Goal: Task Accomplishment & Management: Use online tool/utility

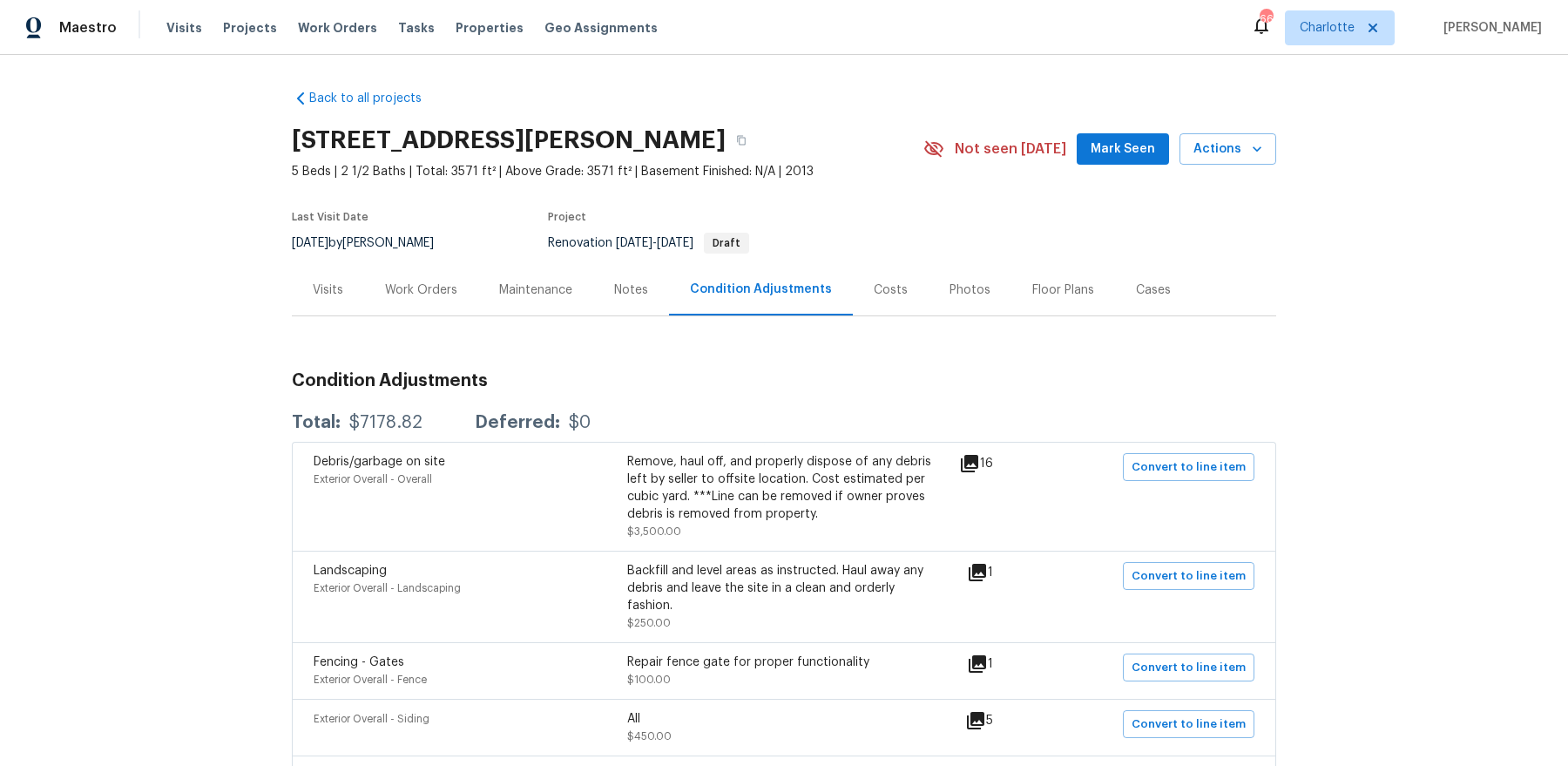
scroll to position [66, 0]
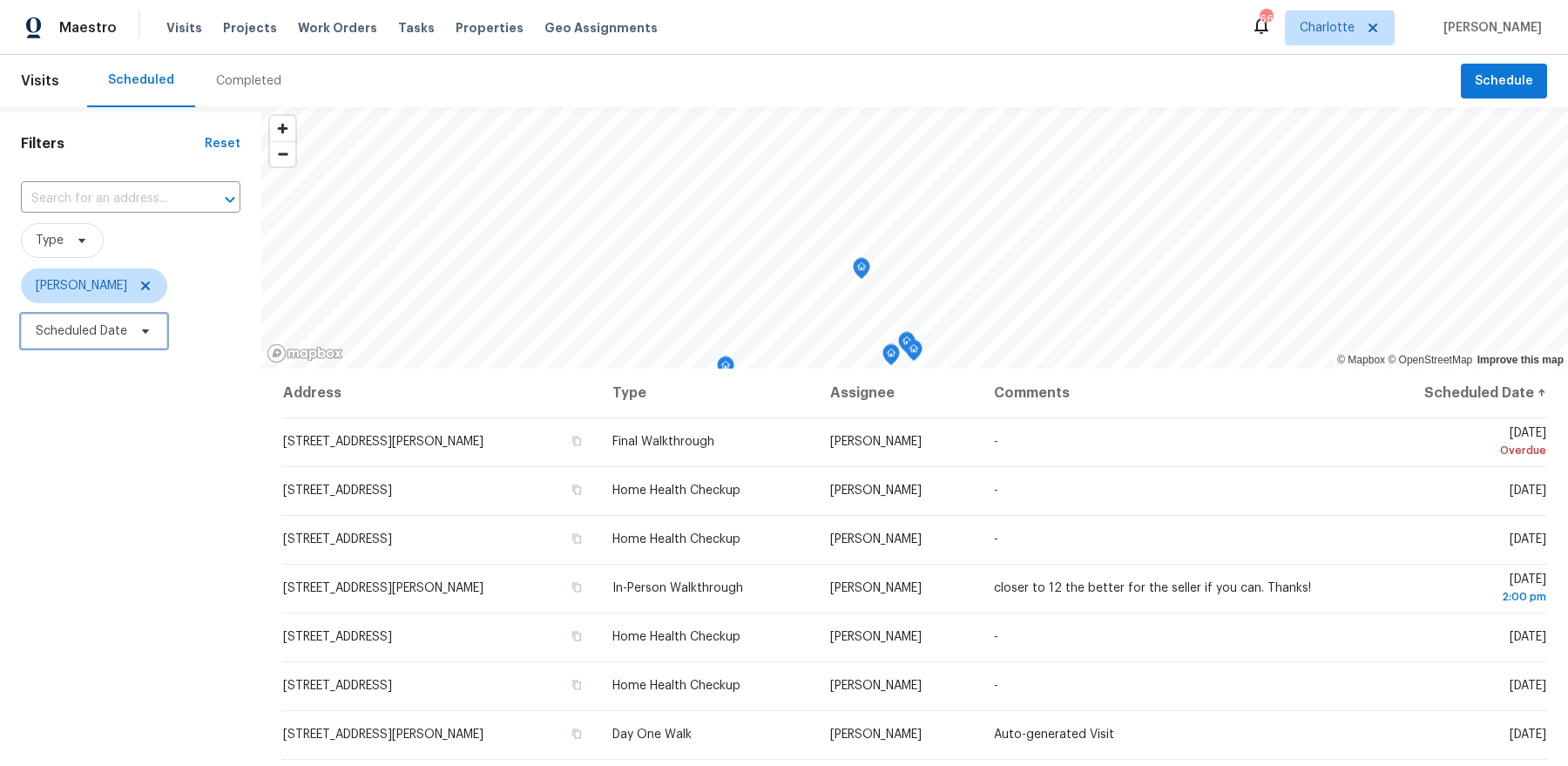
click at [104, 330] on span "Scheduled Date" at bounding box center [81, 330] width 91 height 18
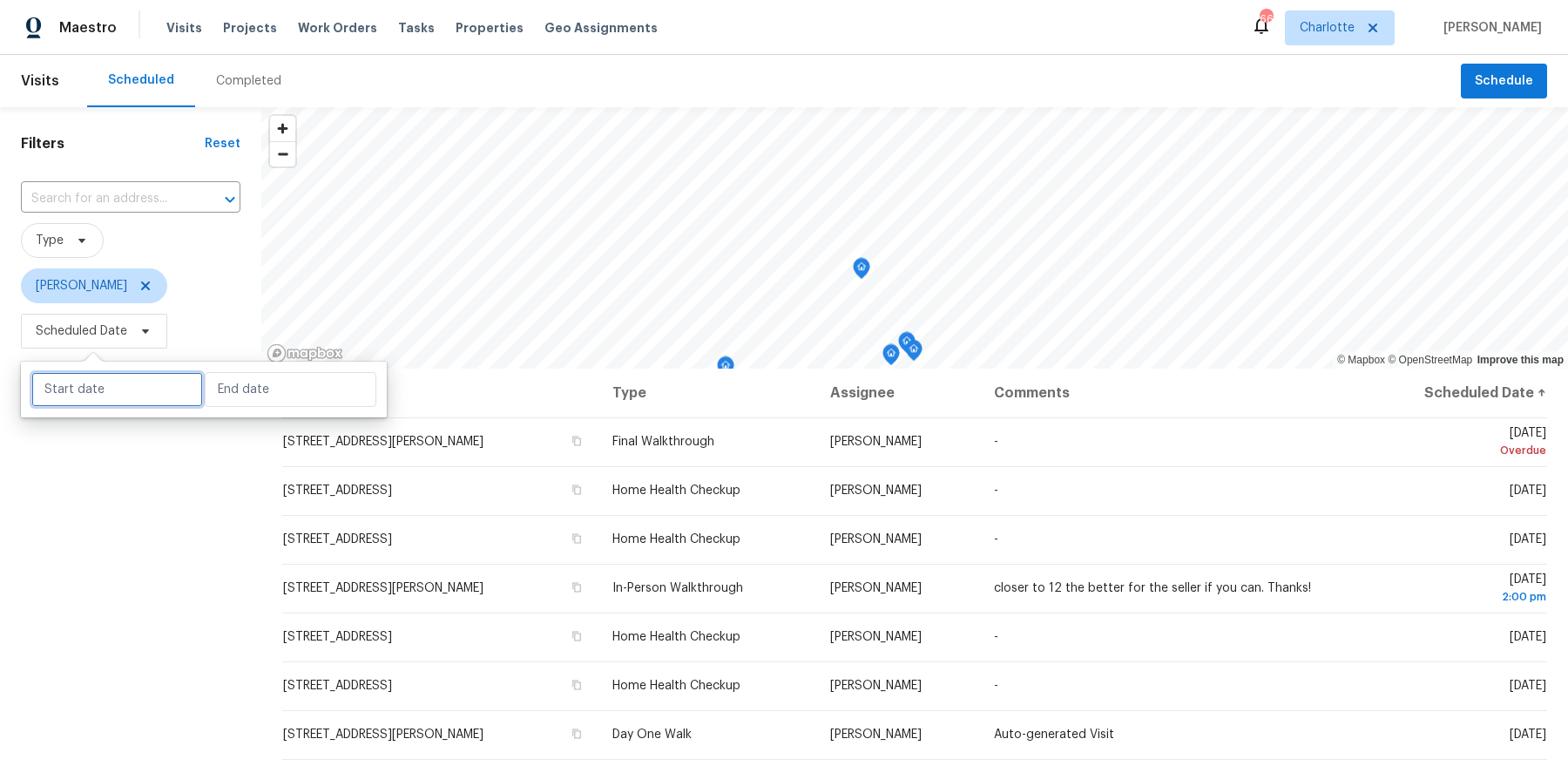
click at [95, 397] on input "text" at bounding box center [117, 389] width 172 height 35
select select "8"
select select "2025"
select select "9"
select select "2025"
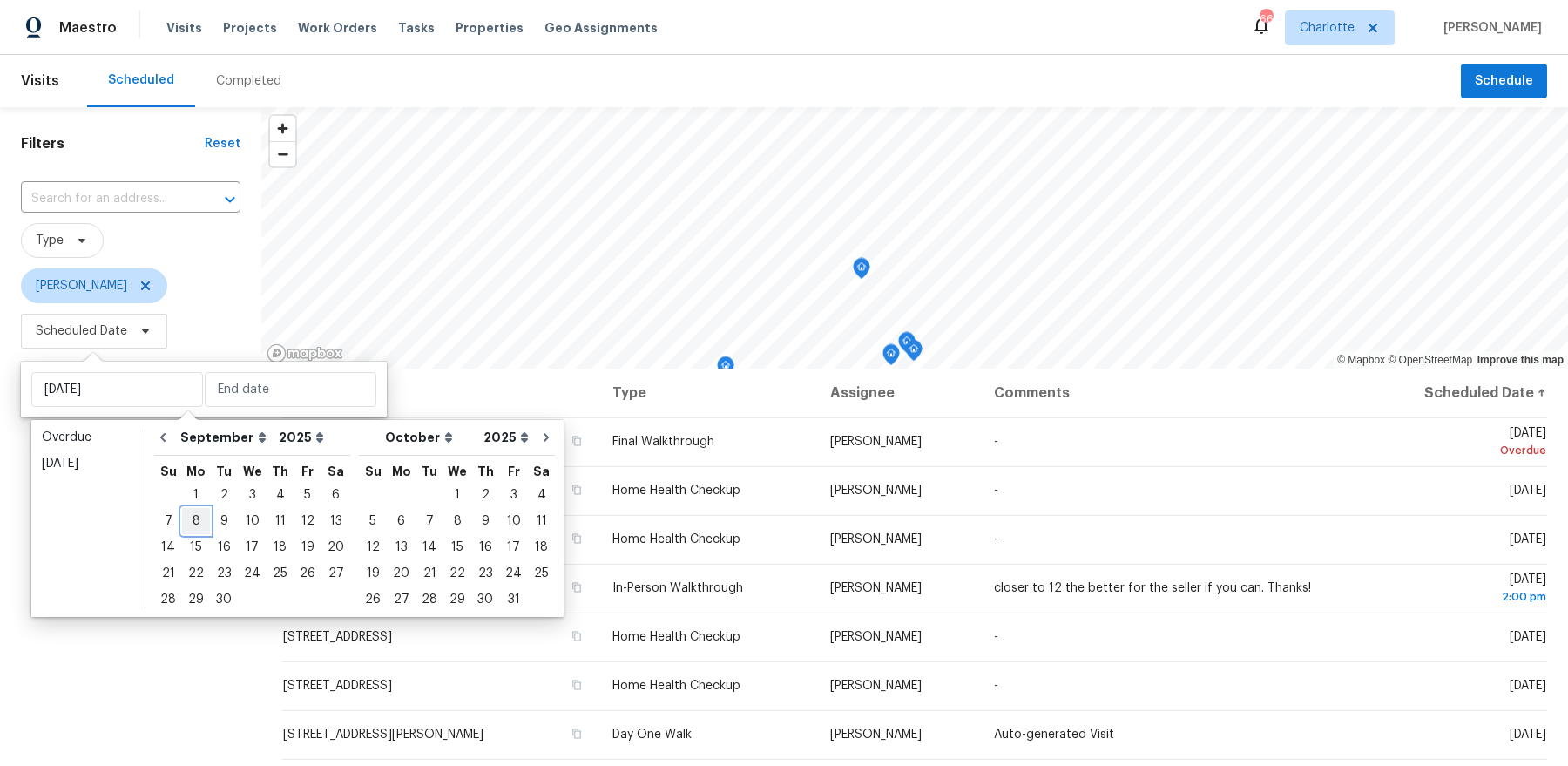
click at [198, 522] on div "8" at bounding box center [196, 521] width 28 height 24
type input "Mon, Sep 08"
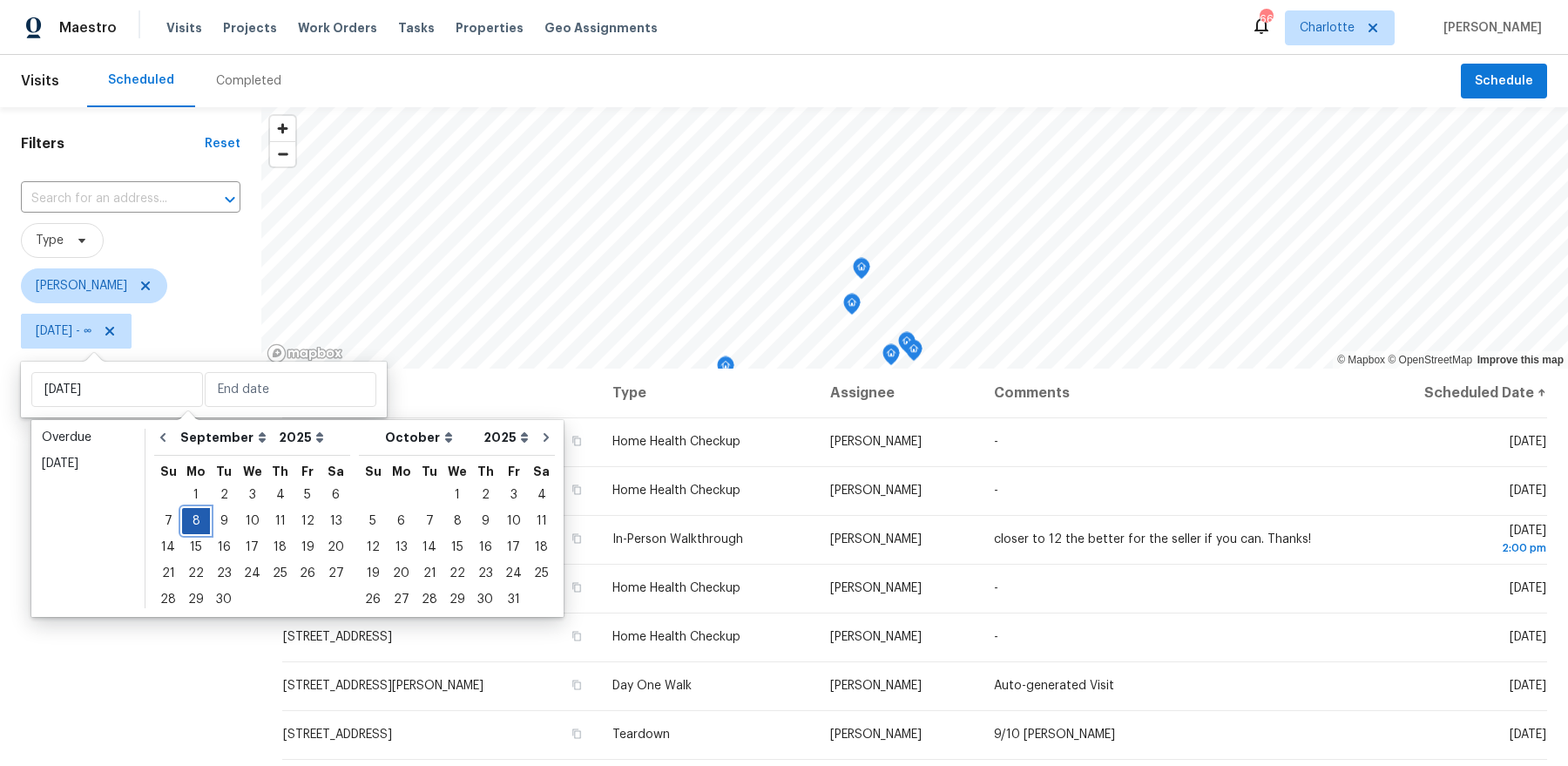
click at [198, 522] on div "8" at bounding box center [196, 521] width 28 height 24
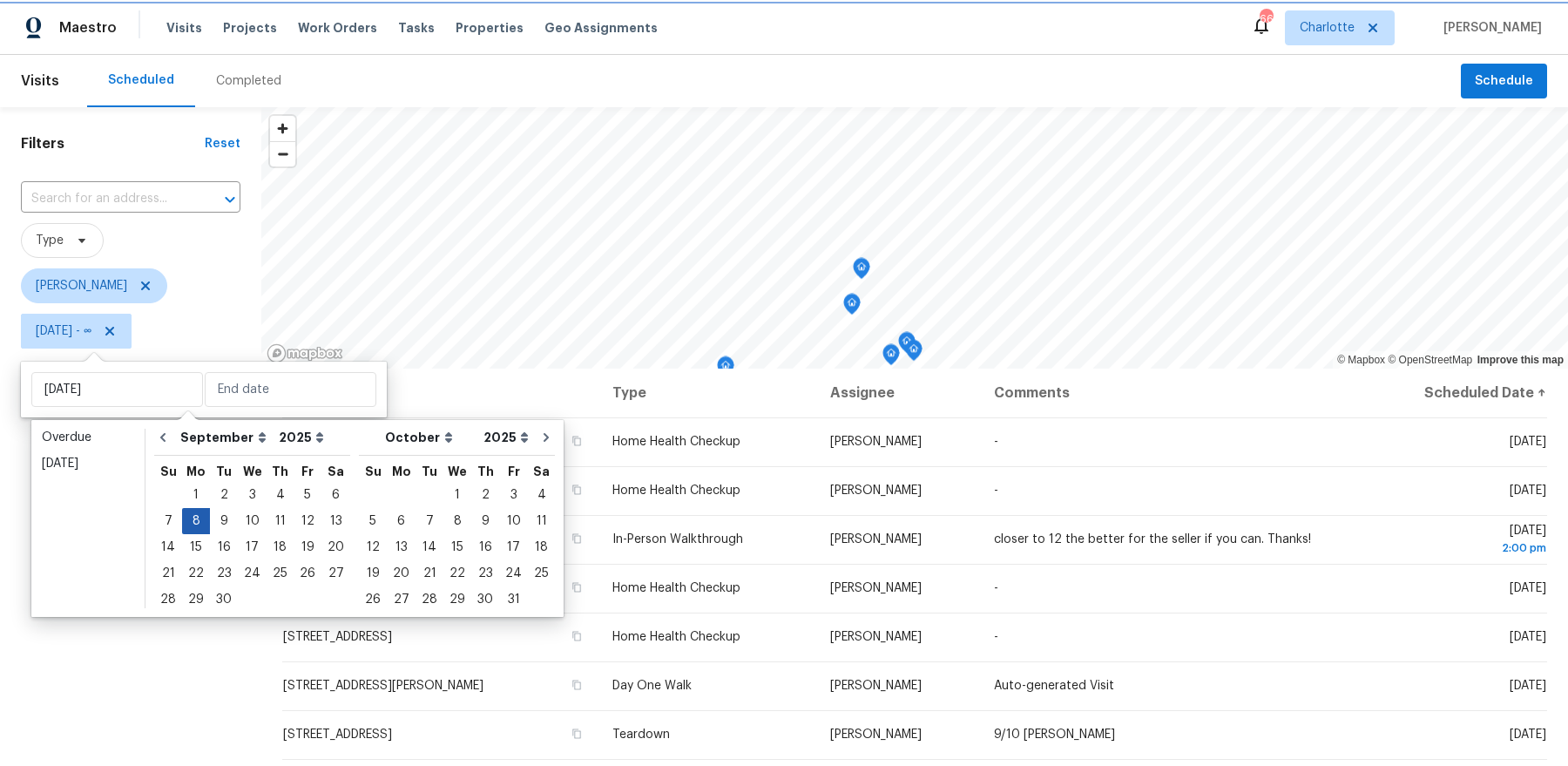
type input "Mon, Sep 08"
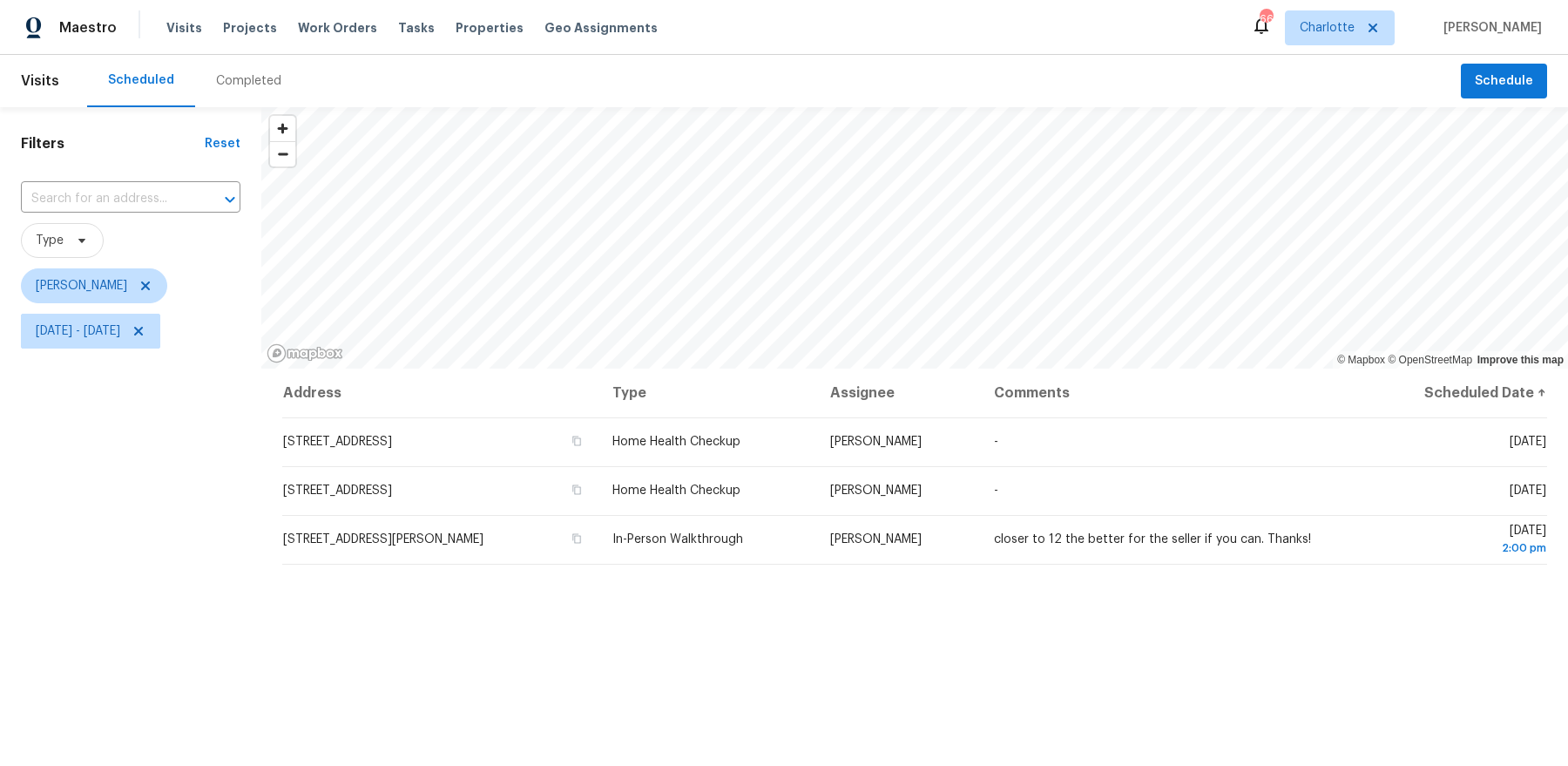
click at [194, 527] on div "Filters Reset ​ Type Dan Baquero Mon, Sep 08 - Mon, Sep 08" at bounding box center [130, 544] width 261 height 874
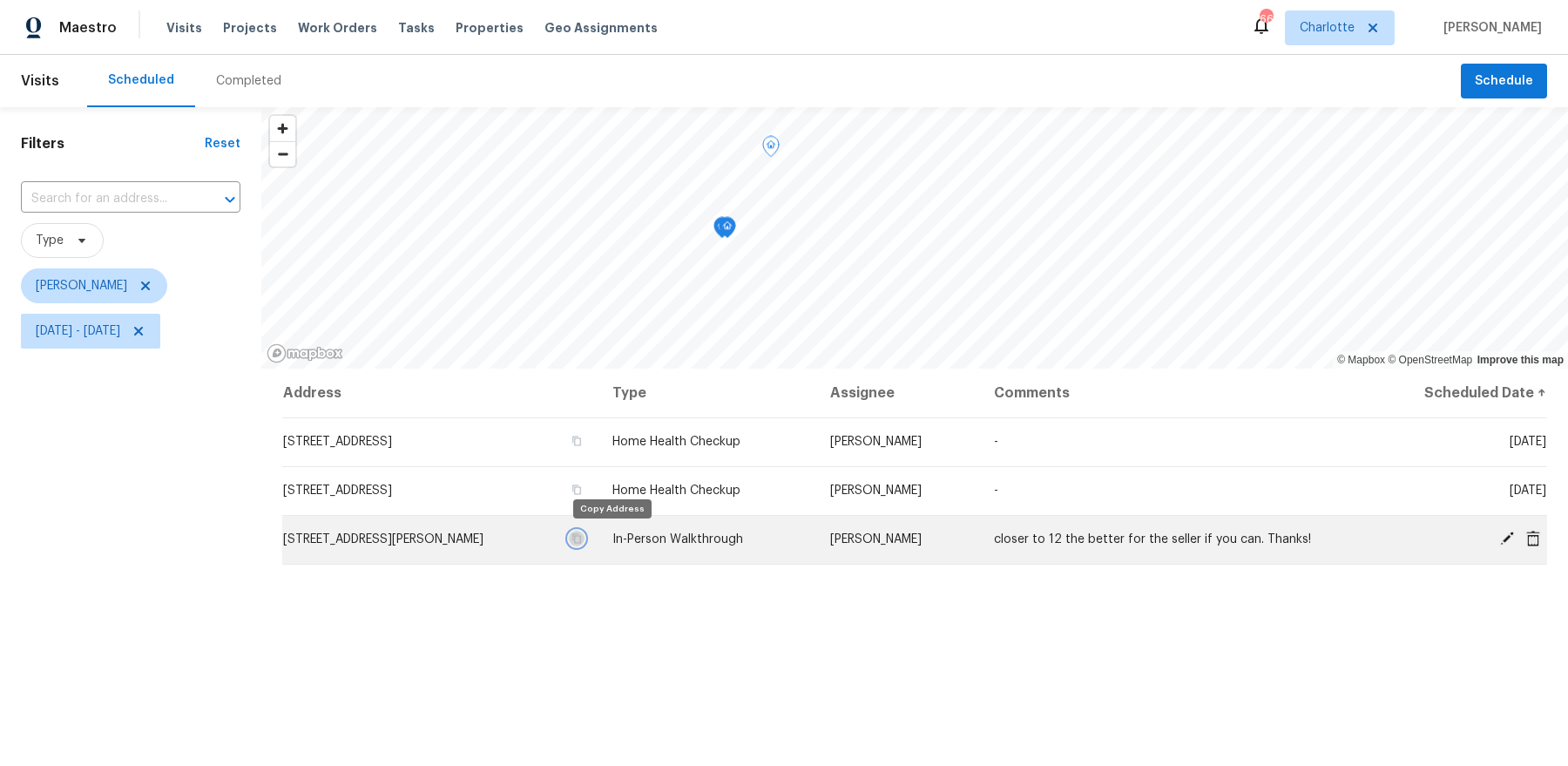
click at [582, 541] on icon "button" at bounding box center [576, 538] width 10 height 10
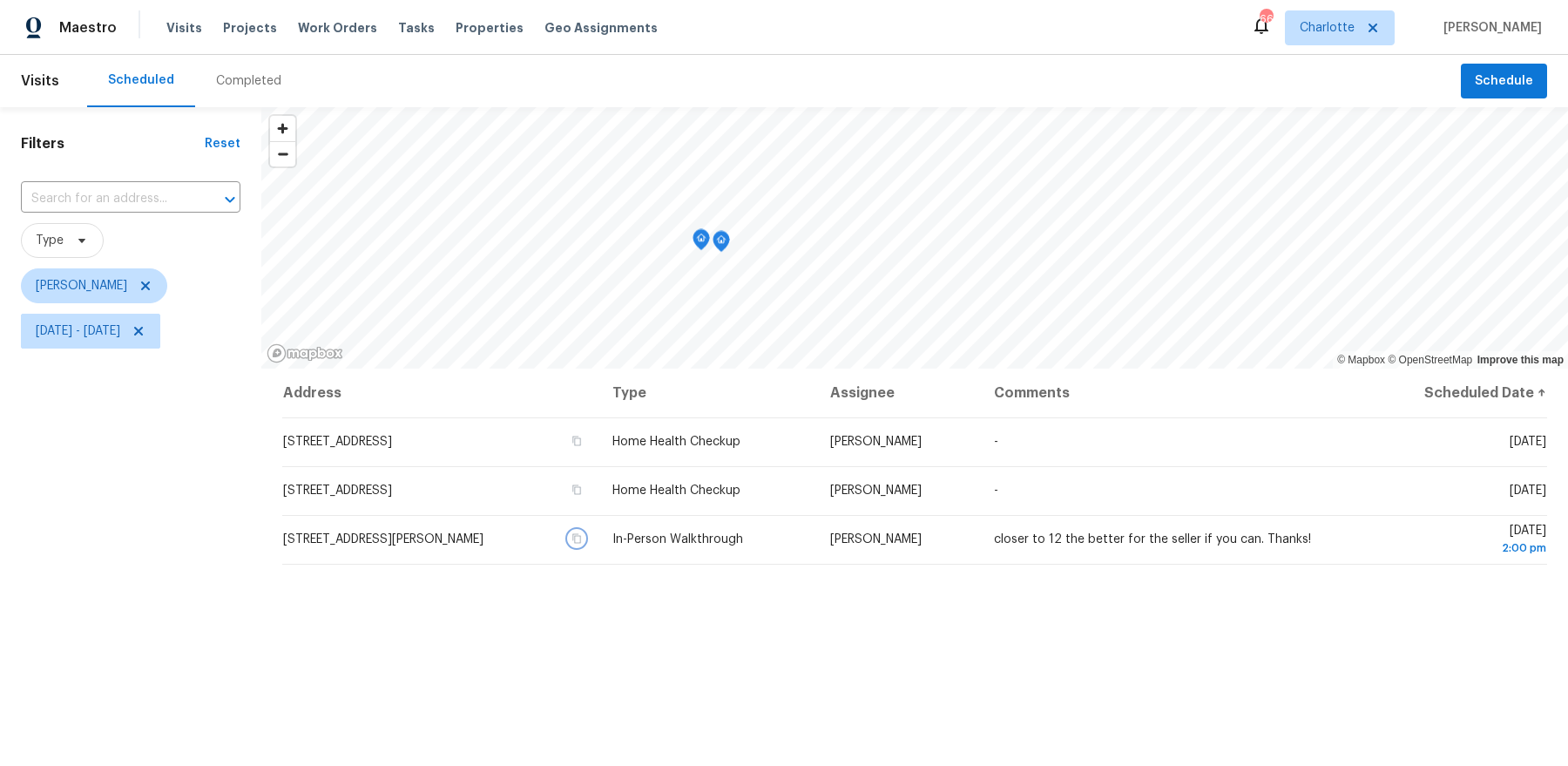
click at [698, 245] on icon "Map marker" at bounding box center [701, 240] width 16 height 20
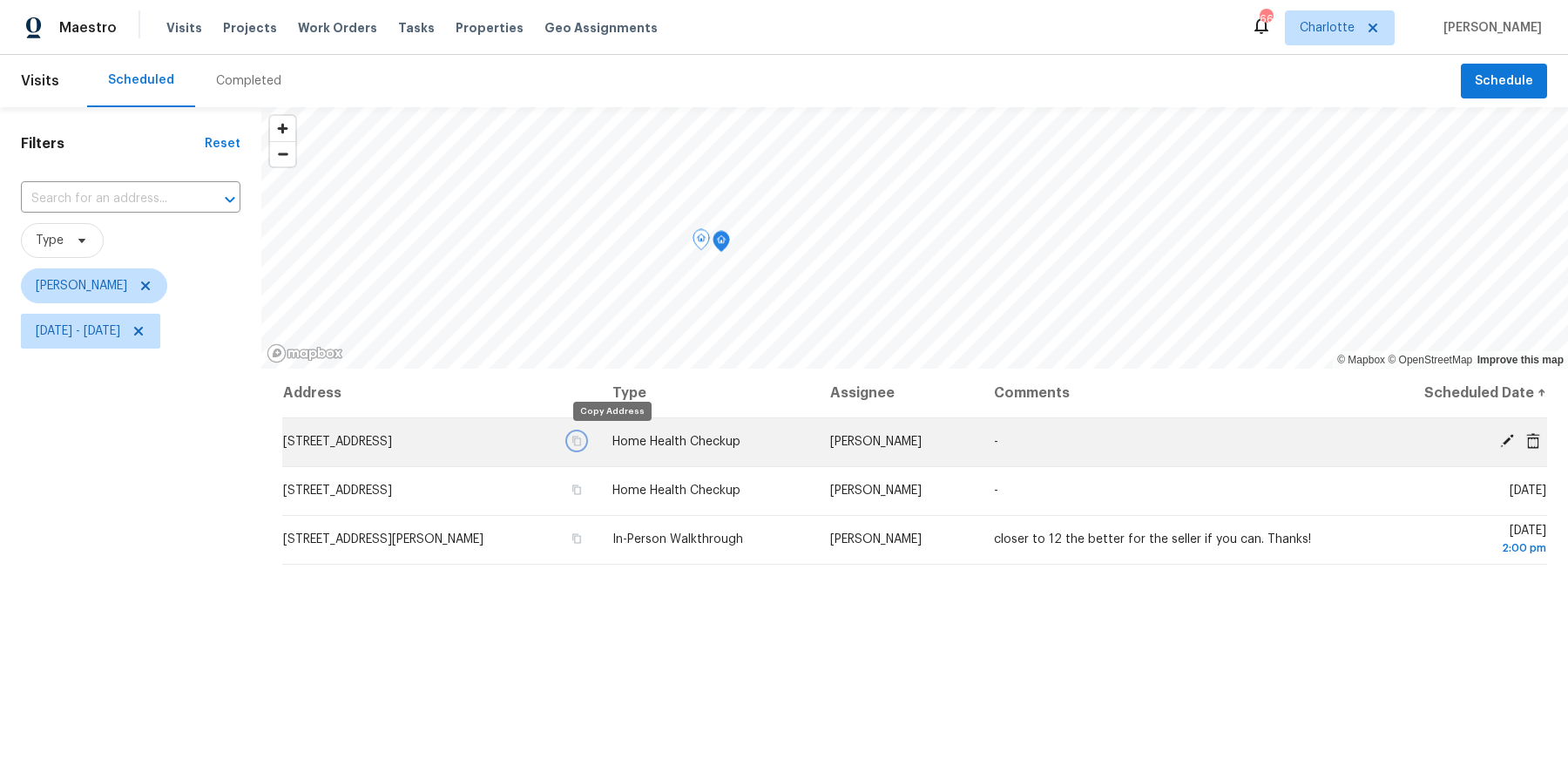
click at [582, 440] on icon "button" at bounding box center [576, 440] width 10 height 10
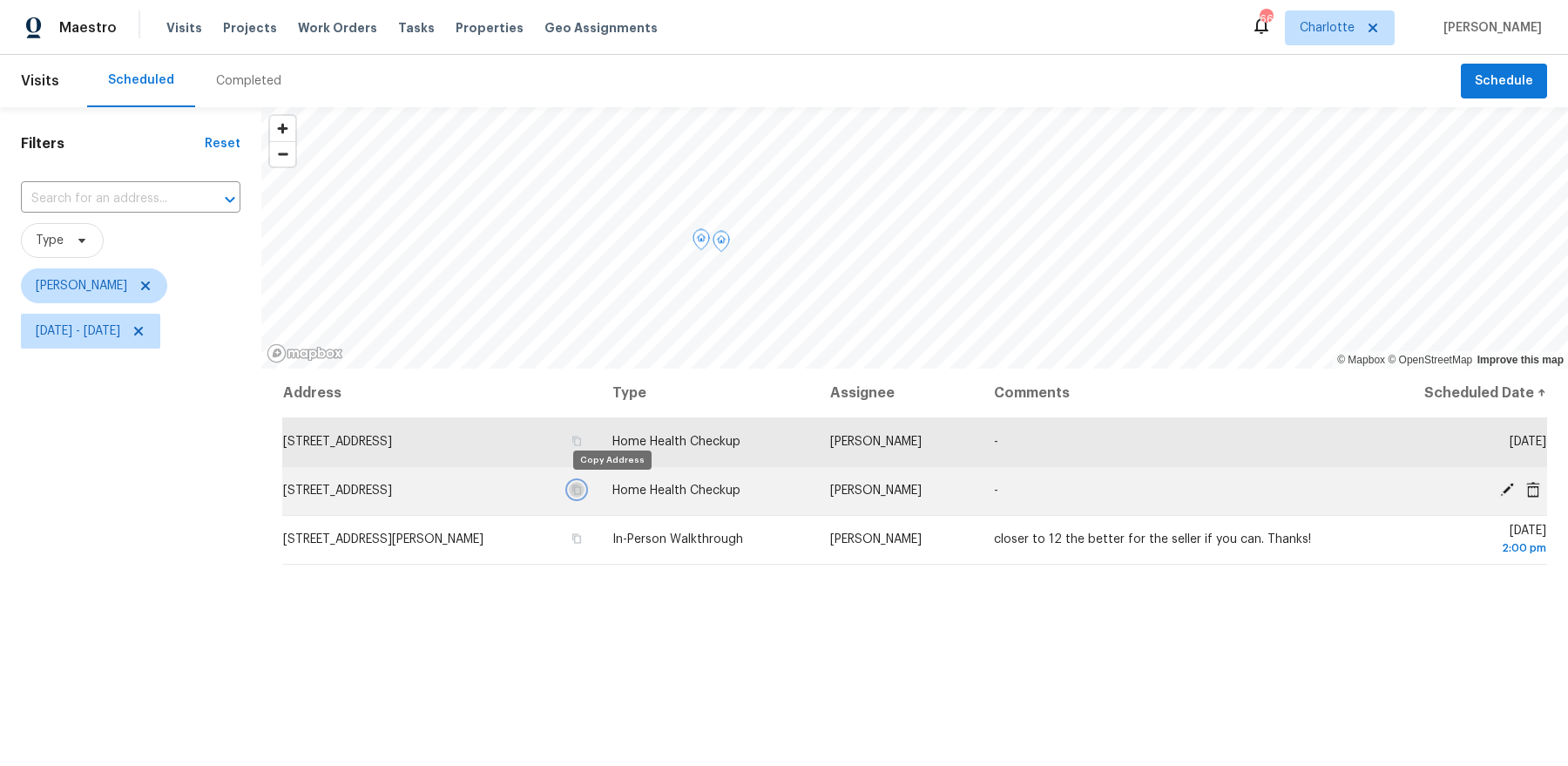
click at [582, 491] on icon "button" at bounding box center [576, 489] width 10 height 10
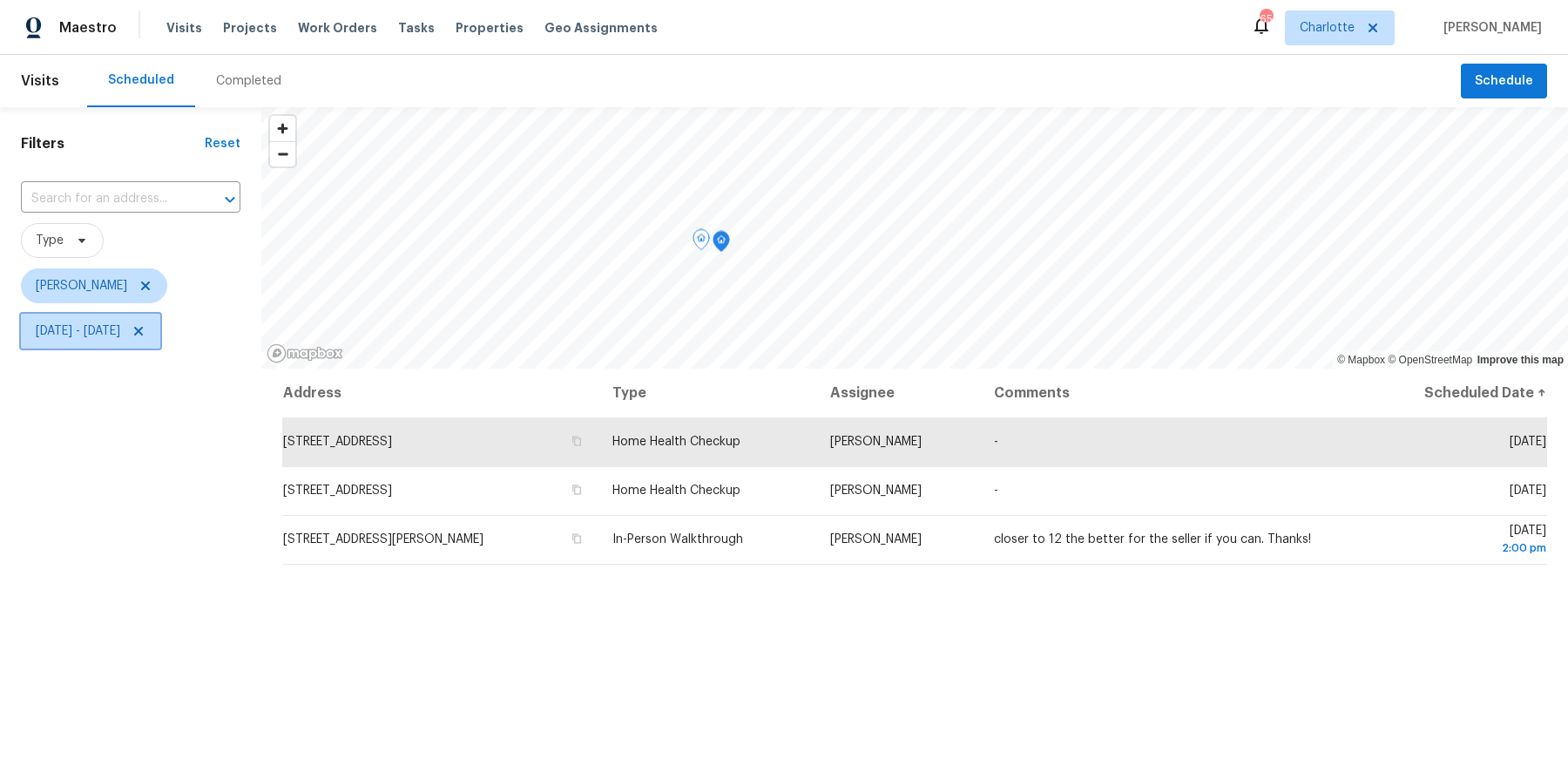
click at [120, 328] on span "Mon, Sep 08 - Mon, Sep 08" at bounding box center [78, 330] width 85 height 18
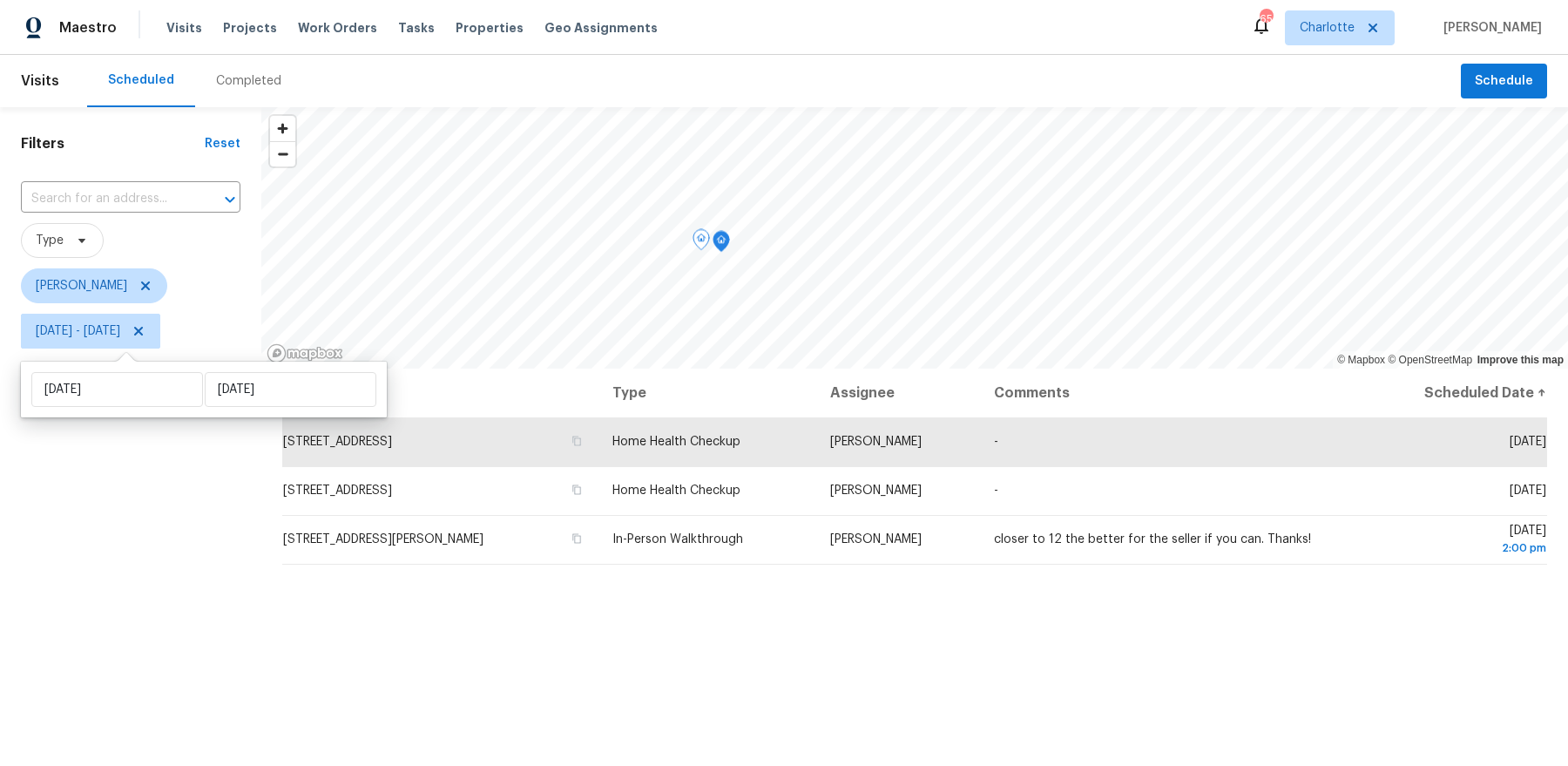
click at [183, 501] on div "Filters Reset ​ Type Dan Baquero Mon, Sep 08 - Mon, Sep 08" at bounding box center [130, 544] width 261 height 874
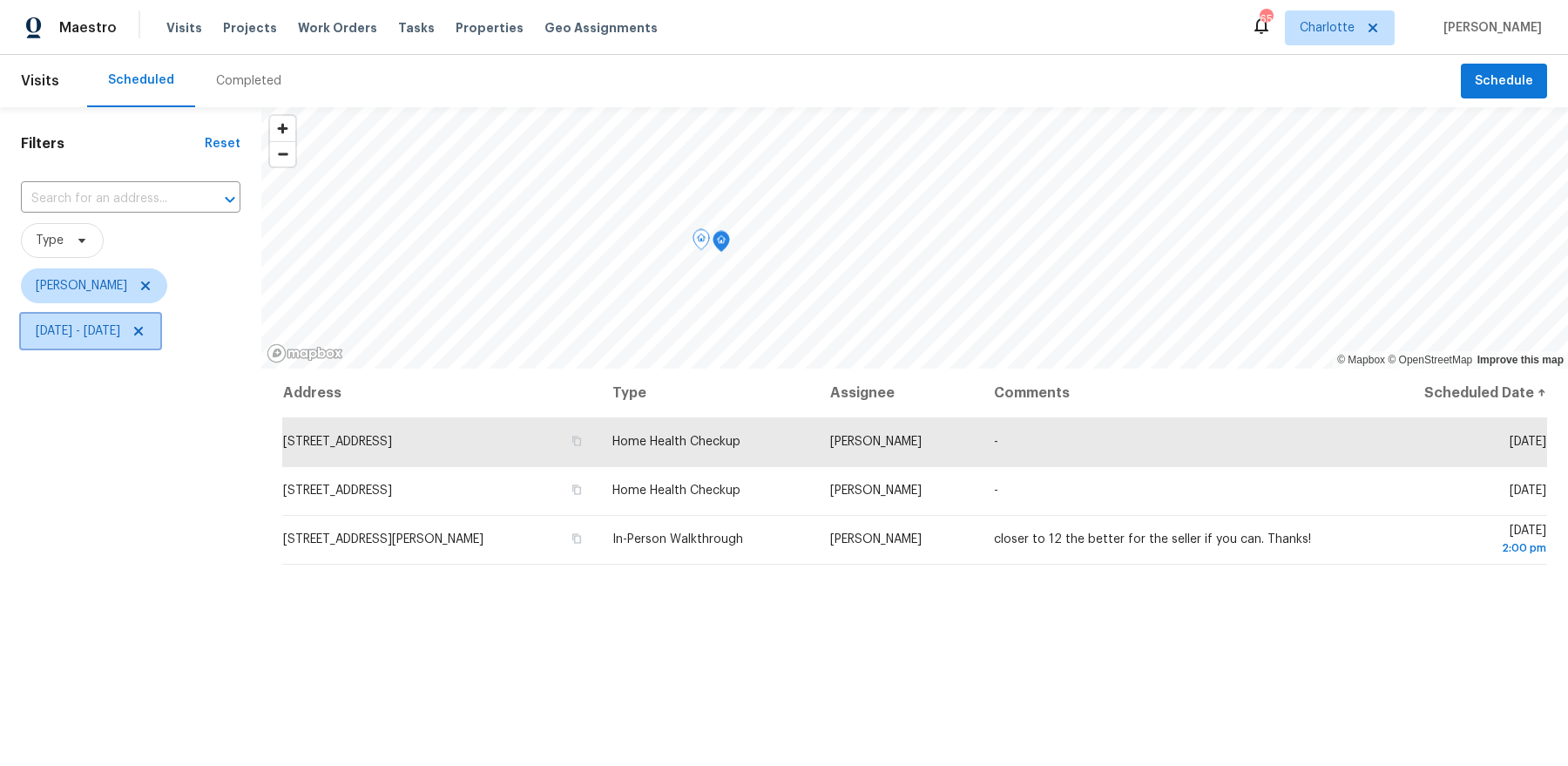
click at [143, 329] on icon at bounding box center [138, 330] width 8 height 8
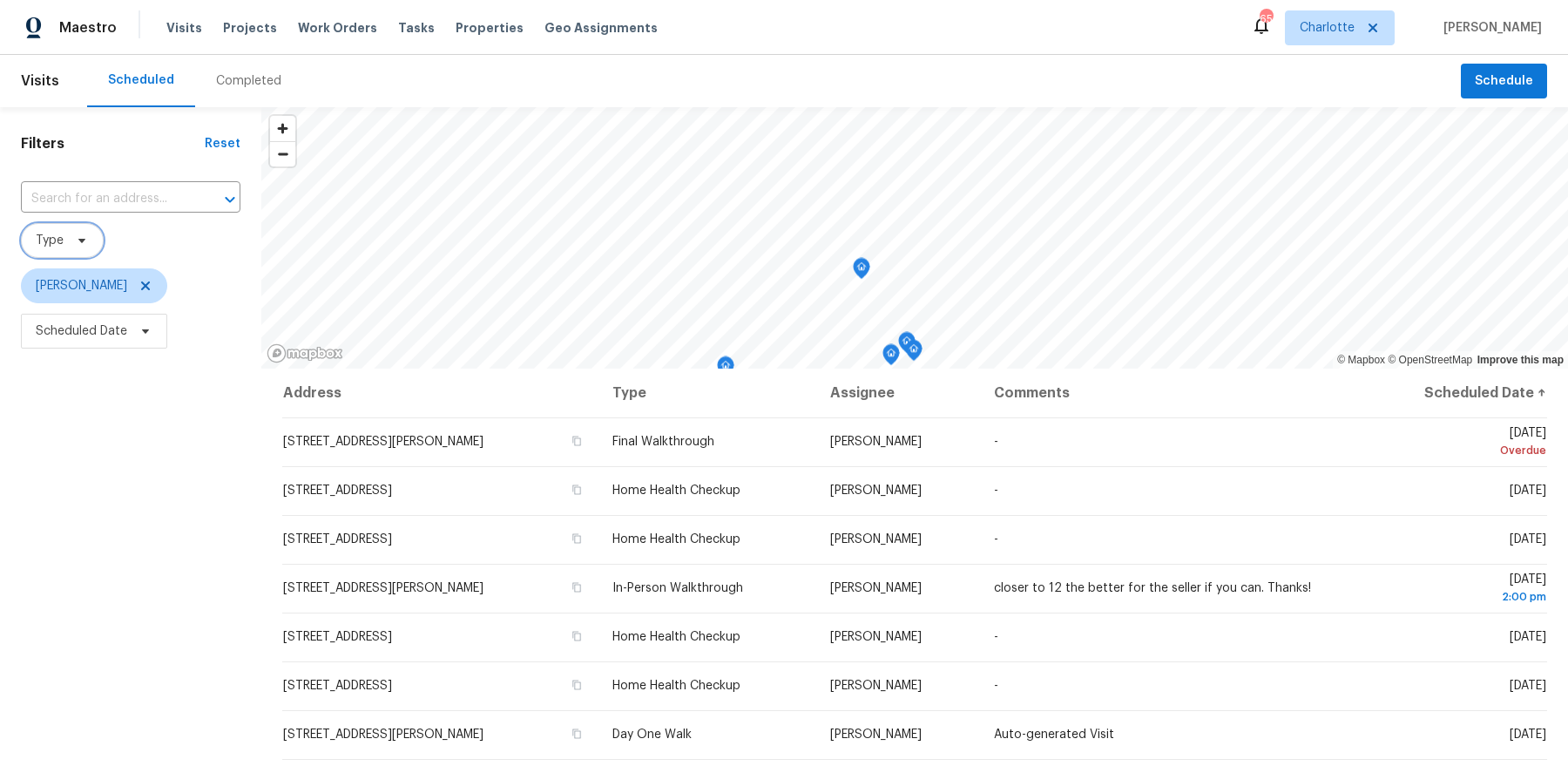
click at [78, 245] on icon at bounding box center [81, 240] width 14 height 14
type input "ryan c"
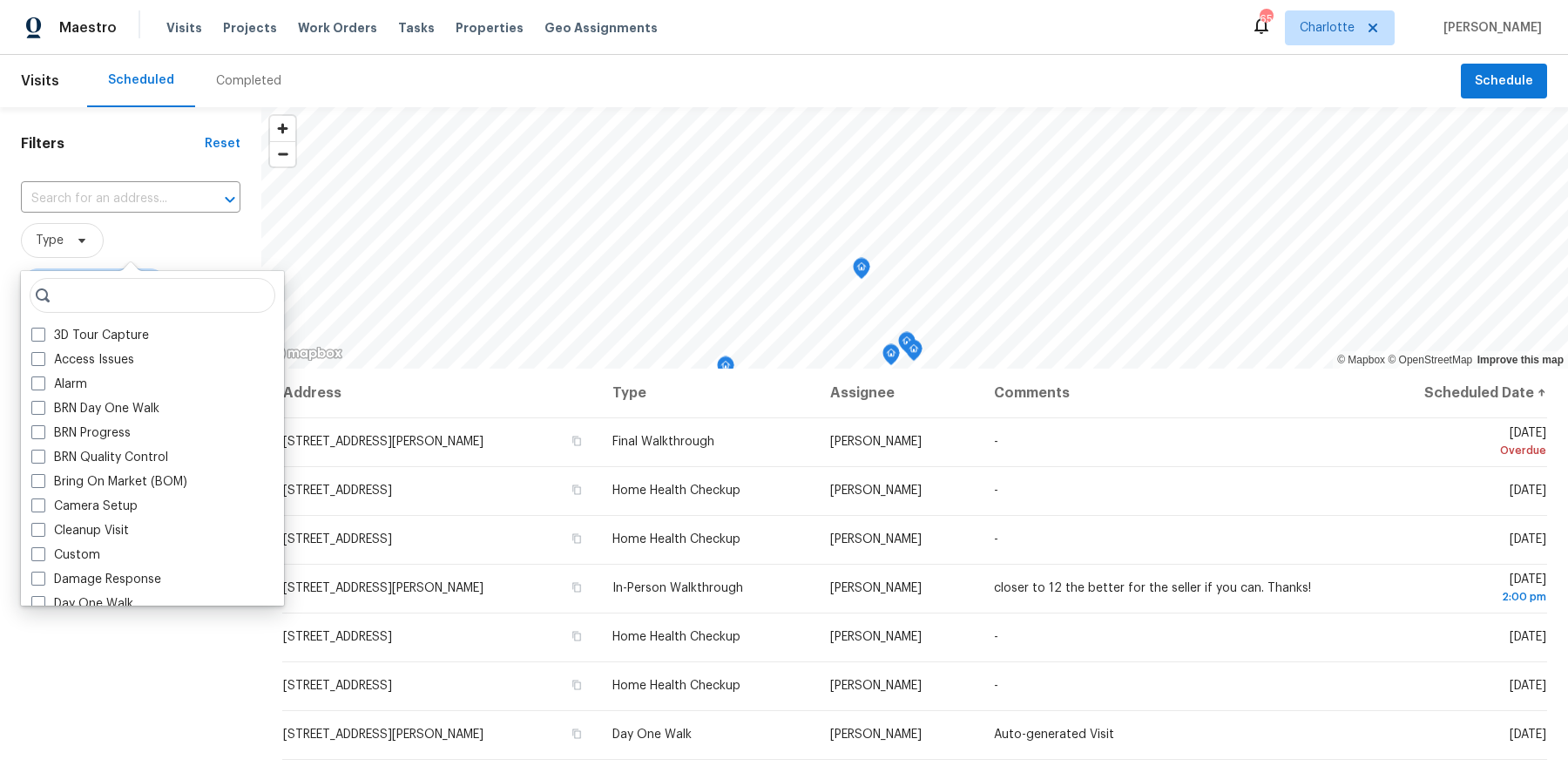
click at [193, 230] on span "Type" at bounding box center [131, 241] width 220 height 35
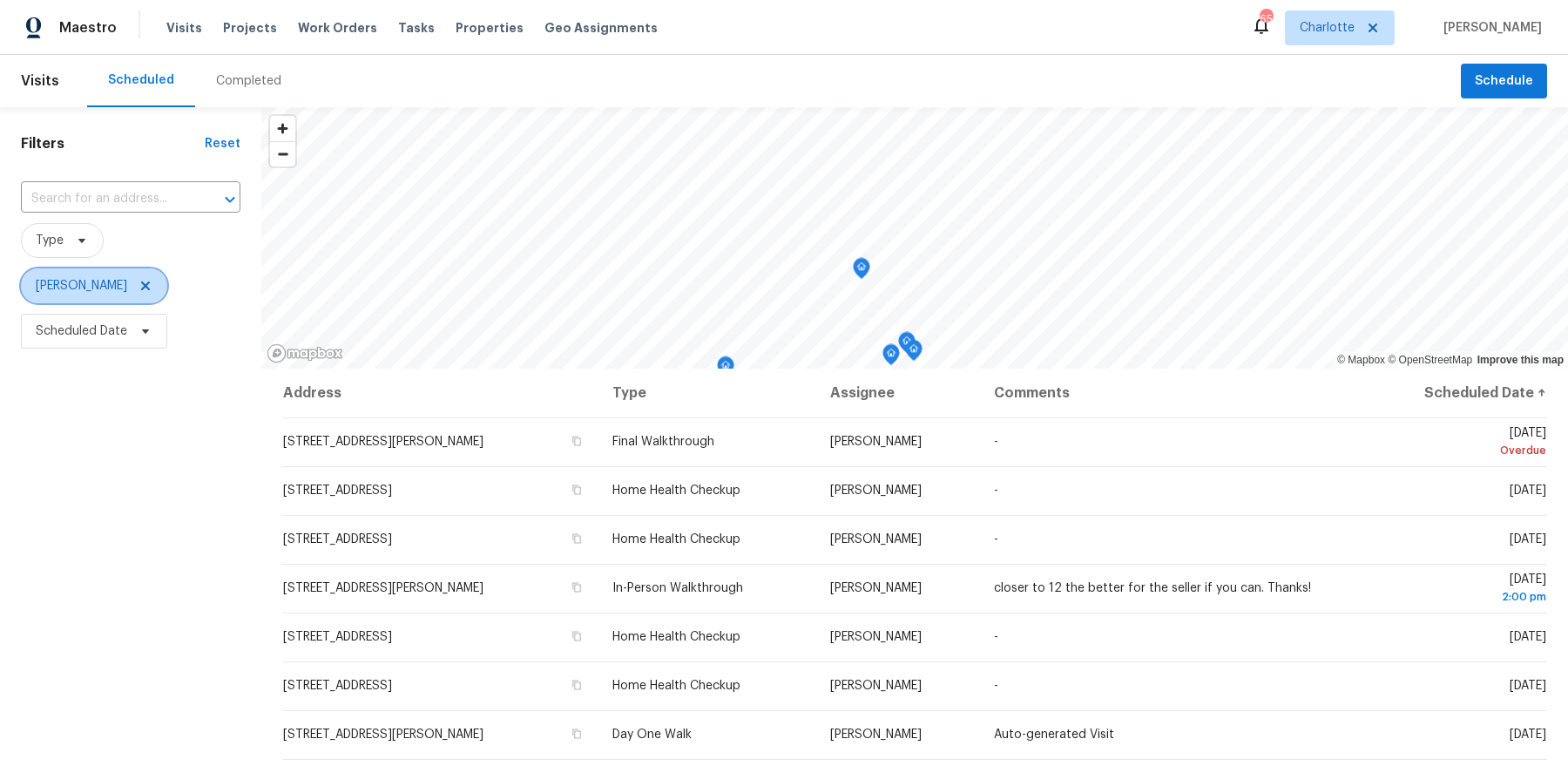
click at [138, 289] on icon at bounding box center [145, 285] width 14 height 14
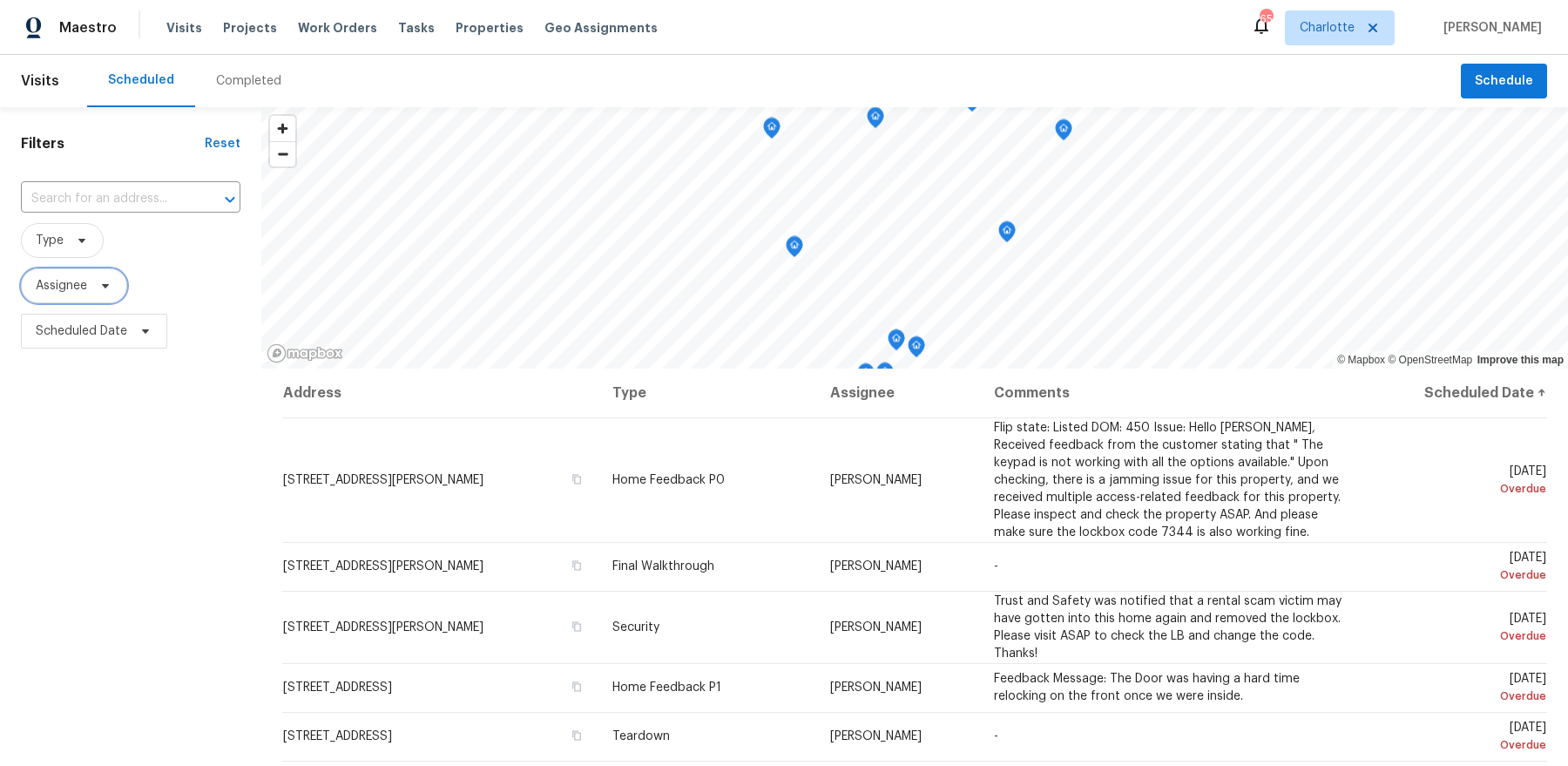
click at [66, 286] on span "Assignee" at bounding box center [62, 285] width 52 height 18
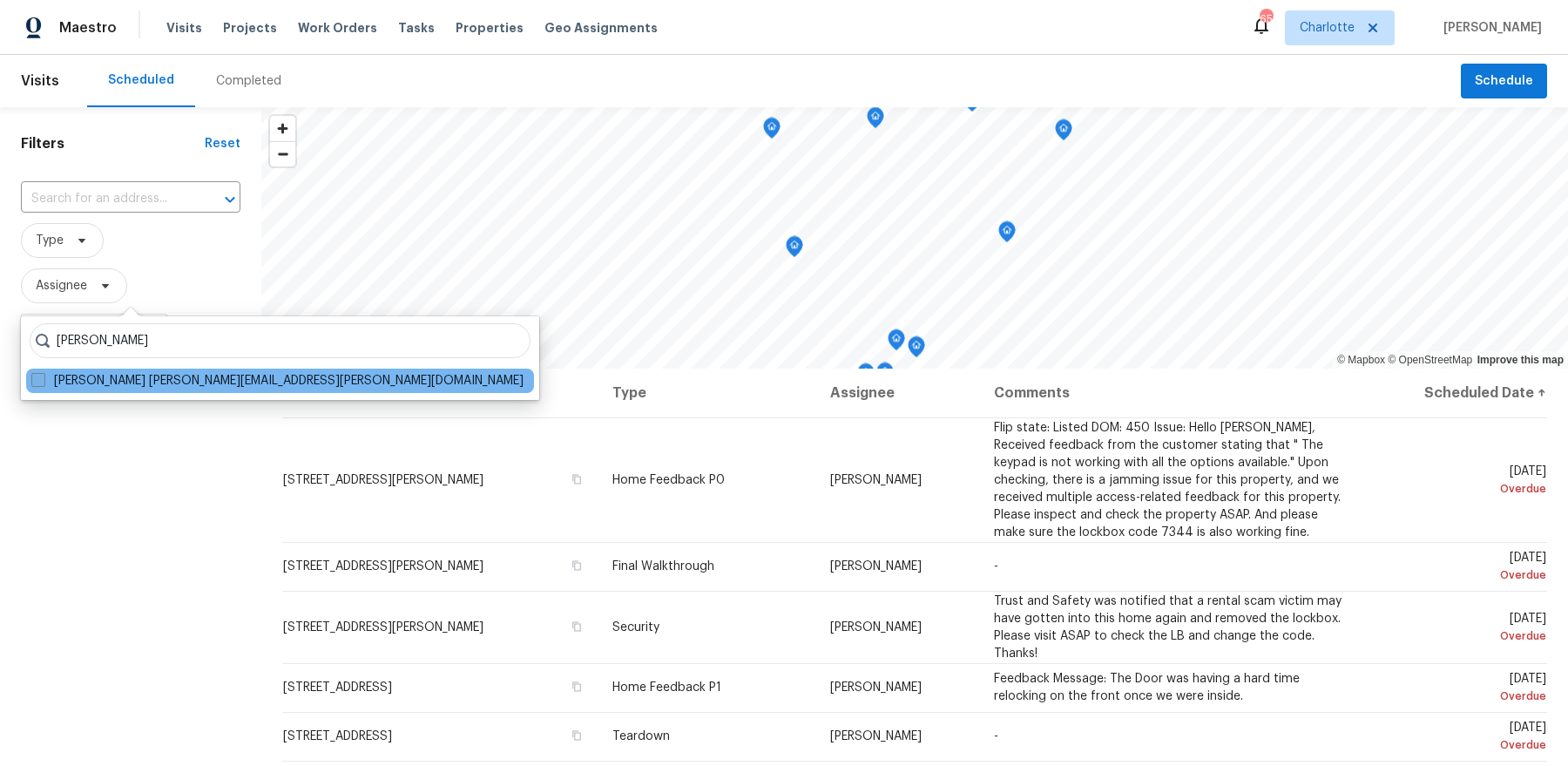
type input "ryan craven"
click at [149, 374] on label "Ryan Craven ryan.craven@opendoor.com" at bounding box center [277, 380] width 492 height 18
click at [42, 374] on input "Ryan Craven ryan.craven@opendoor.com" at bounding box center [37, 377] width 11 height 11
checkbox input "true"
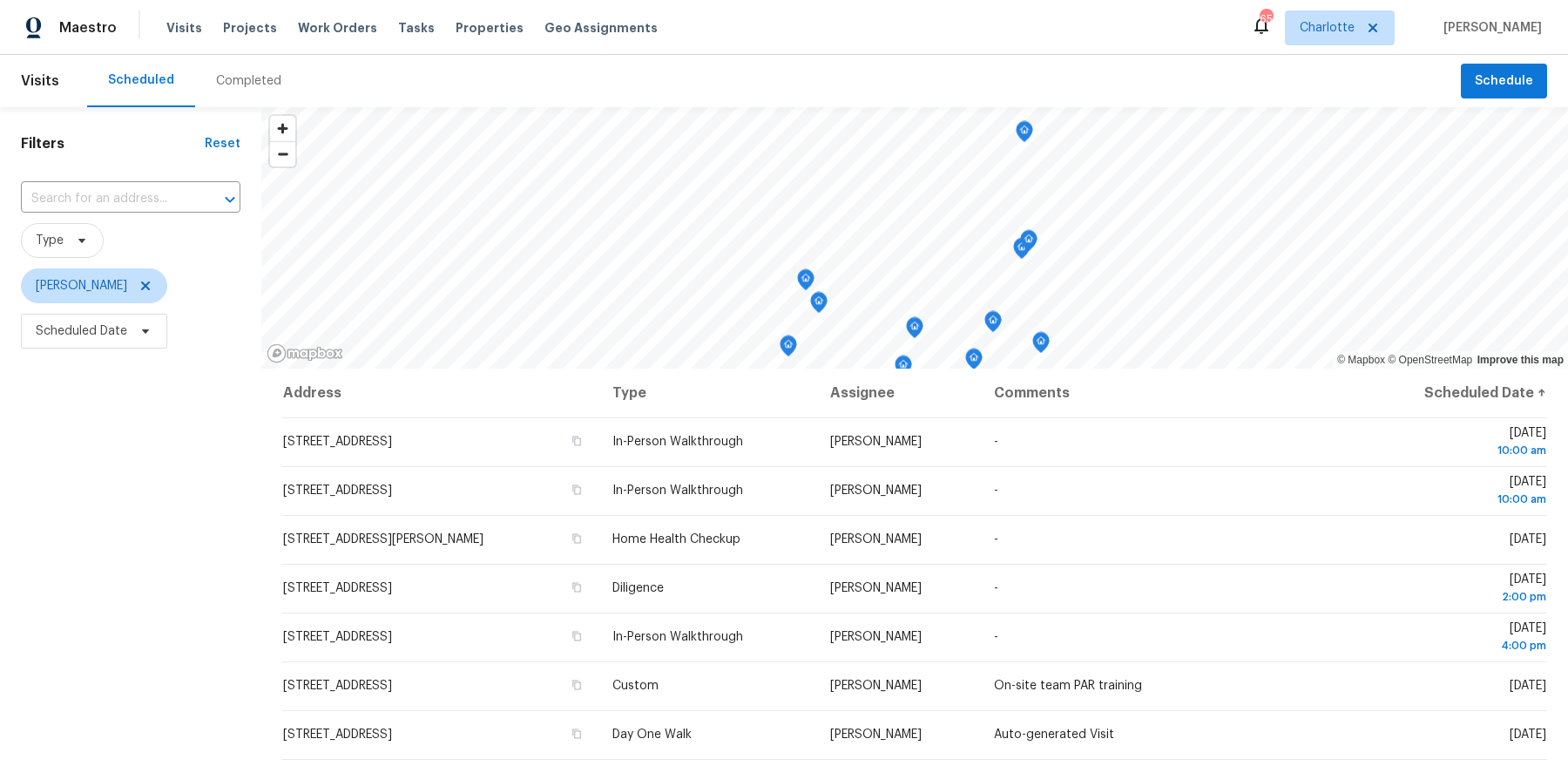
click at [149, 491] on div "Filters Reset ​ Type Ryan Craven Scheduled Date" at bounding box center [130, 544] width 261 height 874
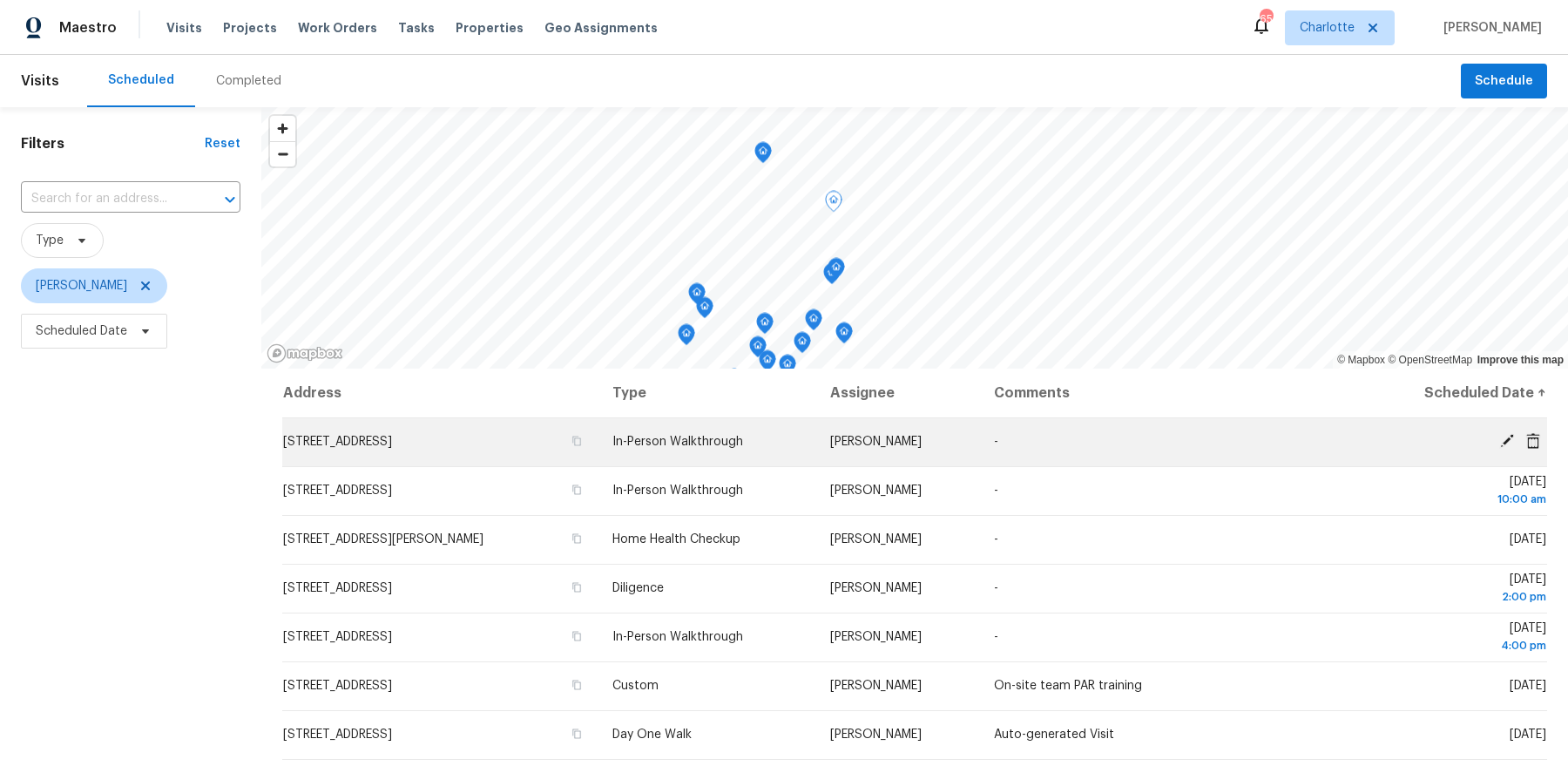
click at [1505, 440] on icon at bounding box center [1507, 440] width 14 height 14
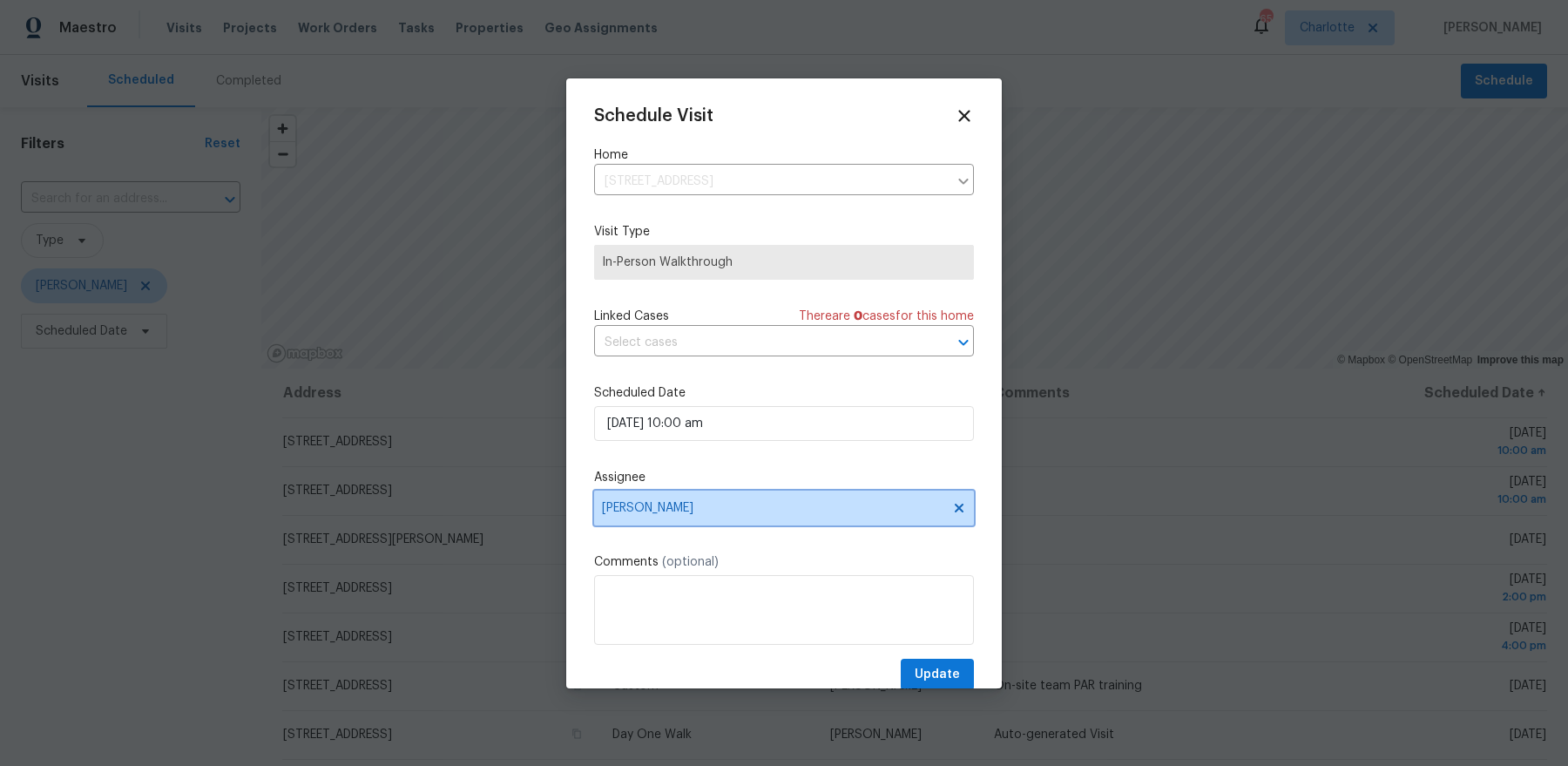
click at [700, 518] on span "Ryan Craven" at bounding box center [784, 509] width 380 height 35
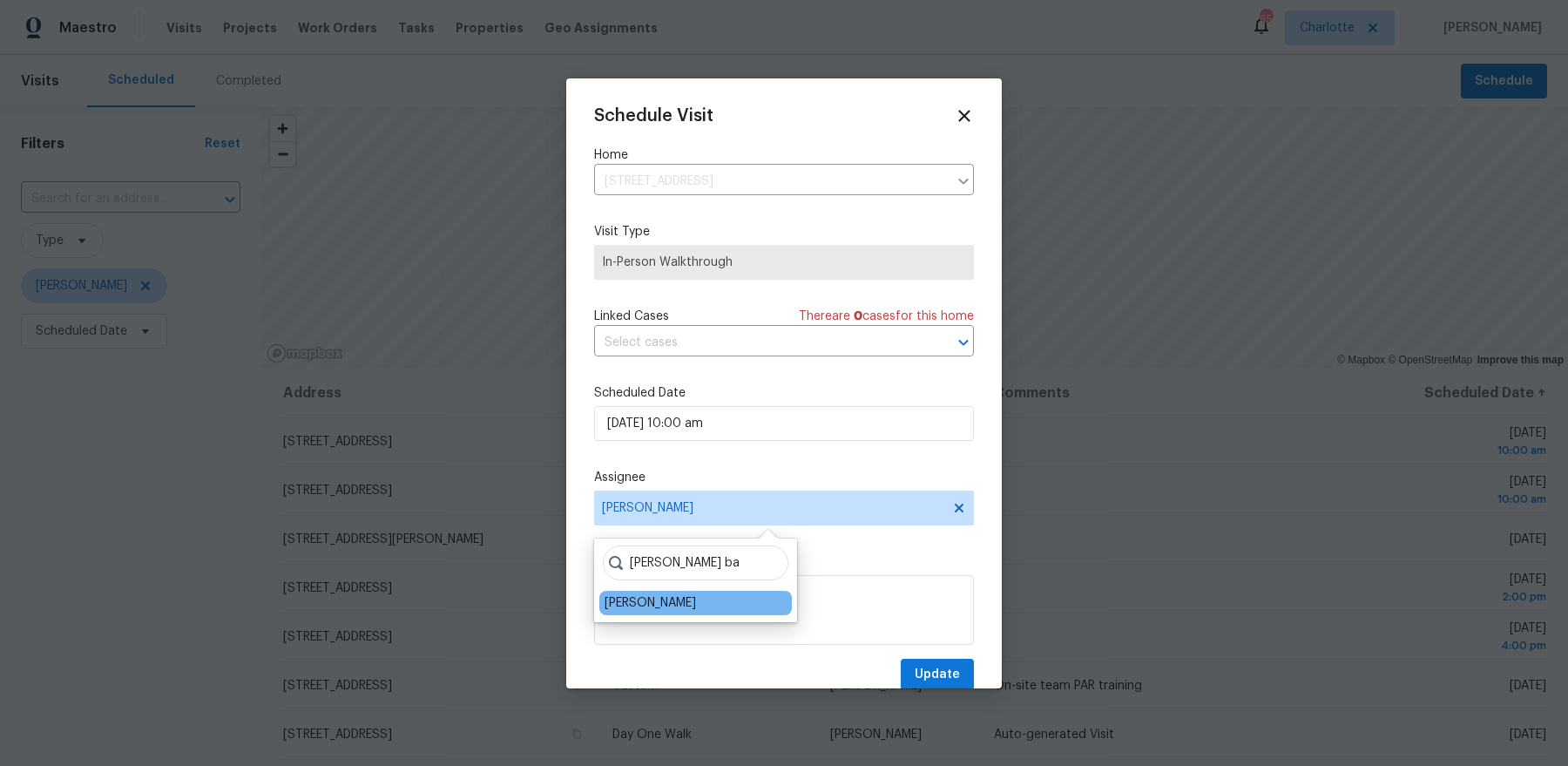
type input "dan ba"
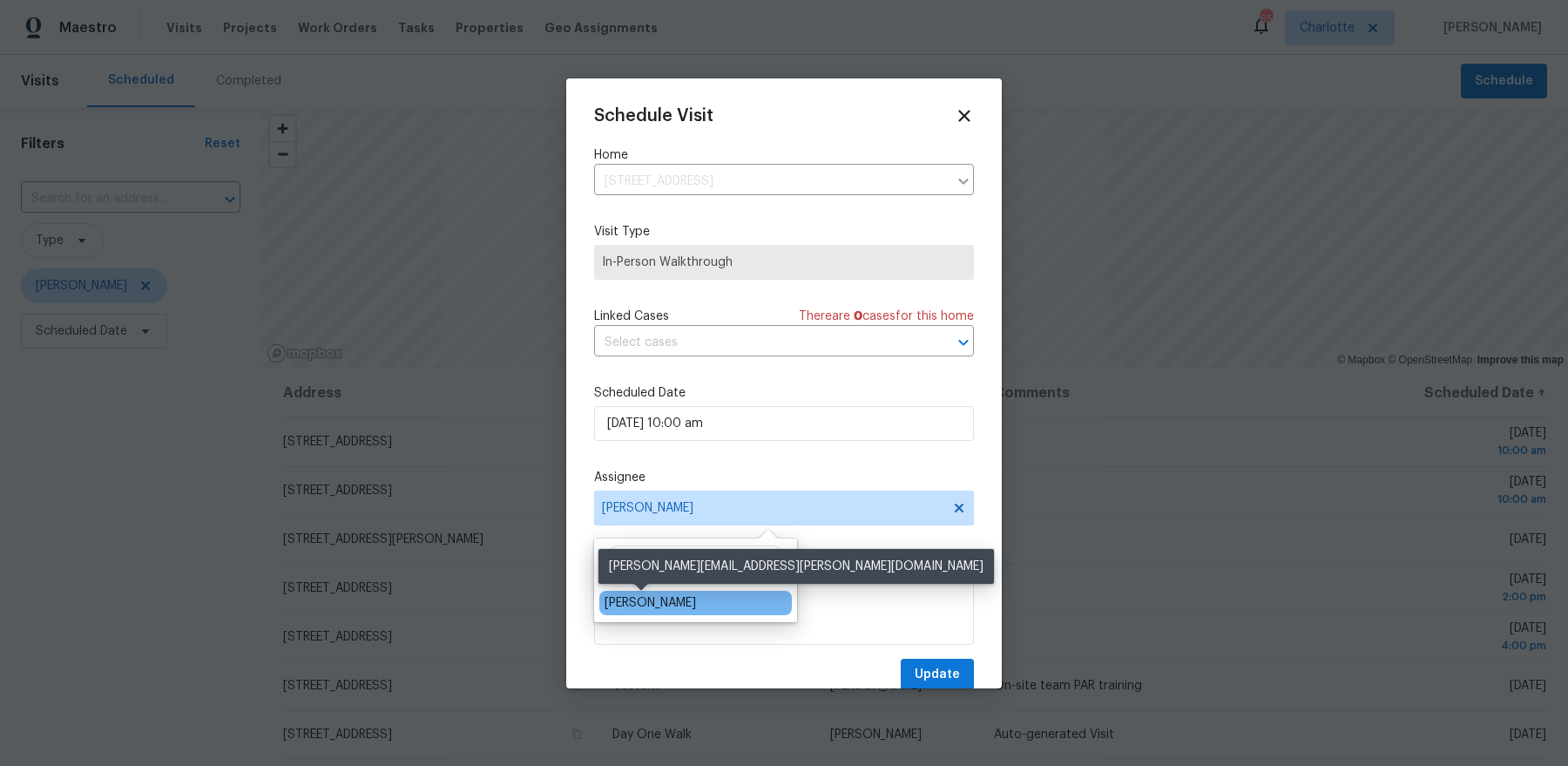
click at [631, 595] on div "[PERSON_NAME]" at bounding box center [650, 603] width 91 height 18
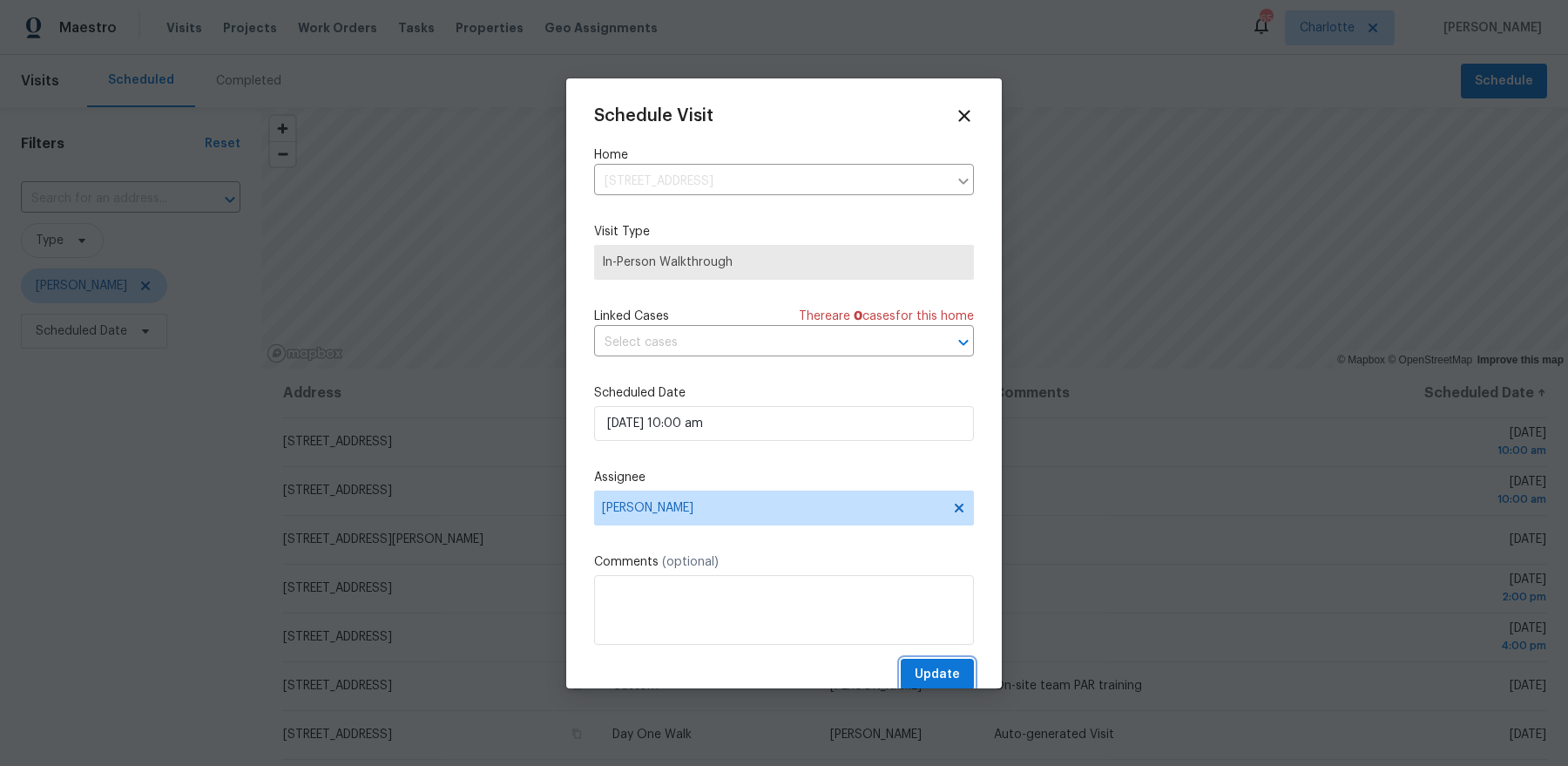
click at [928, 664] on span "Update" at bounding box center [937, 675] width 45 height 22
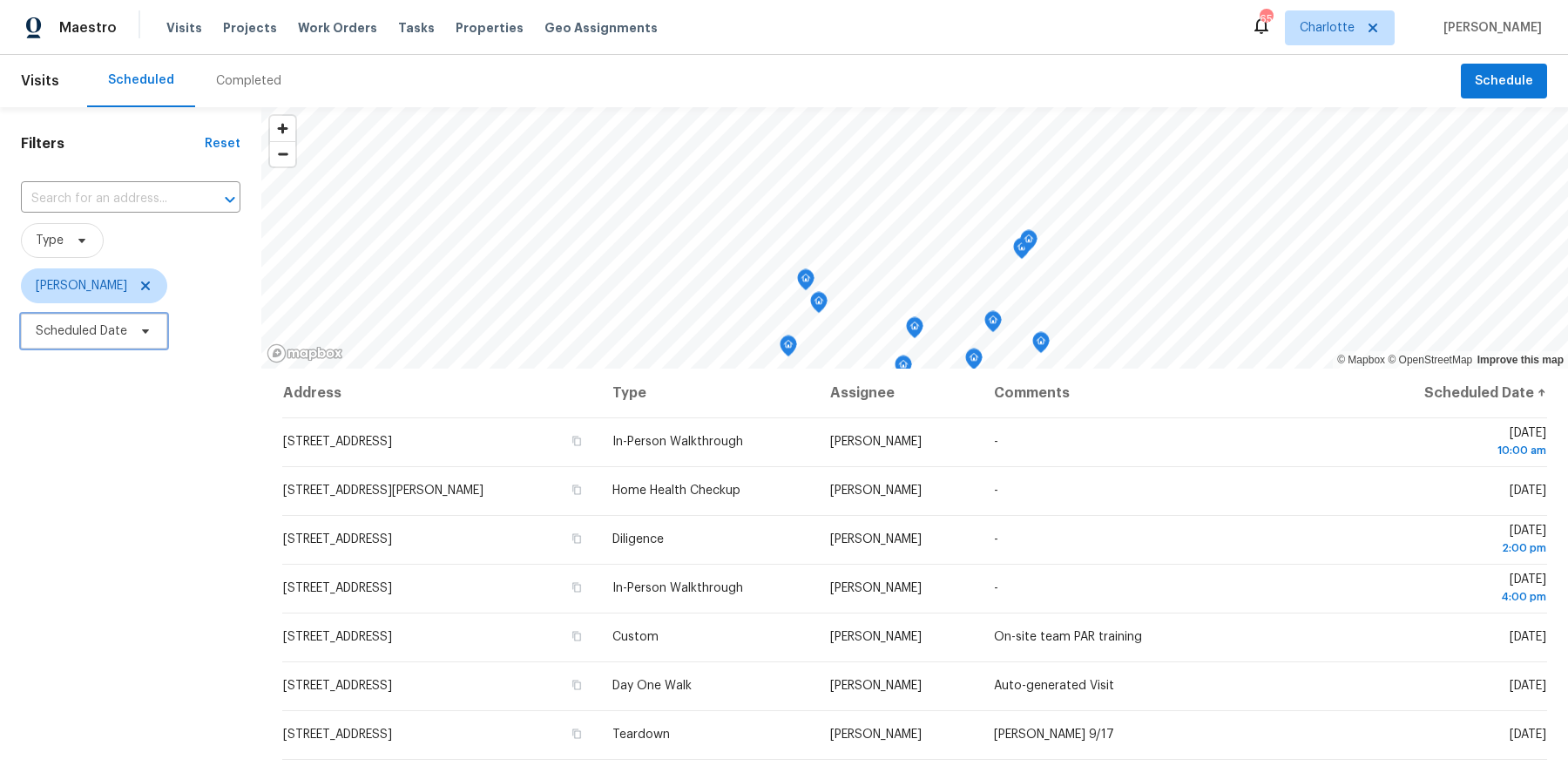
click at [92, 329] on span "Scheduled Date" at bounding box center [81, 330] width 91 height 18
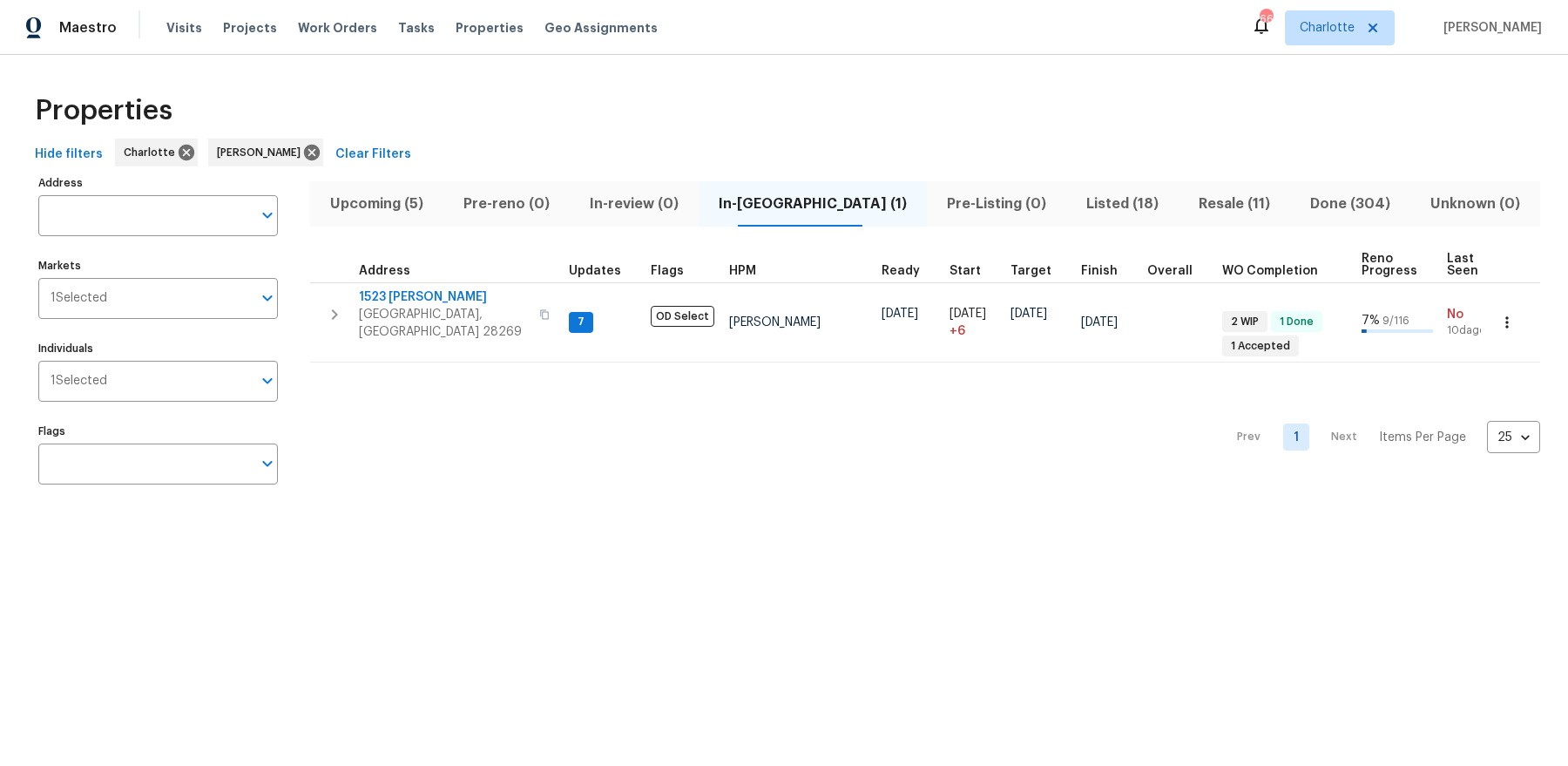
click at [413, 210] on span "Upcoming (5)" at bounding box center [377, 204] width 113 height 24
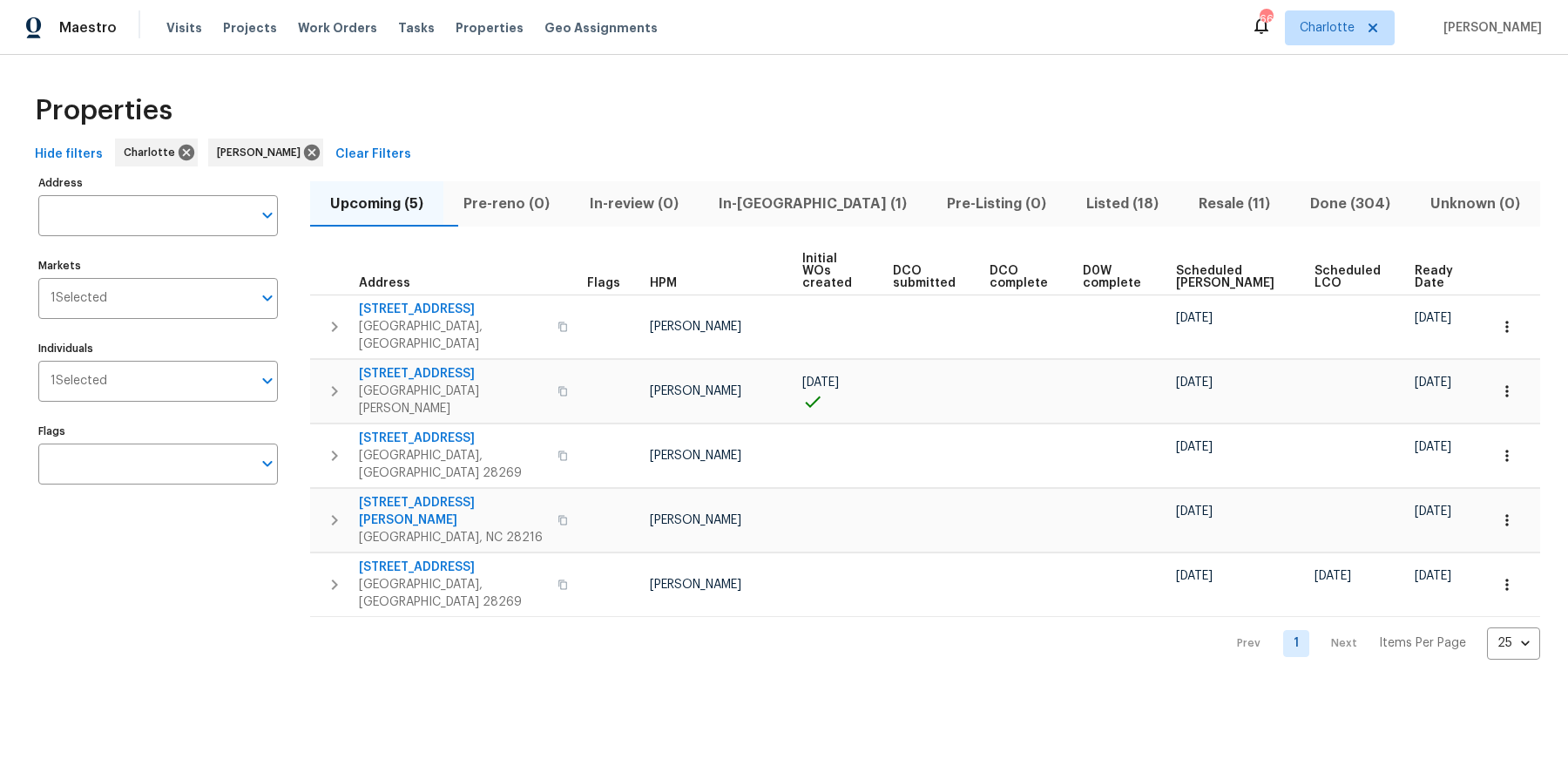
click at [1427, 272] on span "Ready Date" at bounding box center [1436, 277] width 43 height 24
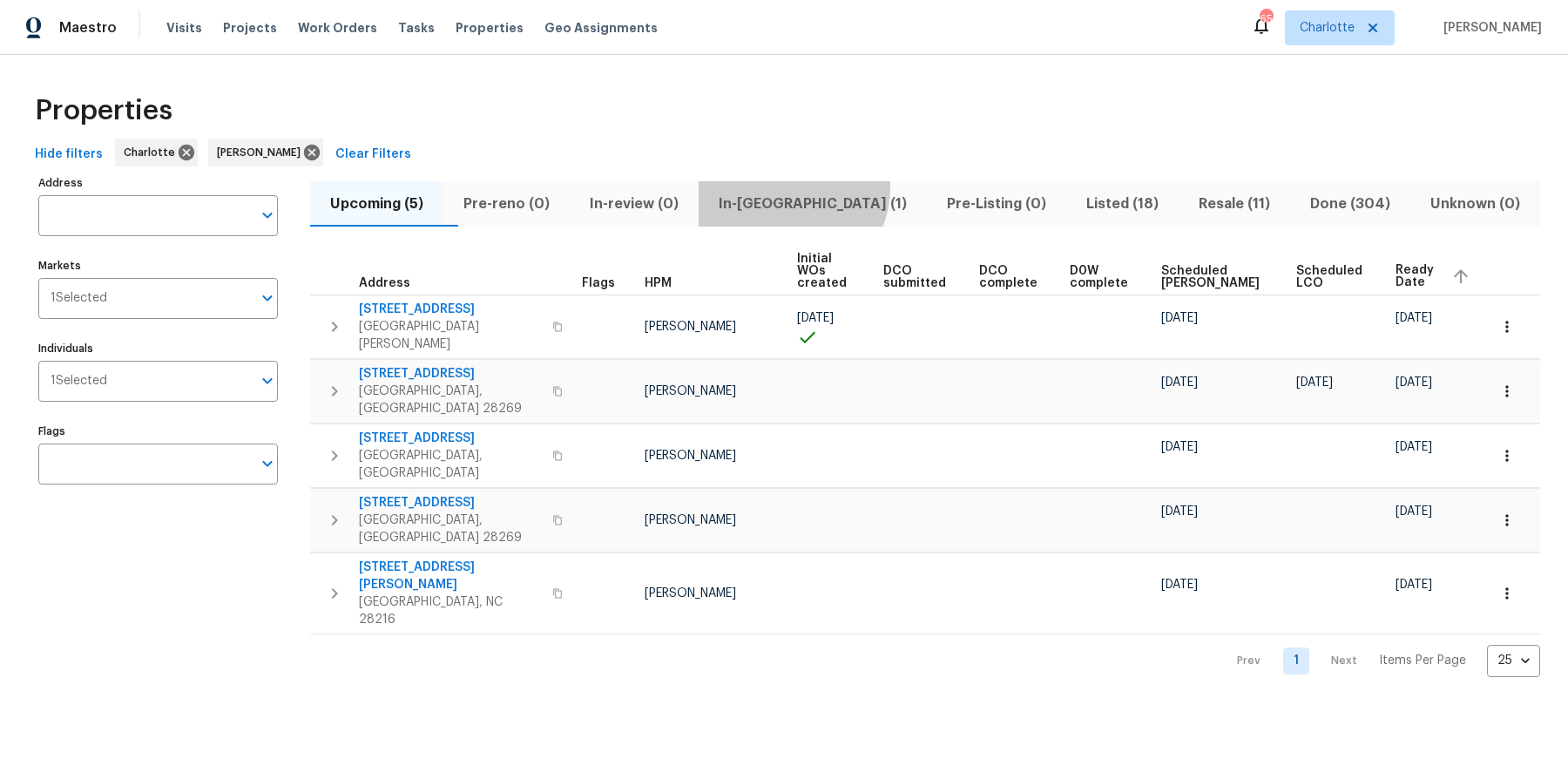
click at [830, 187] on button "In-reno (1)" at bounding box center [812, 203] width 228 height 45
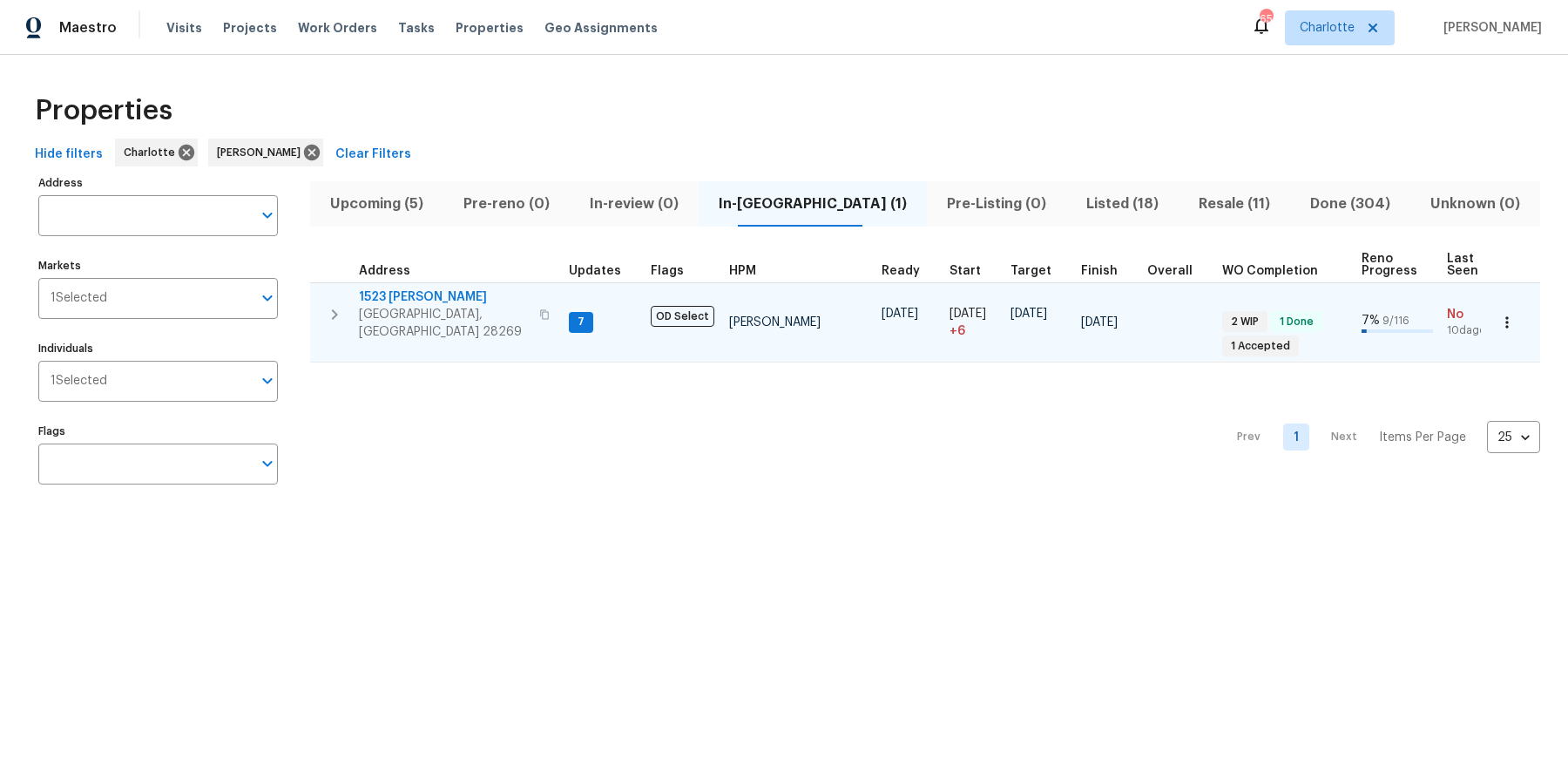
click at [402, 289] on span "1523 Callender Ln" at bounding box center [444, 297] width 170 height 18
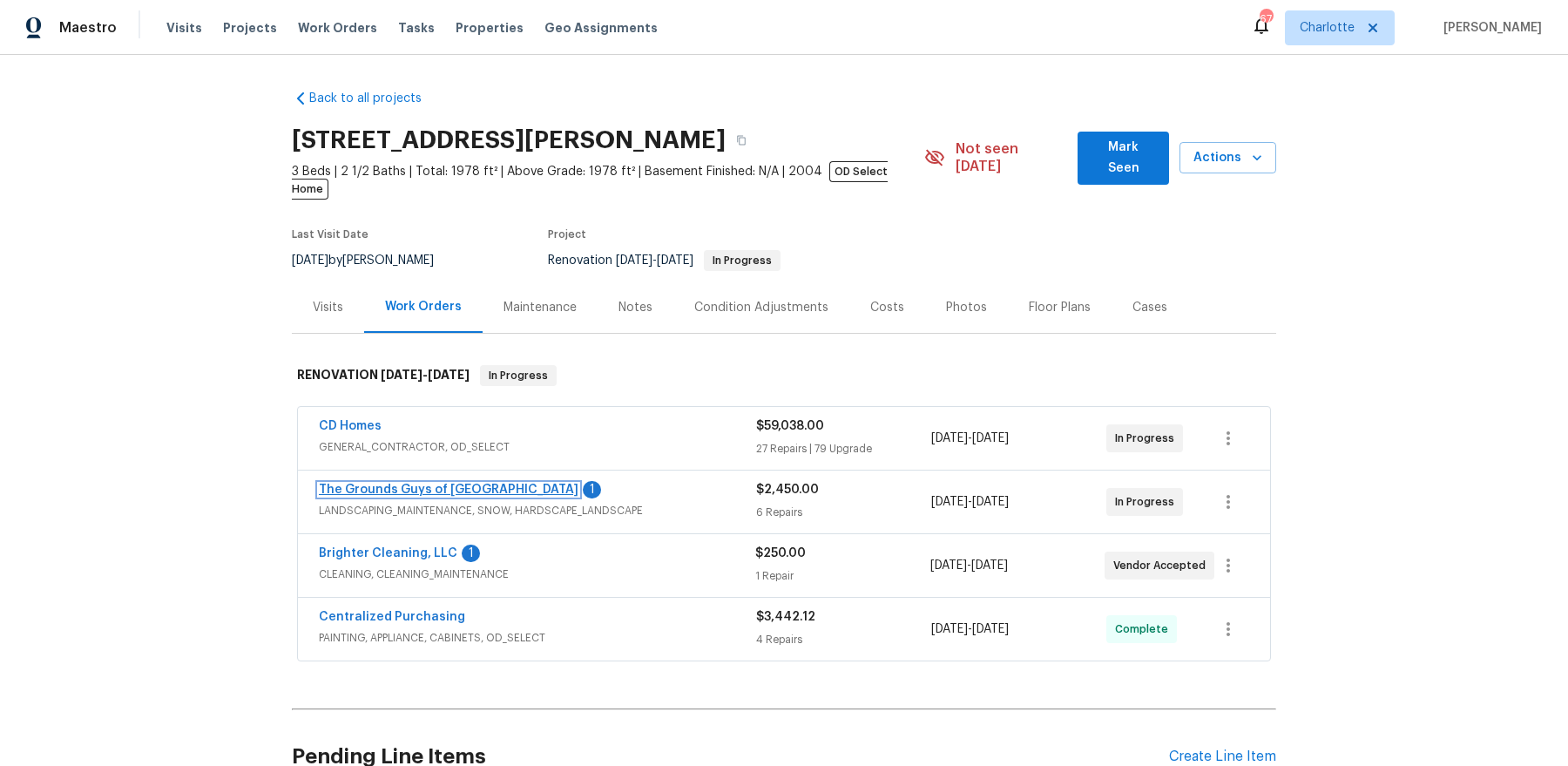
click at [421, 484] on link "The Grounds Guys of Huntersville" at bounding box center [449, 489] width 259 height 12
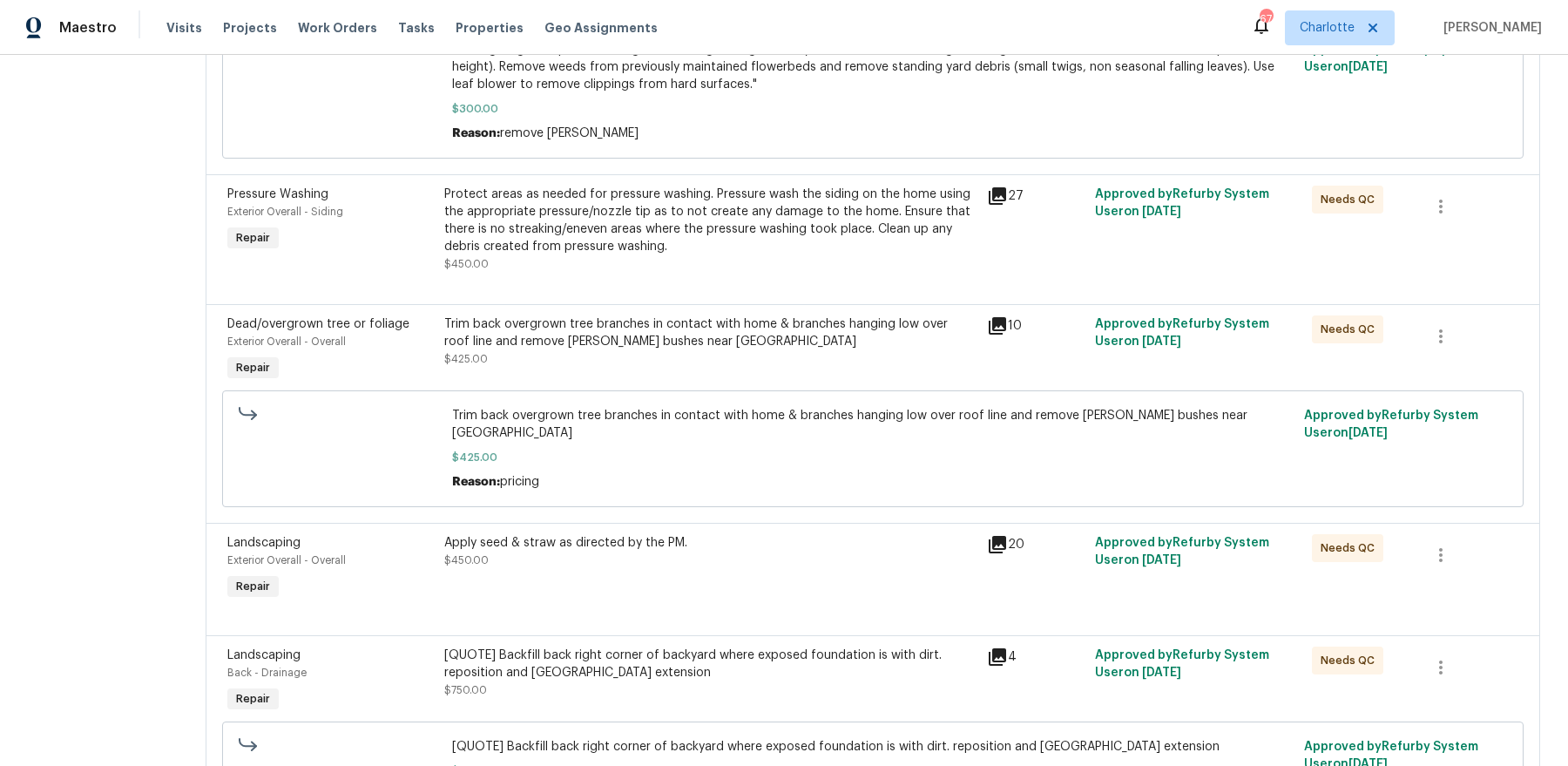
scroll to position [394, 0]
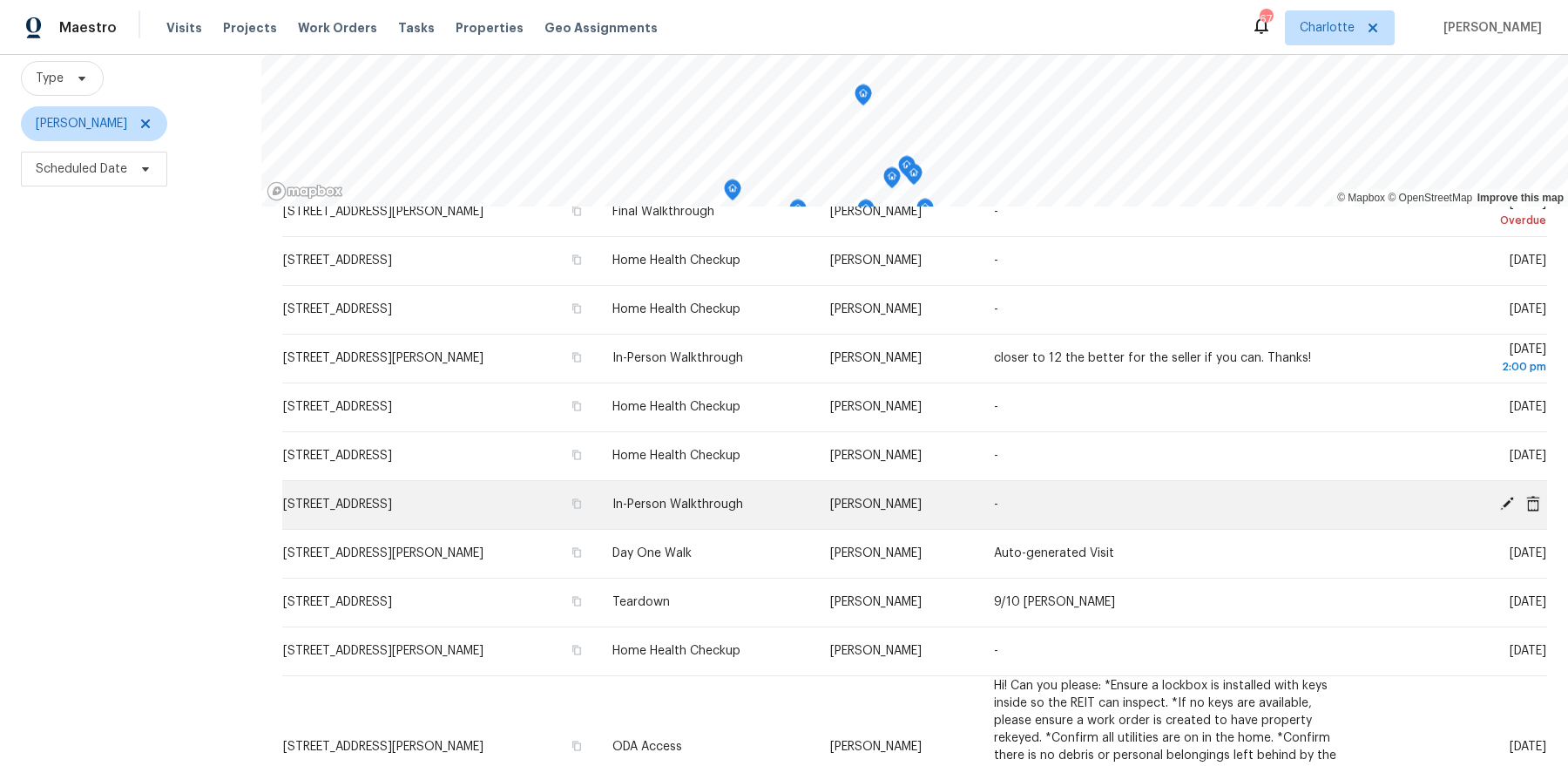
scroll to position [72, 0]
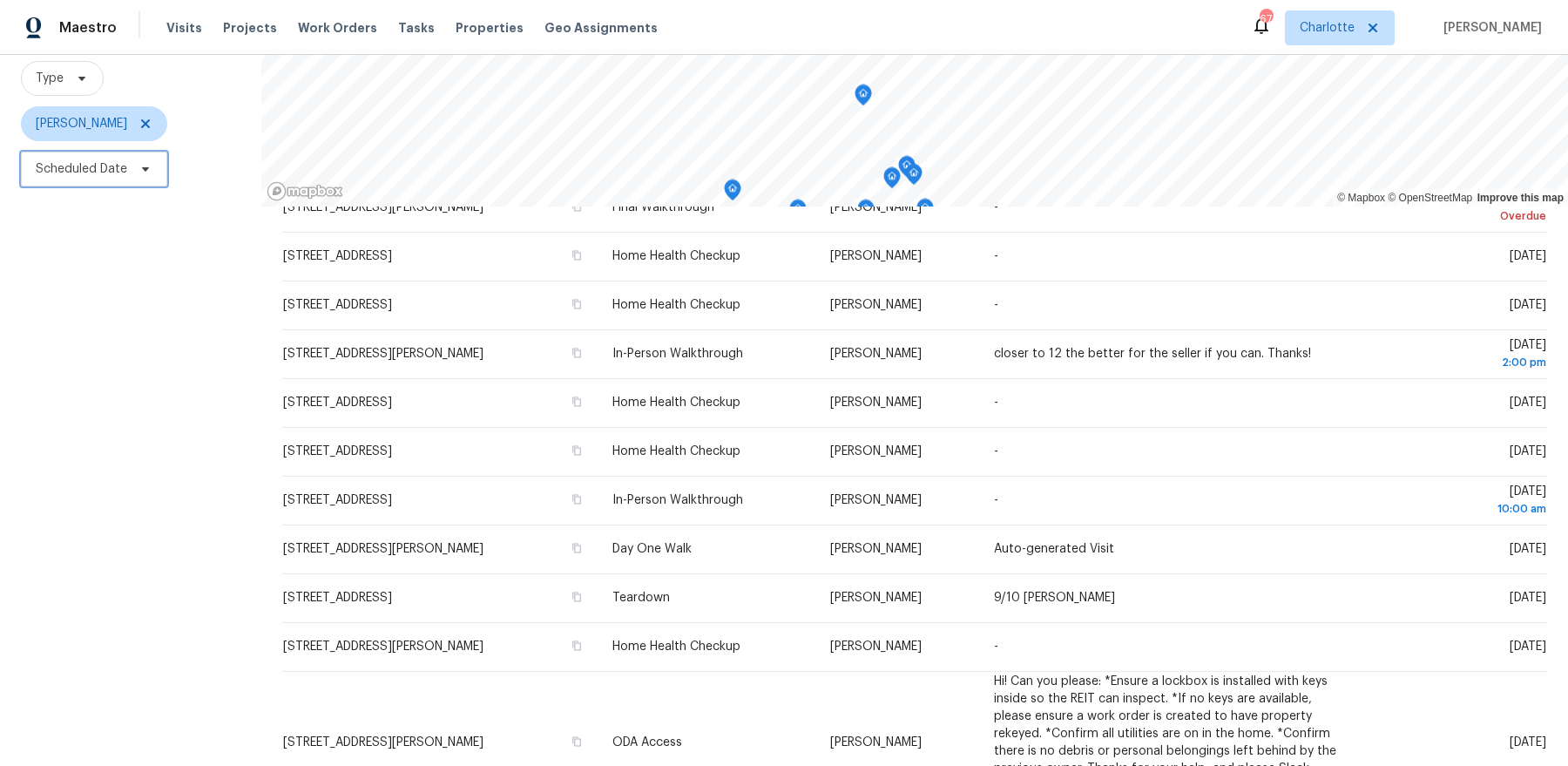
click at [132, 179] on span "Scheduled Date" at bounding box center [94, 169] width 147 height 35
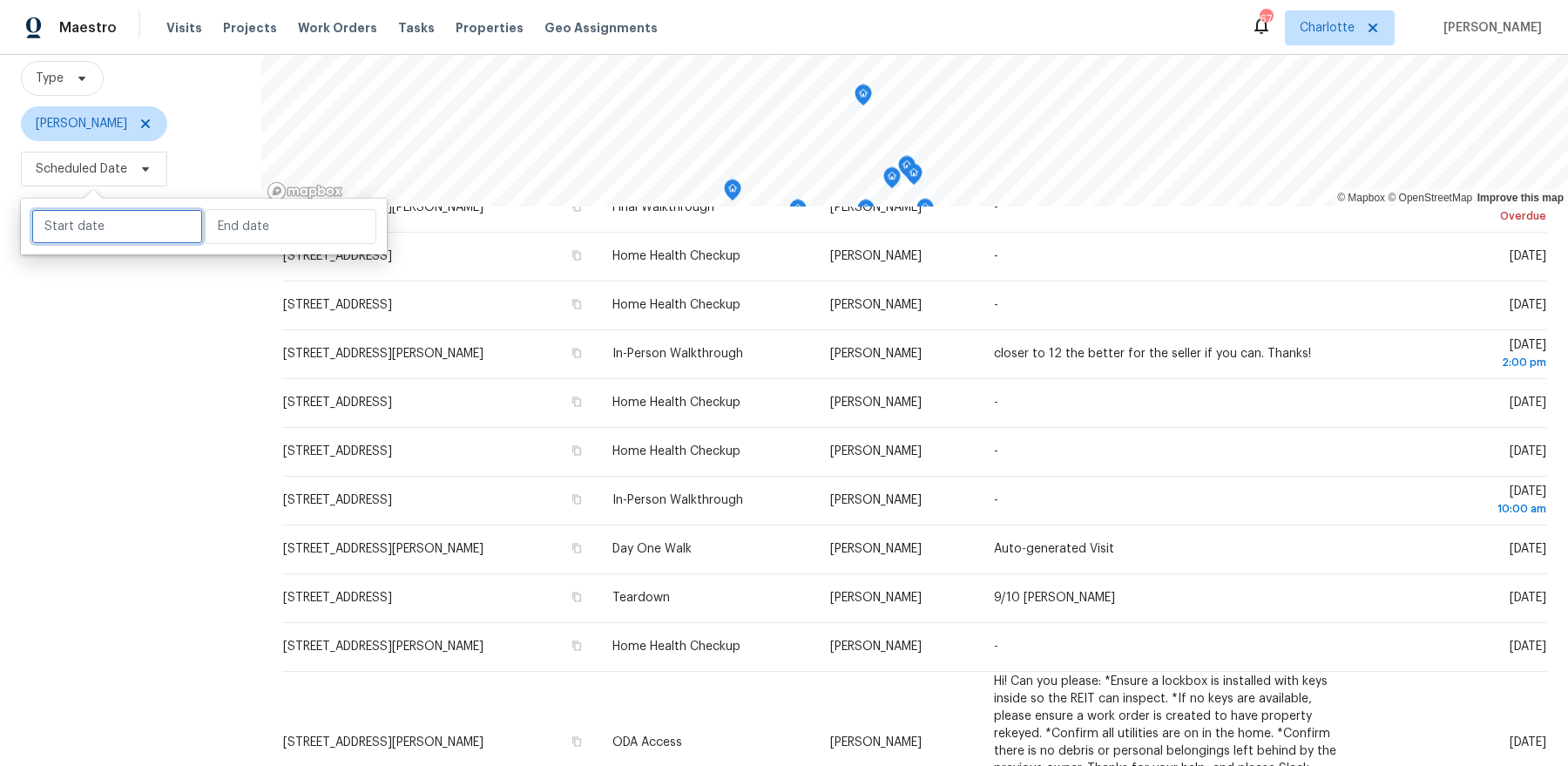
click at [124, 233] on input "text" at bounding box center [117, 227] width 172 height 35
select select "8"
select select "2025"
select select "9"
select select "2025"
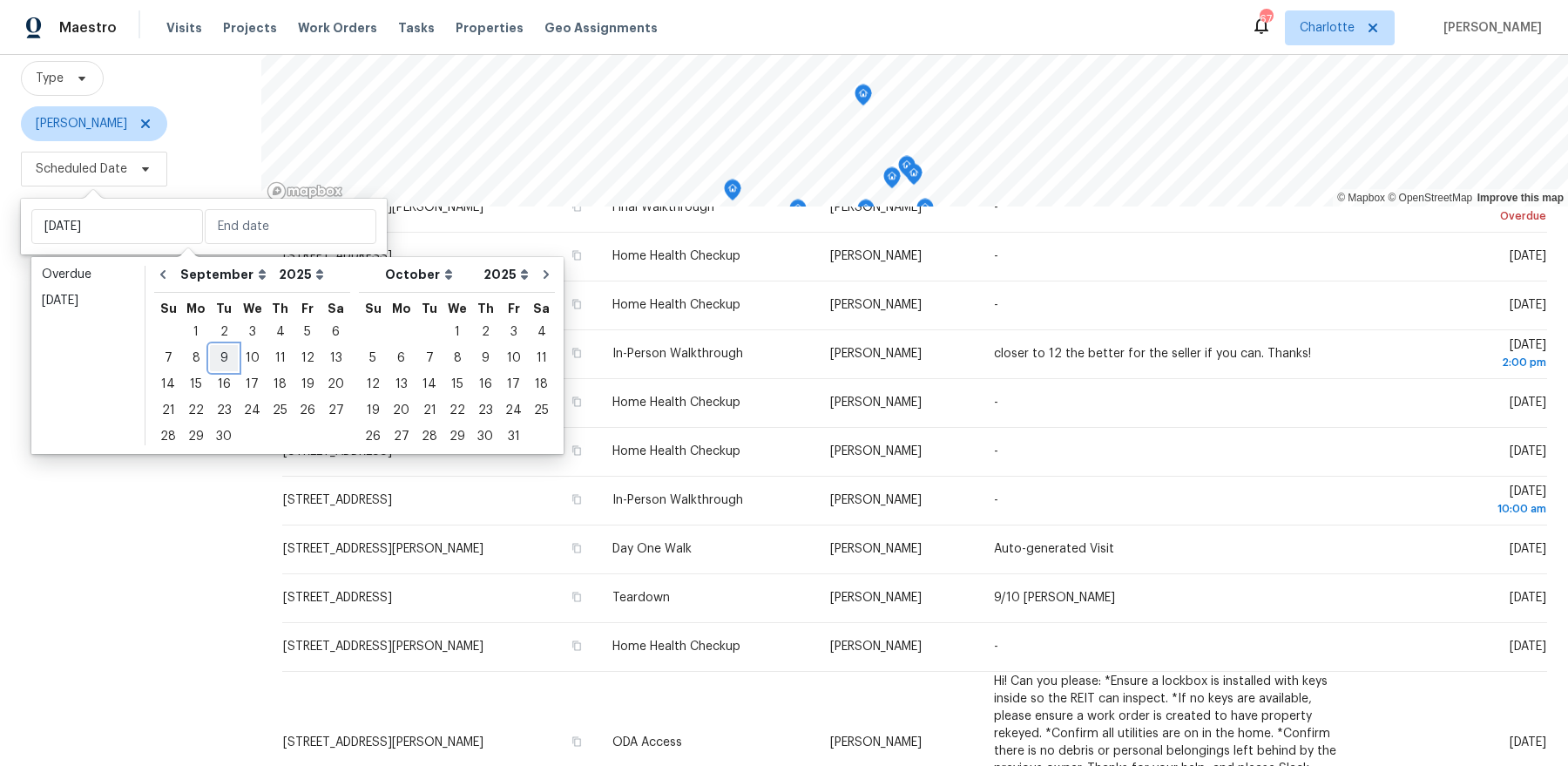
click at [217, 359] on div "9" at bounding box center [224, 358] width 28 height 24
type input "Tue, Sep 09"
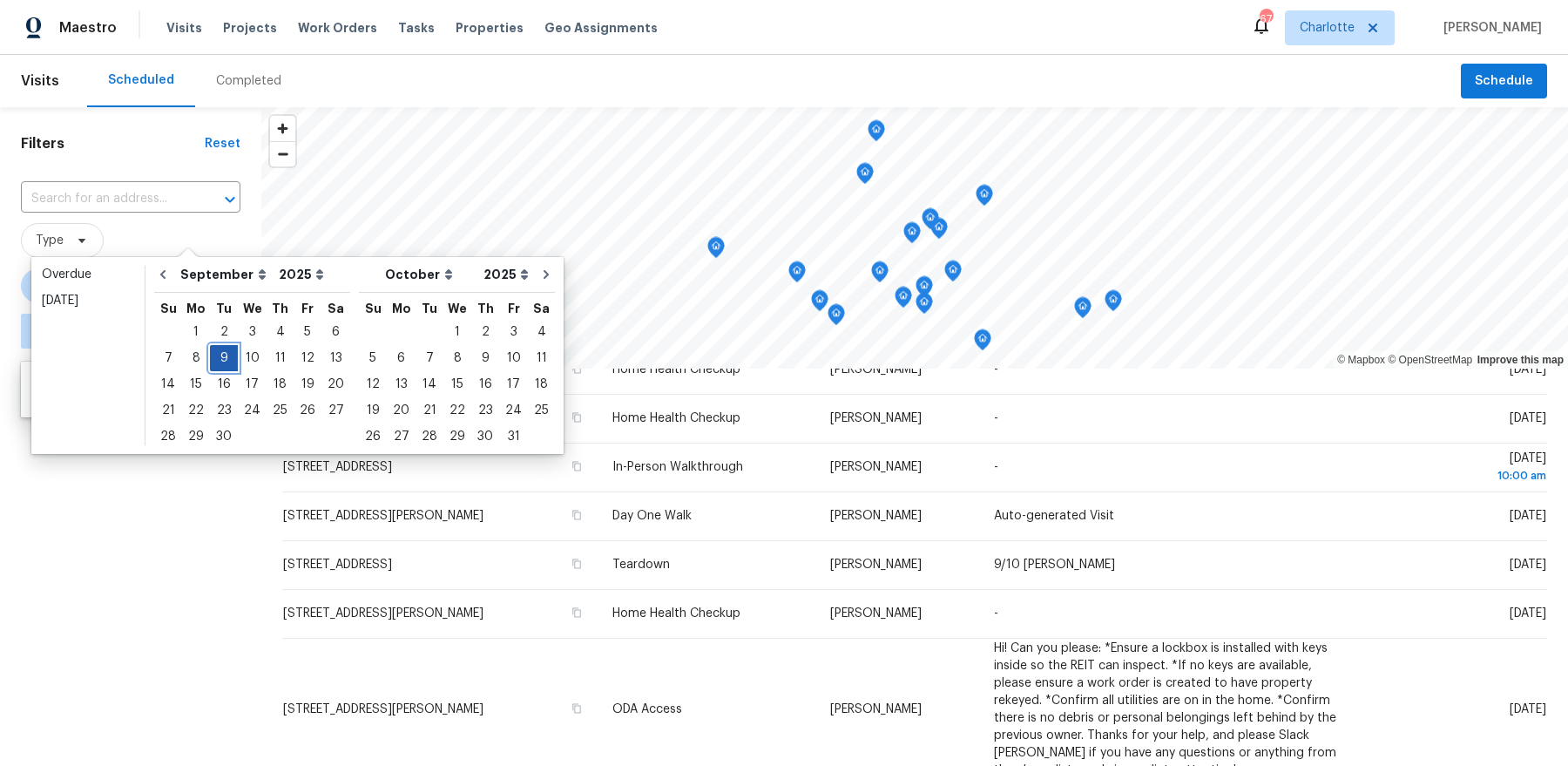
click at [217, 359] on div "9" at bounding box center [224, 358] width 28 height 24
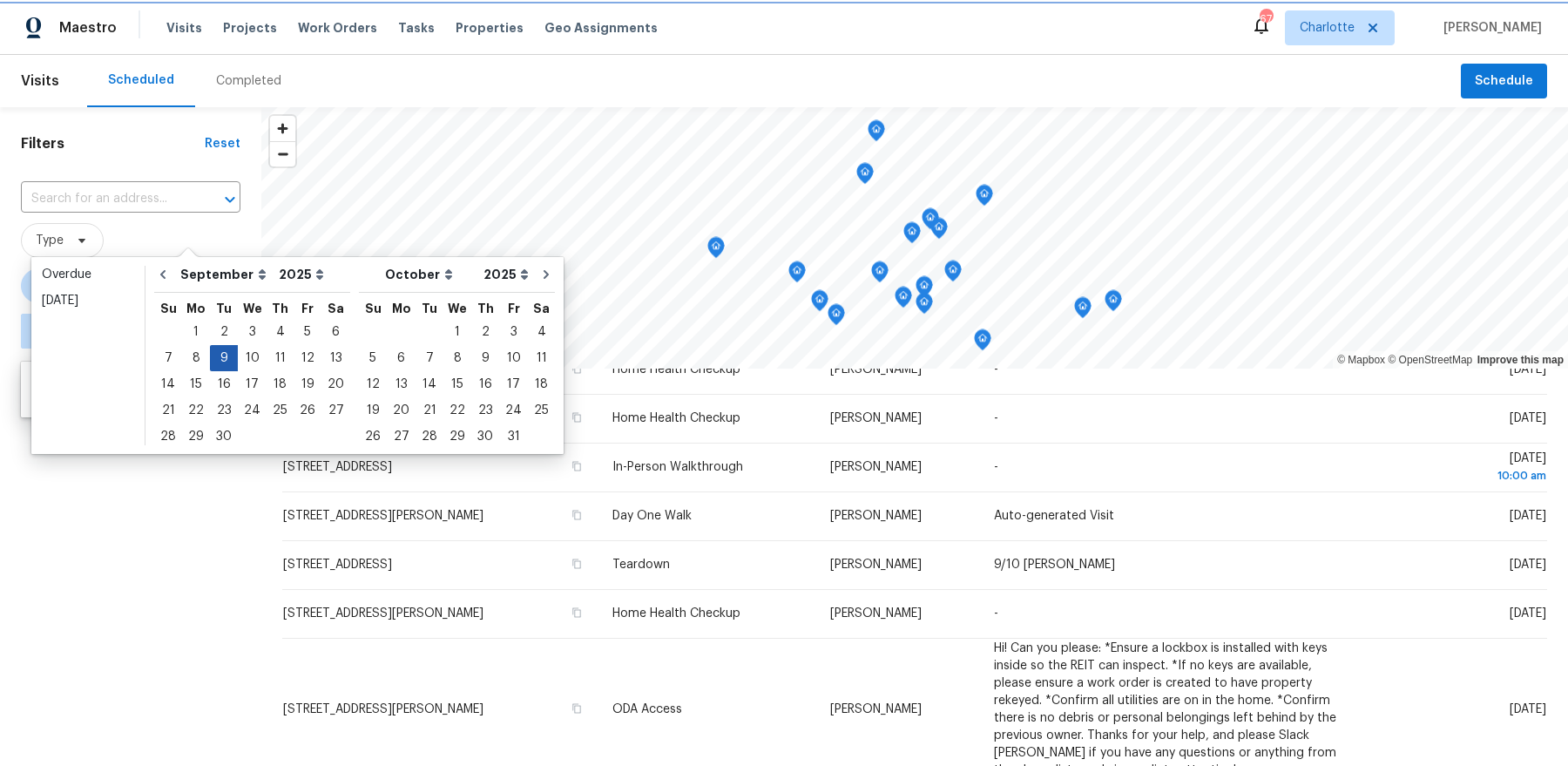
type input "Tue, Sep 09"
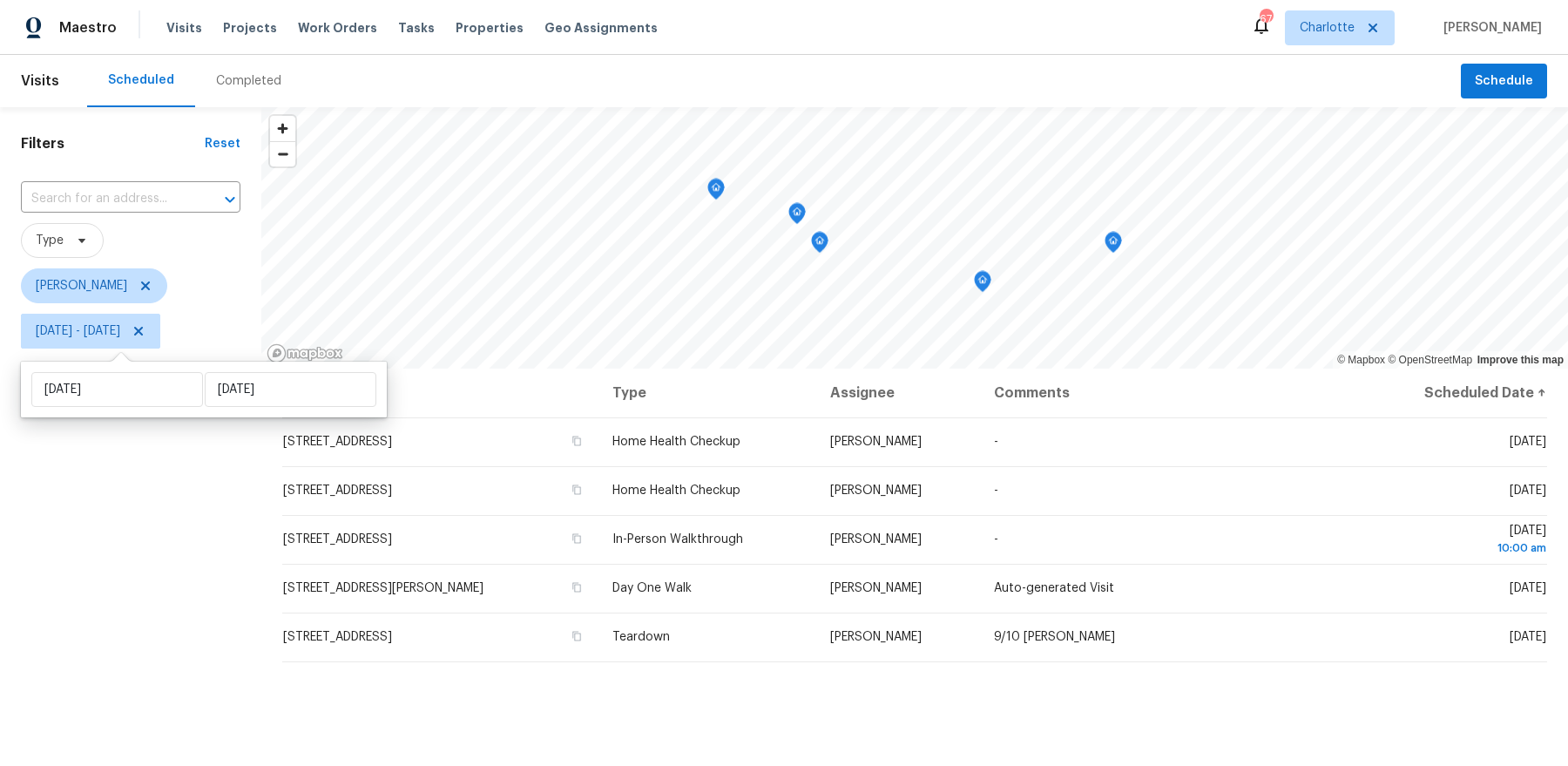
click at [130, 557] on div "Filters Reset ​ Type Dan Baquero Tue, Sep 09 - Tue, Sep 09" at bounding box center [130, 544] width 261 height 874
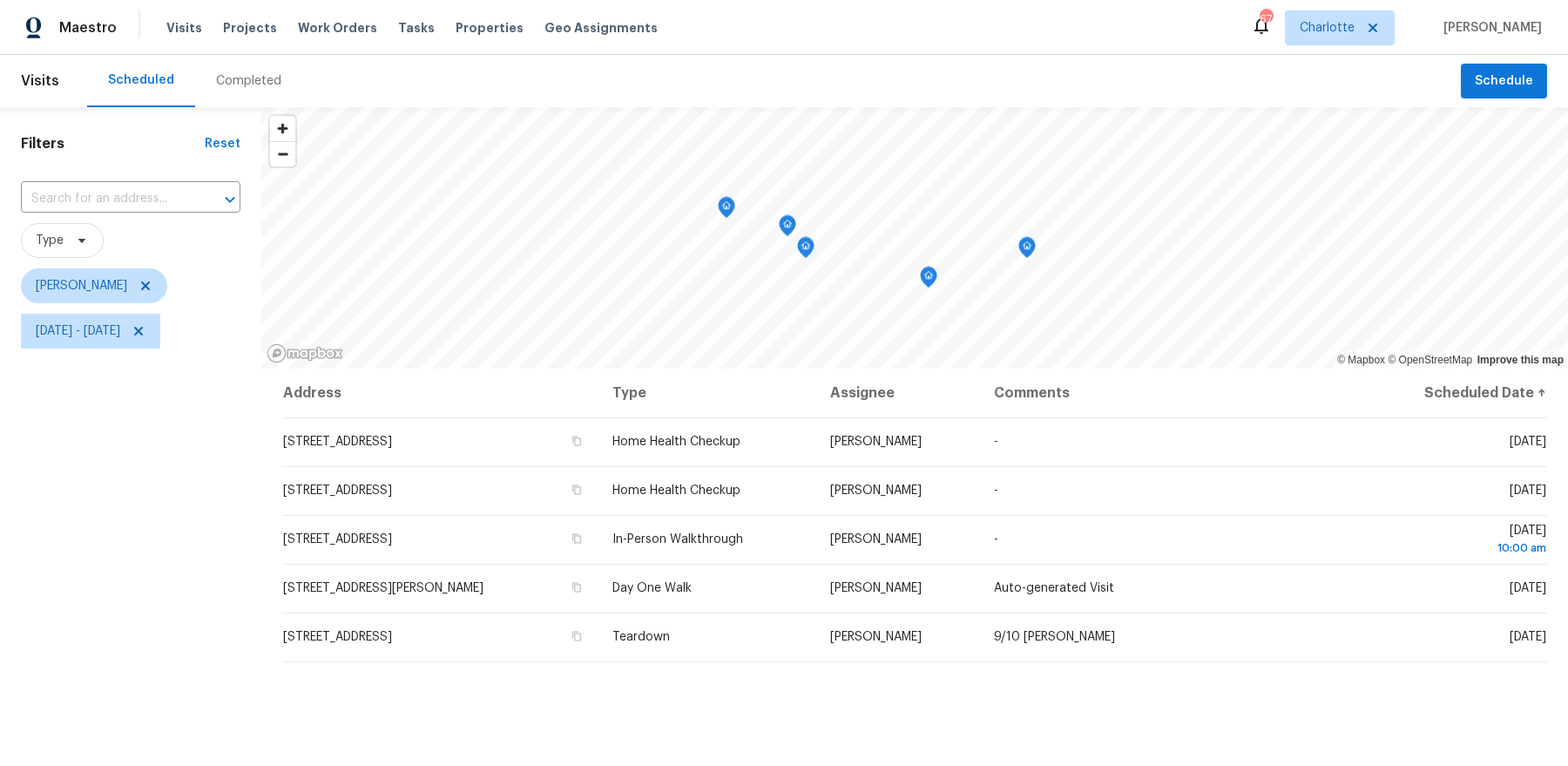
click at [1035, 253] on icon "Map marker" at bounding box center [1027, 248] width 18 height 22
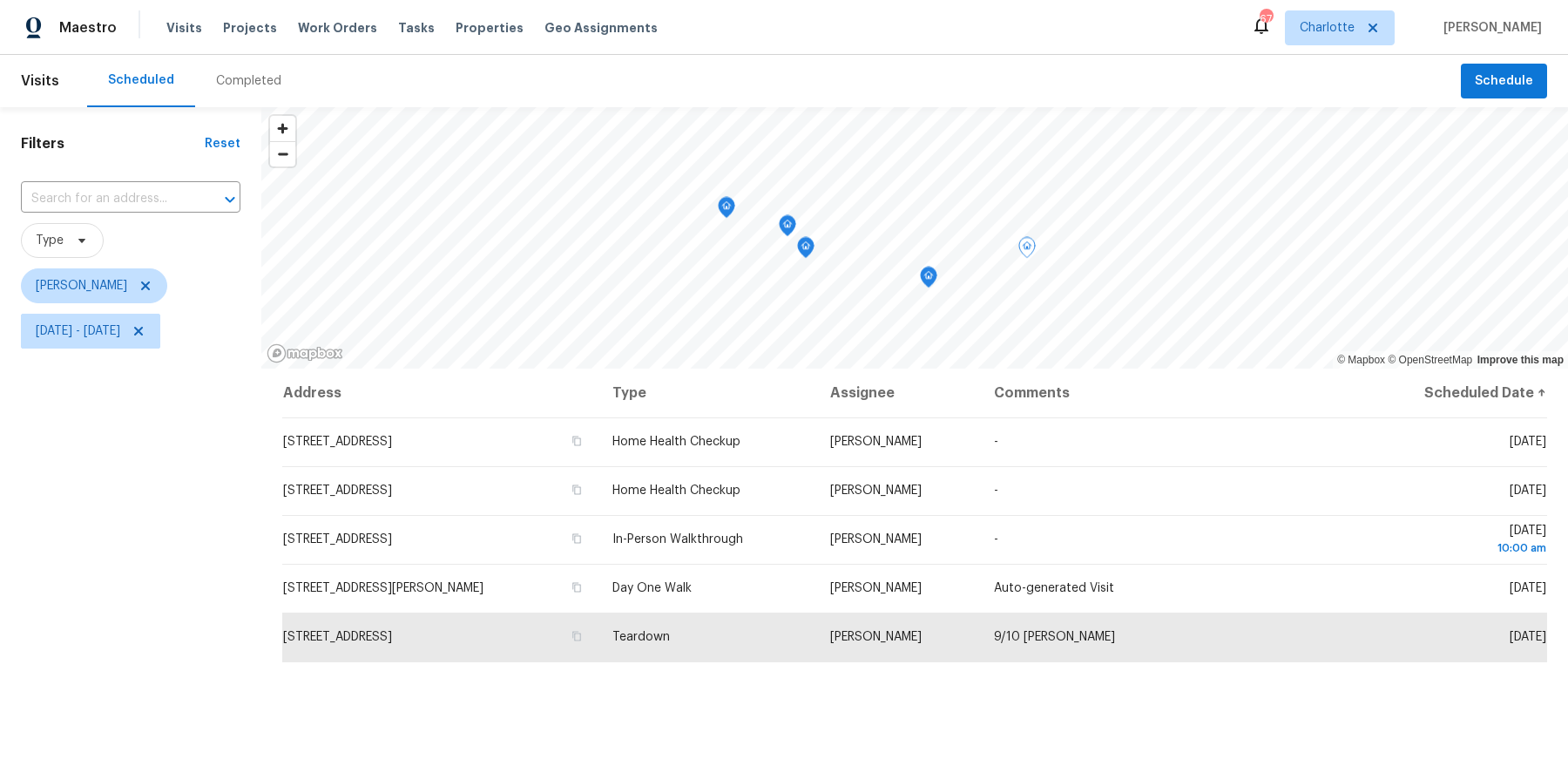
click at [928, 276] on icon "Map marker" at bounding box center [929, 277] width 2 height 3
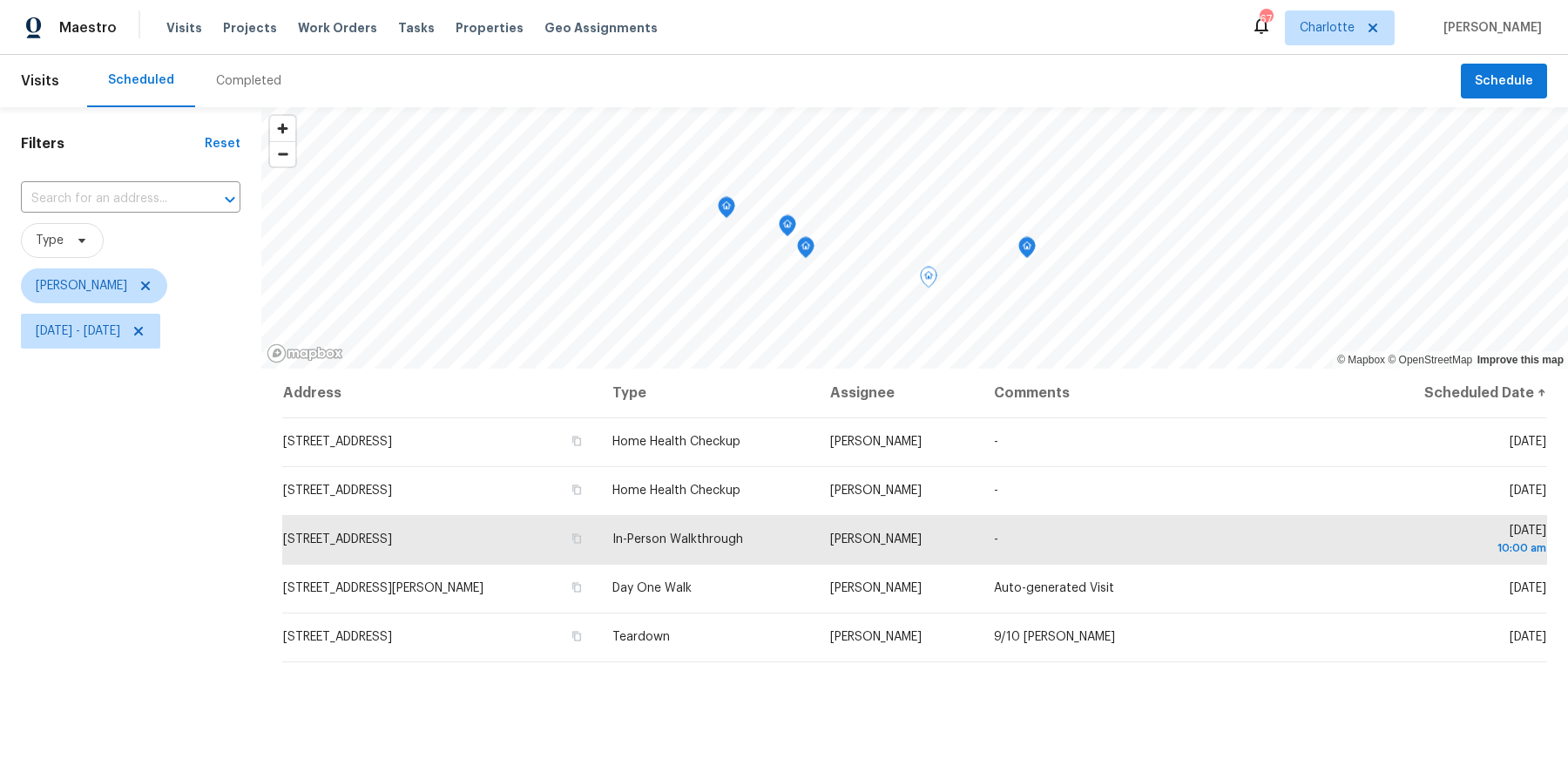
click at [724, 212] on icon "Map marker" at bounding box center [726, 208] width 16 height 20
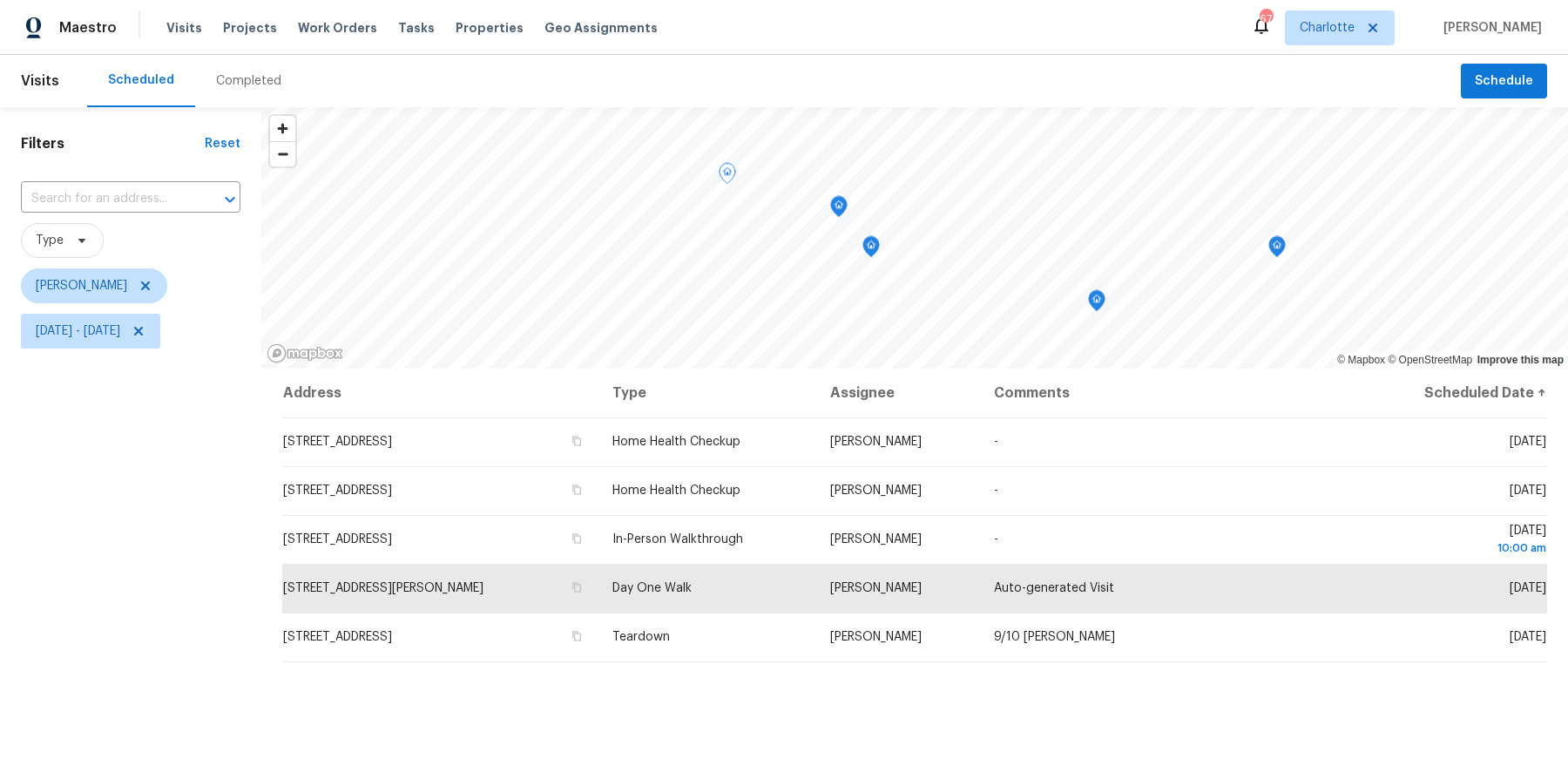
click at [840, 212] on icon "Map marker" at bounding box center [839, 207] width 16 height 20
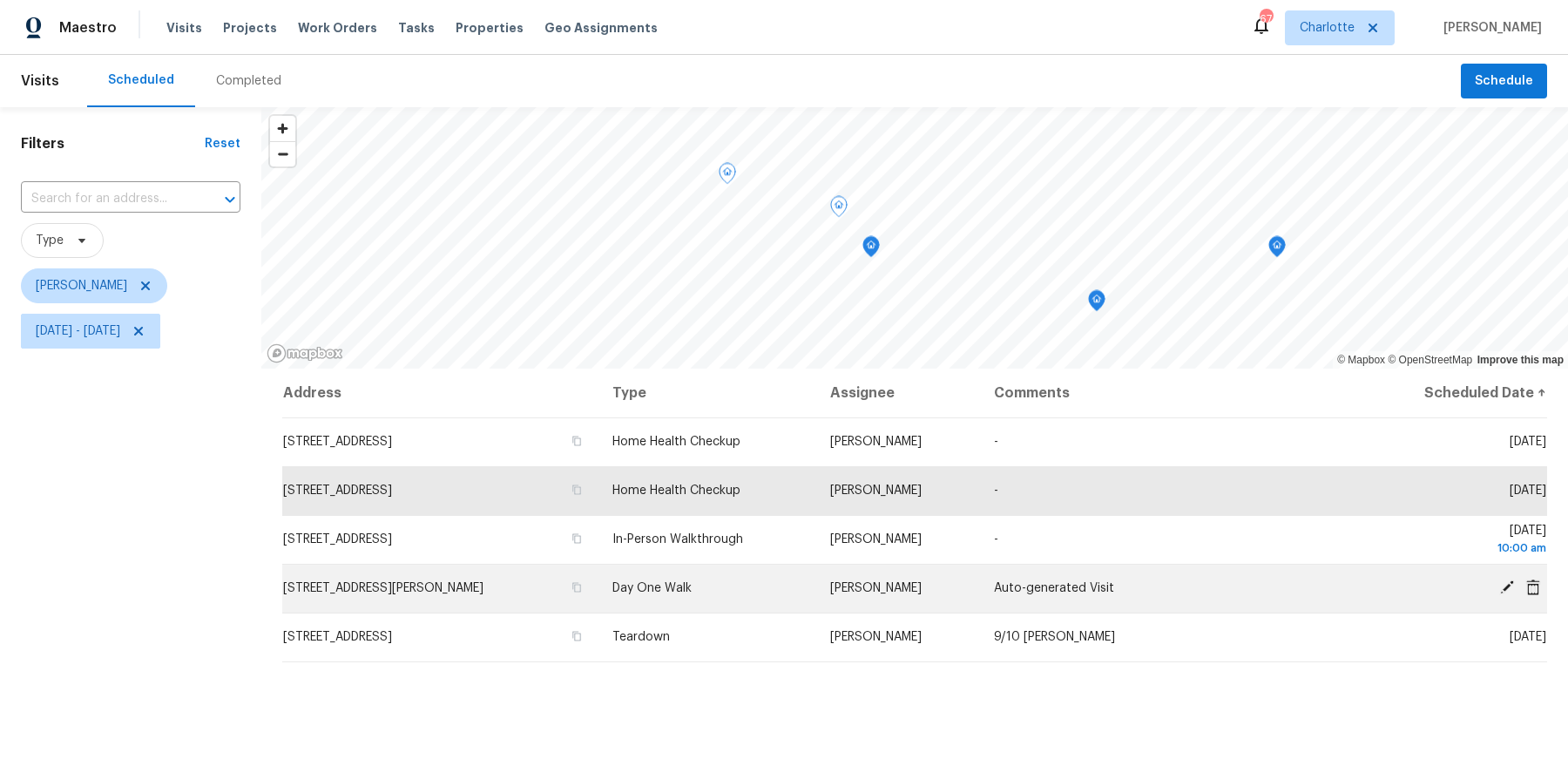
click at [1511, 587] on icon at bounding box center [1507, 587] width 16 height 16
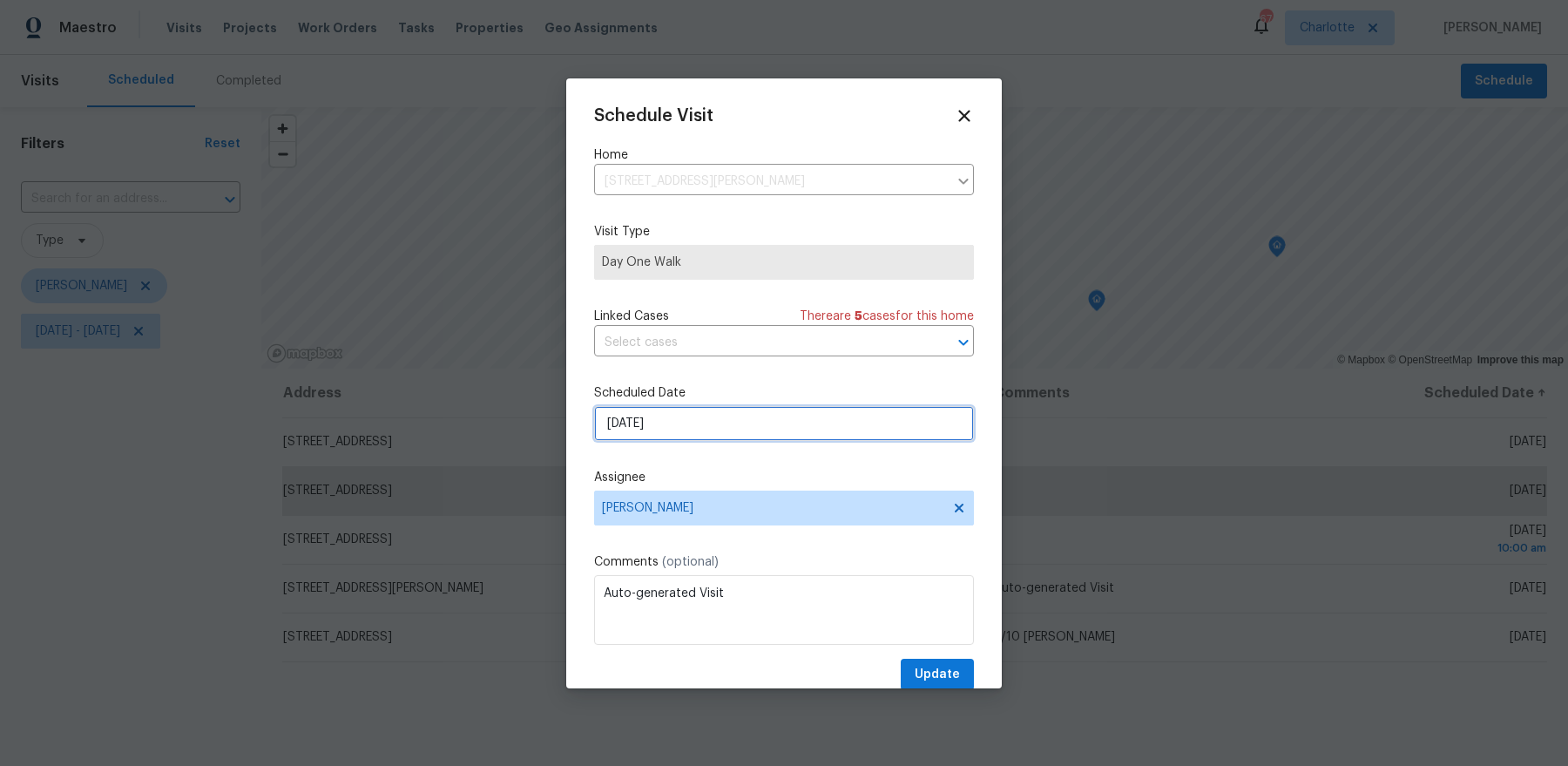
click at [723, 432] on input "9/9/2025" at bounding box center [784, 424] width 380 height 35
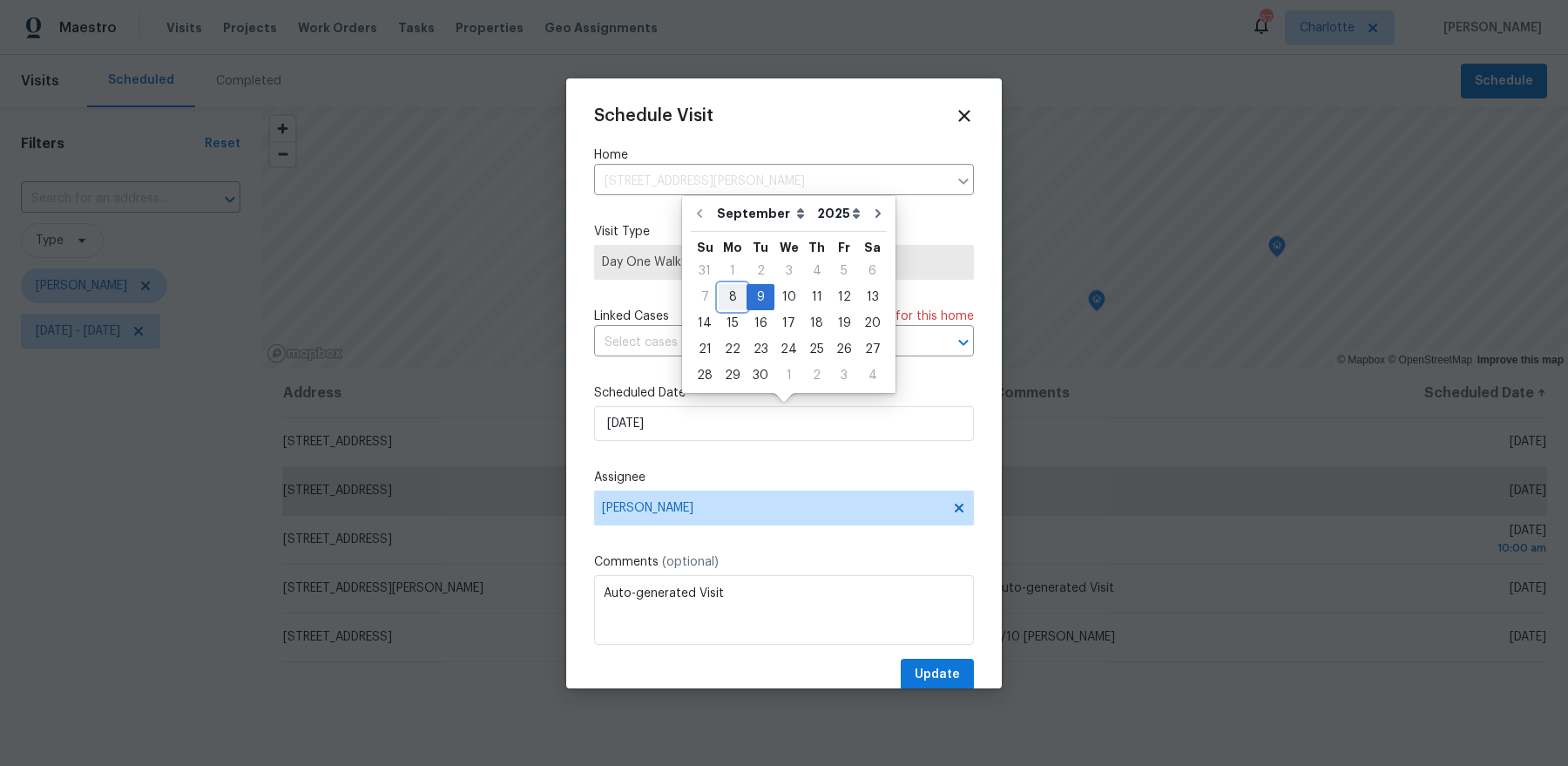
click at [730, 303] on div "8" at bounding box center [733, 297] width 28 height 24
type input "[DATE]"
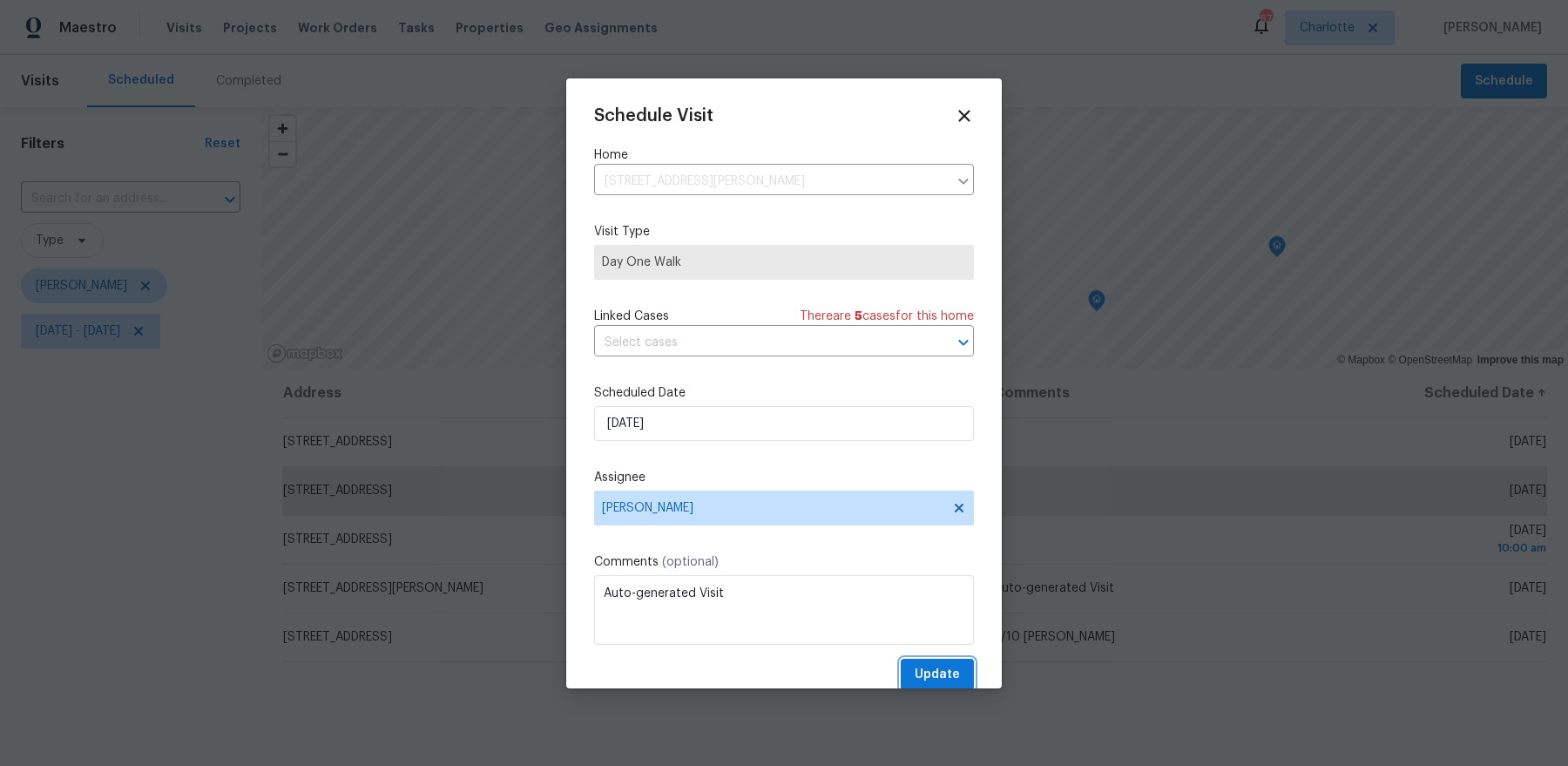
click at [947, 675] on span "Update" at bounding box center [937, 675] width 45 height 22
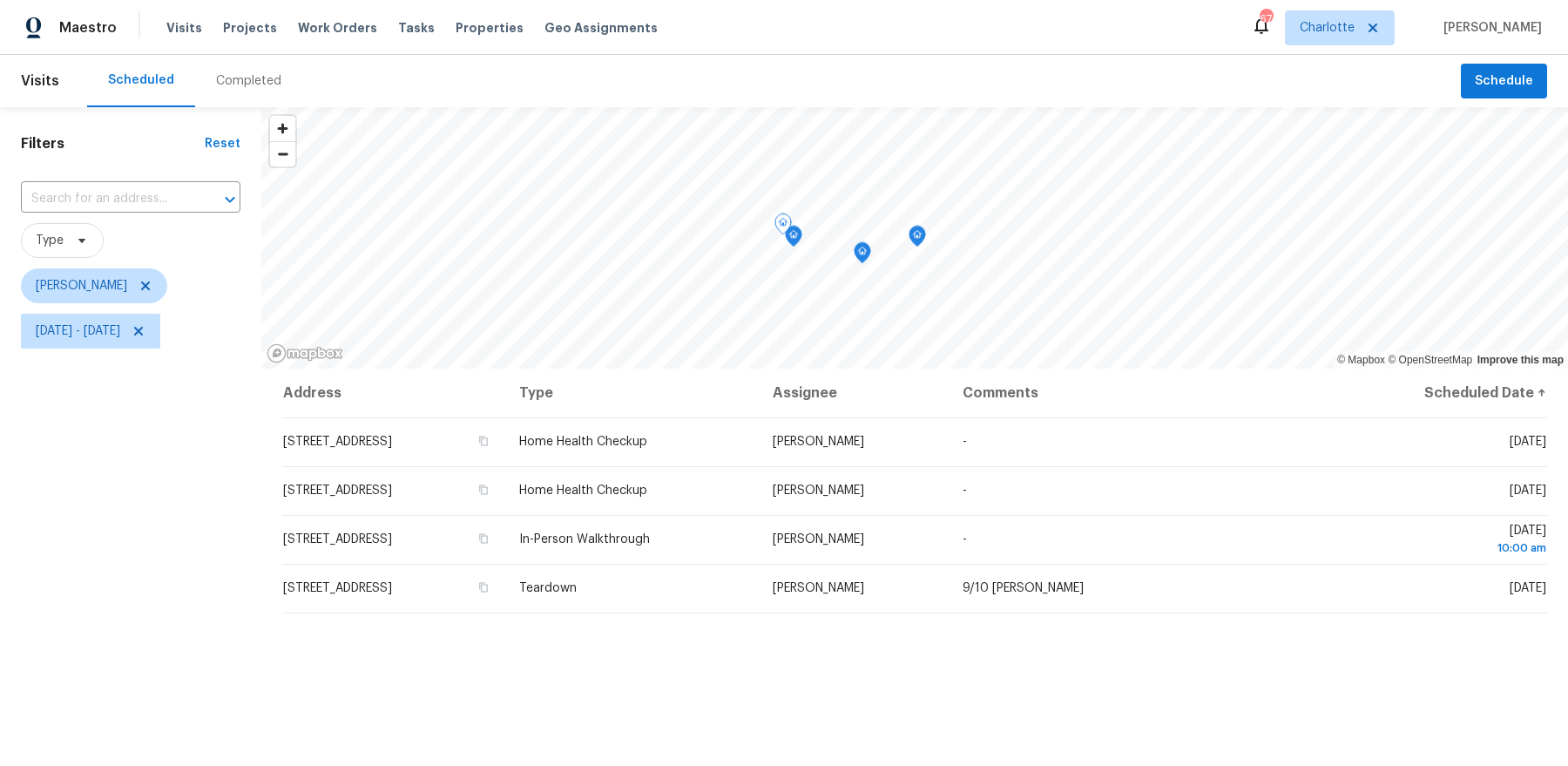
click at [794, 239] on icon "Map marker" at bounding box center [794, 236] width 16 height 20
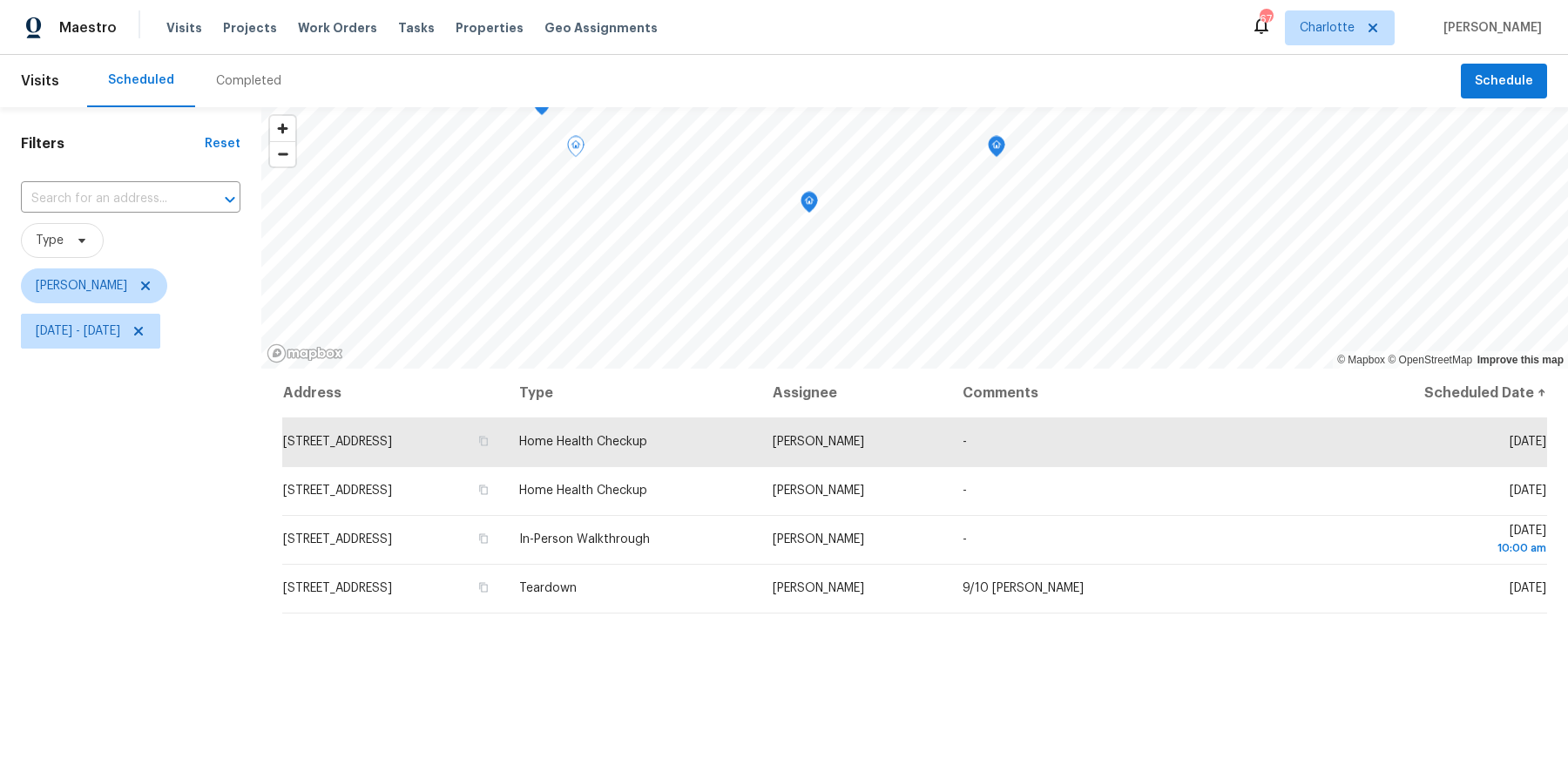
click at [808, 209] on icon "Map marker" at bounding box center [809, 203] width 16 height 20
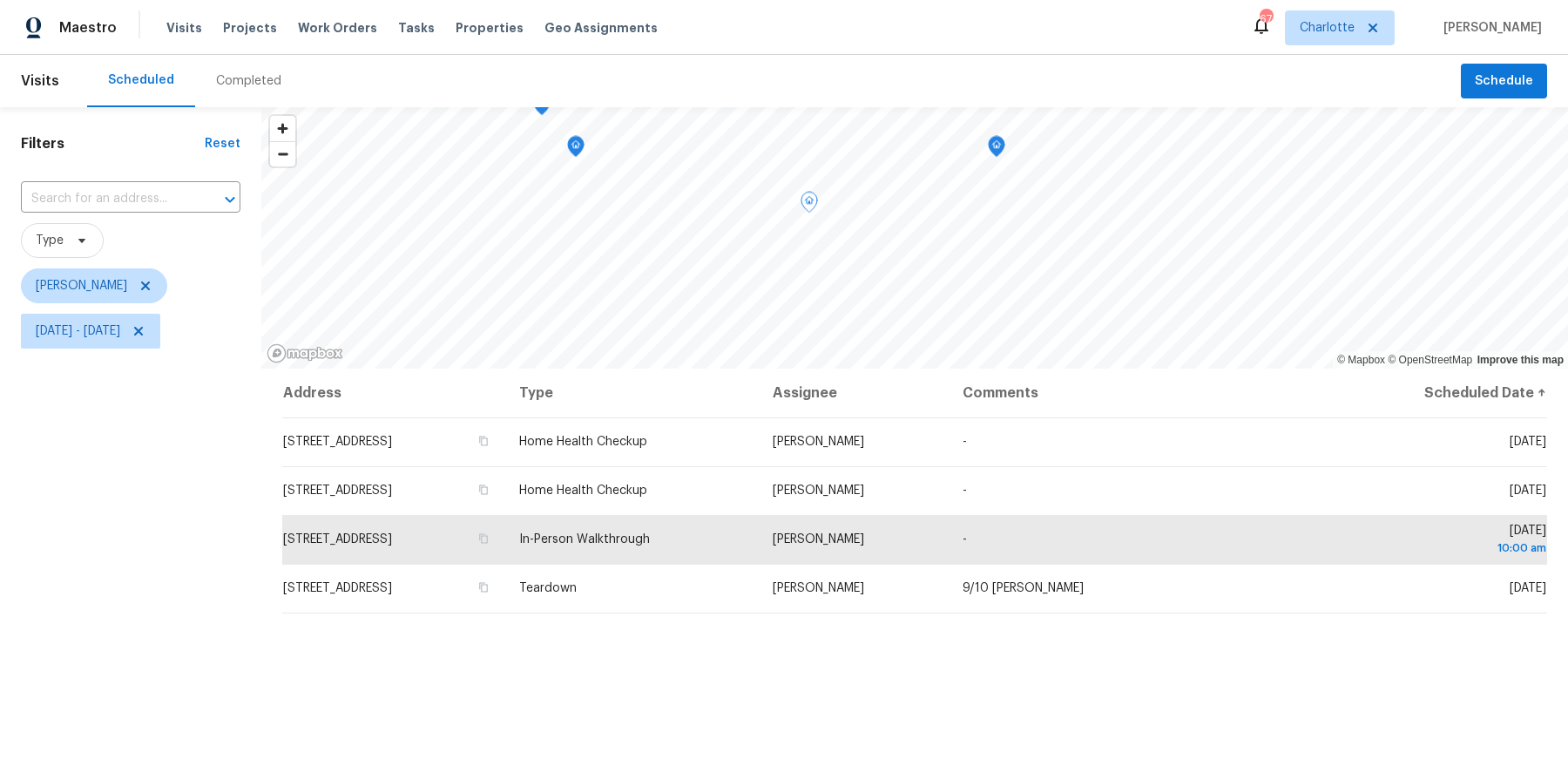
click at [220, 41] on div "Visits Projects Work Orders Tasks Properties Geo Assignments" at bounding box center [422, 28] width 512 height 35
click at [233, 24] on span "Projects" at bounding box center [250, 28] width 54 height 18
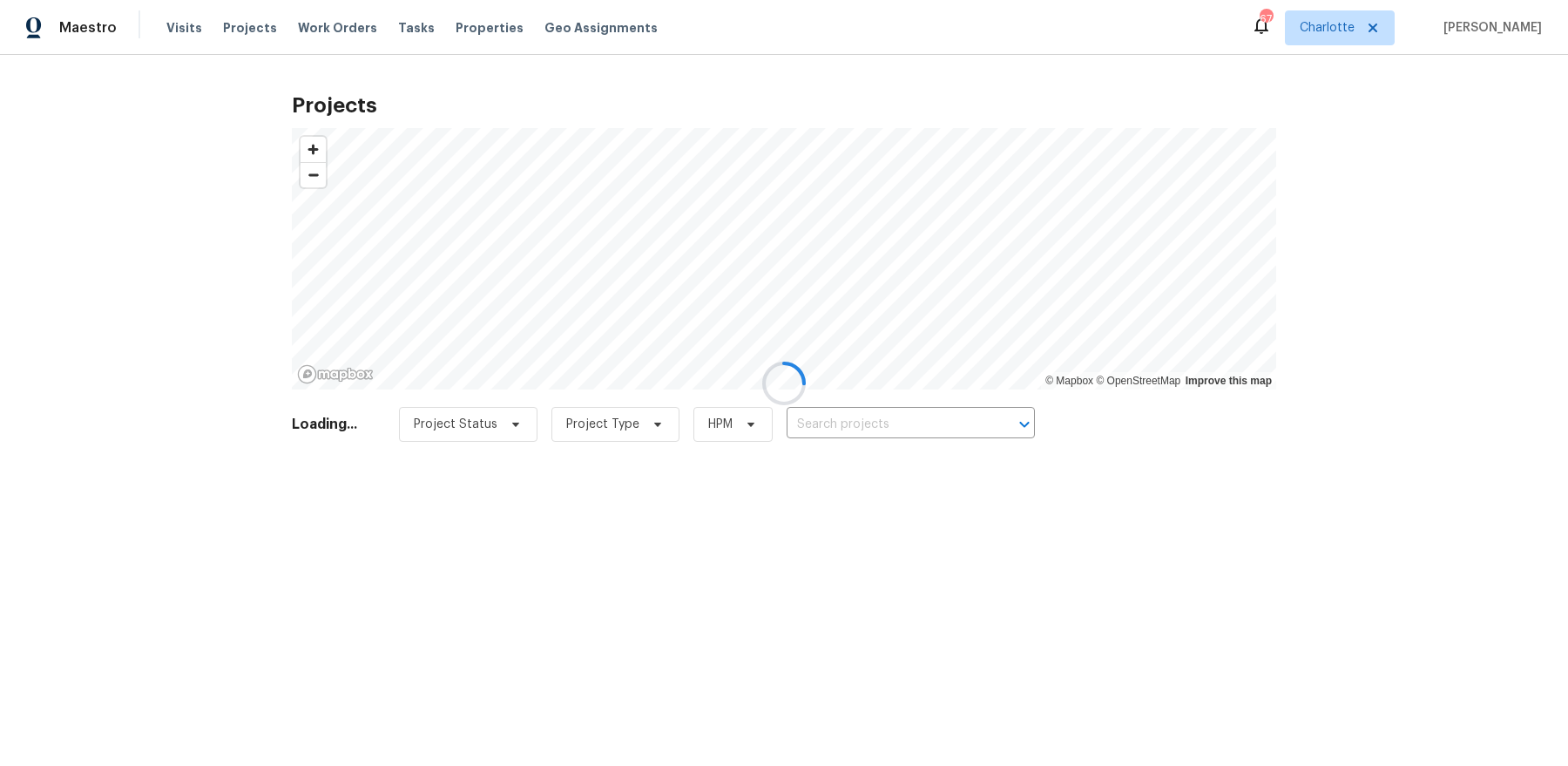
click at [853, 437] on div at bounding box center [784, 383] width 1568 height 766
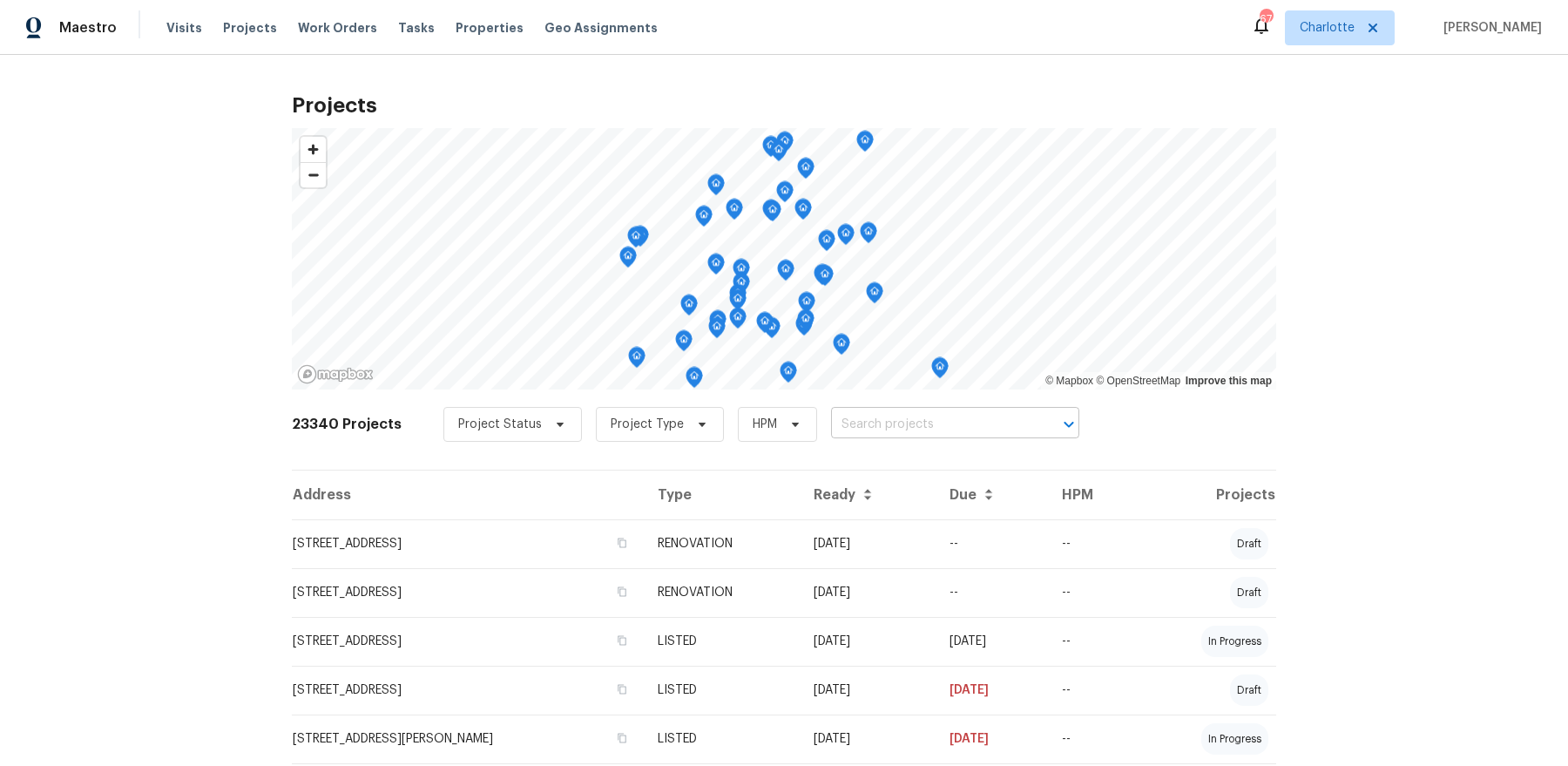
click at [855, 429] on input "text" at bounding box center [931, 425] width 199 height 27
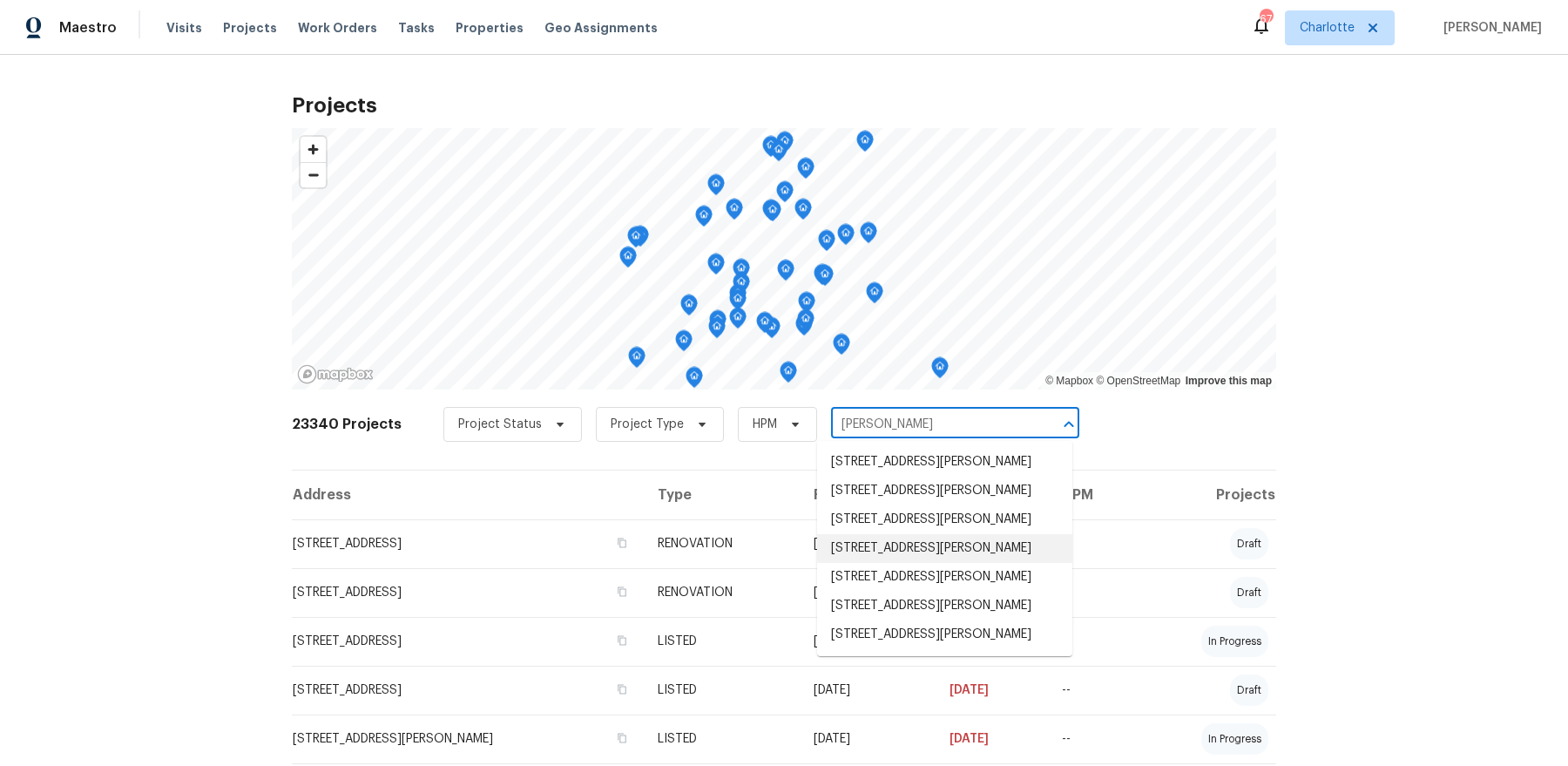
type input "sipes"
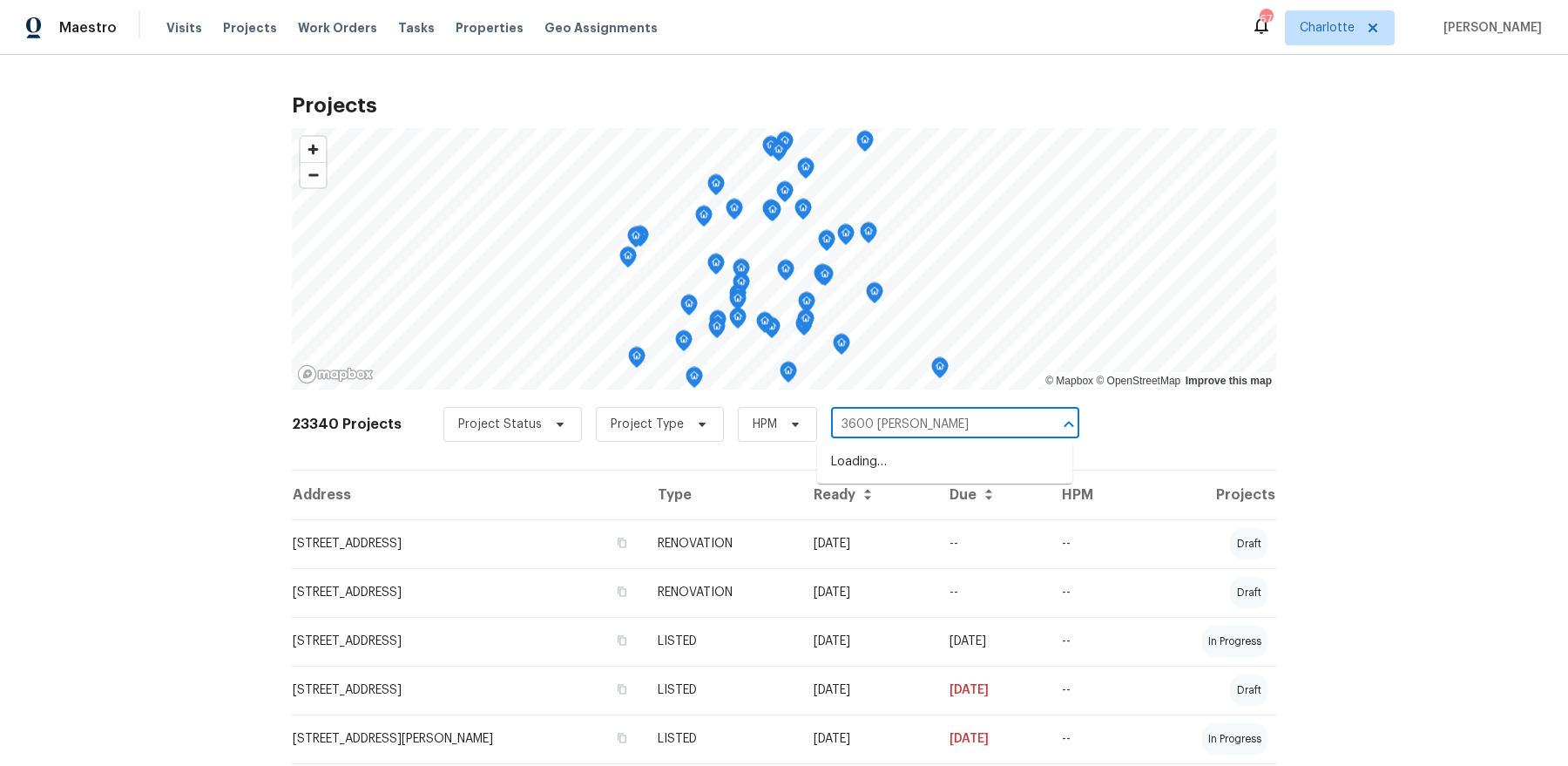
type input "3600 sipes"
click at [928, 461] on li "[STREET_ADDRESS][PERSON_NAME]" at bounding box center [945, 461] width 256 height 29
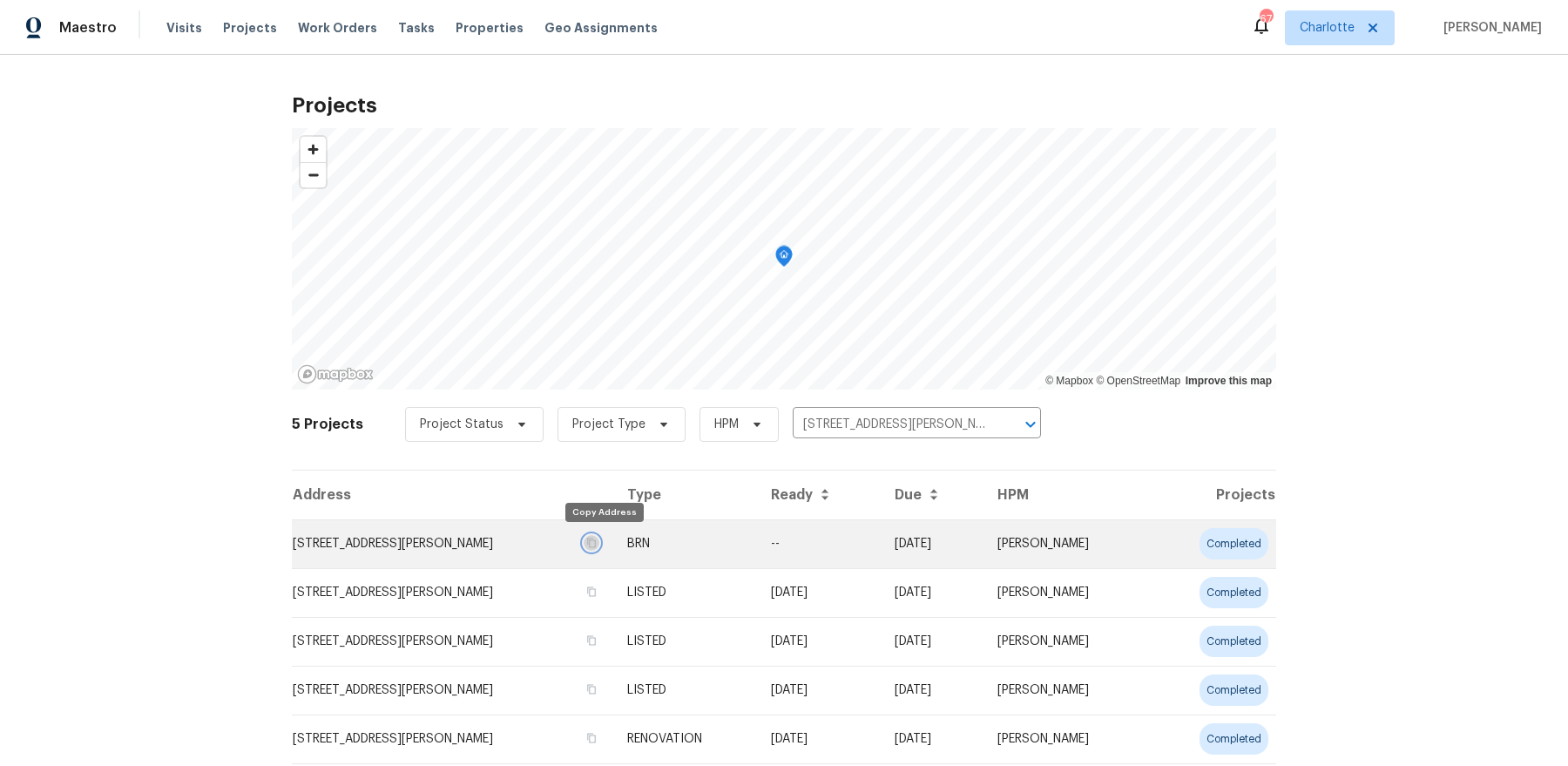
click at [594, 544] on button "button" at bounding box center [592, 543] width 16 height 16
click at [496, 545] on td "[STREET_ADDRESS][PERSON_NAME]" at bounding box center [452, 544] width 321 height 49
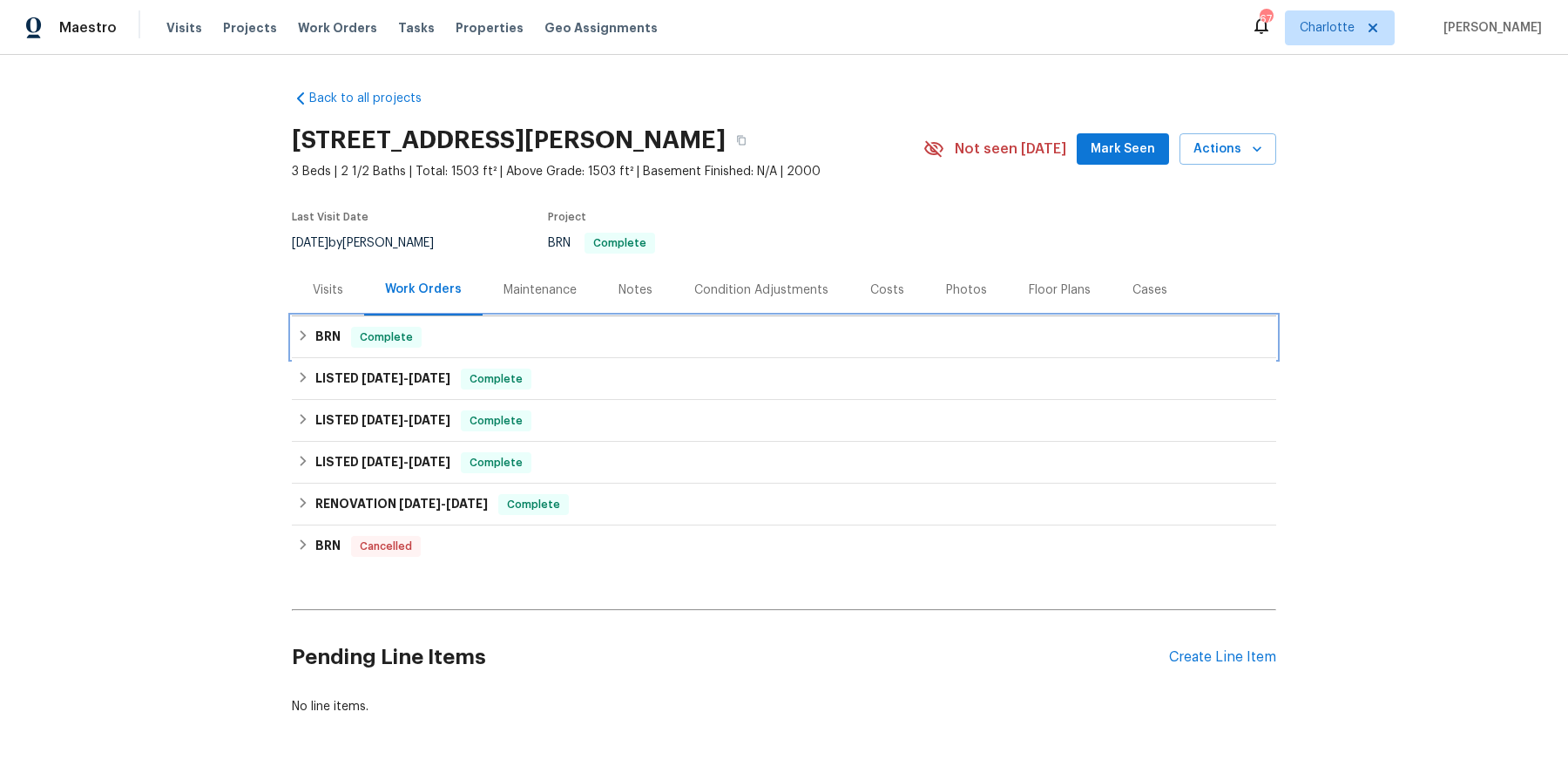
click at [438, 341] on div "BRN Complete" at bounding box center [784, 337] width 975 height 21
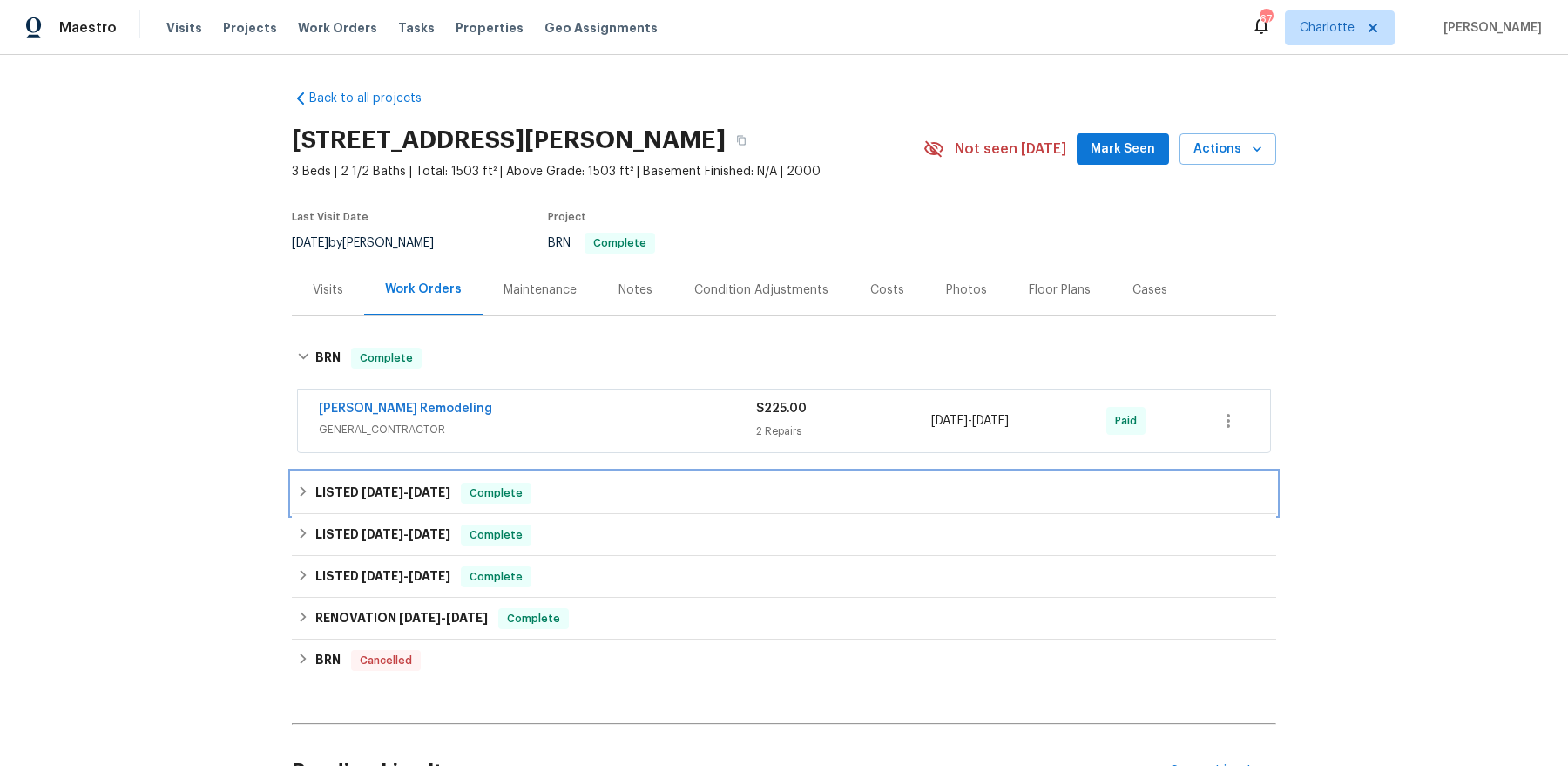
click at [445, 495] on span "[DATE]" at bounding box center [429, 492] width 42 height 12
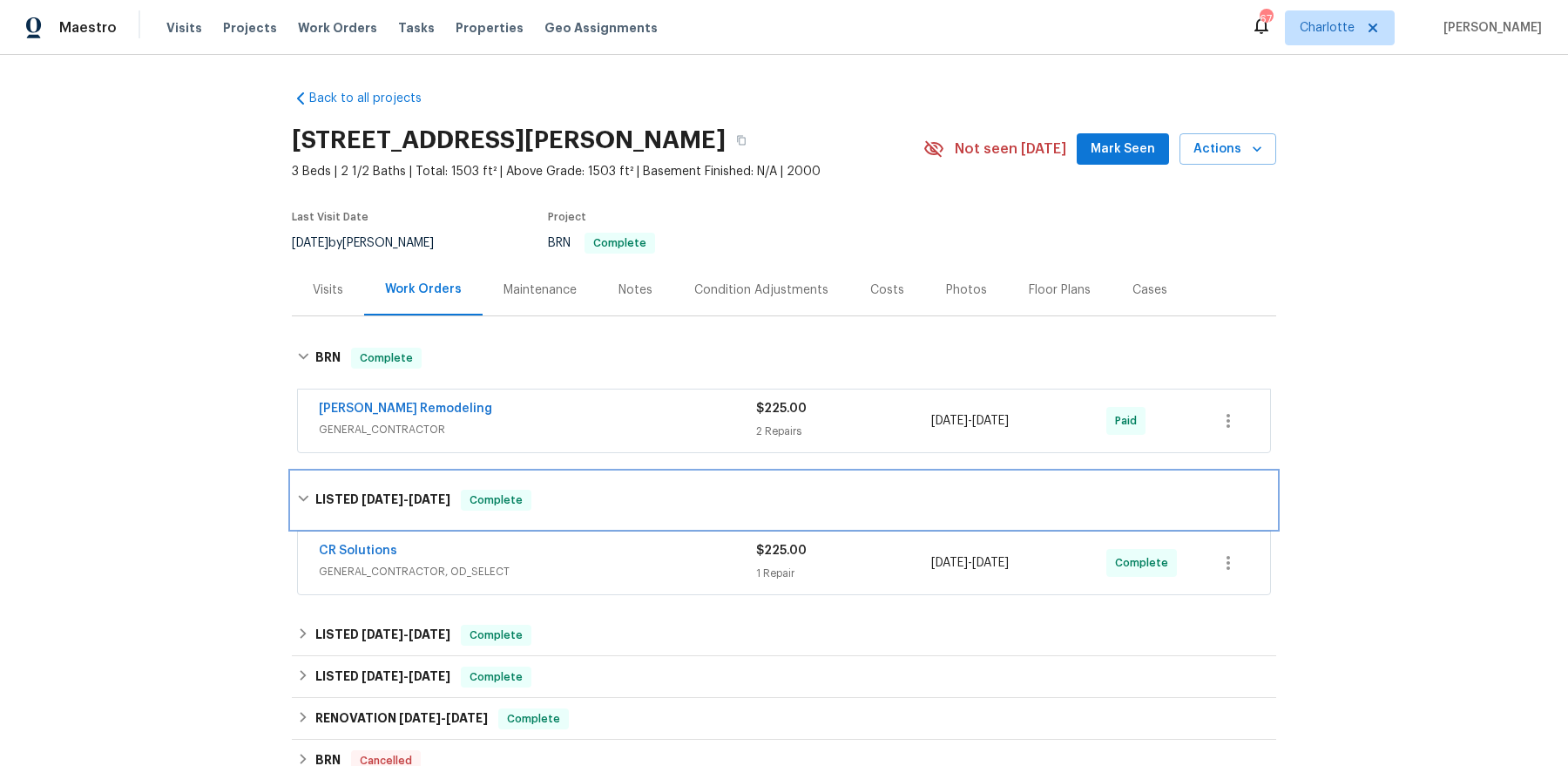
scroll to position [280, 0]
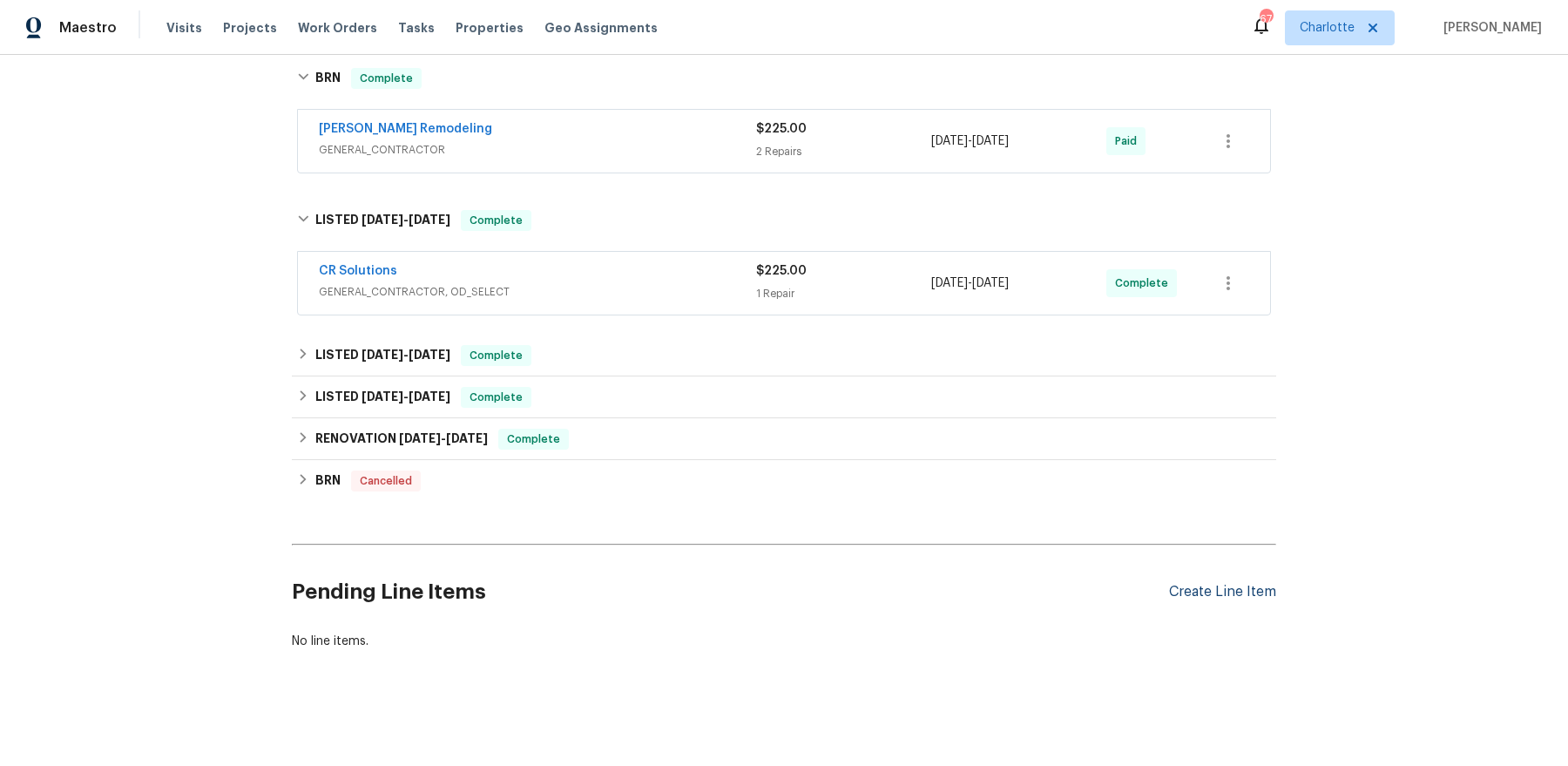
click at [1198, 584] on div "Create Line Item" at bounding box center [1223, 592] width 107 height 17
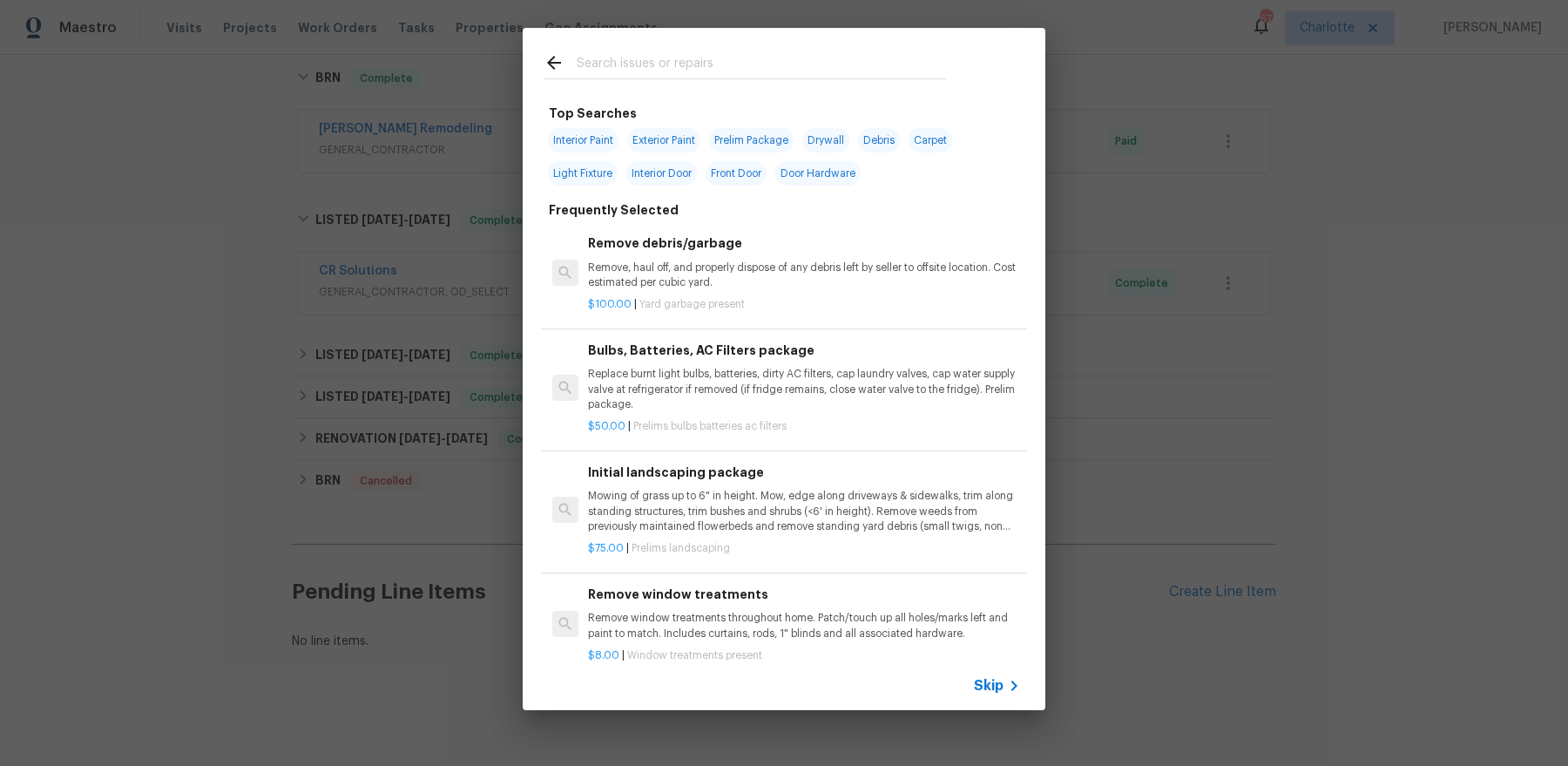
click at [652, 72] on input "text" at bounding box center [761, 66] width 369 height 26
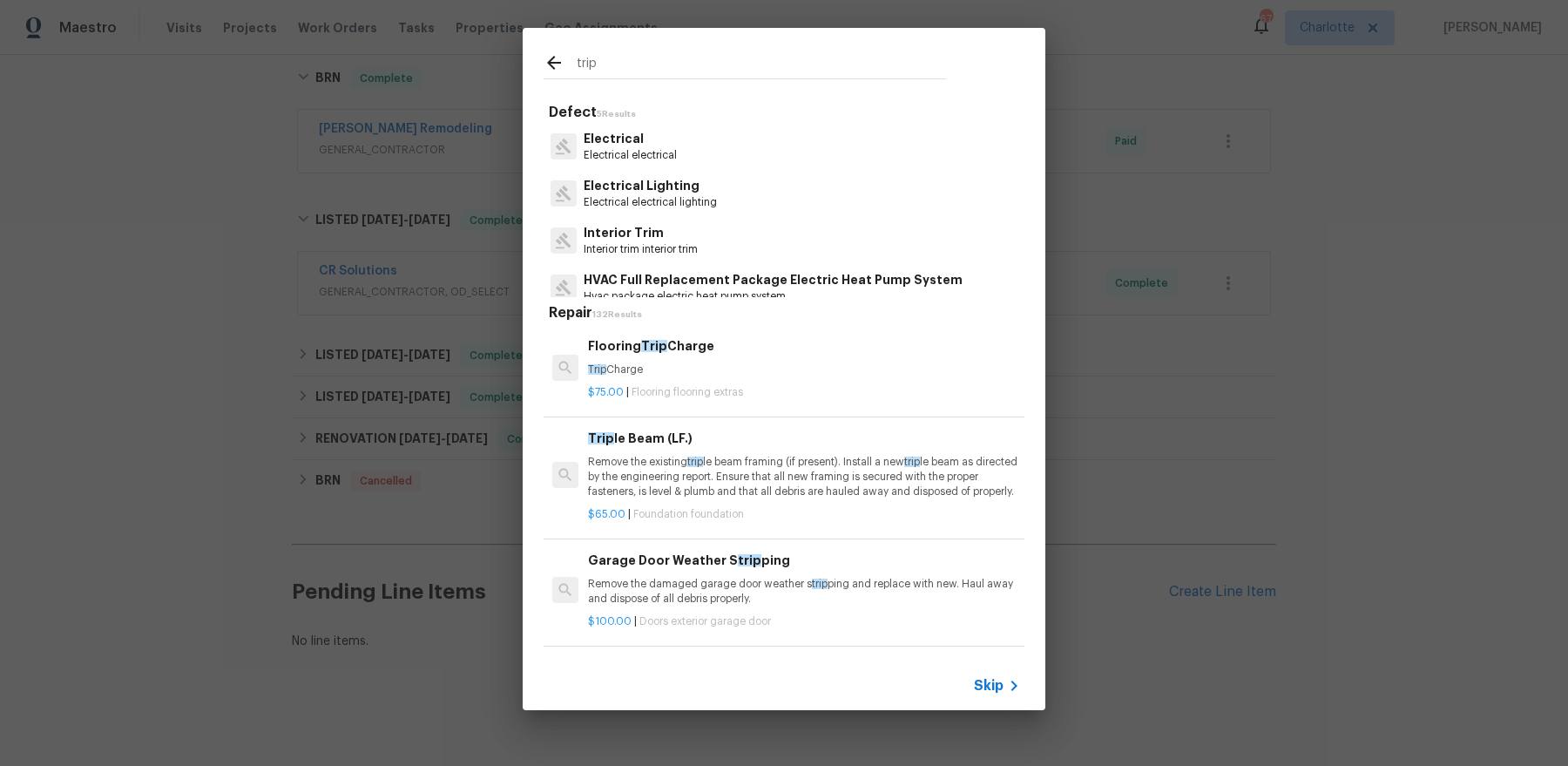
type input "trip"
click at [669, 353] on h6 "Flooring Trip Charge" at bounding box center [804, 345] width 432 height 19
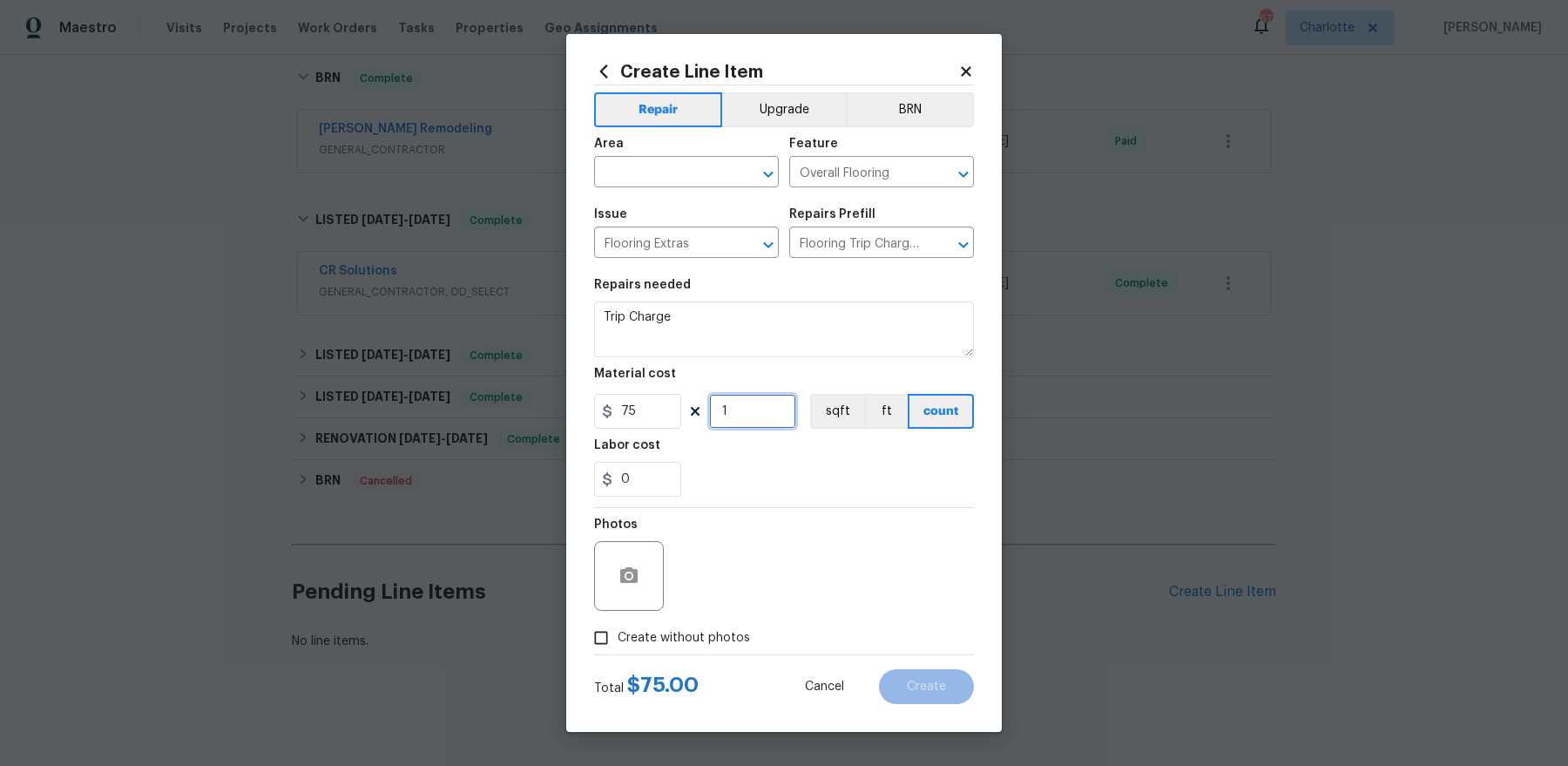
click at [748, 413] on input "1" at bounding box center [753, 412] width 87 height 35
type input "2"
click at [678, 174] on input "text" at bounding box center [662, 174] width 136 height 27
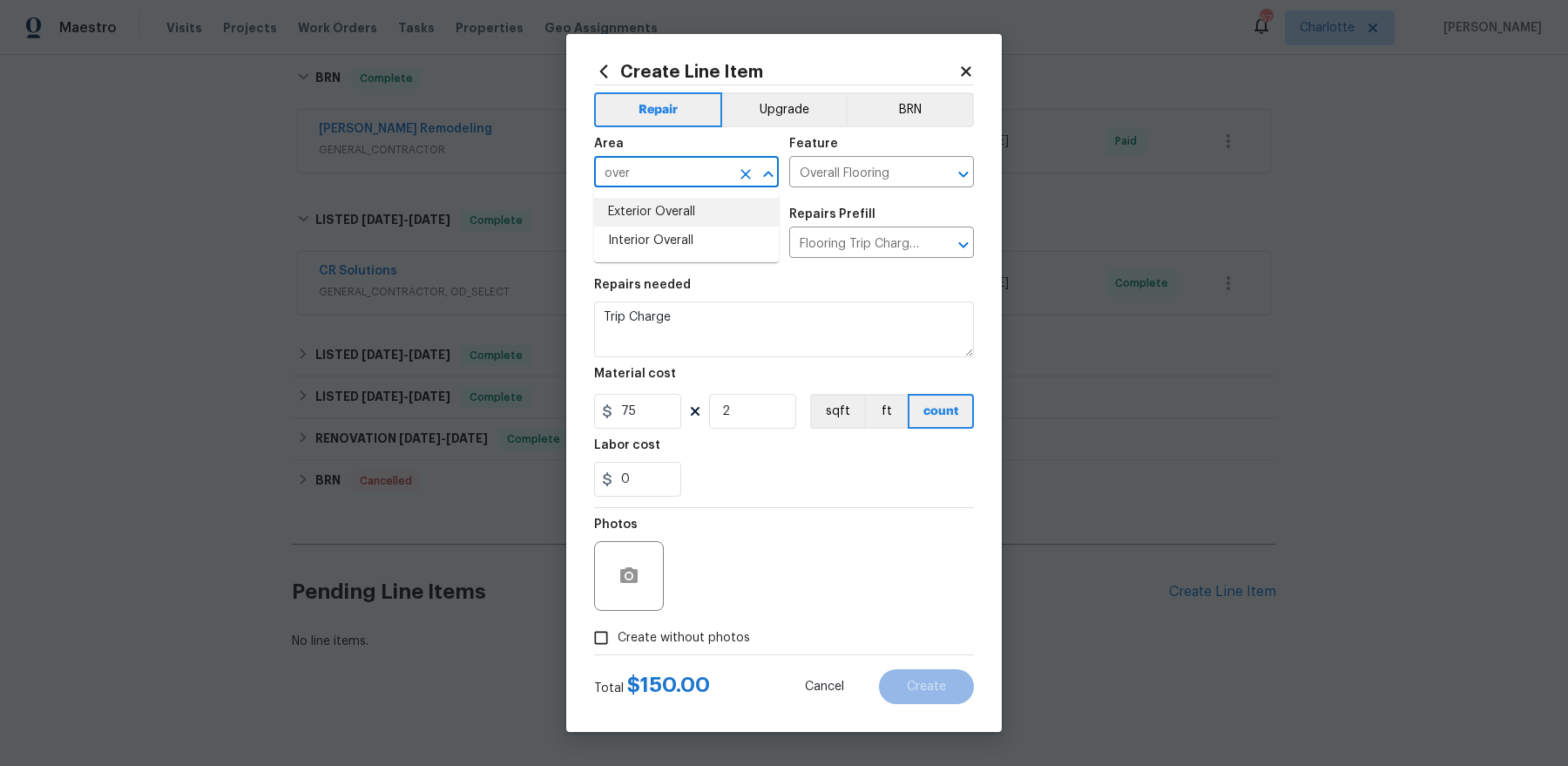
click at [682, 212] on li "Exterior Overall" at bounding box center [687, 211] width 185 height 29
type input "Exterior Overall"
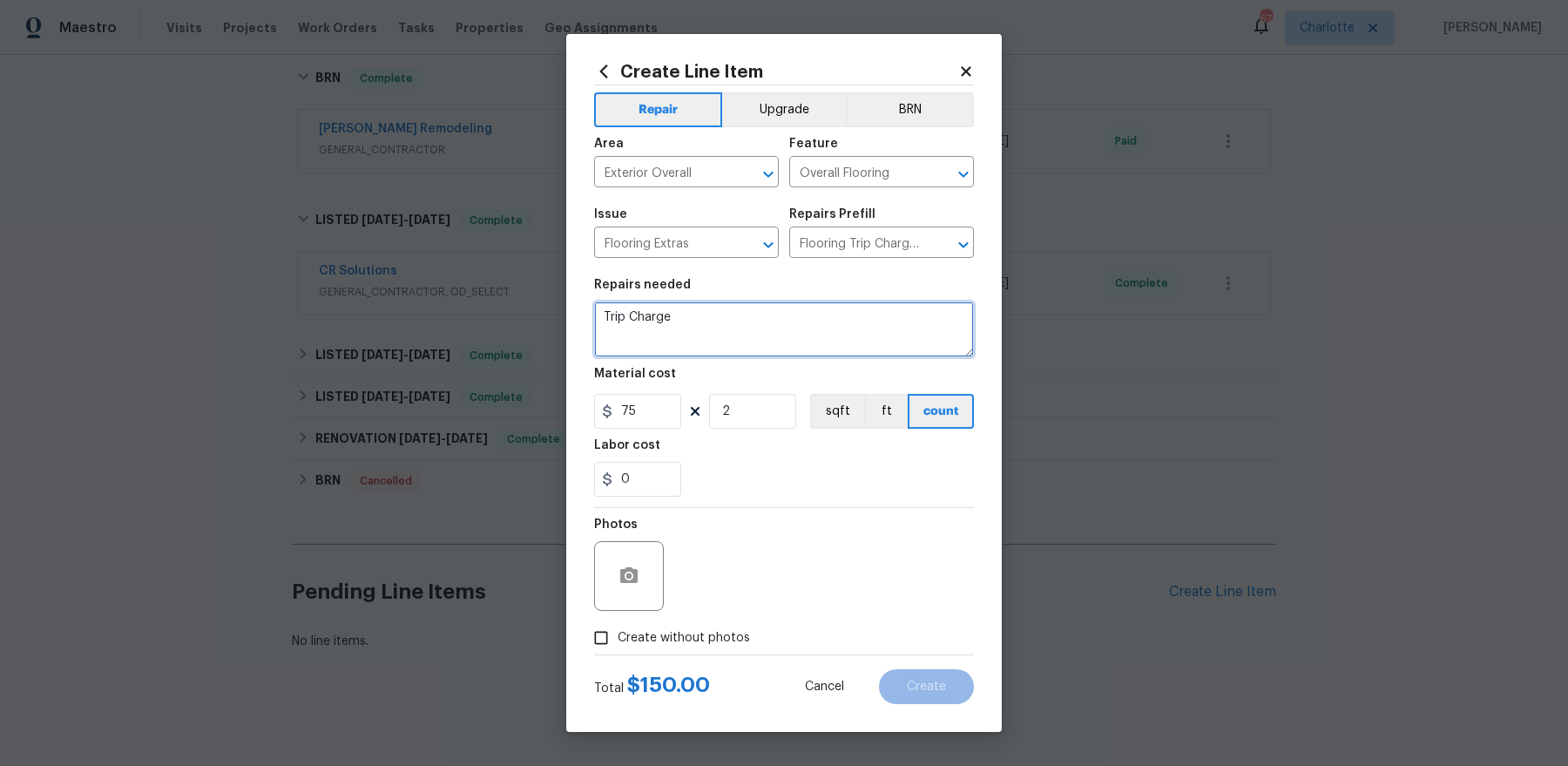
click at [844, 329] on textarea "Trip Charge" at bounding box center [784, 329] width 380 height 55
type textarea "Difference for garbage disposal replacement"
click at [706, 644] on span "Create without photos" at bounding box center [684, 639] width 133 height 18
click at [617, 644] on input "Create without photos" at bounding box center [602, 638] width 33 height 33
checkbox input "true"
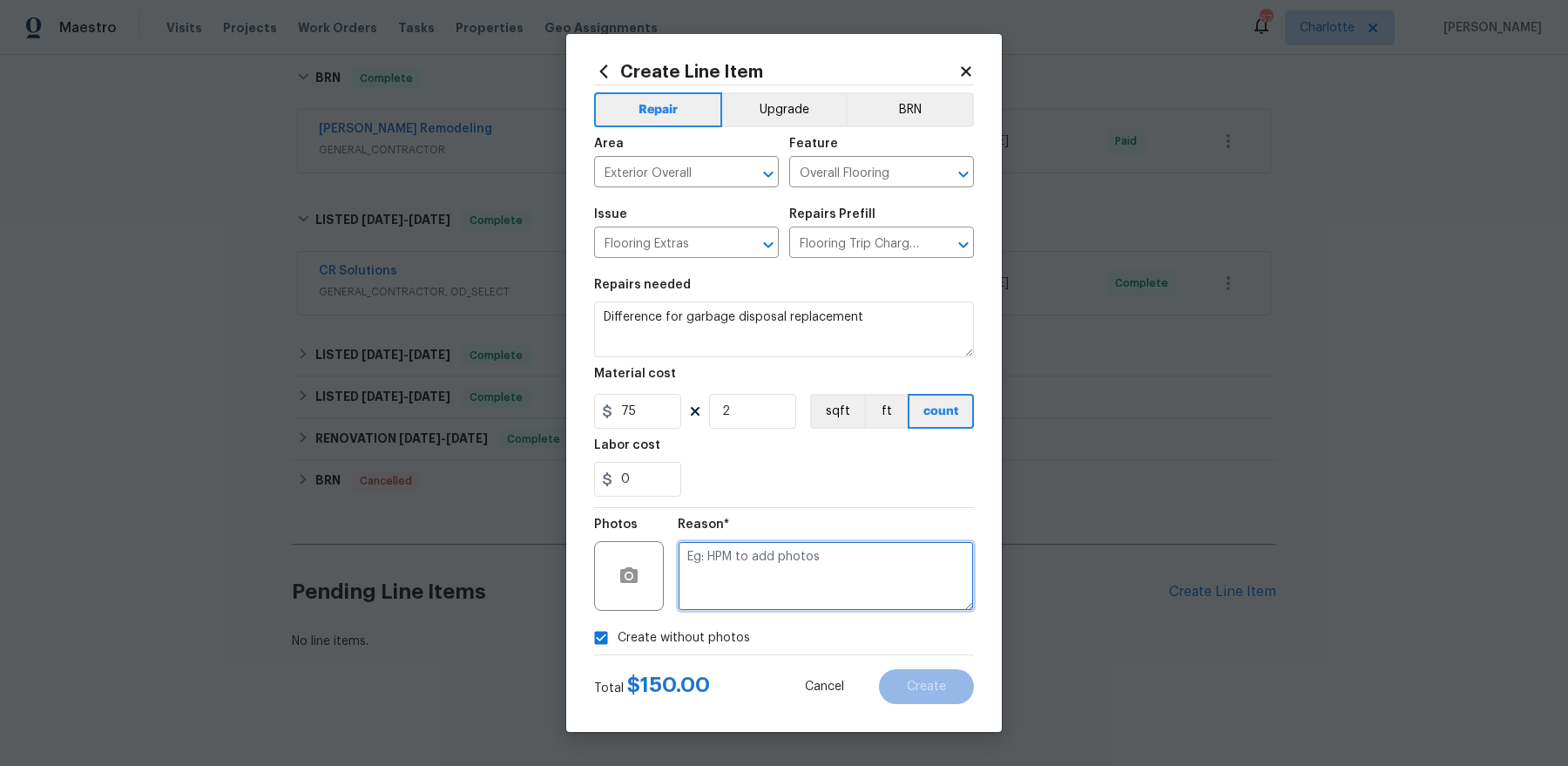
click at [814, 584] on textarea at bounding box center [826, 576] width 296 height 70
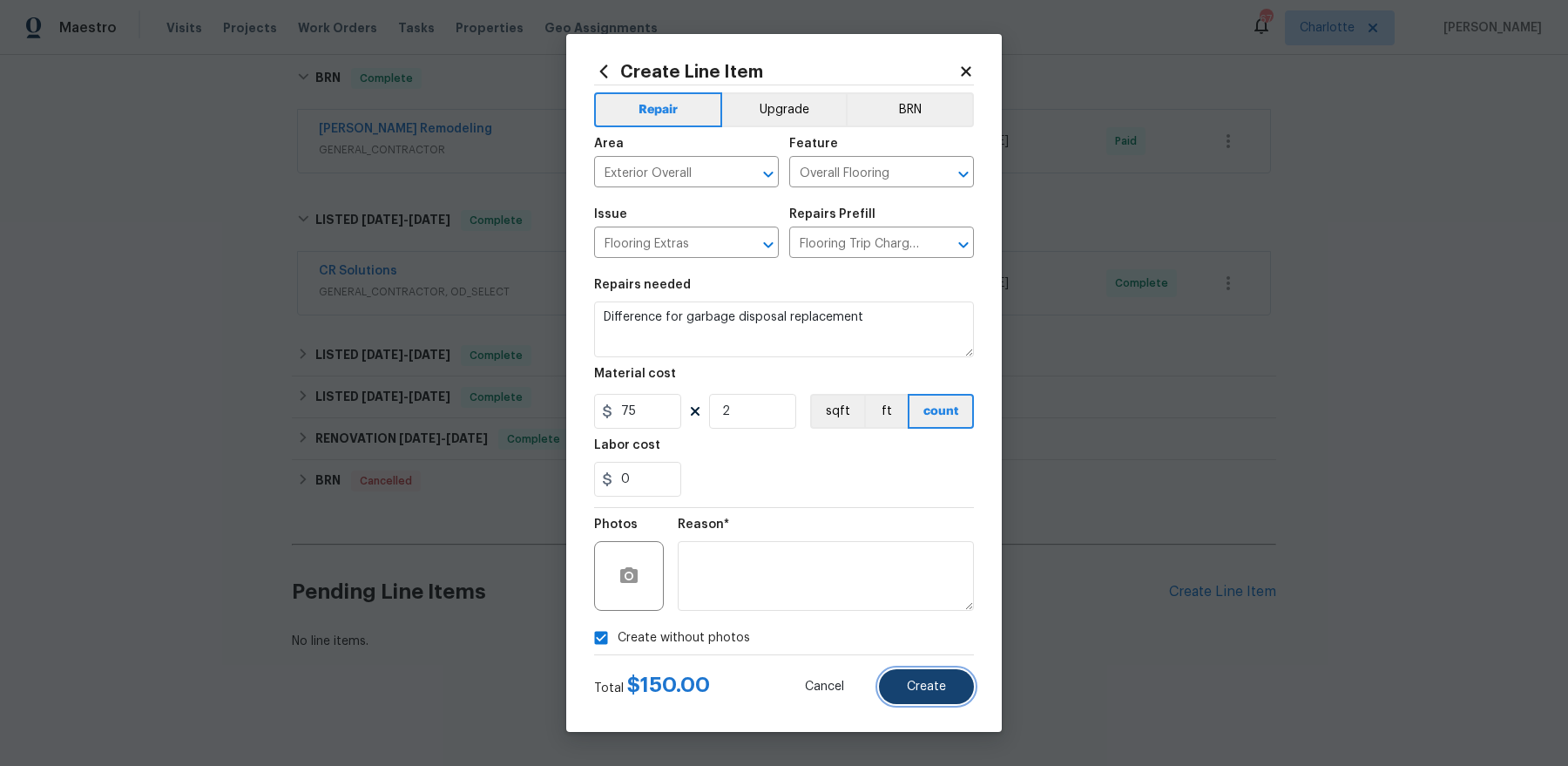
click at [912, 674] on button "Create" at bounding box center [927, 687] width 95 height 35
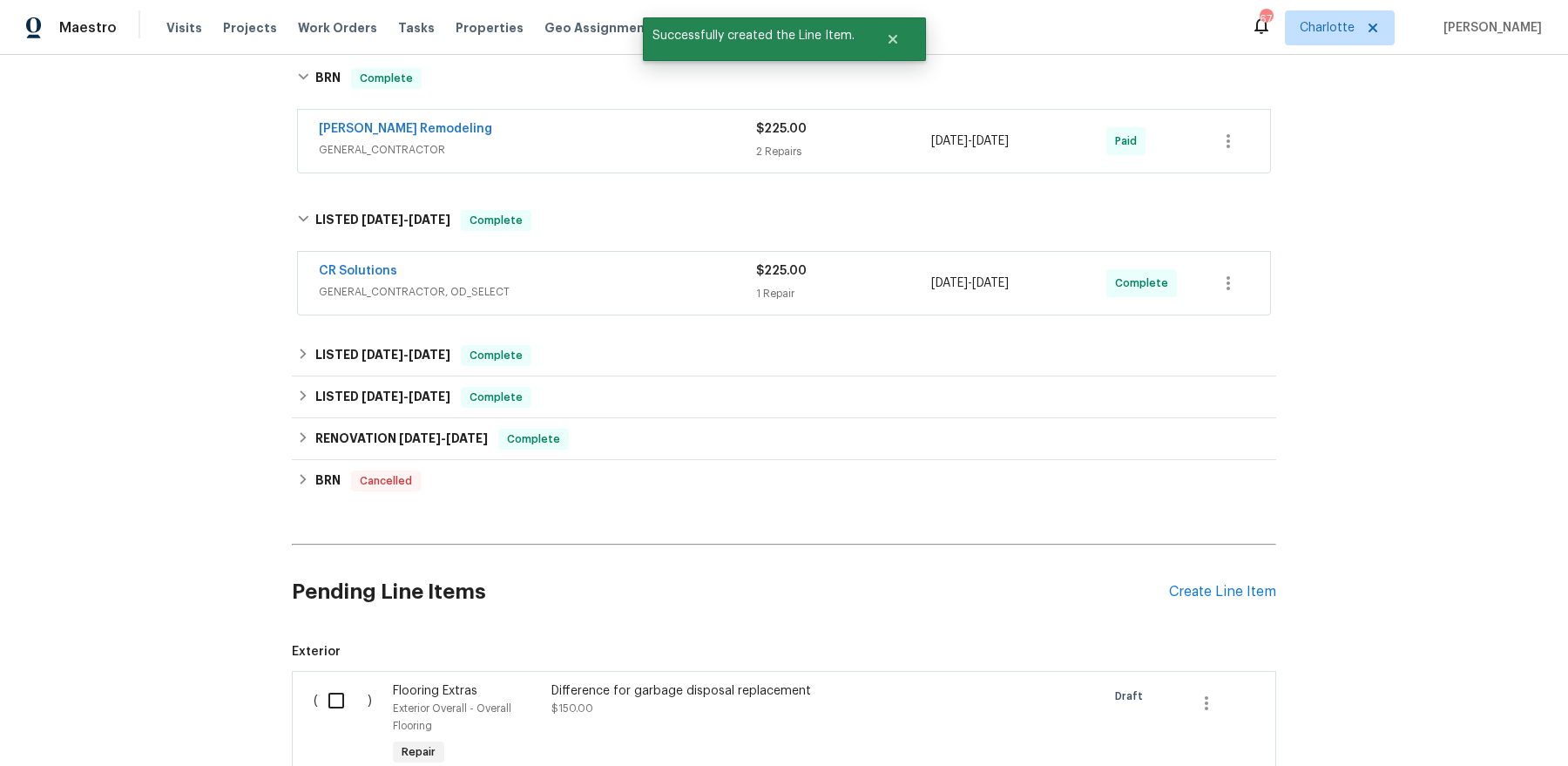
click at [330, 697] on input "checkbox" at bounding box center [343, 700] width 50 height 37
checkbox input "true"
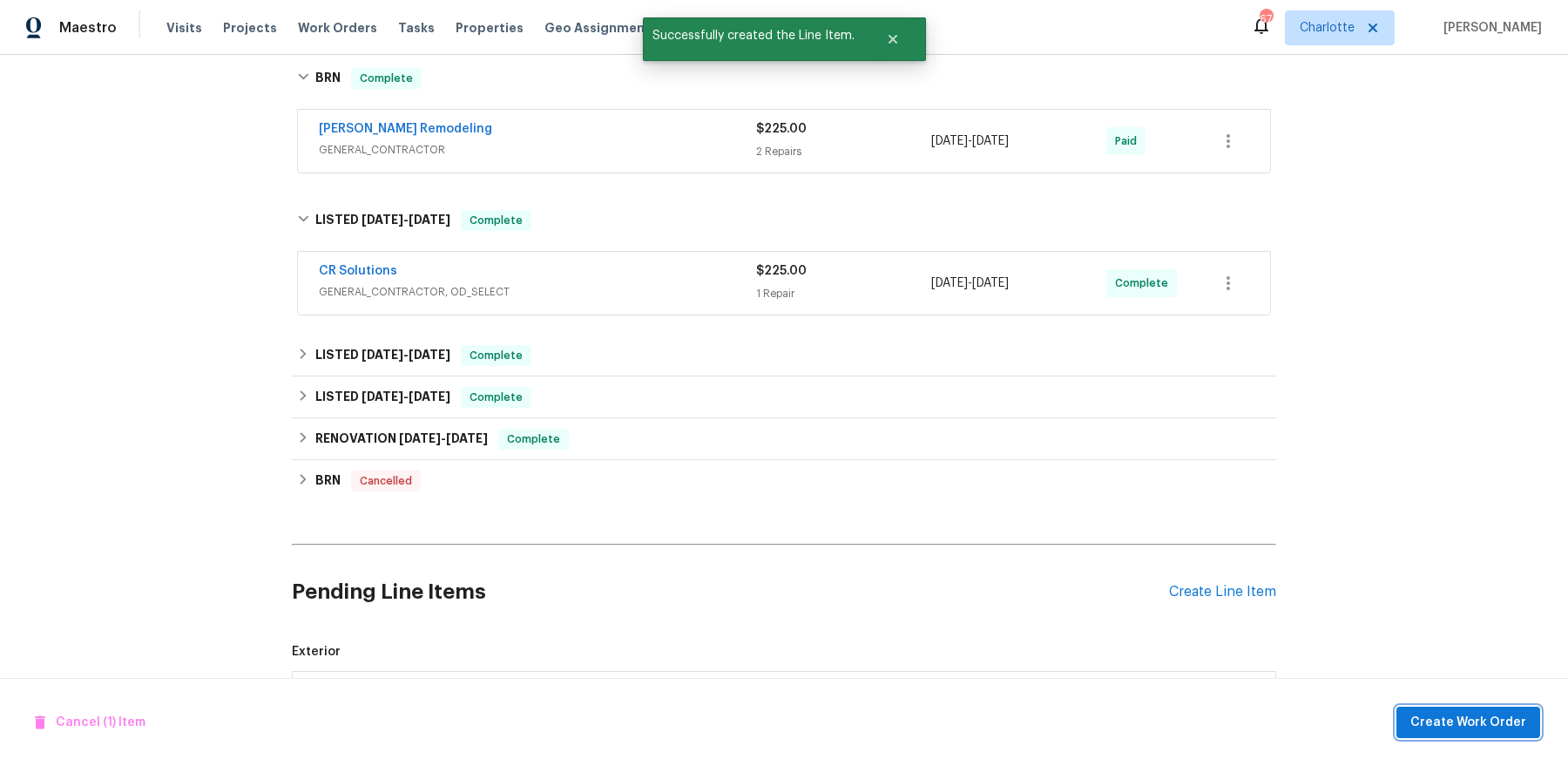
click at [1441, 715] on span "Create Work Order" at bounding box center [1469, 723] width 116 height 22
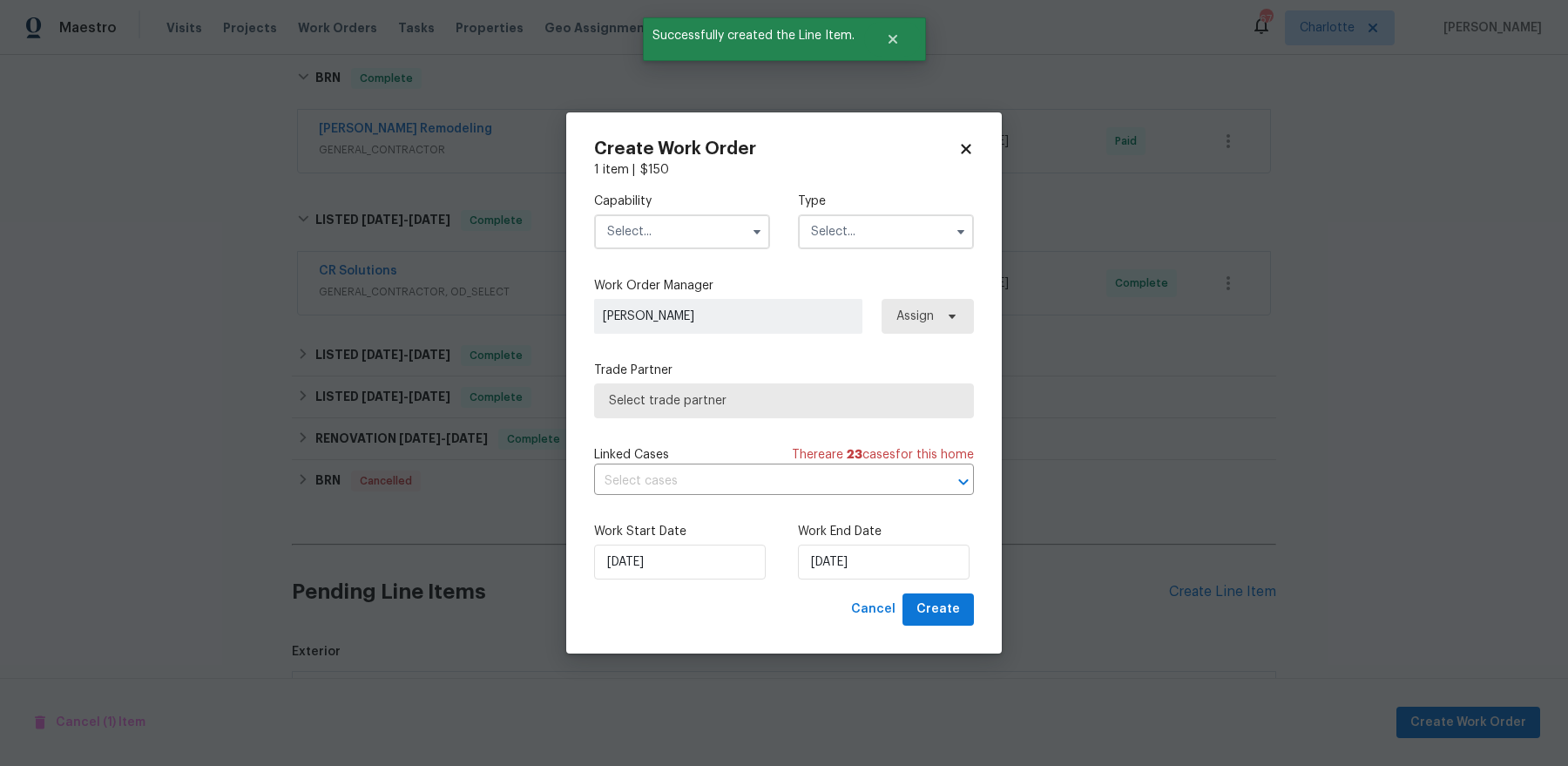
click at [680, 252] on div "Capability Type" at bounding box center [784, 221] width 380 height 85
click at [676, 237] on input "text" at bounding box center [682, 232] width 176 height 35
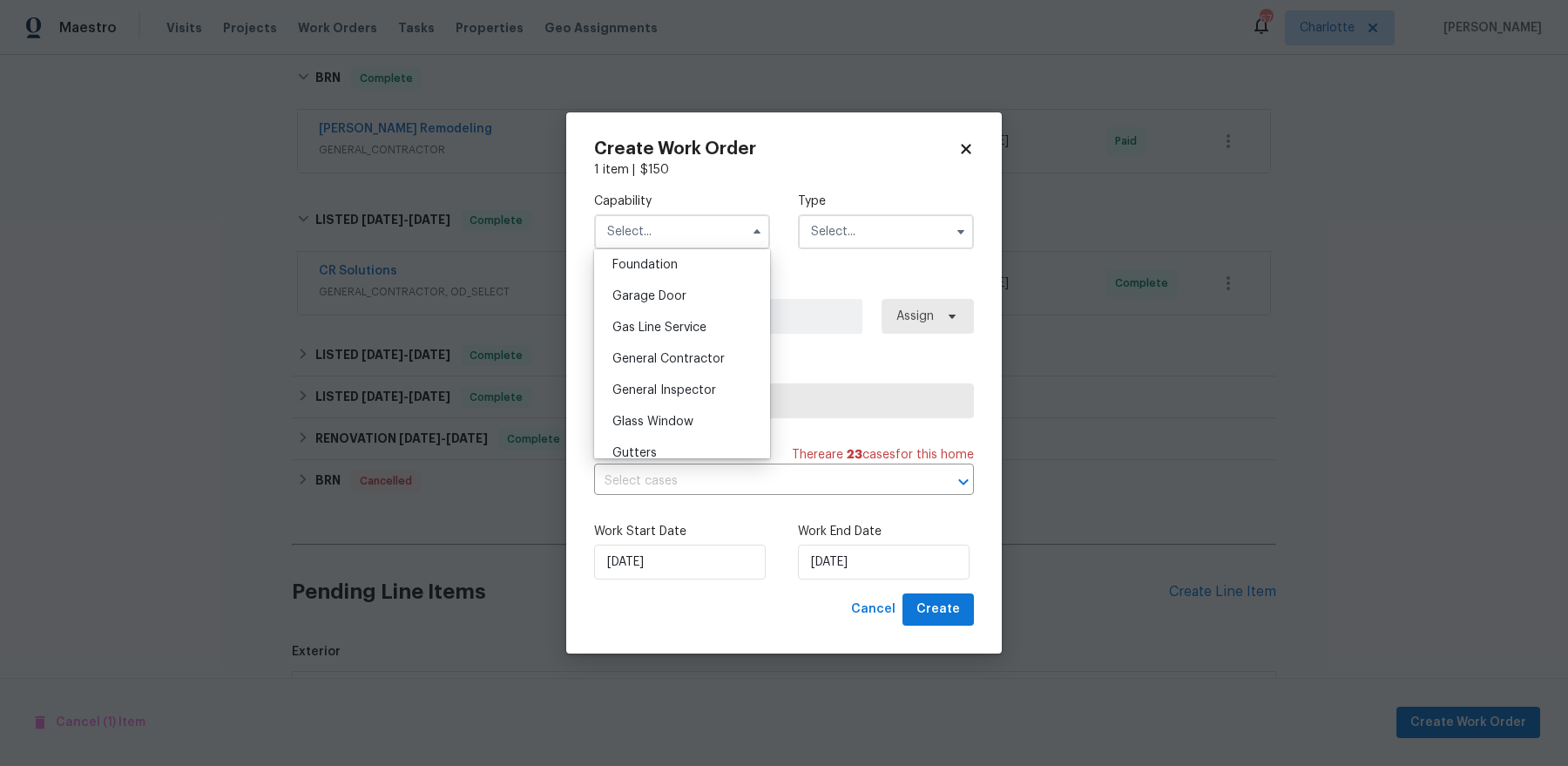
scroll to position [832, 0]
click at [710, 277] on div "General Contractor" at bounding box center [682, 270] width 167 height 31
type input "General Contractor"
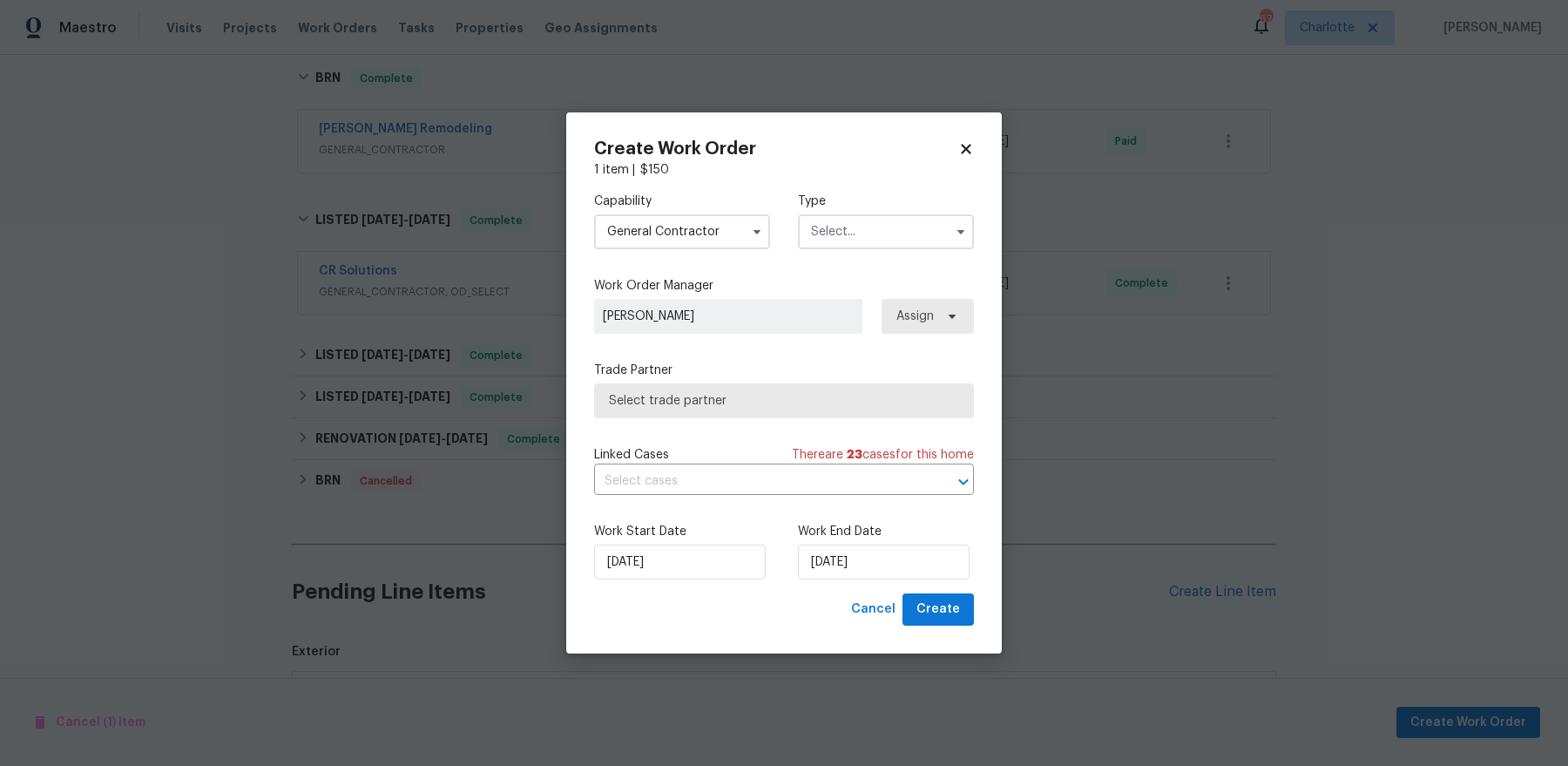
click at [965, 189] on div "Capability General Contractor Type" at bounding box center [784, 221] width 380 height 85
click at [930, 219] on input "text" at bounding box center [886, 232] width 176 height 35
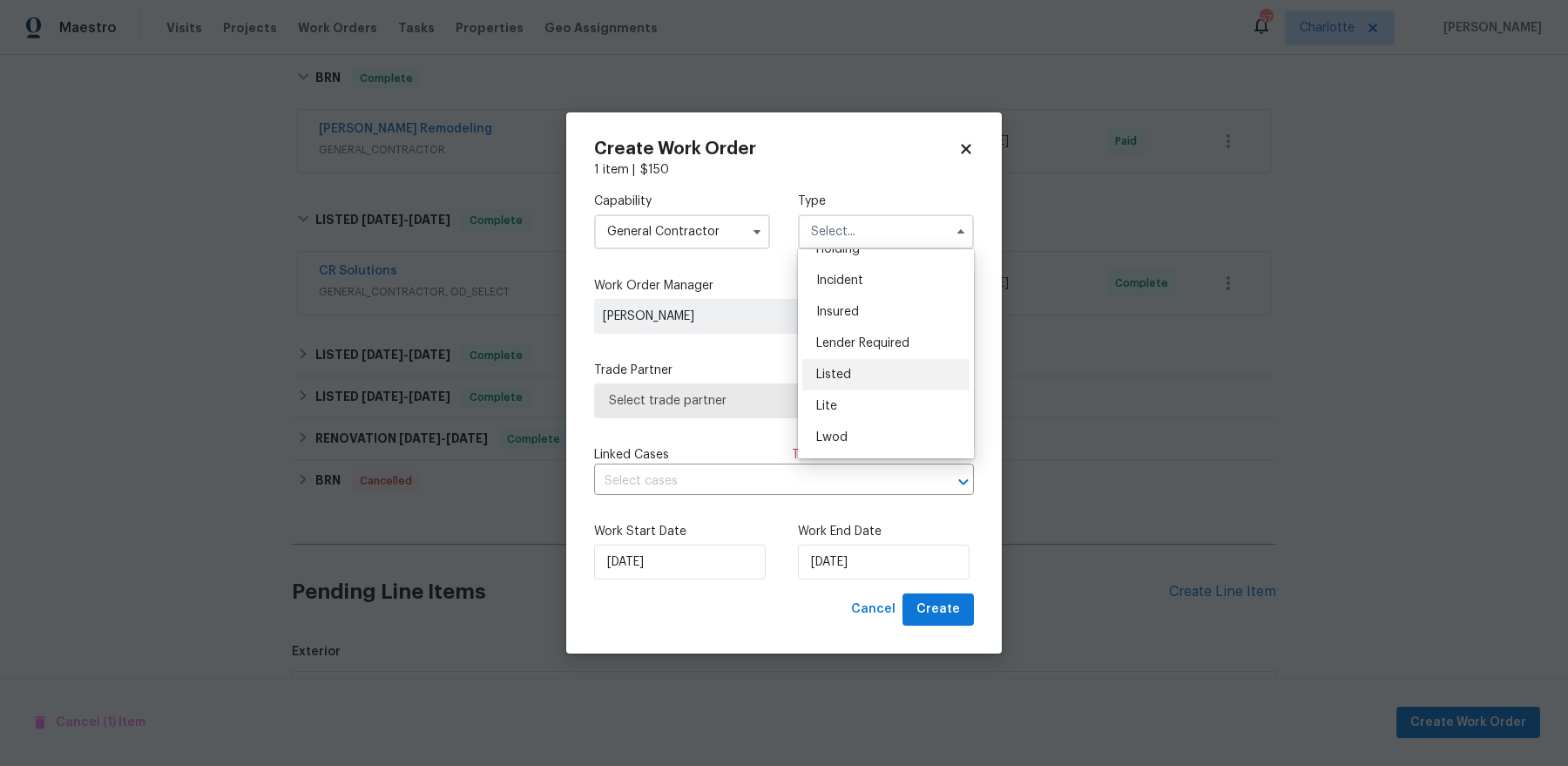
scroll to position [85, 0]
click at [884, 372] on div "Listed" at bounding box center [886, 373] width 167 height 31
type input "Listed"
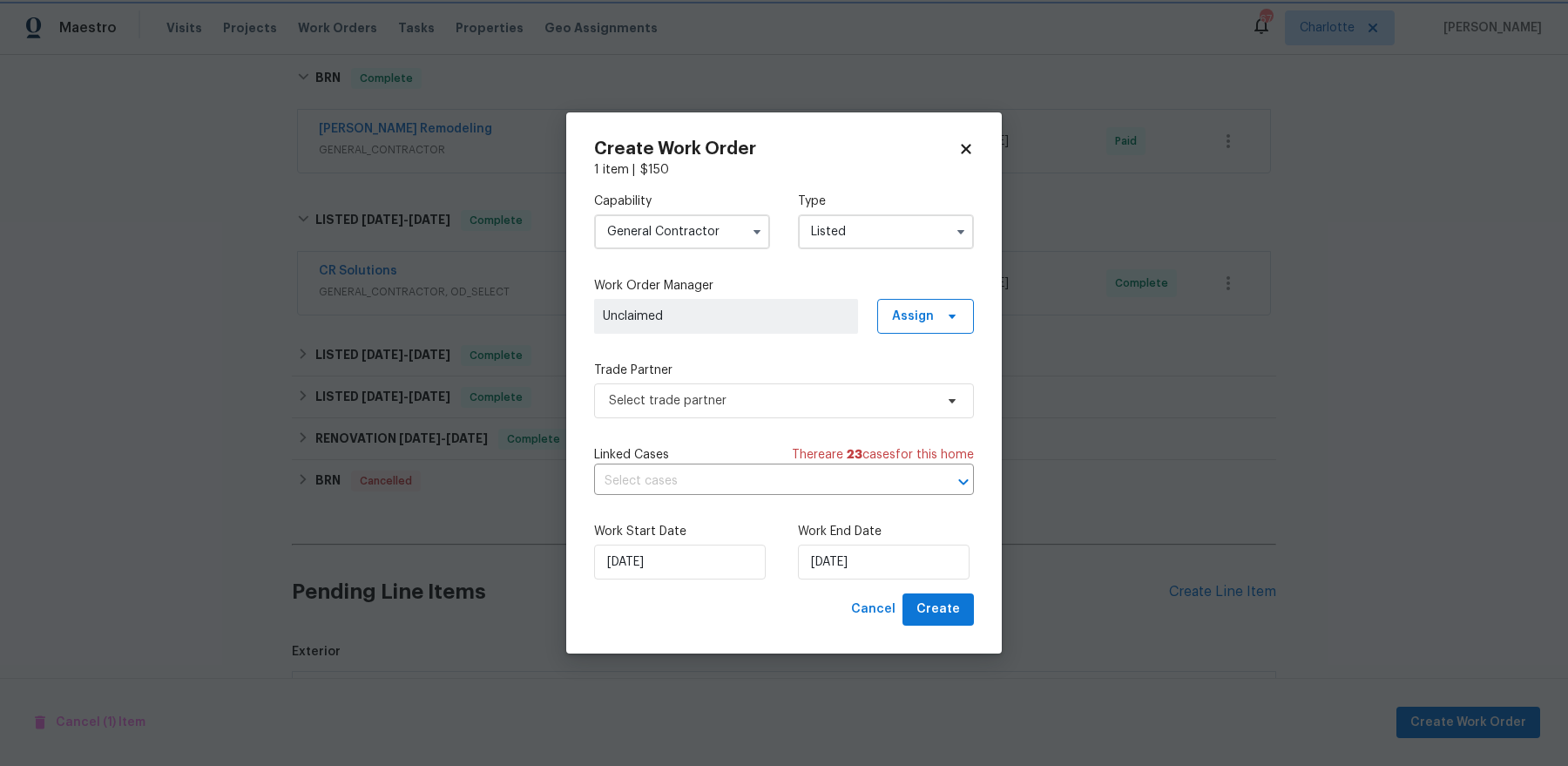
scroll to position [0, 0]
click at [929, 319] on span "Assign" at bounding box center [913, 316] width 42 height 18
click at [921, 357] on div "Assign to HPM" at bounding box center [932, 365] width 82 height 18
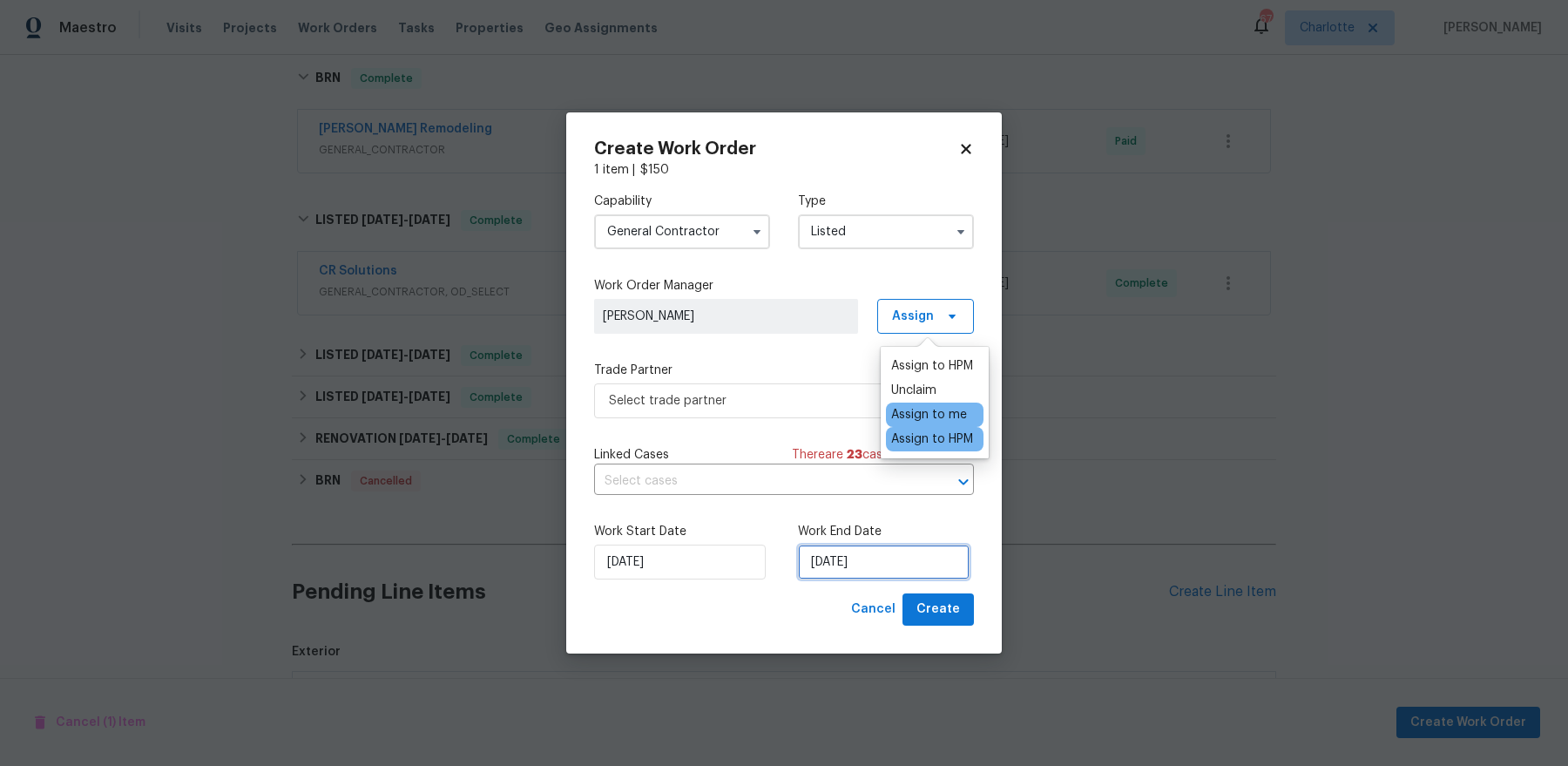
click at [875, 578] on input "[DATE]" at bounding box center [884, 562] width 172 height 35
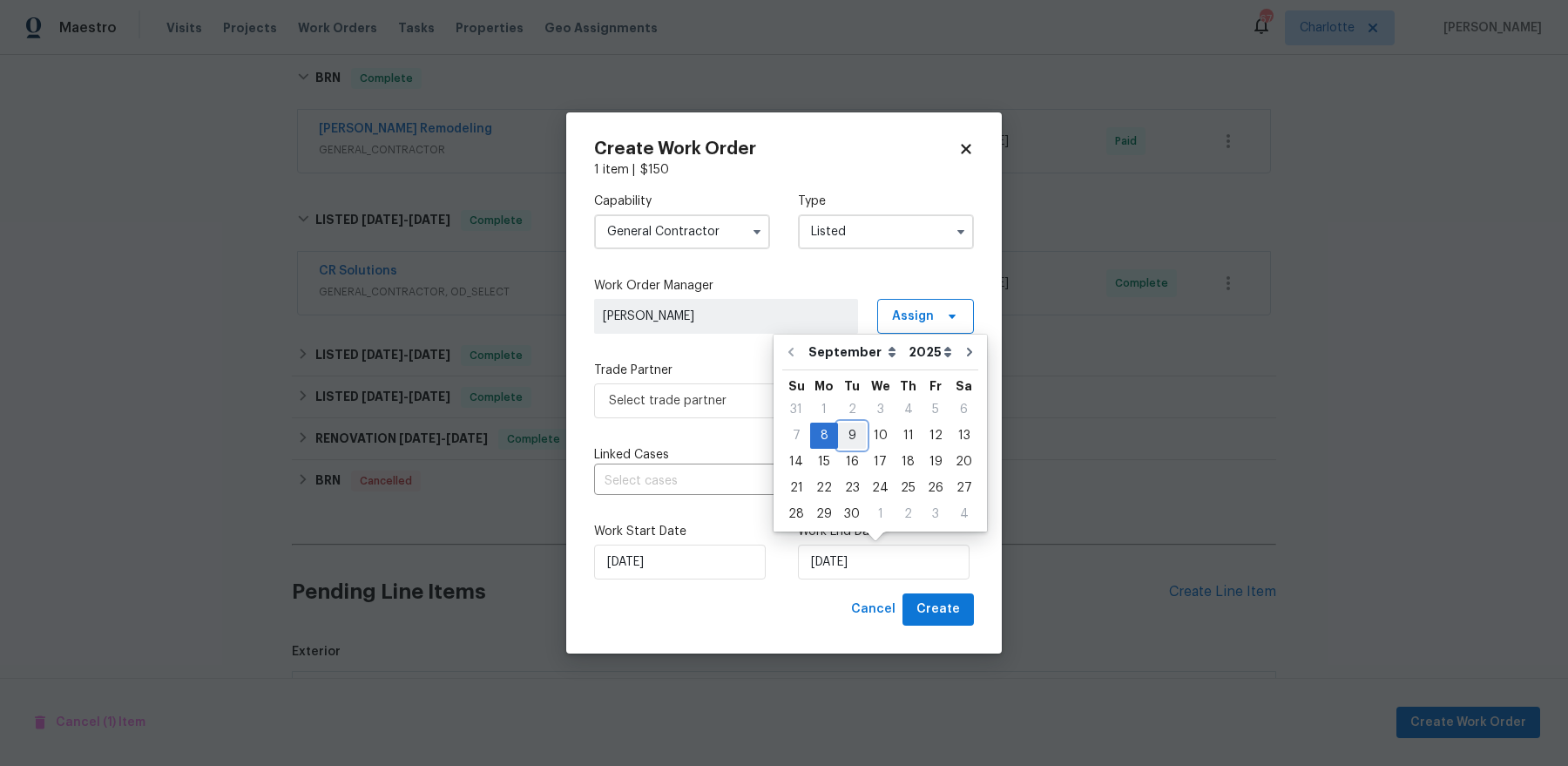
click at [841, 429] on div "9" at bounding box center [852, 436] width 28 height 24
type input "9/9/2025"
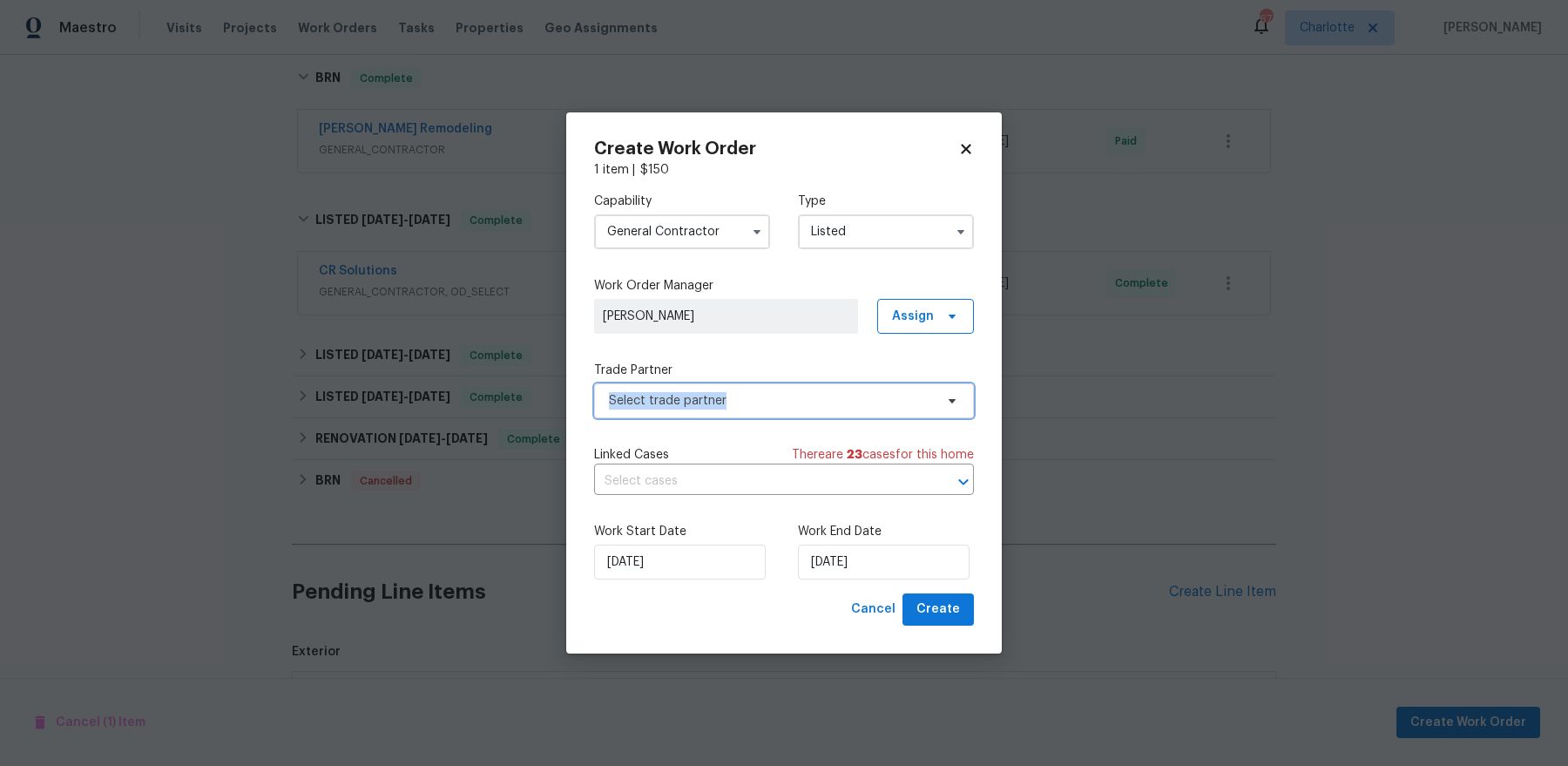
click at [736, 392] on span "Select trade partner" at bounding box center [772, 401] width 325 height 18
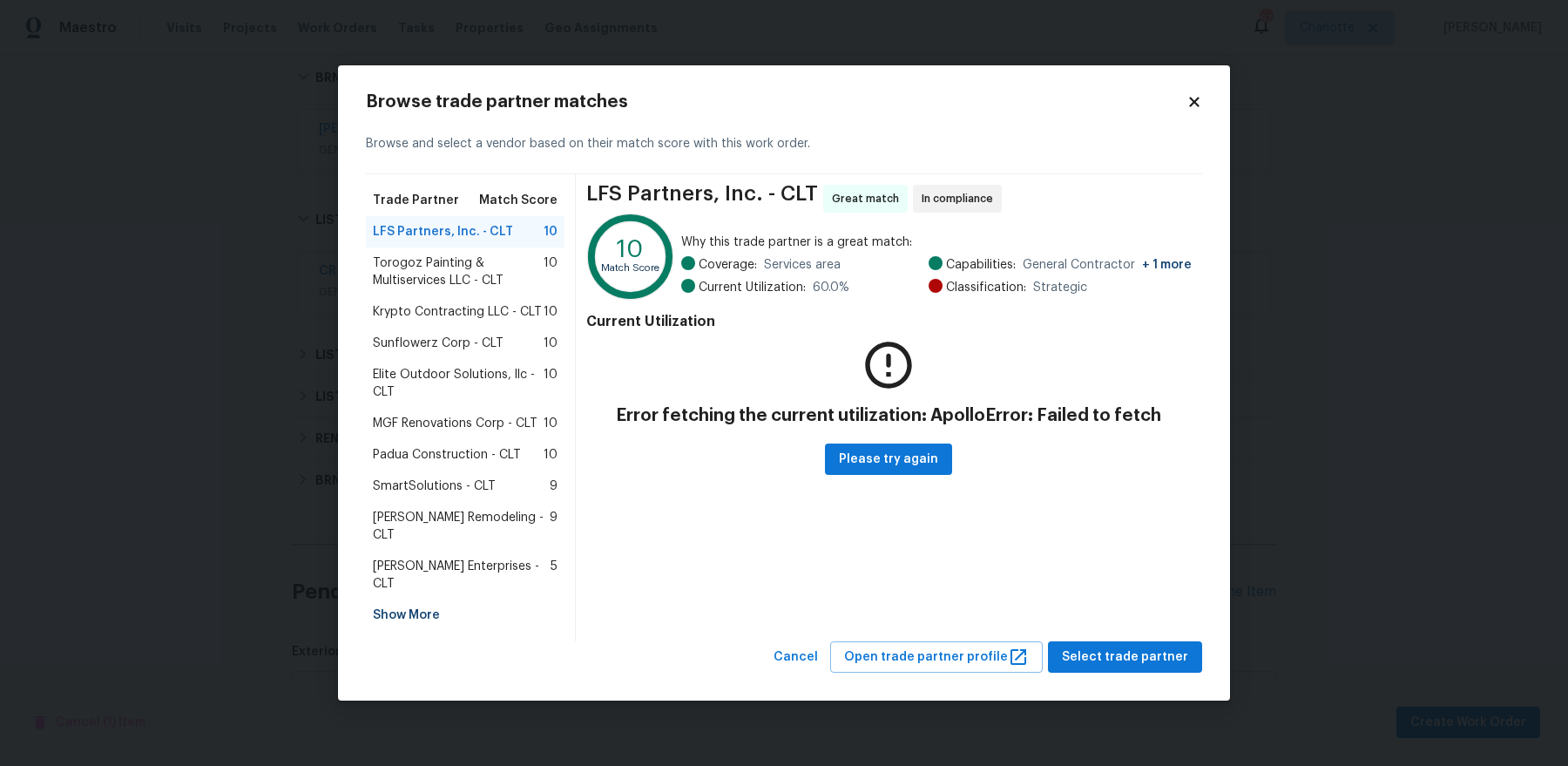
click at [413, 600] on div "Show More" at bounding box center [465, 616] width 198 height 31
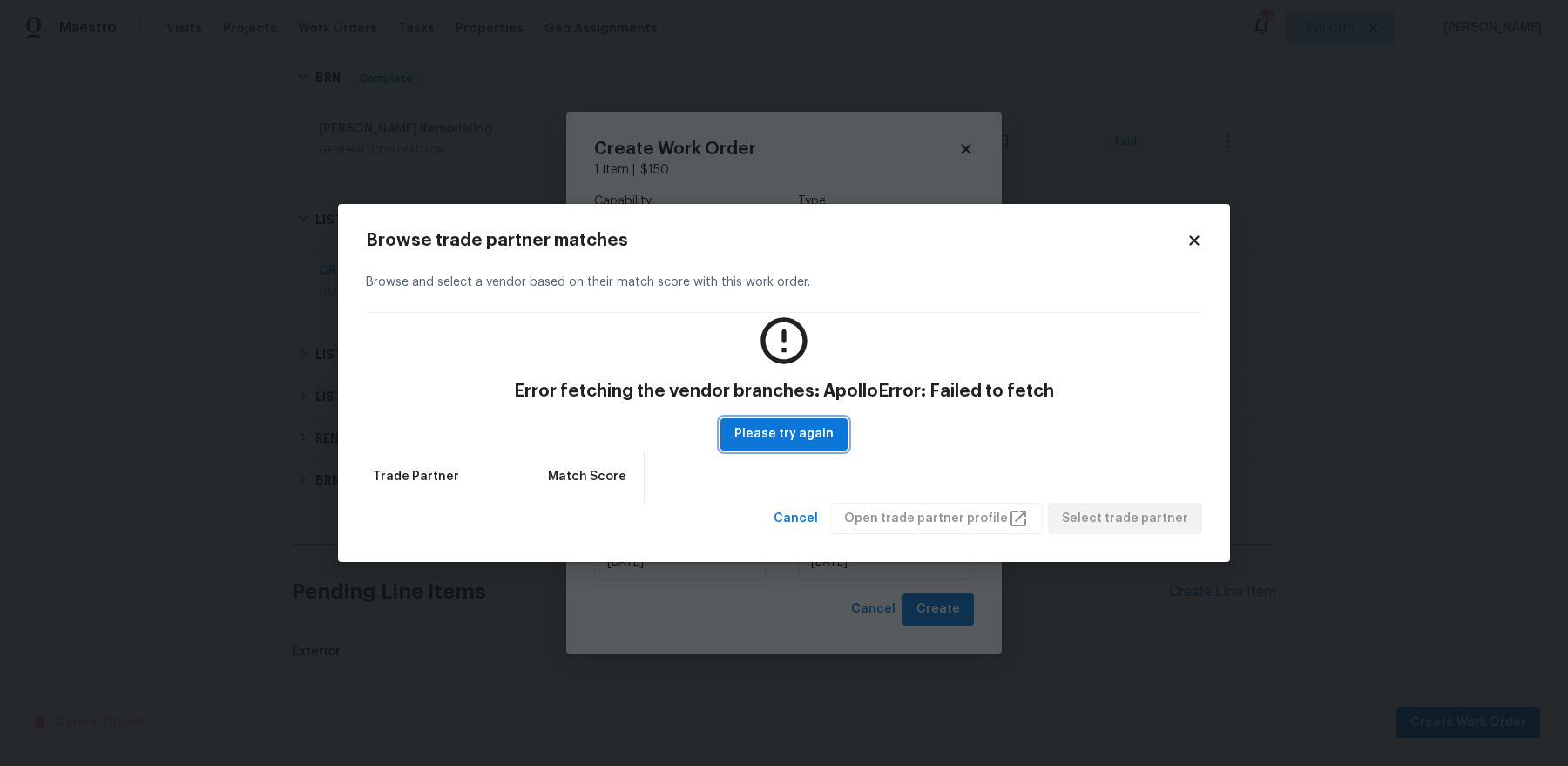
click at [781, 443] on span "Please try again" at bounding box center [784, 435] width 100 height 22
click at [1195, 245] on icon at bounding box center [1194, 240] width 16 height 16
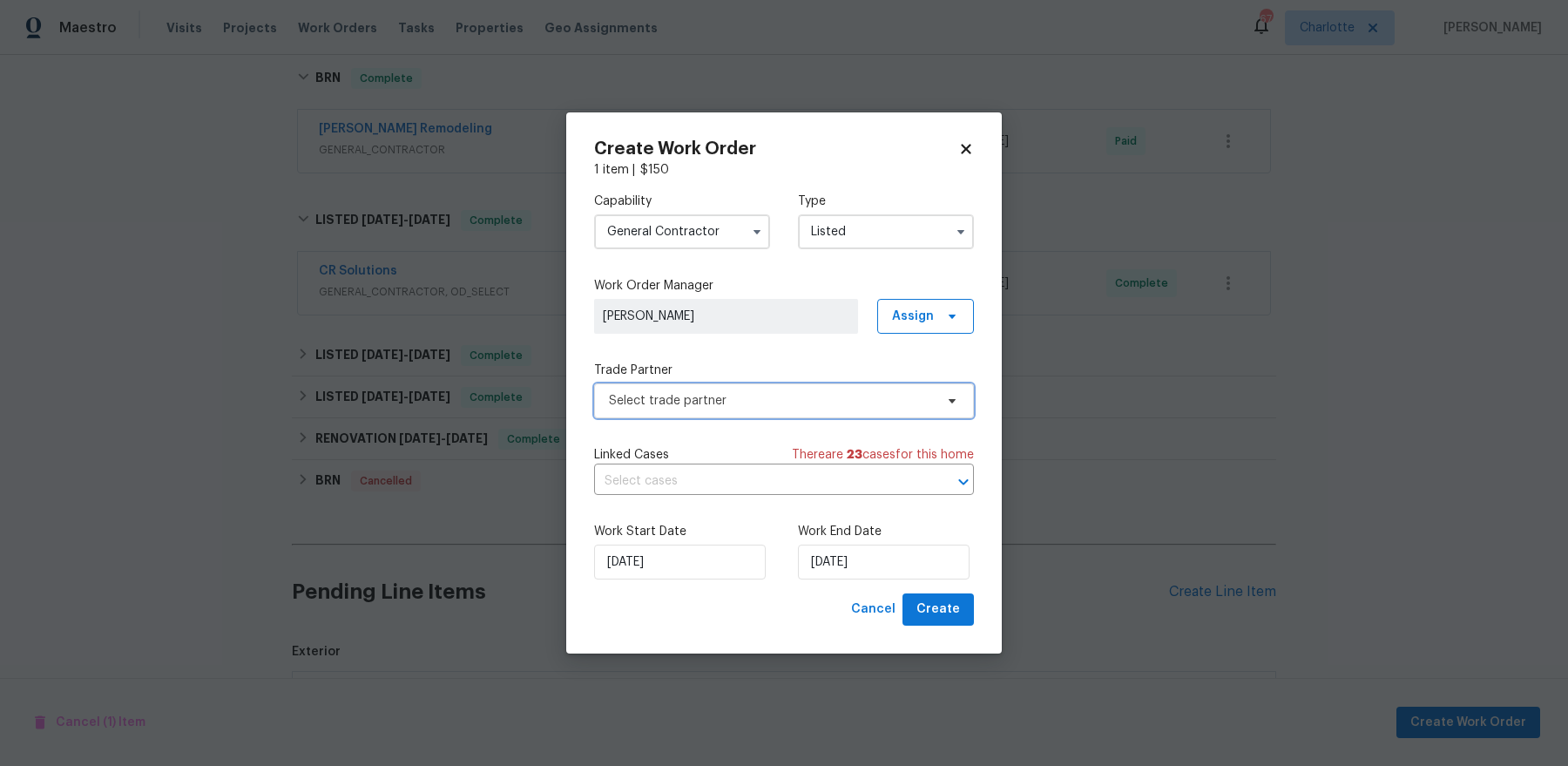
click at [752, 401] on span "Select trade partner" at bounding box center [772, 401] width 325 height 18
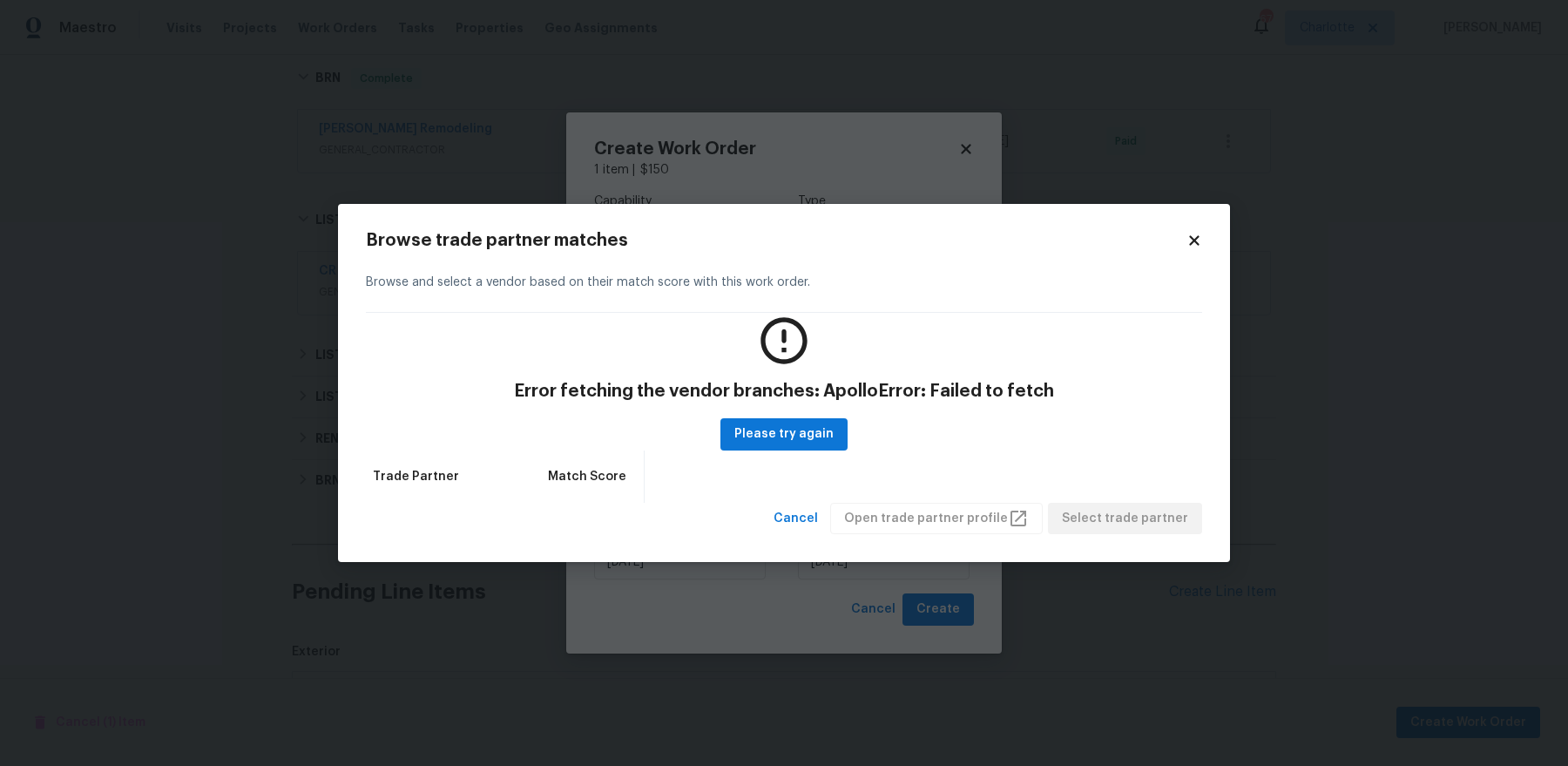
click at [1213, 245] on div "Browse trade partner matches Browse and select a vendor based on their match sc…" at bounding box center [784, 383] width 892 height 359
click at [1193, 245] on icon at bounding box center [1194, 240] width 16 height 16
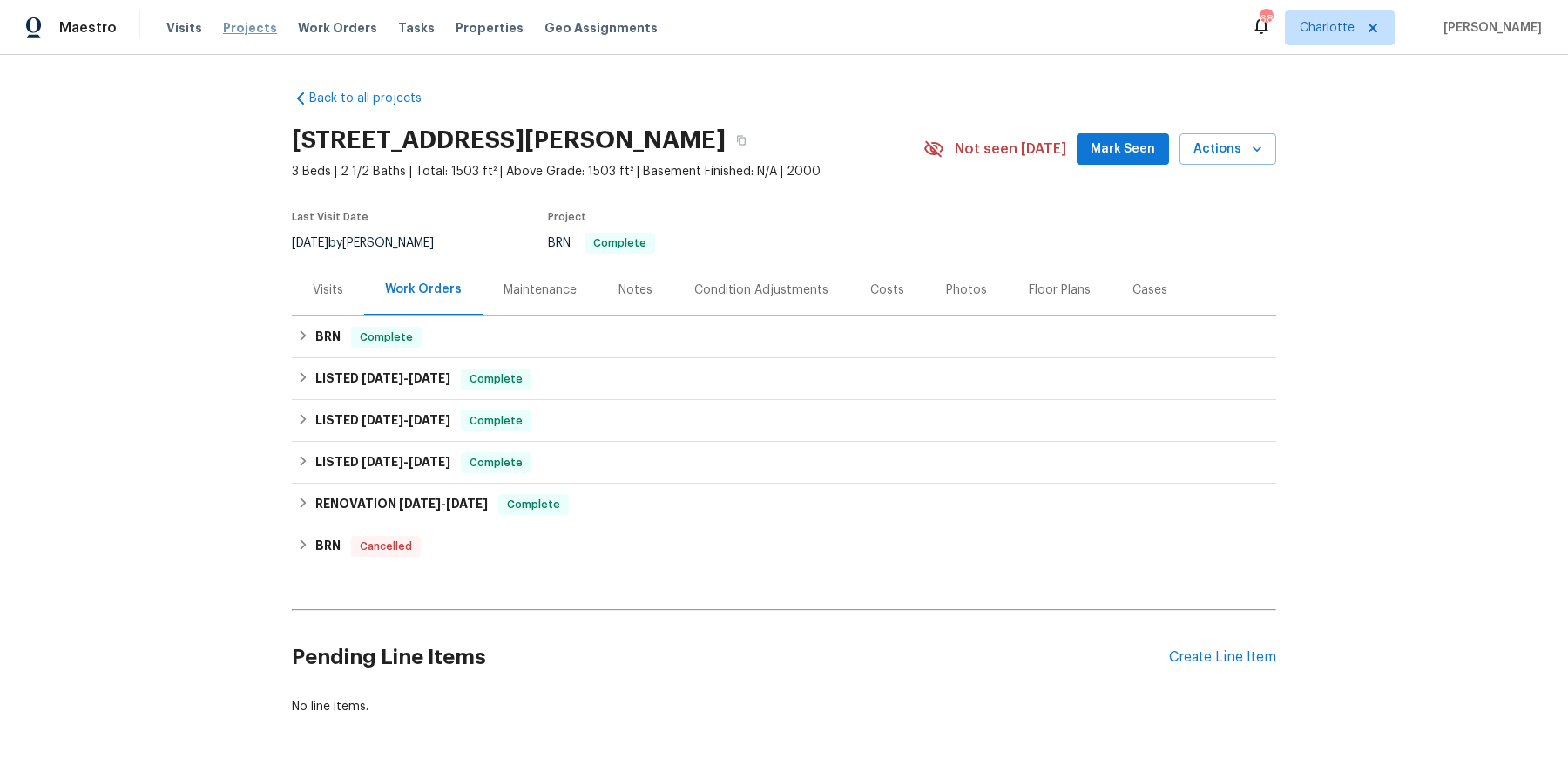
click at [240, 36] on span "Projects" at bounding box center [250, 28] width 54 height 18
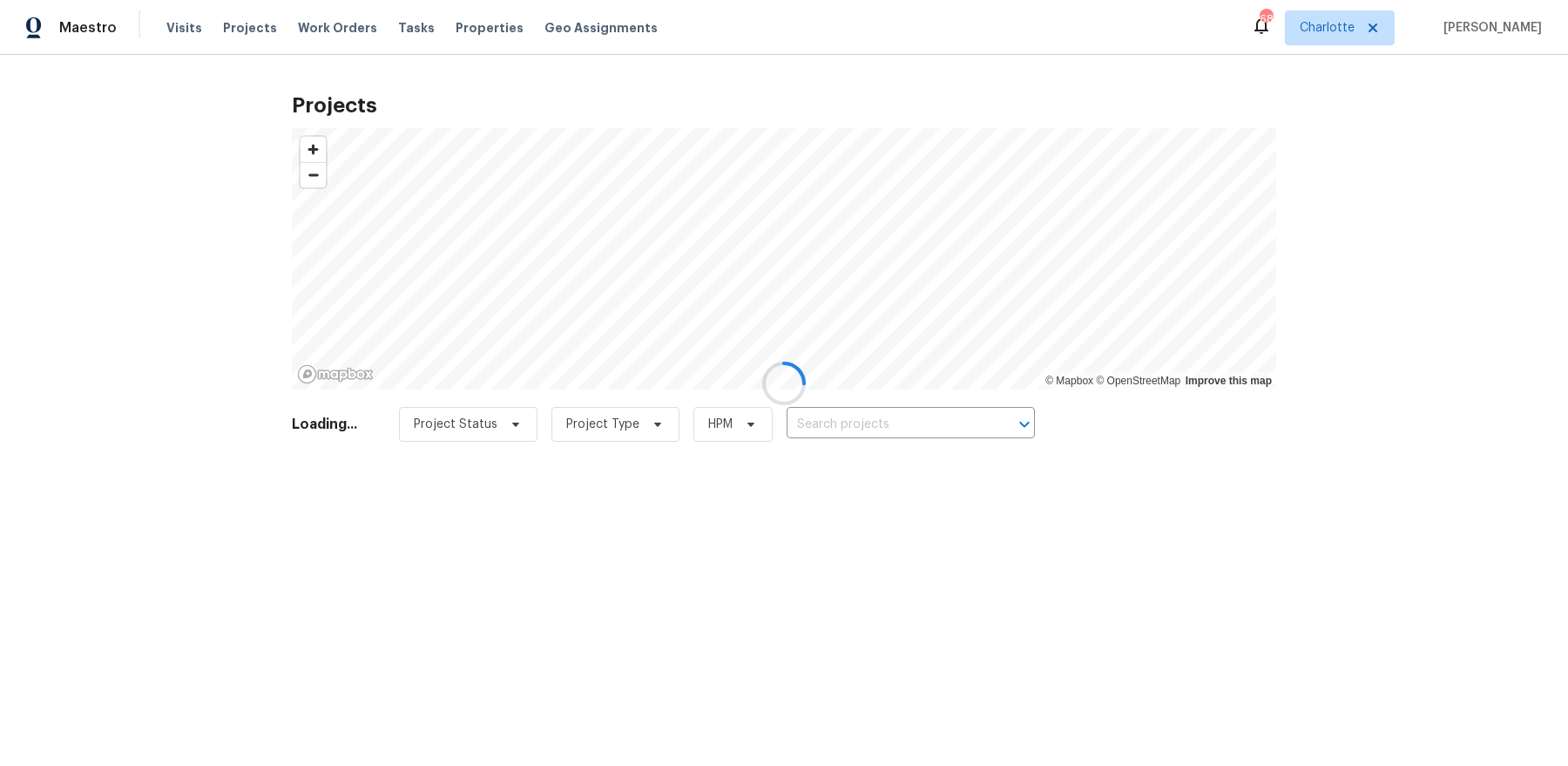
click at [834, 429] on div at bounding box center [784, 383] width 1568 height 766
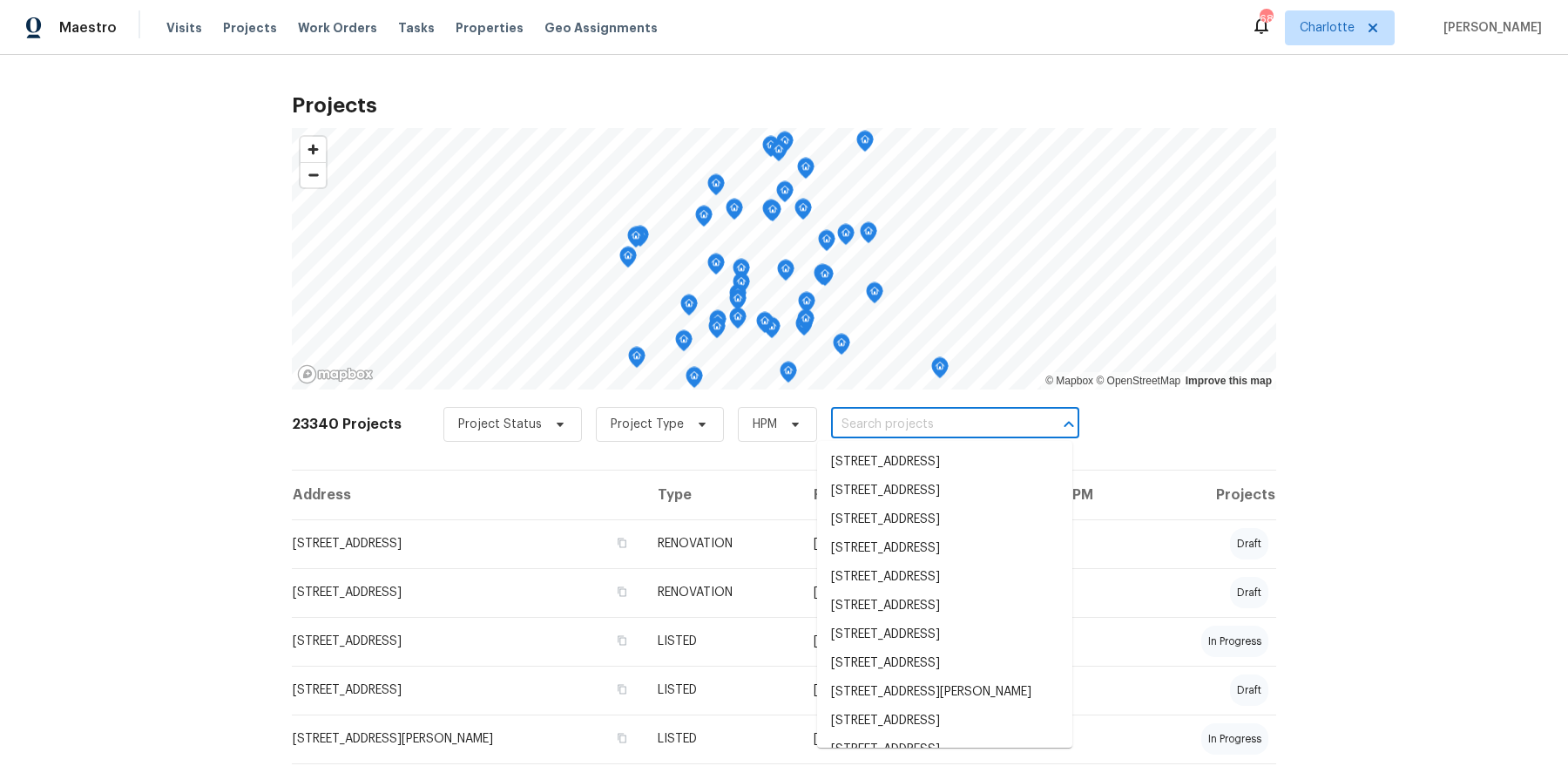
click at [858, 424] on input "text" at bounding box center [931, 425] width 199 height 27
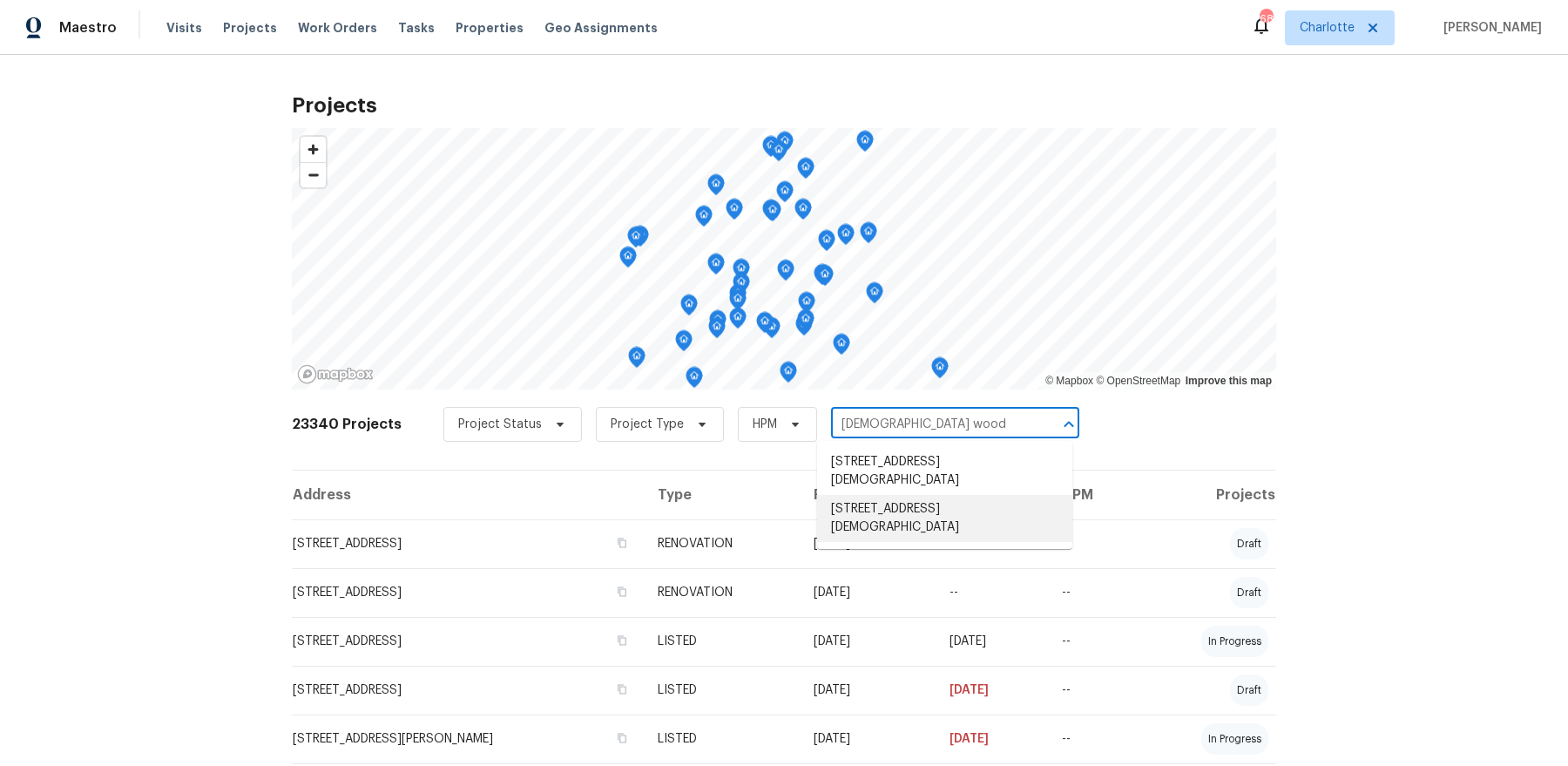
type input "church wood"
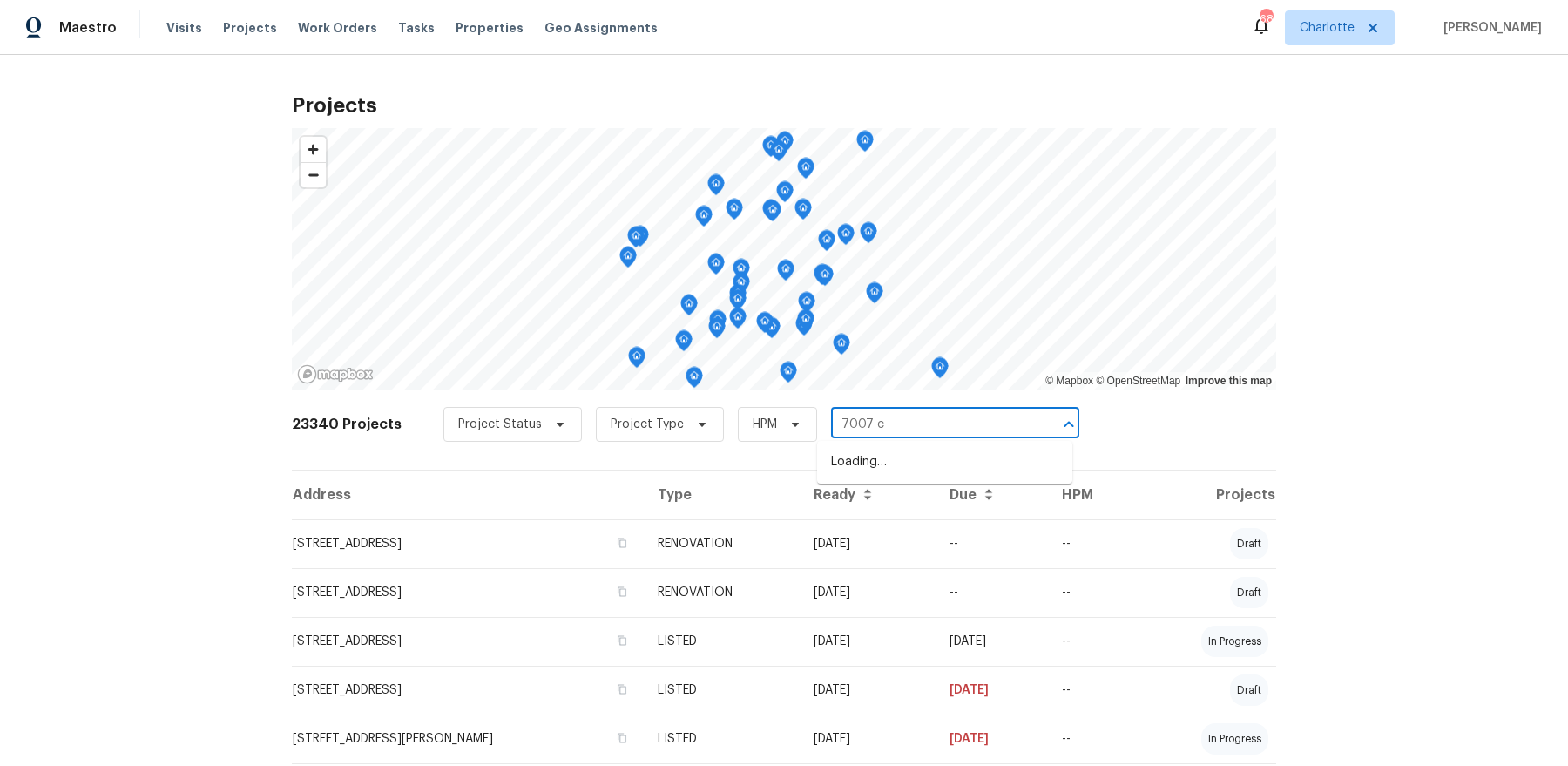
type input "7007 ch"
click at [906, 478] on li "7007 Church Wood Ln, Huntersville, NC 28078" at bounding box center [945, 471] width 256 height 47
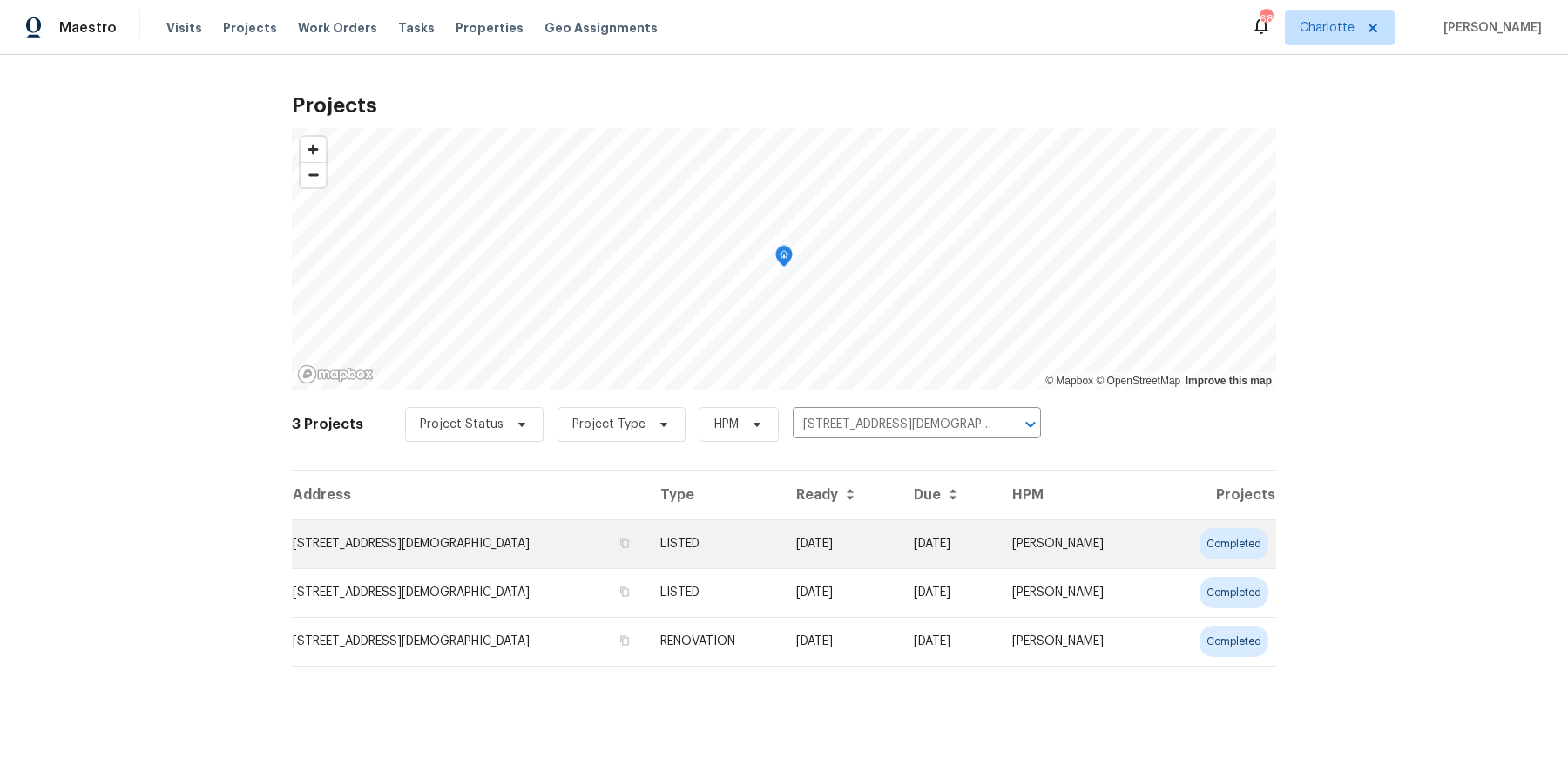
click at [396, 554] on td "7007 Church Wood Ln, Huntersville, NC 28078" at bounding box center [469, 544] width 354 height 49
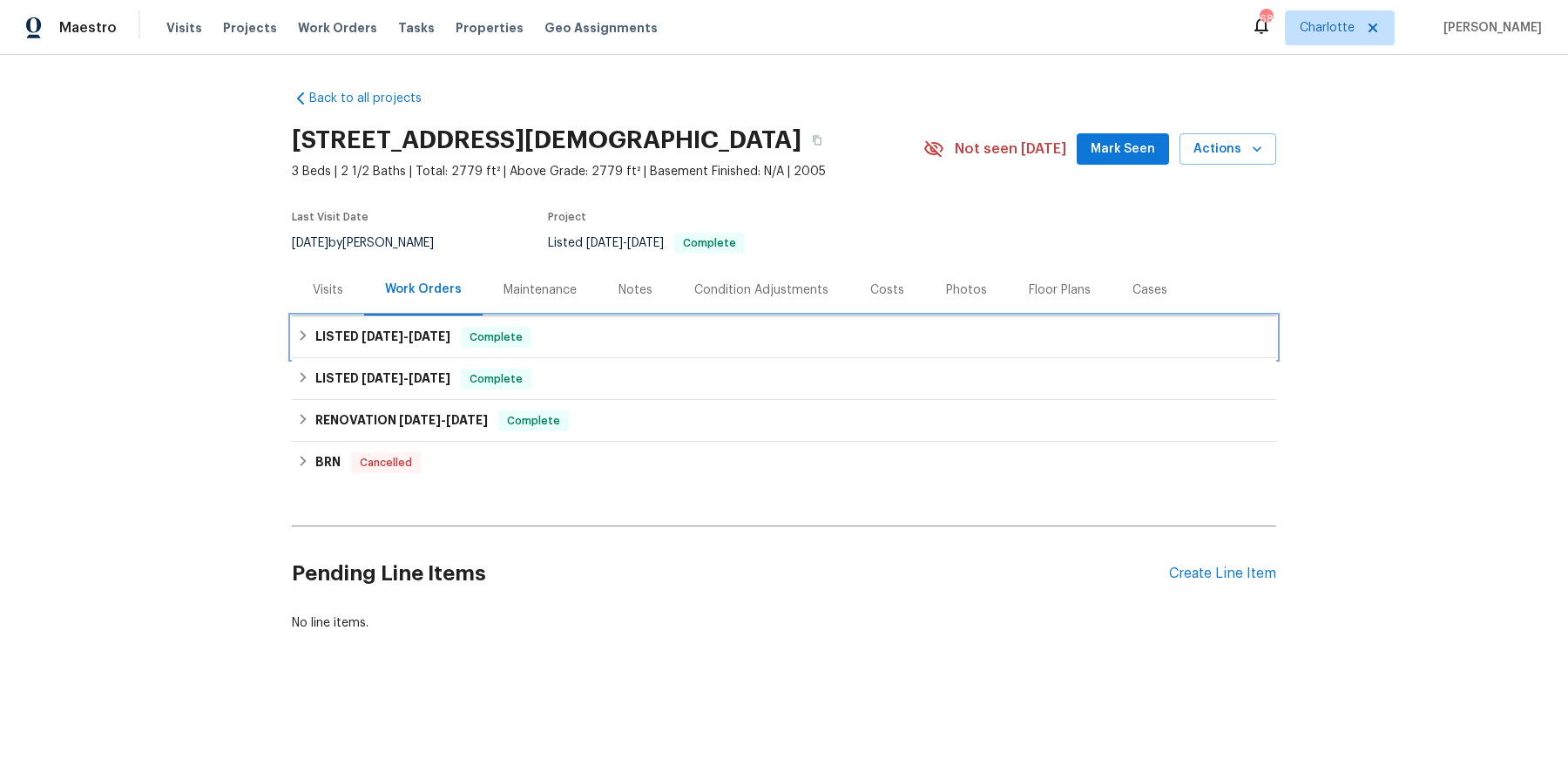
click at [495, 332] on span "Complete" at bounding box center [496, 337] width 67 height 18
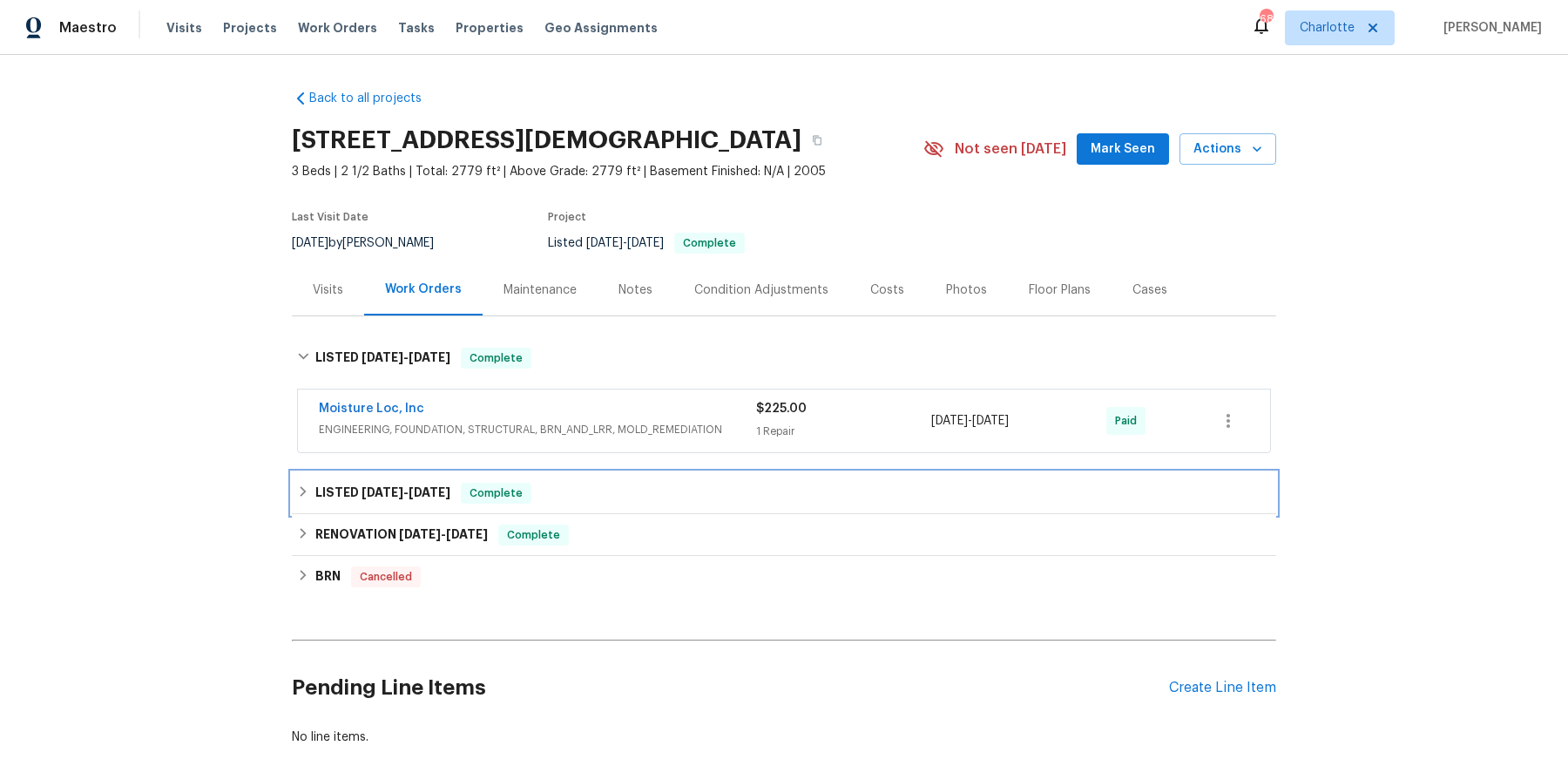
click at [642, 500] on div "LISTED 7/8/25 - 8/7/25 Complete" at bounding box center [784, 493] width 975 height 21
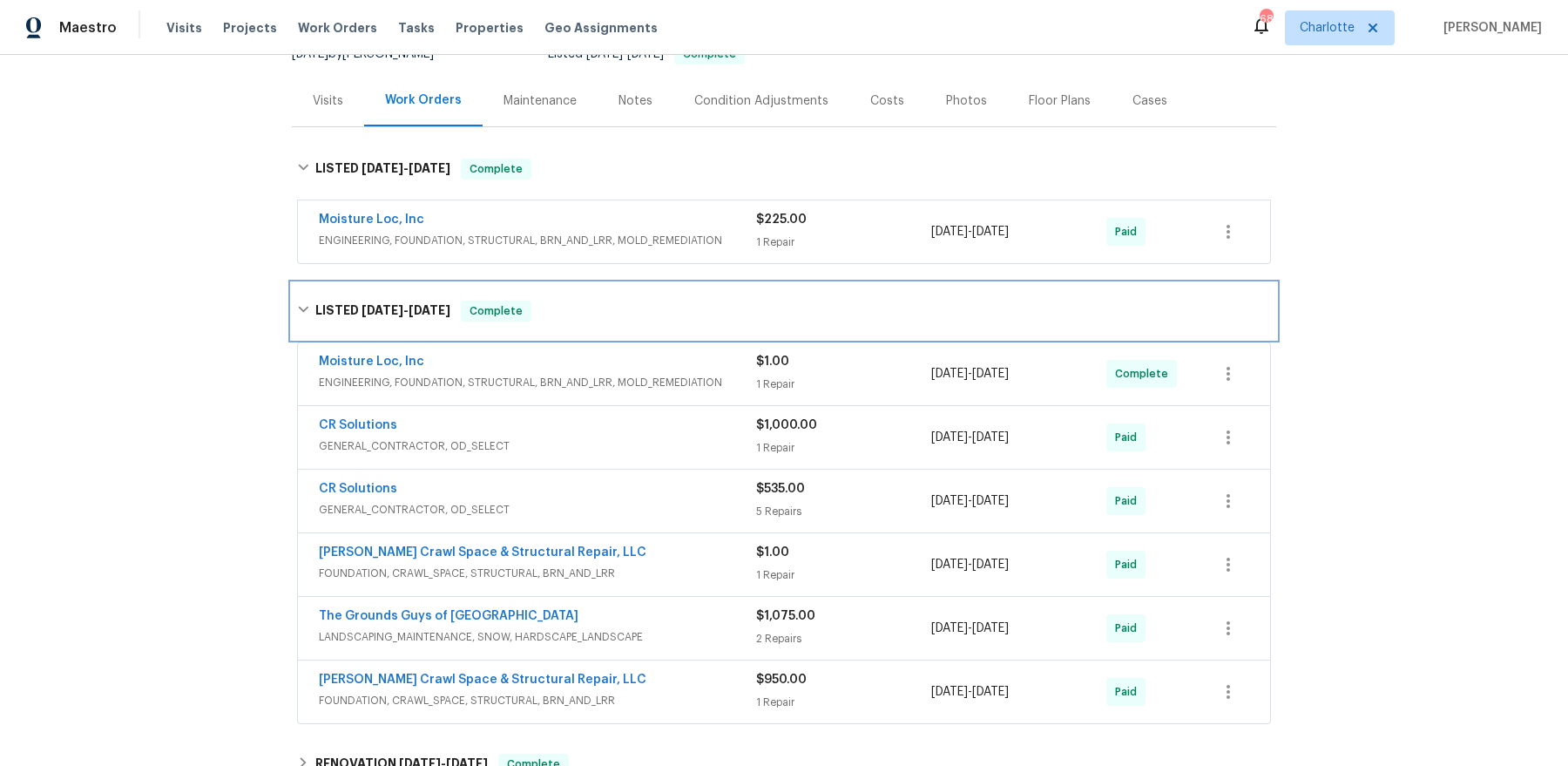
scroll to position [262, 0]
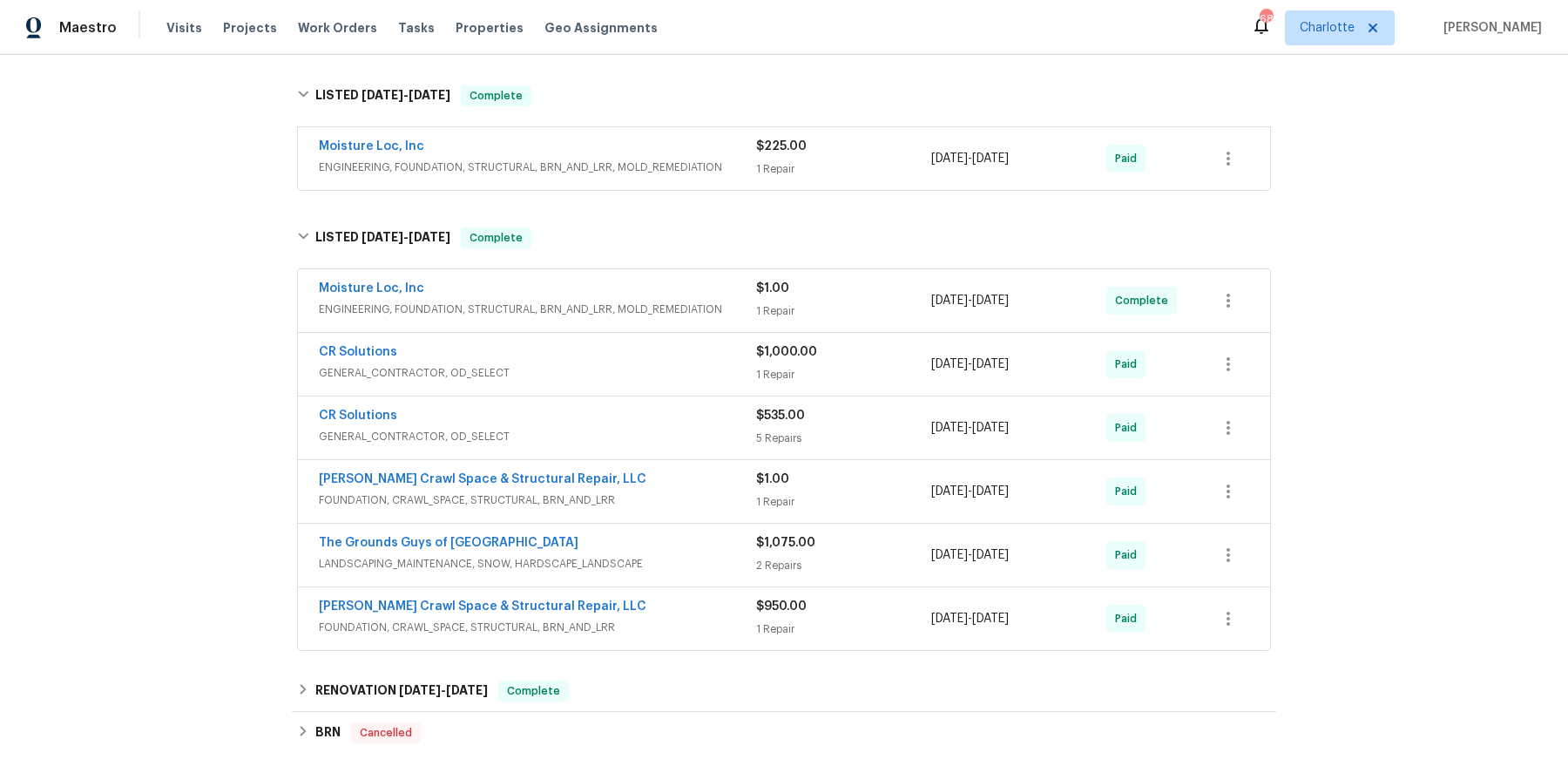
click at [394, 413] on div "CR Solutions" at bounding box center [538, 417] width 437 height 21
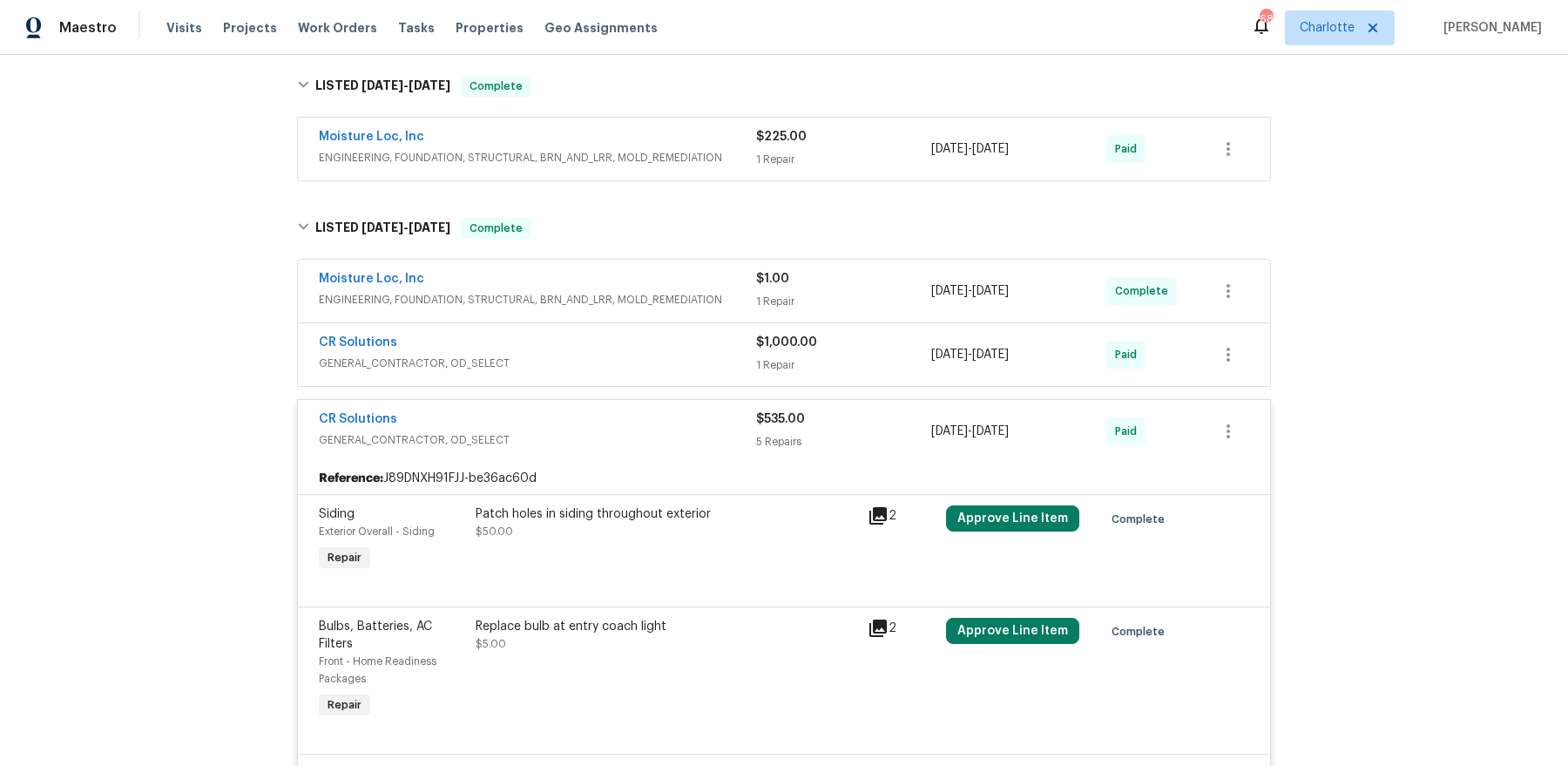
scroll to position [216, 0]
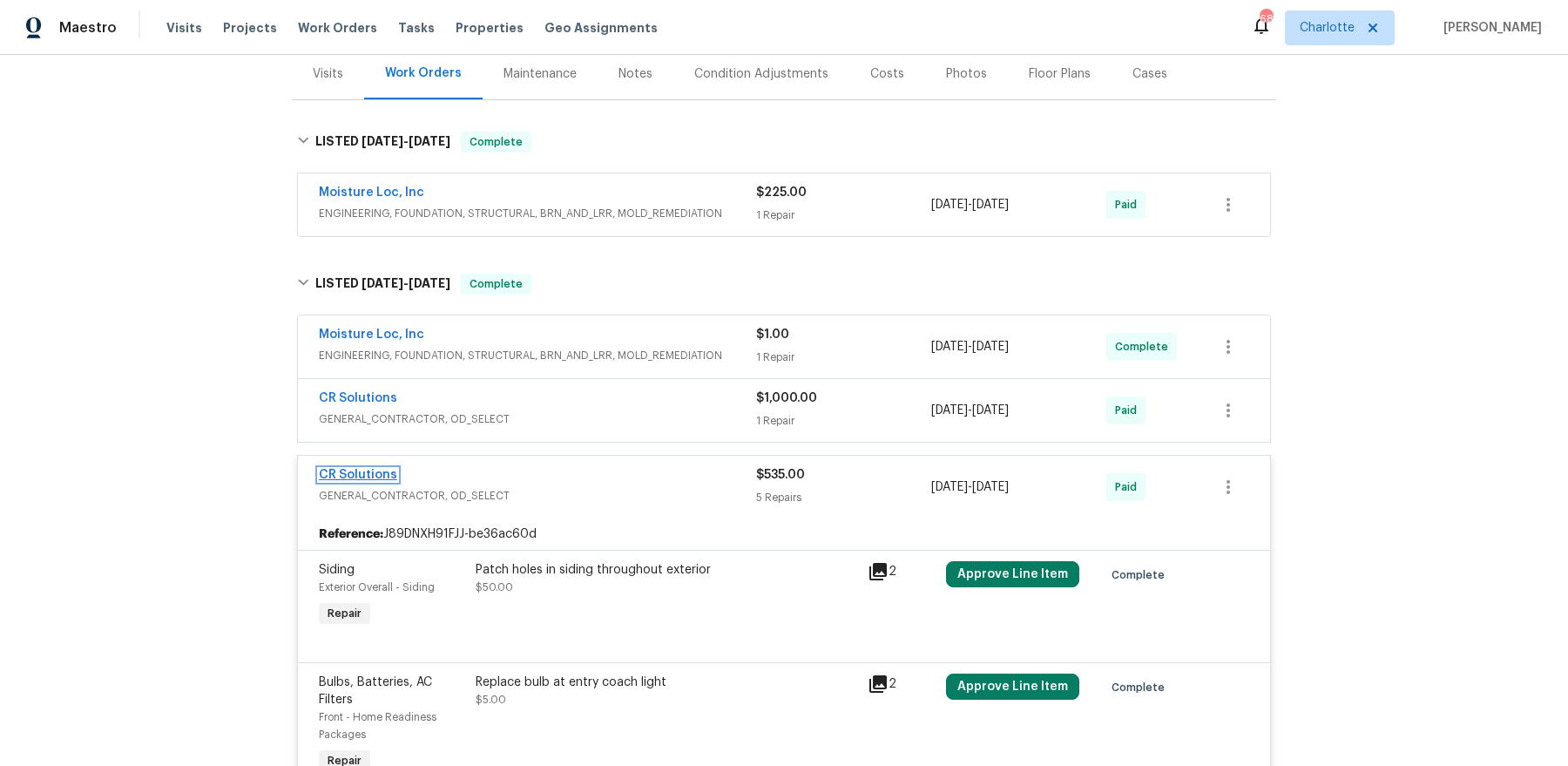
click at [357, 469] on link "CR Solutions" at bounding box center [358, 474] width 78 height 12
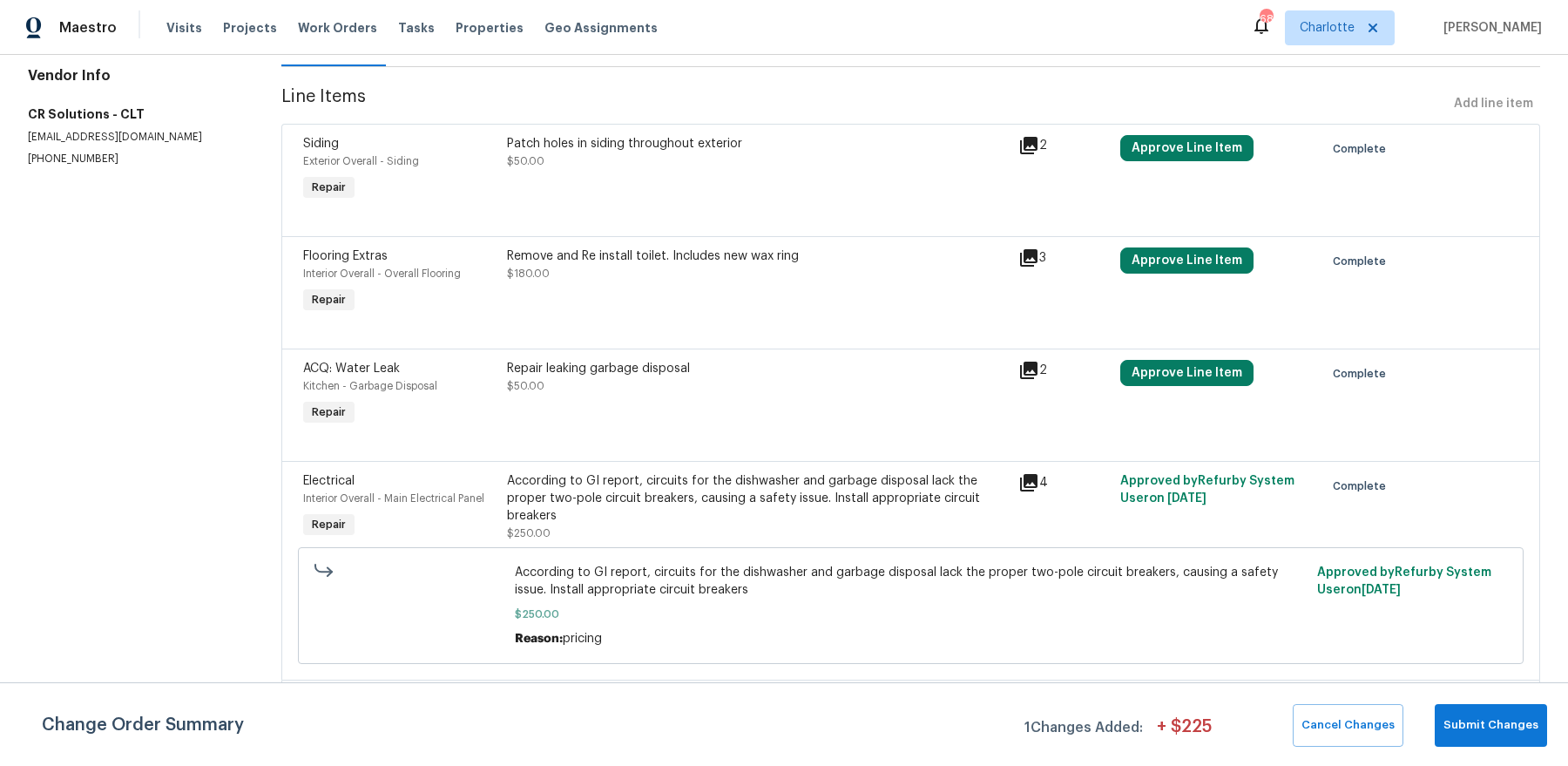
scroll to position [287, 0]
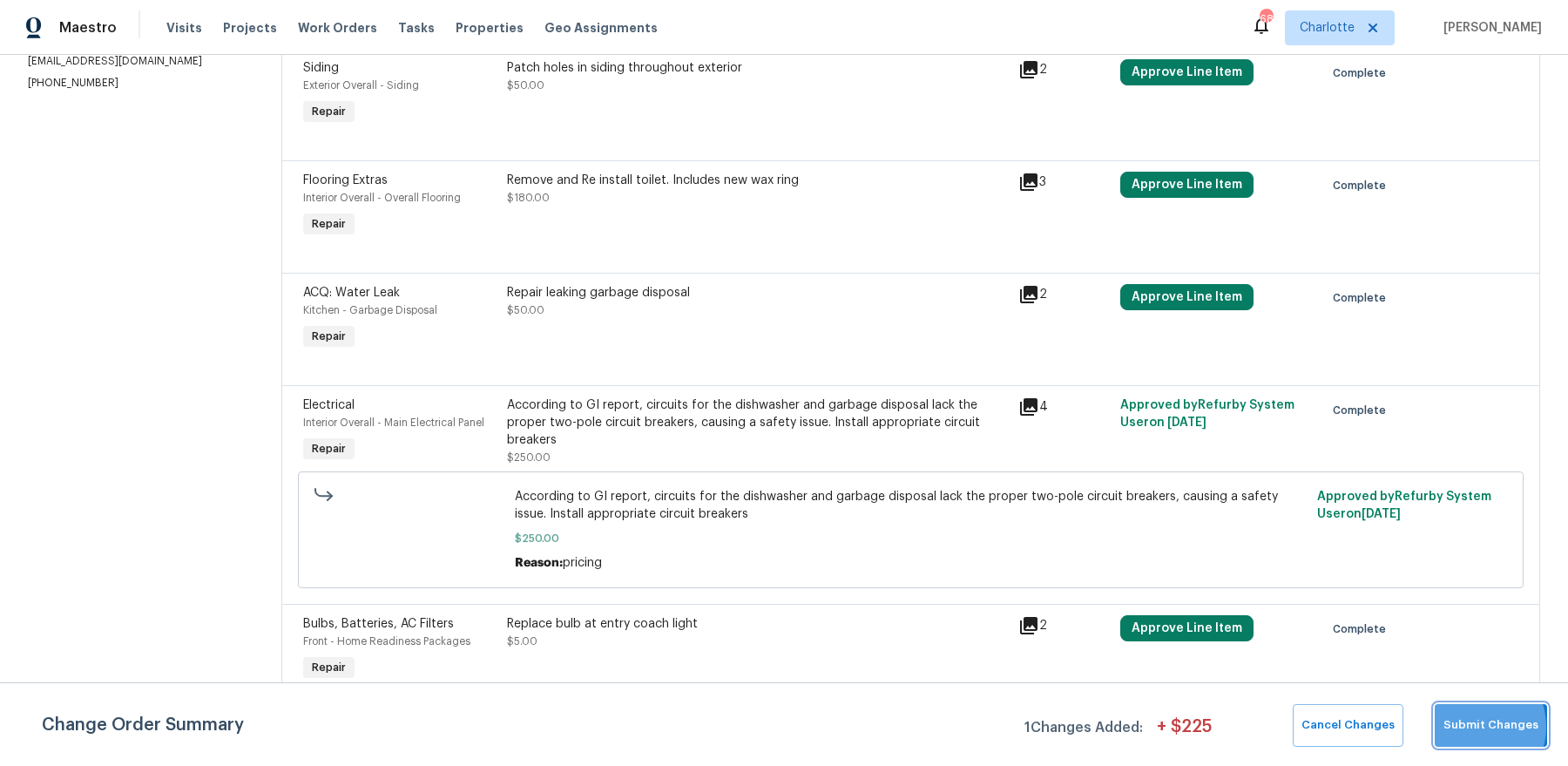
click at [1474, 725] on span "Submit Changes" at bounding box center [1490, 725] width 95 height 20
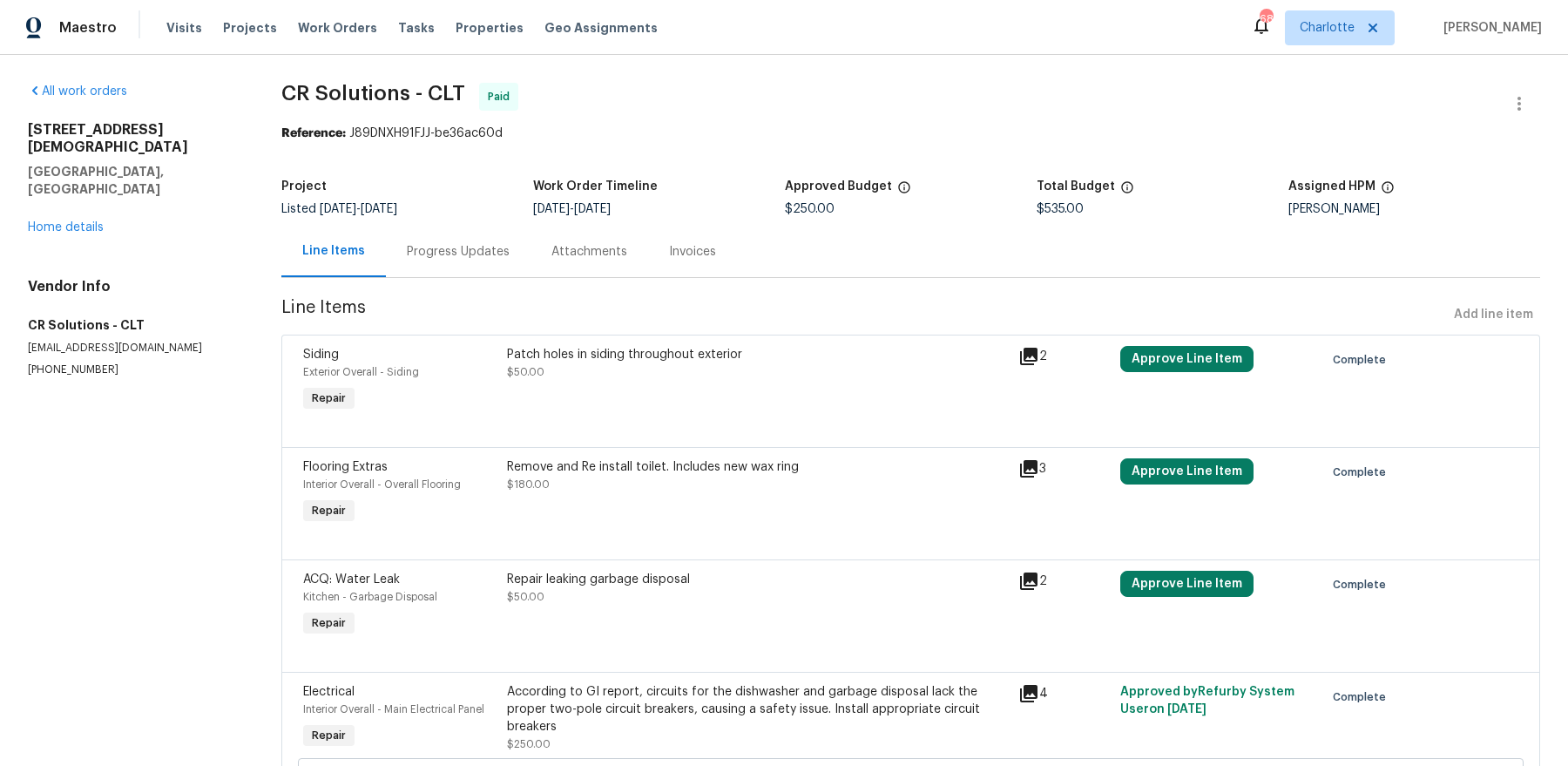
scroll to position [0, 0]
click at [54, 221] on link "Home details" at bounding box center [66, 227] width 76 height 12
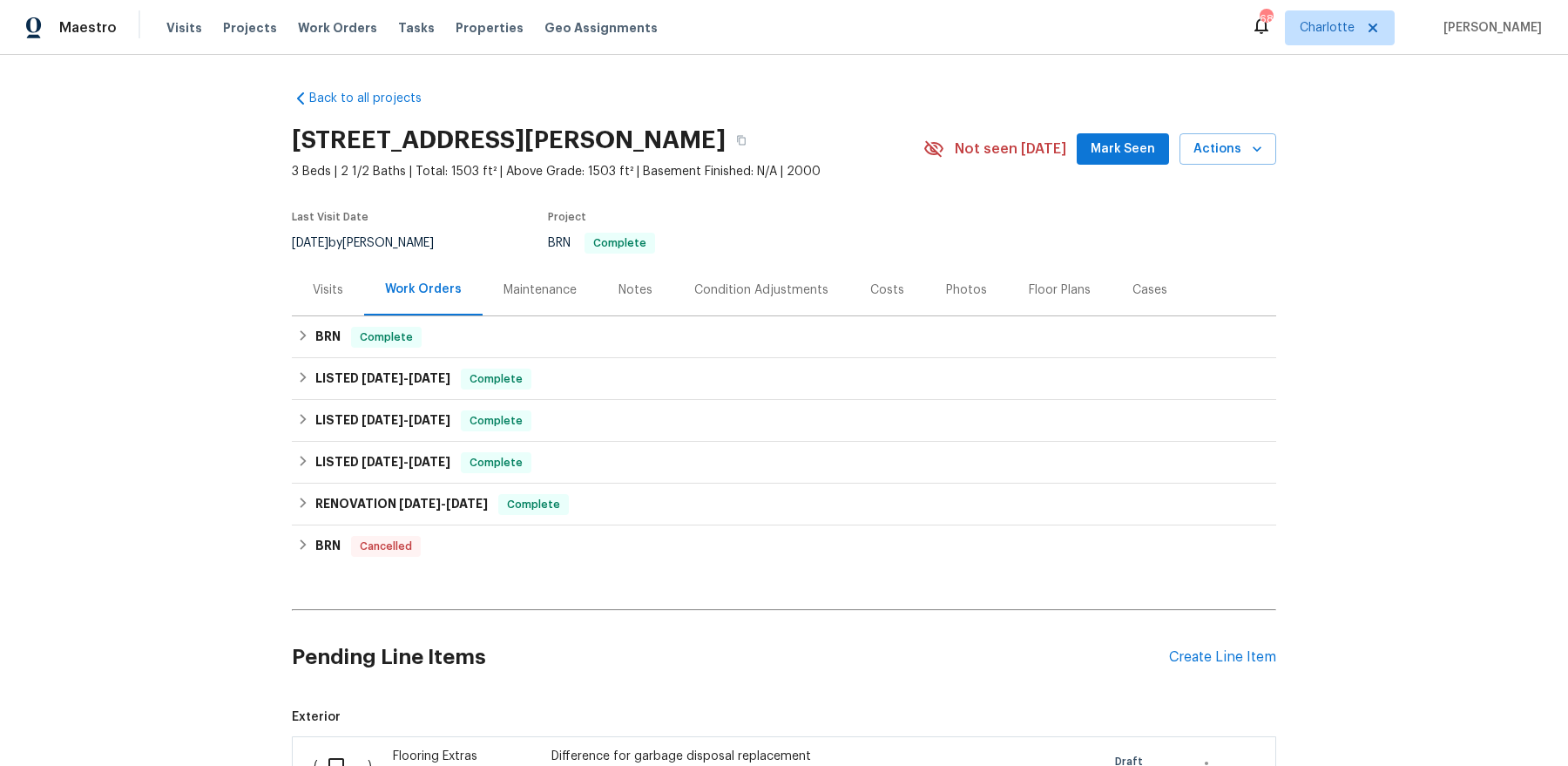
scroll to position [282, 0]
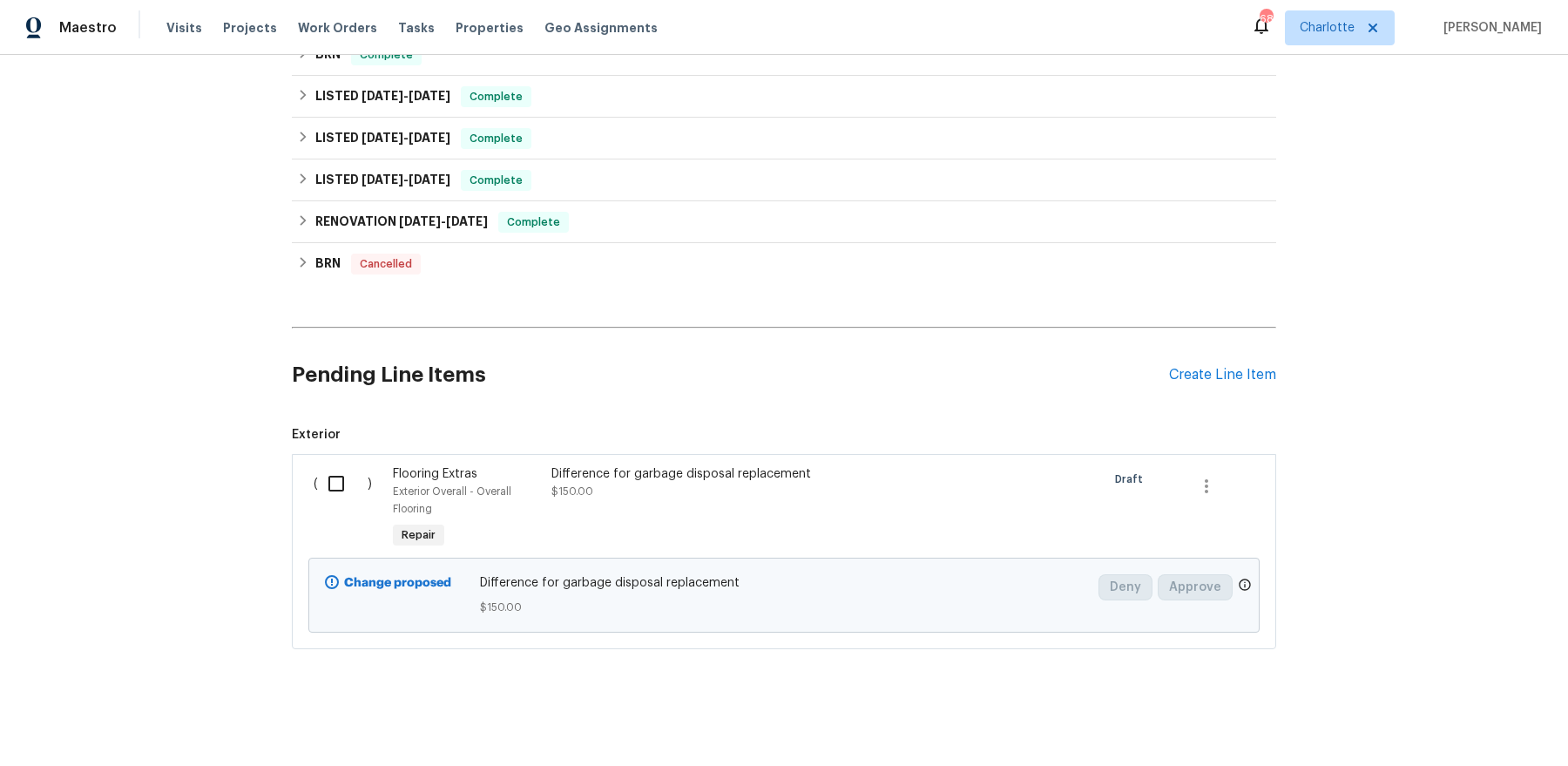
click at [326, 483] on input "checkbox" at bounding box center [343, 484] width 50 height 37
checkbox input "true"
click at [1421, 709] on button "Create Work Order" at bounding box center [1468, 723] width 144 height 32
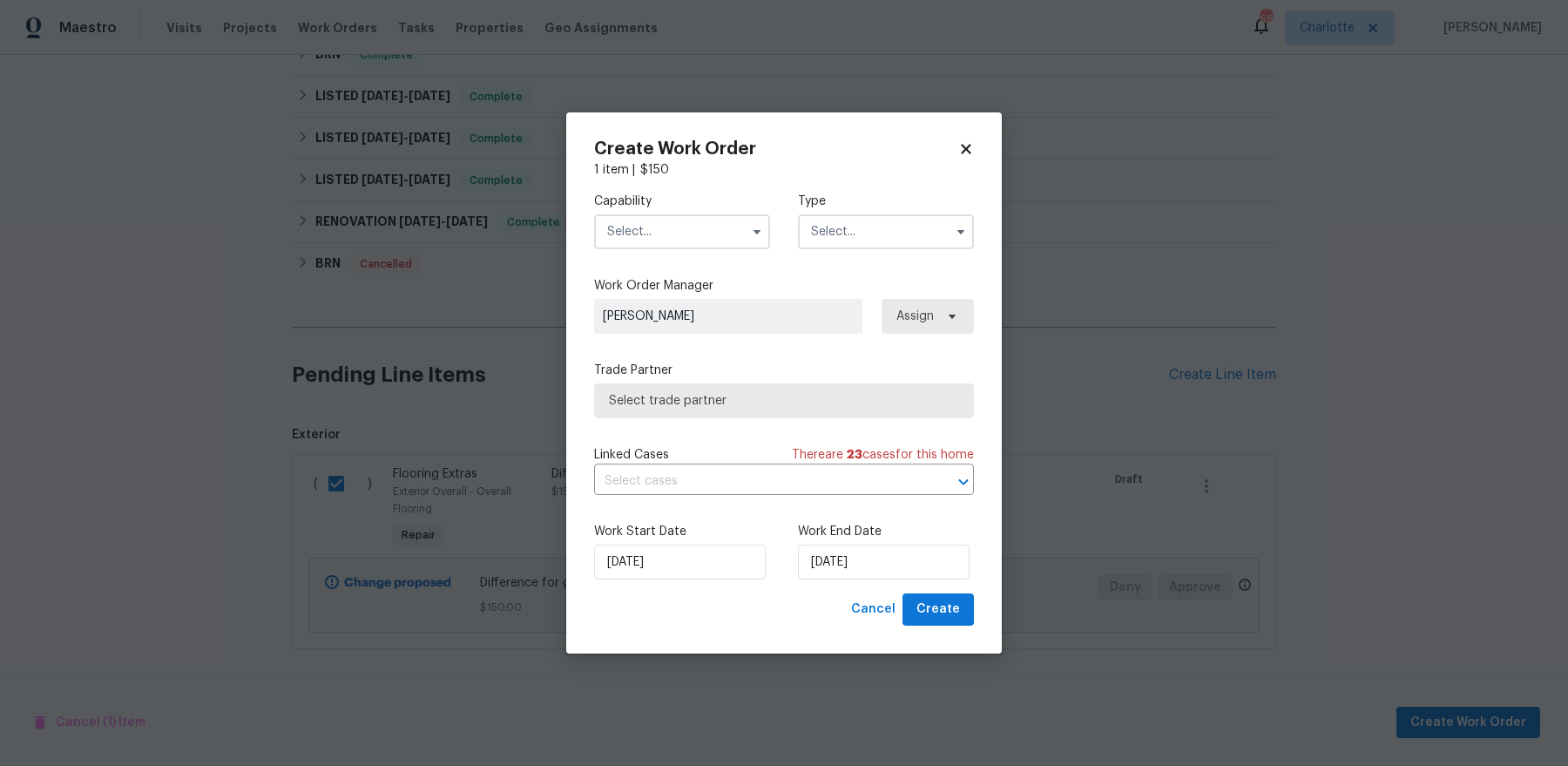
click at [659, 234] on input "text" at bounding box center [682, 232] width 176 height 35
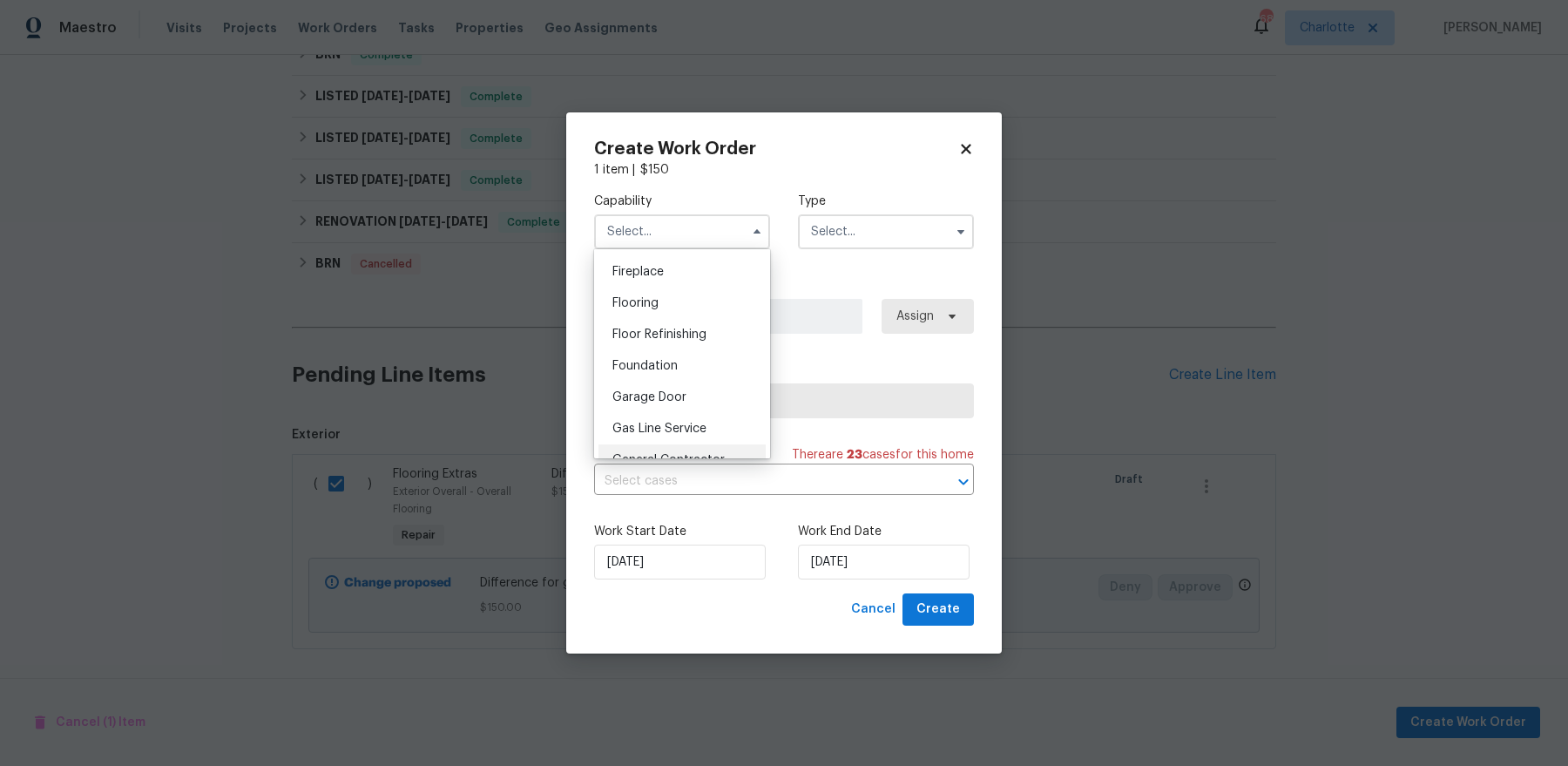
click at [679, 451] on div "General Contractor" at bounding box center [682, 461] width 167 height 31
type input "General Contractor"
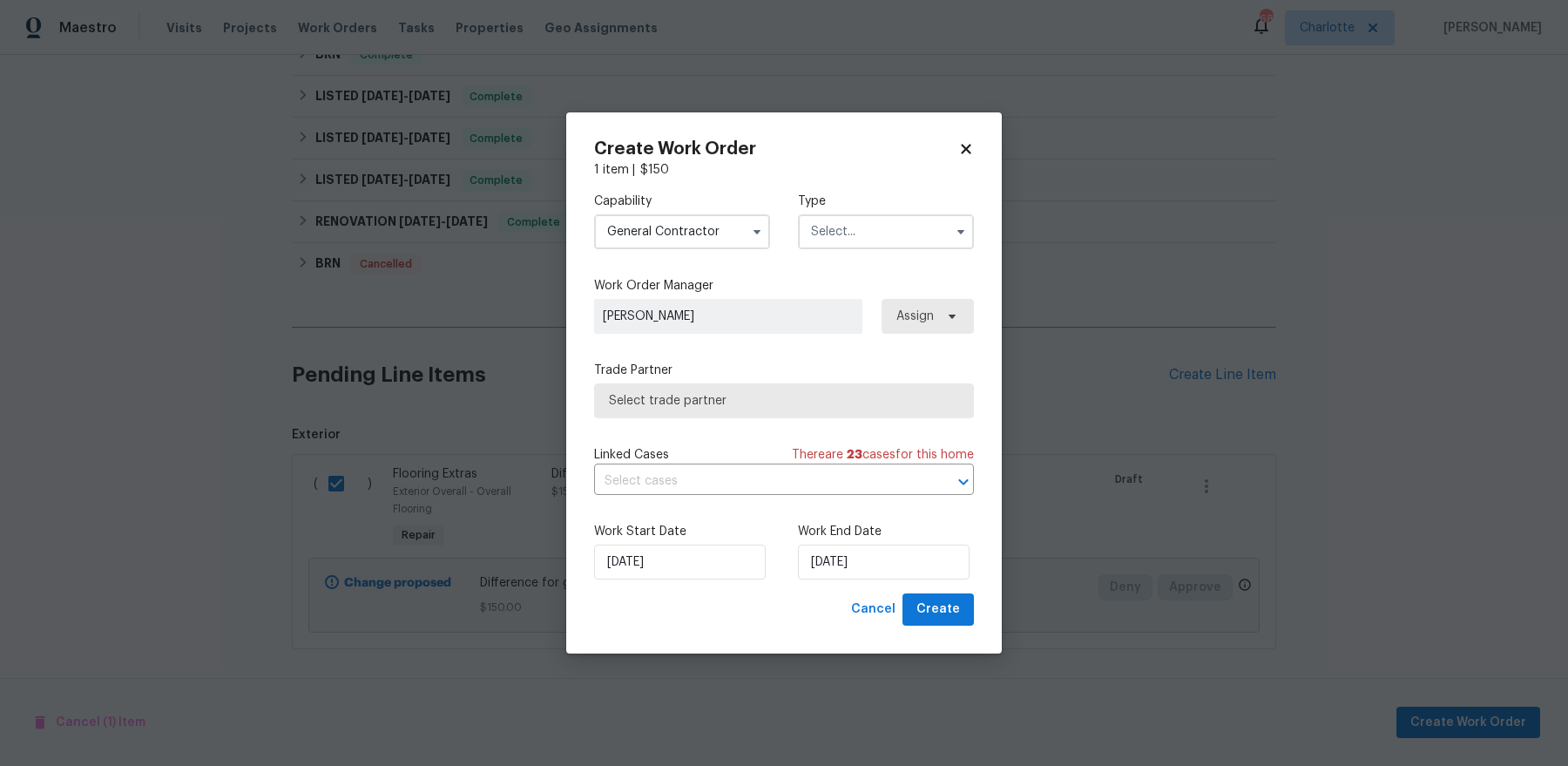
click at [854, 216] on input "text" at bounding box center [886, 232] width 176 height 35
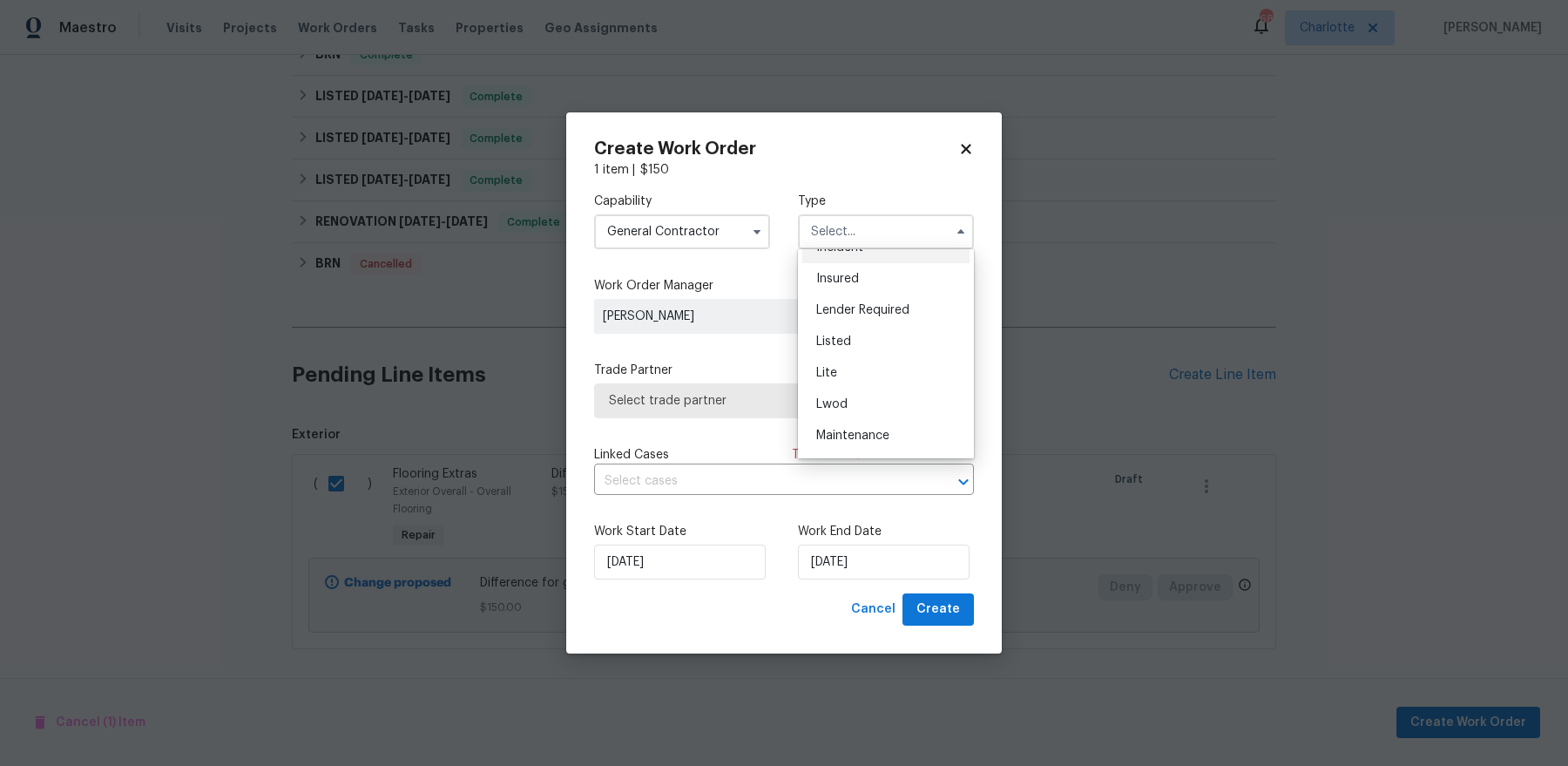
scroll to position [119, 0]
click at [861, 339] on div "Listed" at bounding box center [886, 338] width 167 height 31
type input "Listed"
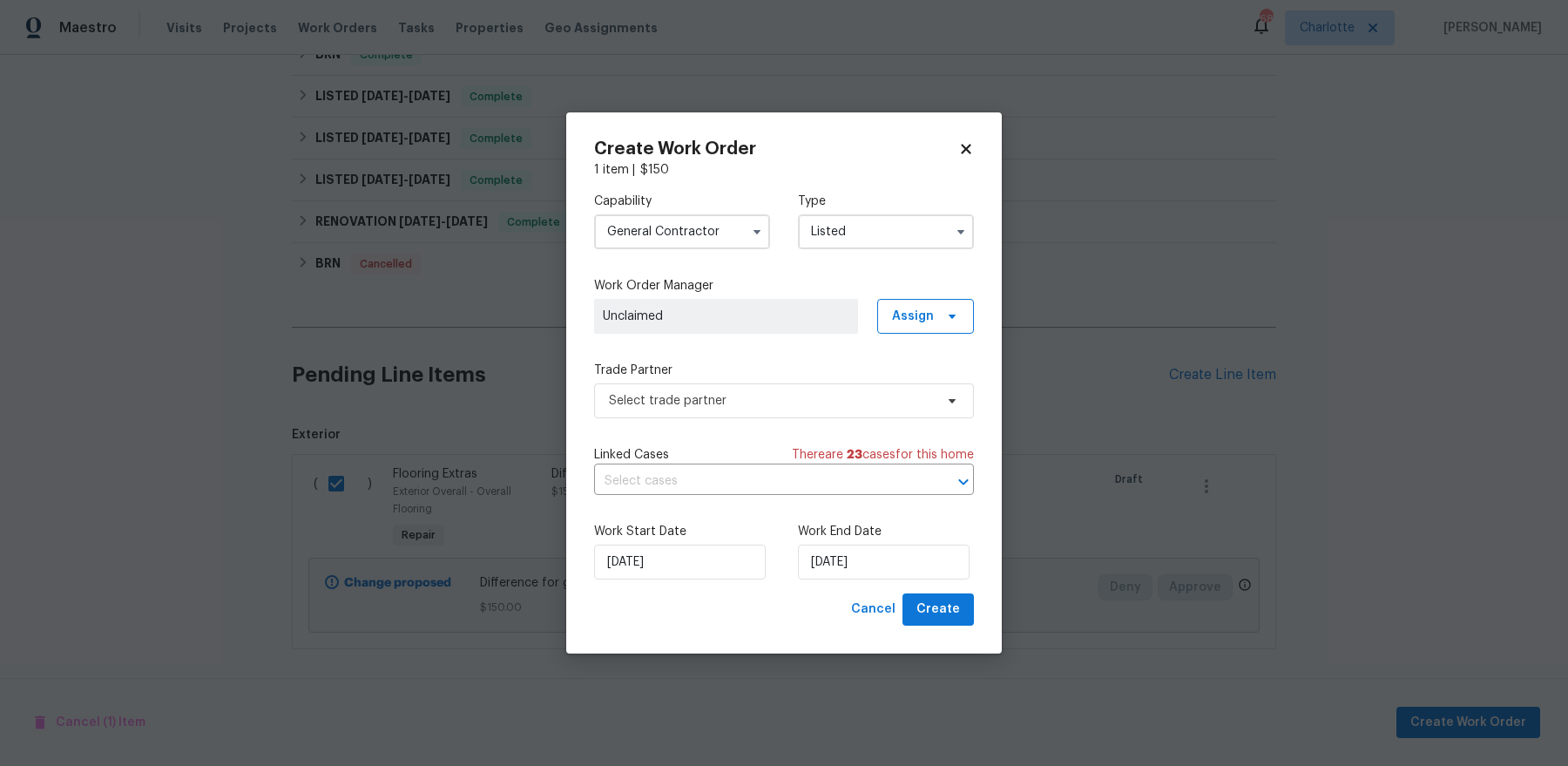
click at [905, 292] on label "Work Order Manager" at bounding box center [784, 285] width 380 height 18
click at [905, 313] on span "Assign" at bounding box center [913, 316] width 42 height 18
click at [902, 358] on div "Assign to HPM" at bounding box center [932, 365] width 82 height 18
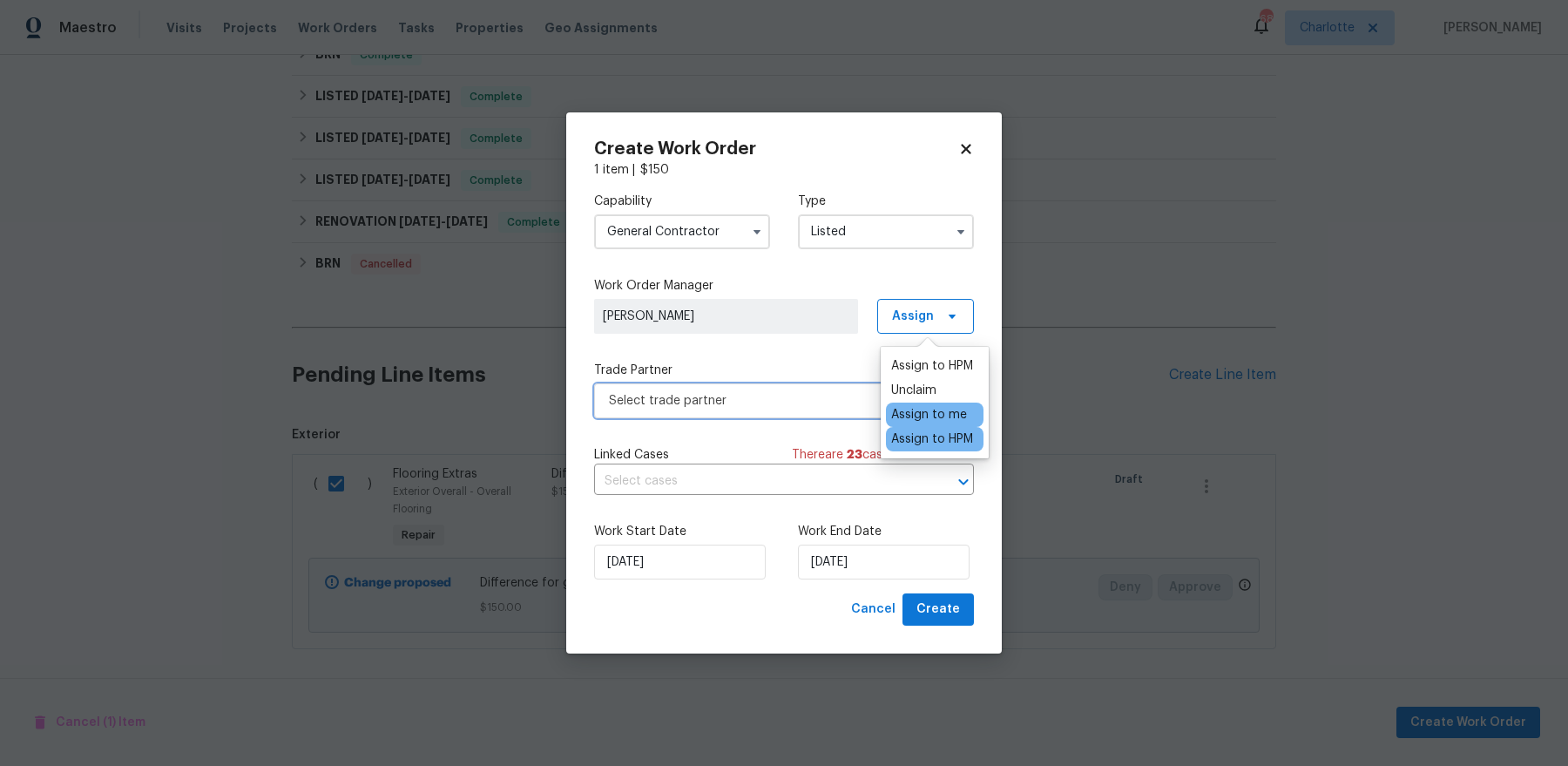
click at [826, 383] on span "Select trade partner" at bounding box center [784, 401] width 380 height 35
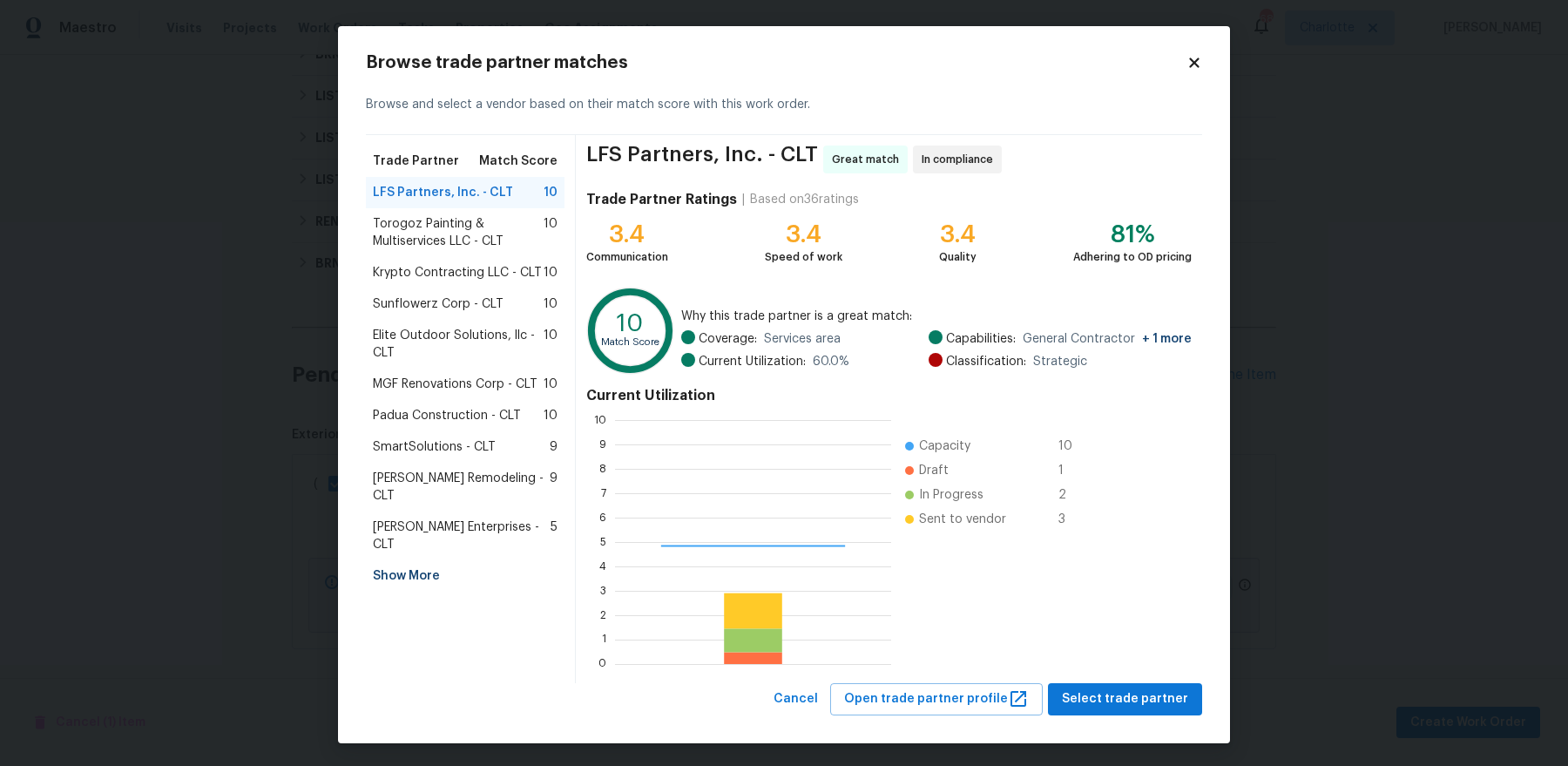
scroll to position [244, 275]
click at [414, 560] on div "Show More" at bounding box center [465, 576] width 198 height 31
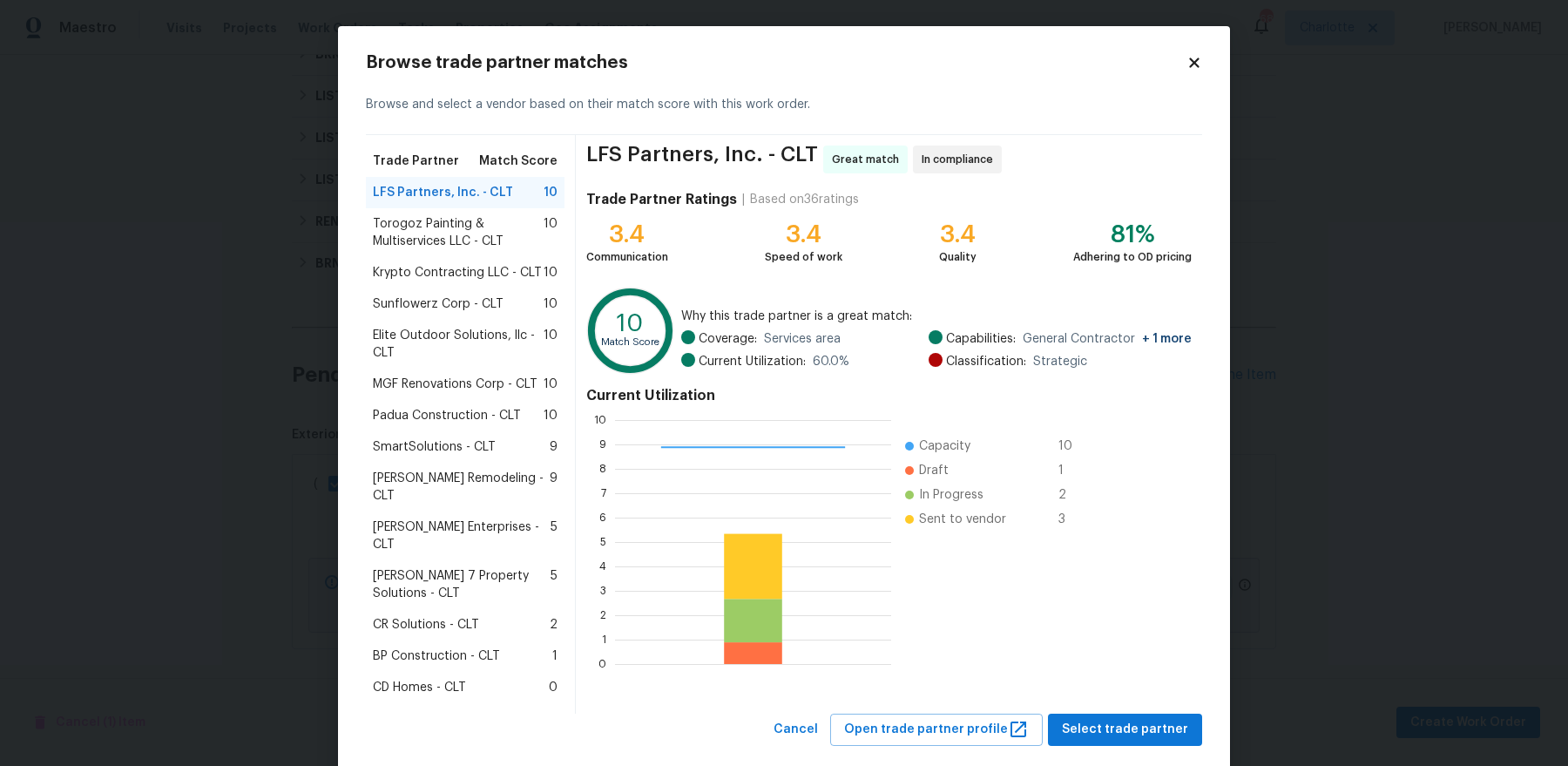
scroll to position [3, 0]
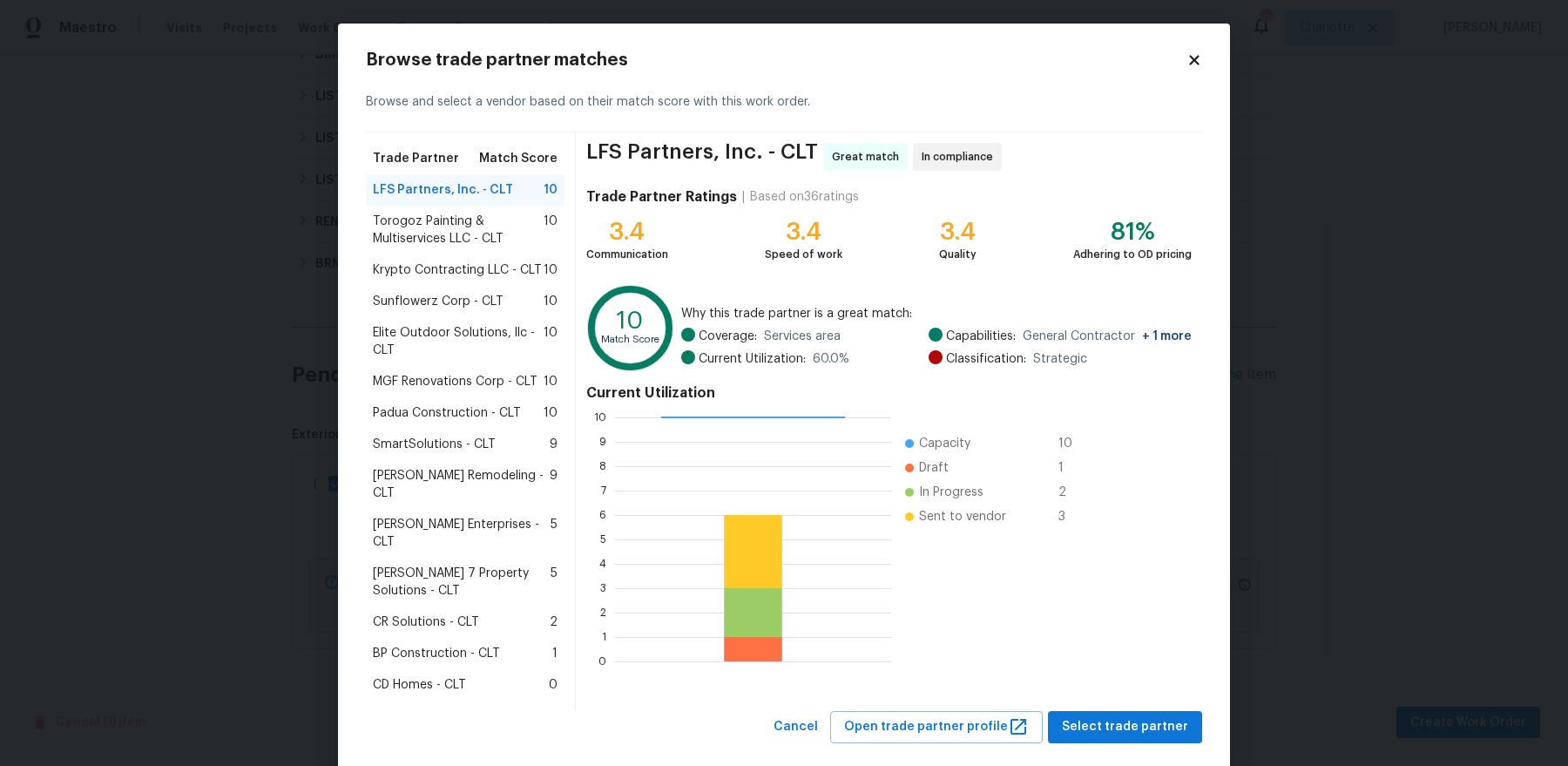
click at [462, 638] on div "BP Construction - CLT 1" at bounding box center [465, 653] width 198 height 31
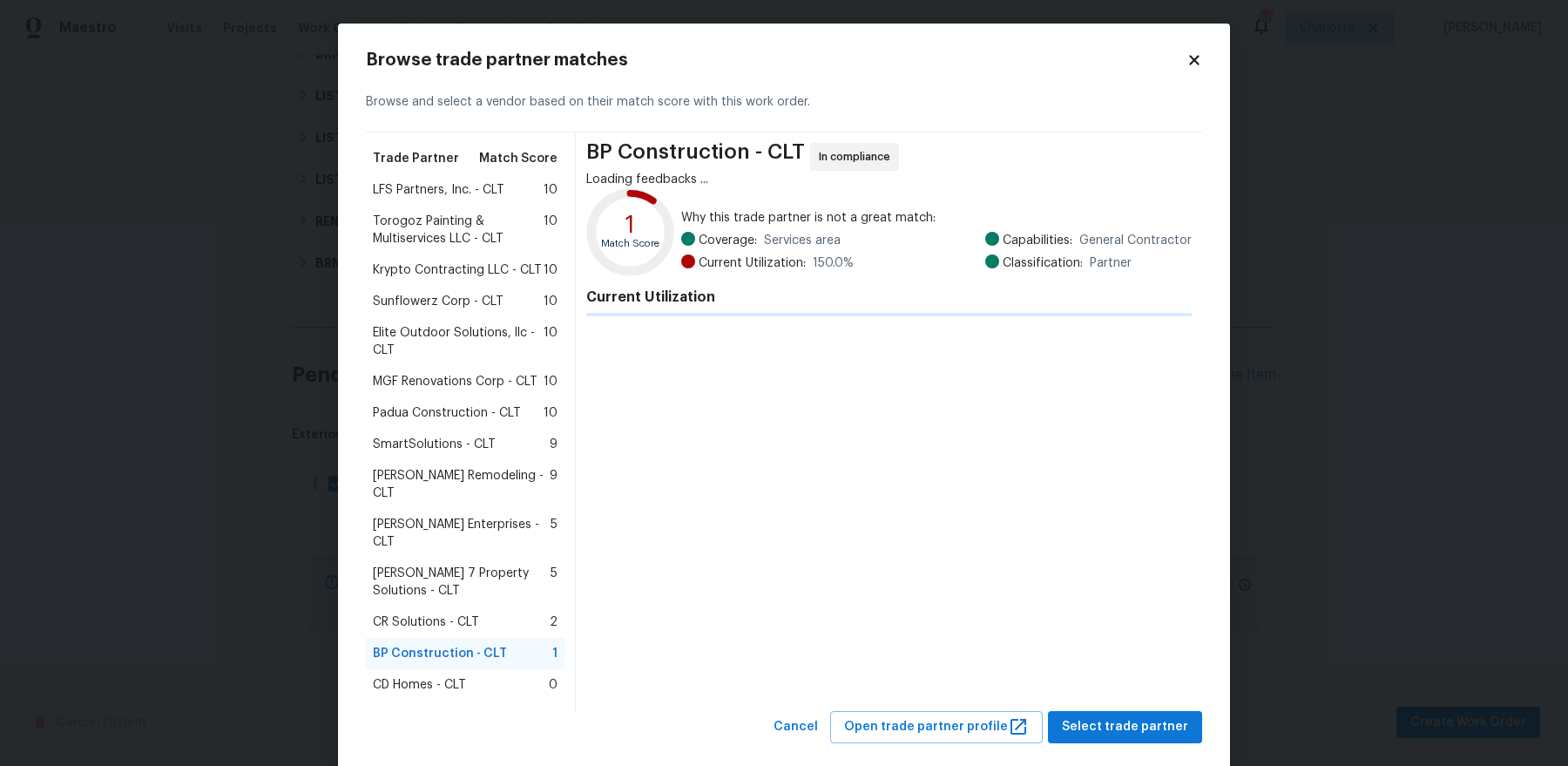
scroll to position [0, 0]
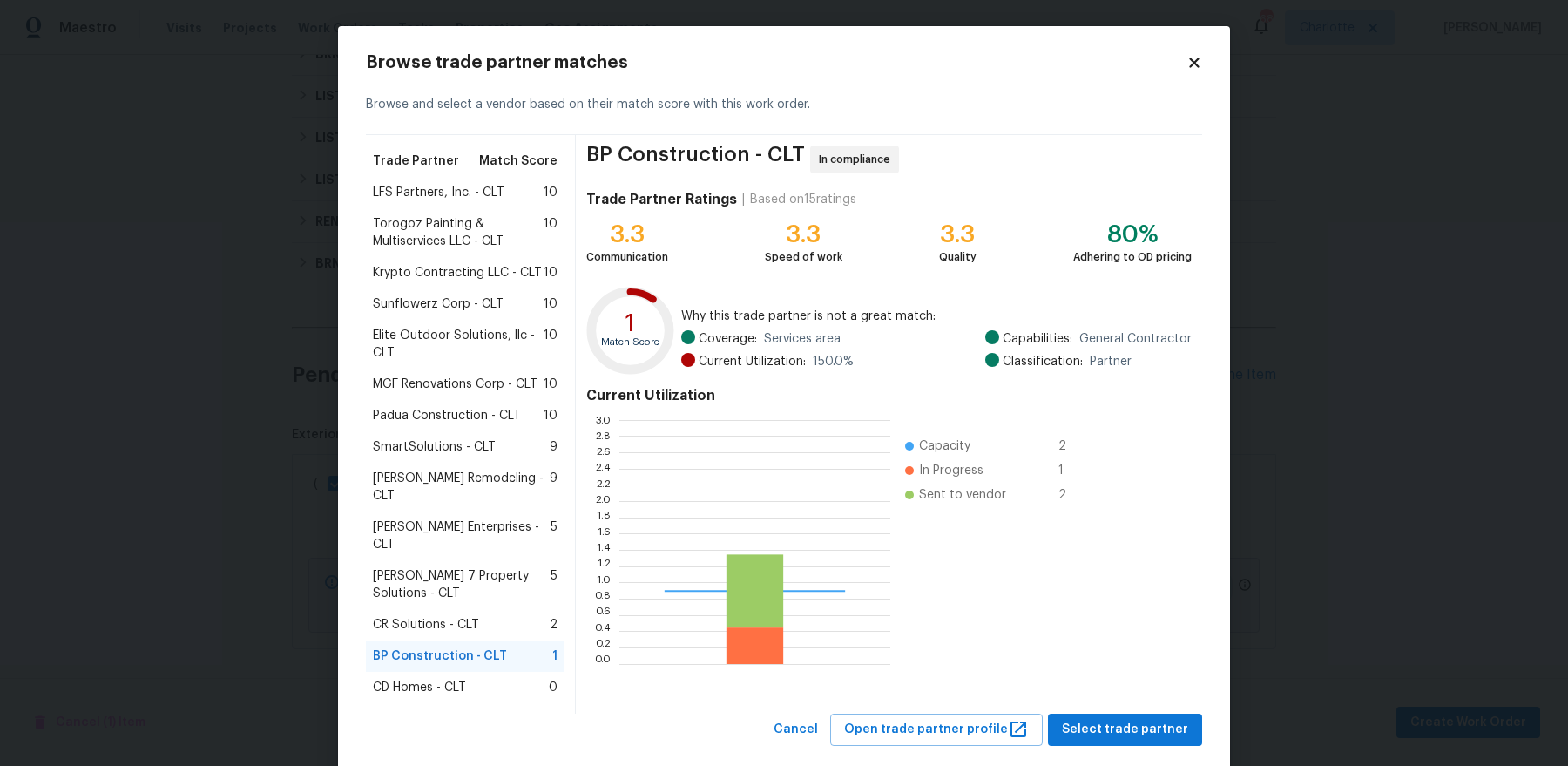
click at [461, 616] on span "CR Solutions - CLT" at bounding box center [425, 625] width 106 height 18
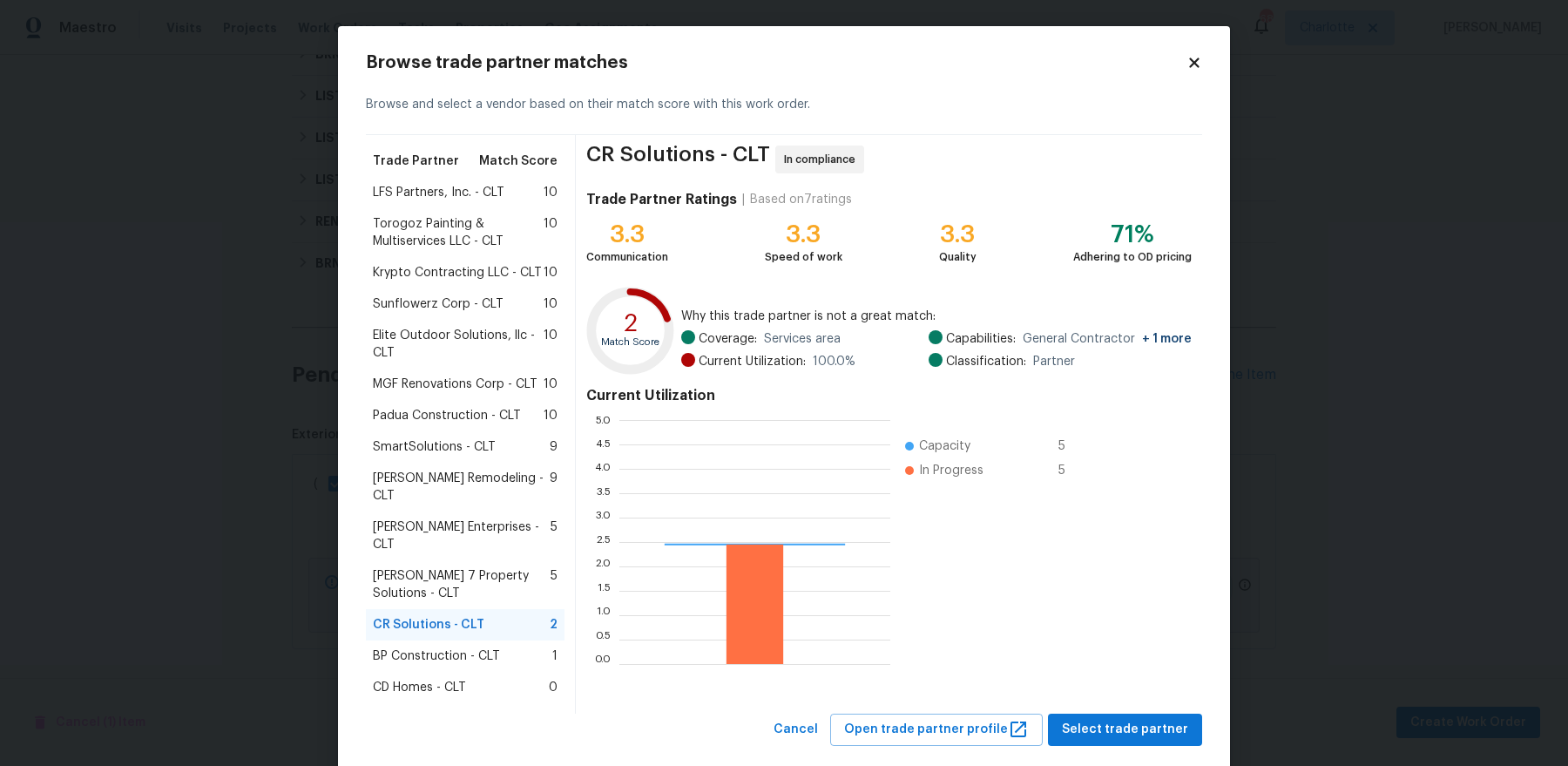
scroll to position [244, 271]
click at [1112, 719] on span "Select trade partner" at bounding box center [1125, 730] width 126 height 22
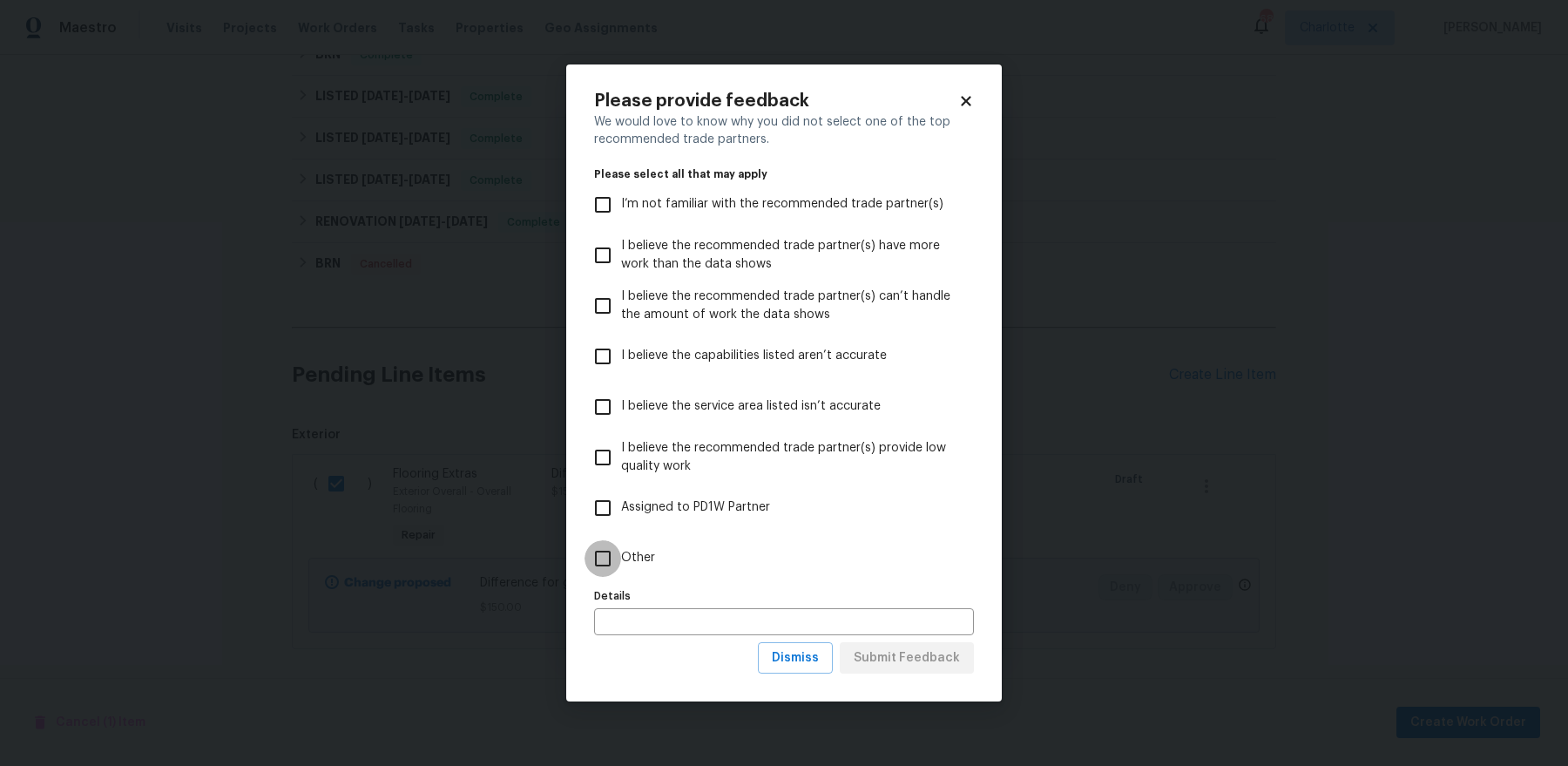
click at [585, 568] on input "Other" at bounding box center [604, 558] width 37 height 37
checkbox input "true"
click at [916, 656] on span "Submit Feedback" at bounding box center [906, 658] width 106 height 22
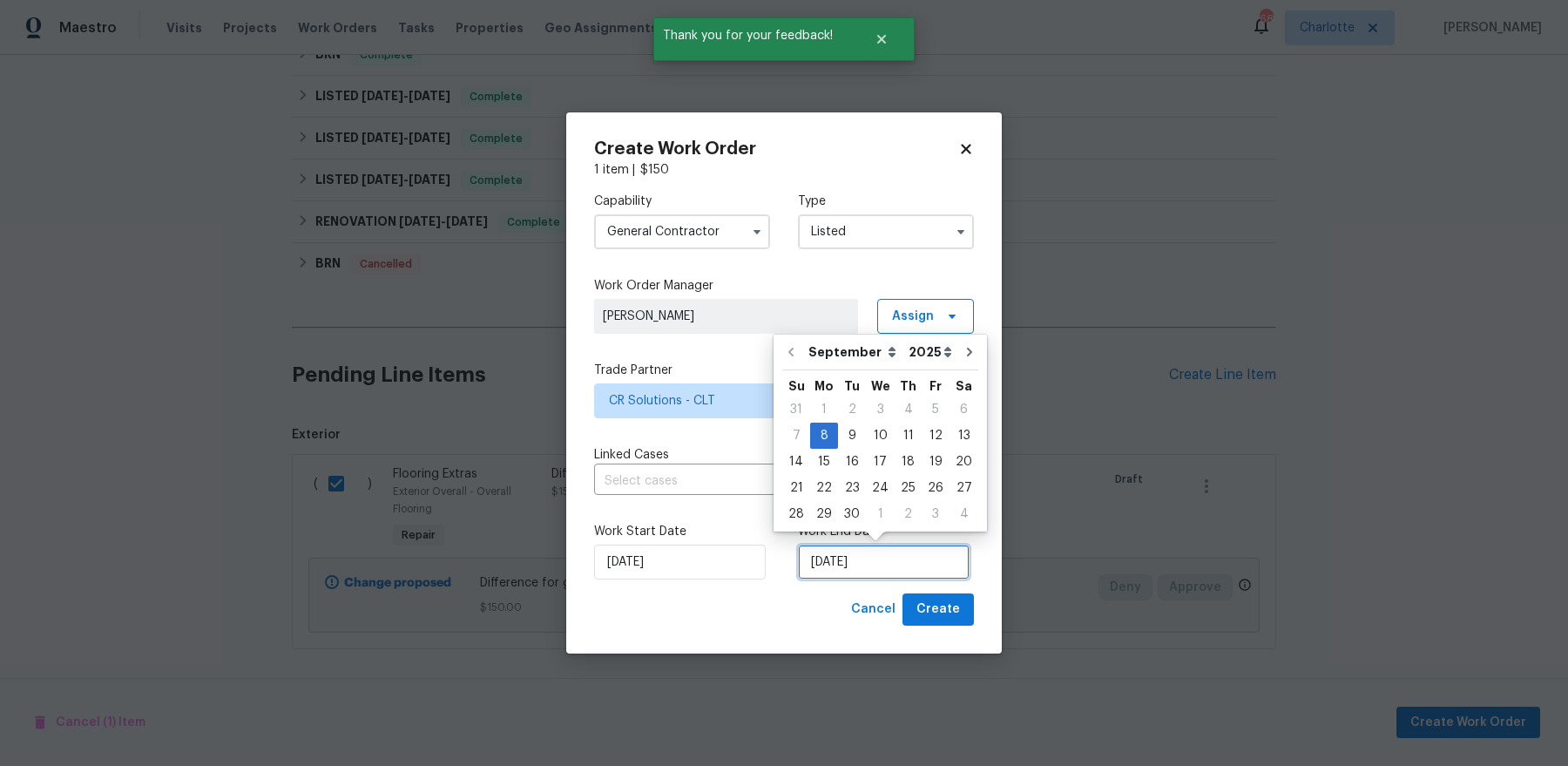
click at [895, 569] on input "9/8/2025" at bounding box center [884, 562] width 172 height 35
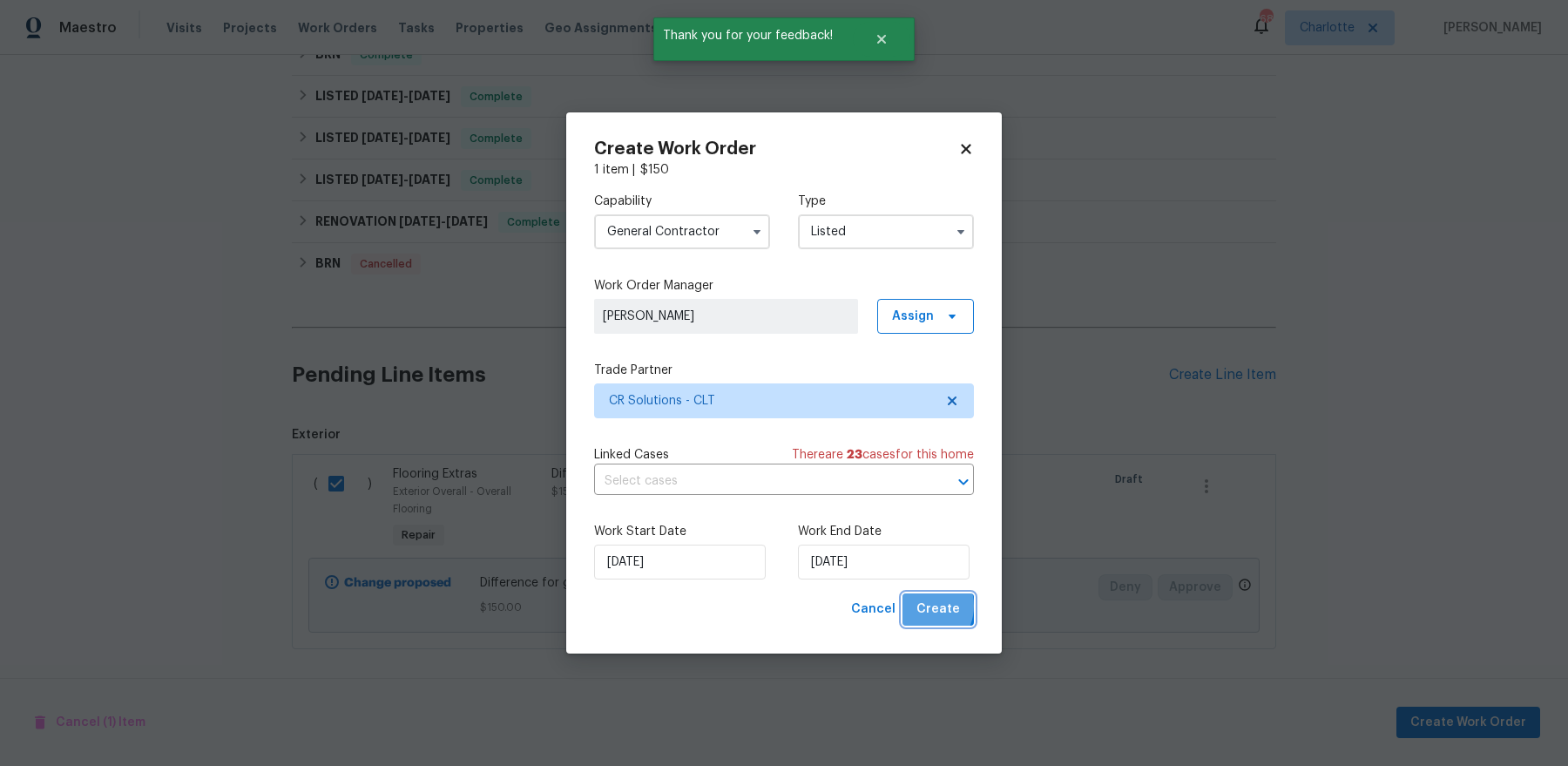
click at [922, 605] on span "Create" at bounding box center [938, 610] width 43 height 22
checkbox input "false"
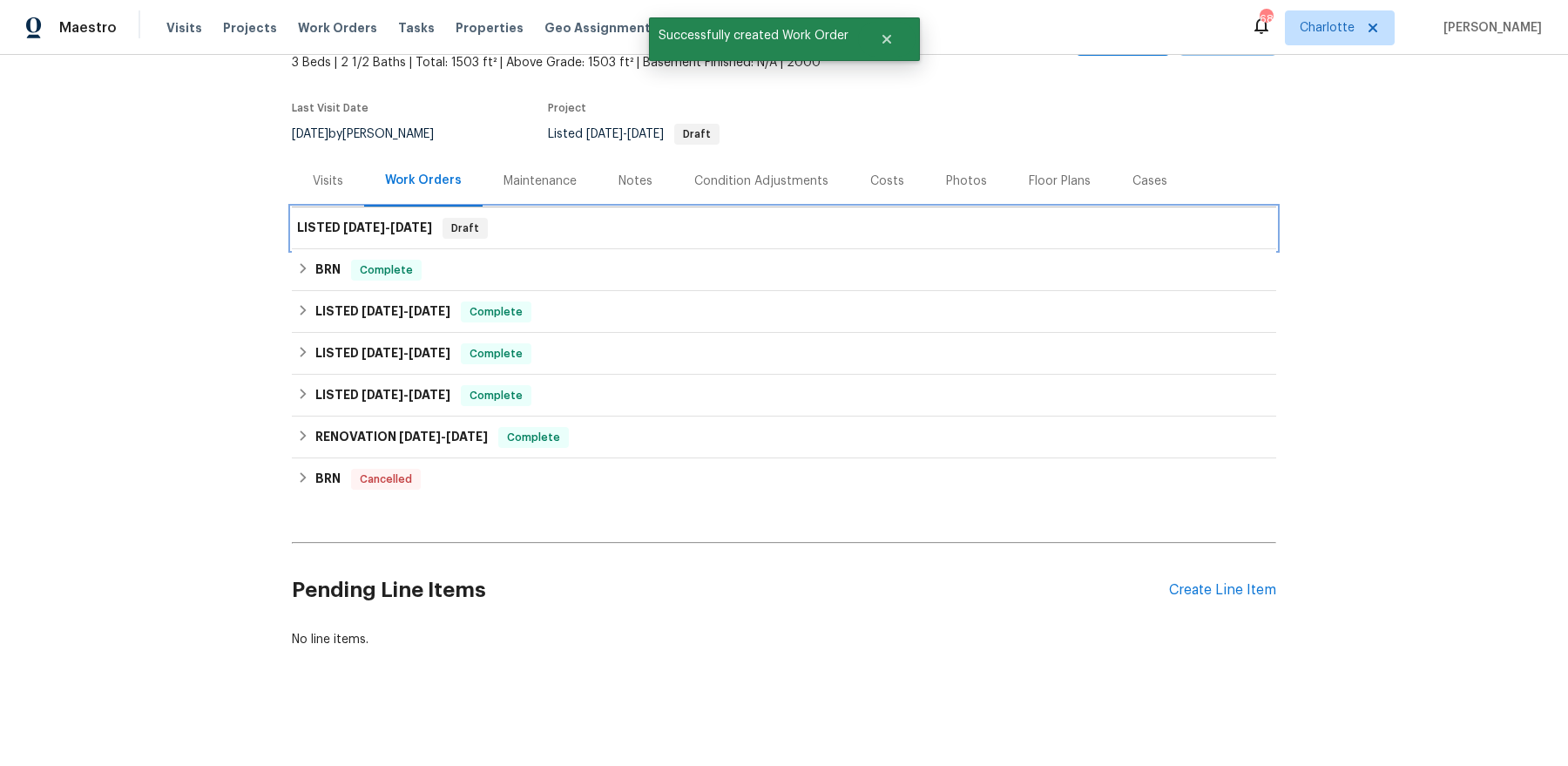
click at [366, 226] on span "9/8/25" at bounding box center [364, 227] width 42 height 12
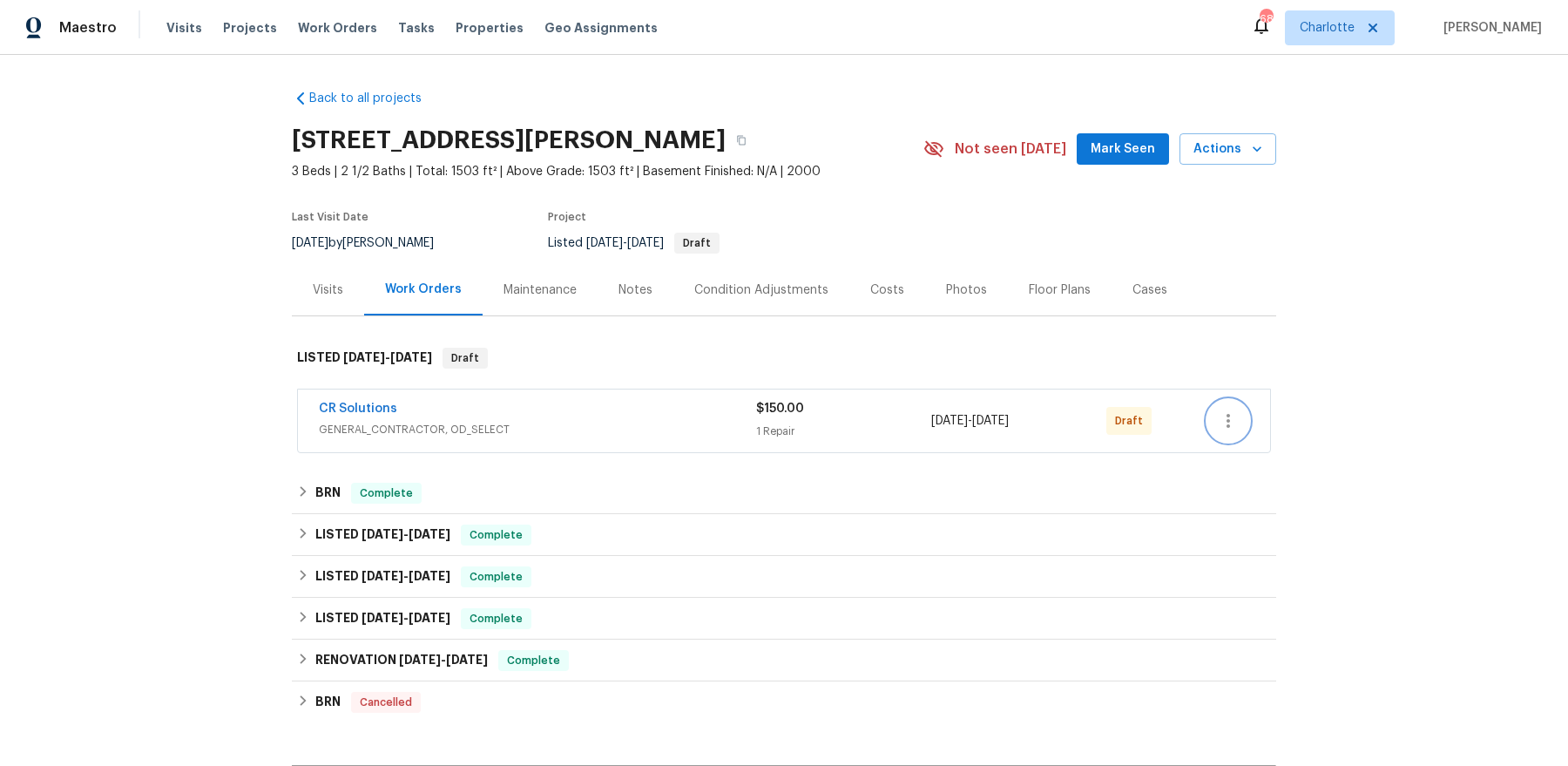
click at [1215, 426] on button "button" at bounding box center [1228, 420] width 42 height 42
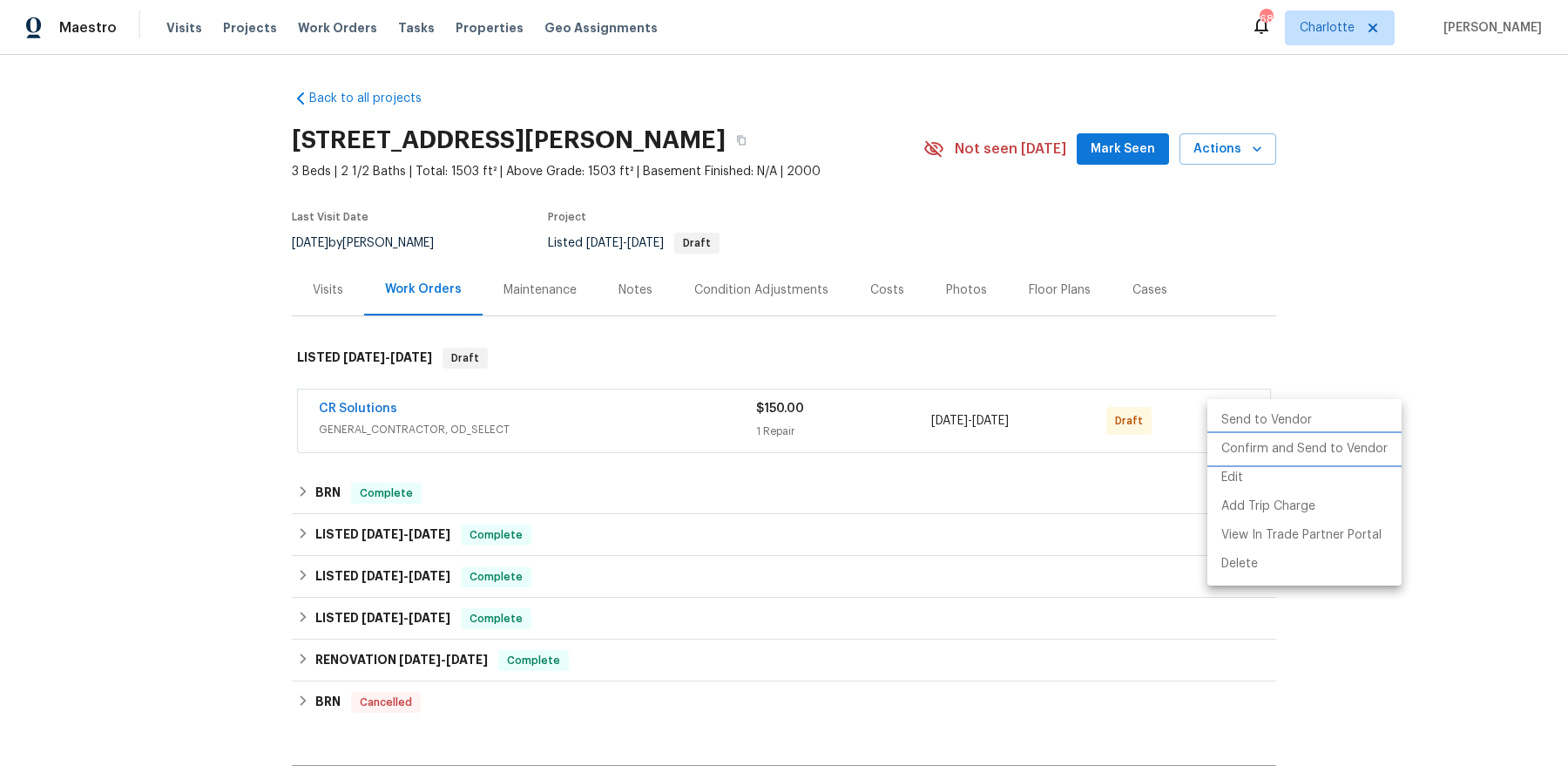
click at [1246, 452] on li "Confirm and Send to Vendor" at bounding box center [1305, 449] width 195 height 29
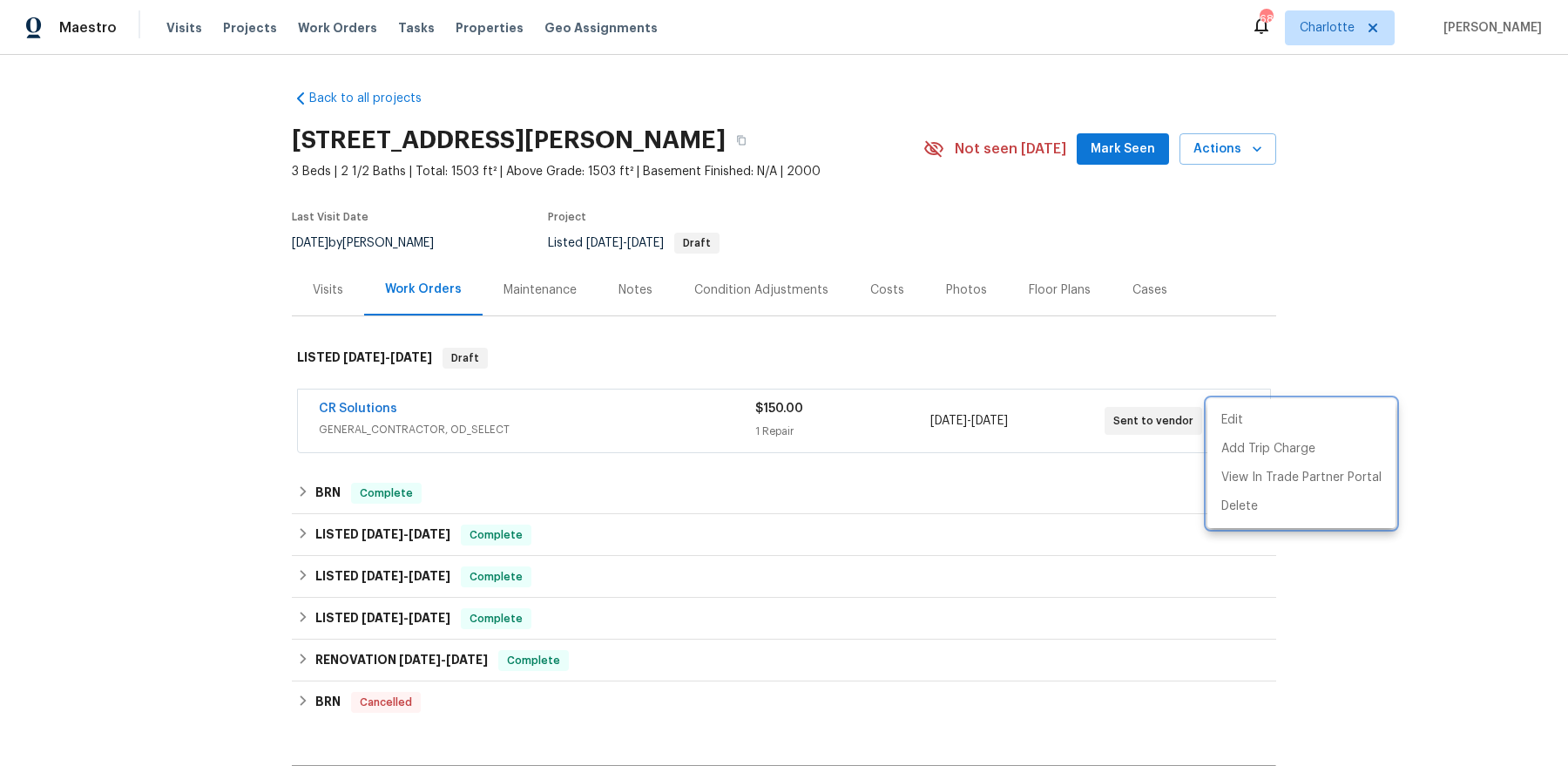
click at [963, 314] on div at bounding box center [784, 383] width 1568 height 766
